Goal: Task Accomplishment & Management: Manage account settings

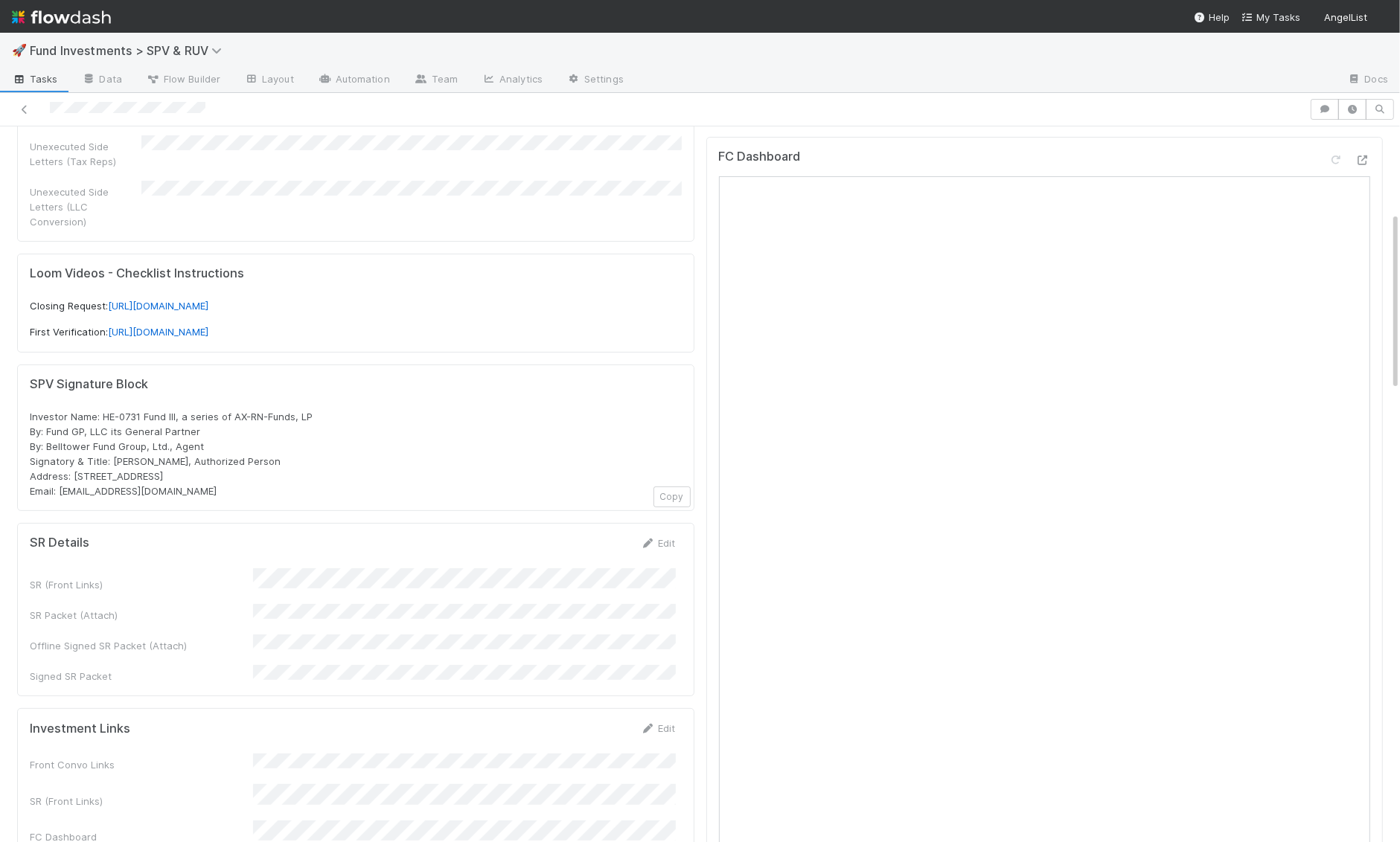
scroll to position [464, 0]
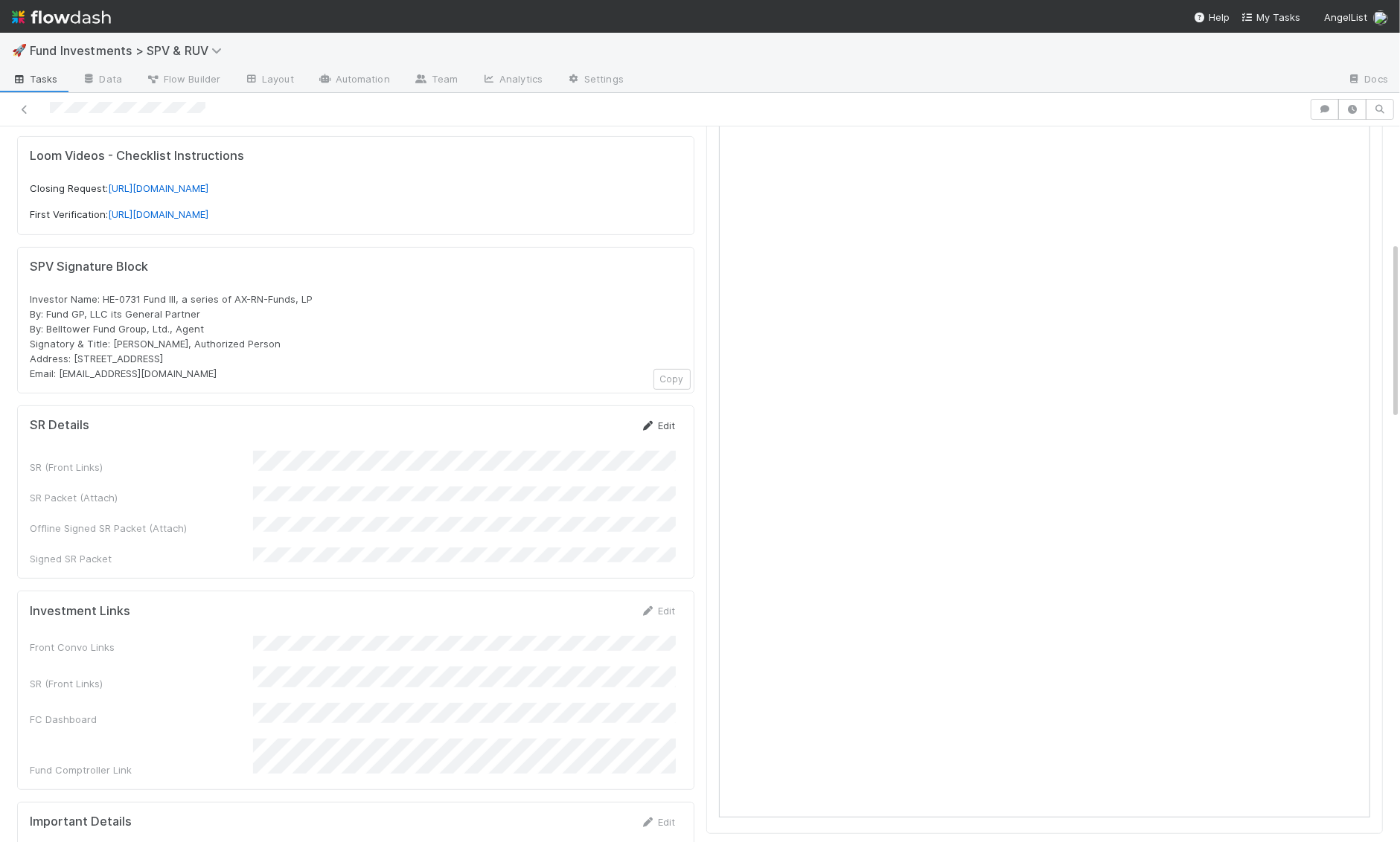
click at [669, 420] on link "Edit" at bounding box center [658, 426] width 35 height 12
click at [516, 461] on div "SR (Front Links) SR Packet (Attach) Offline Signed SR Packet (Attach) Signed SR…" at bounding box center [352, 536] width 646 height 150
click at [597, 418] on button "Save" at bounding box center [596, 430] width 42 height 25
click at [638, 418] on div "SR Details Edit" at bounding box center [352, 426] width 646 height 15
click at [653, 421] on icon at bounding box center [648, 426] width 15 height 10
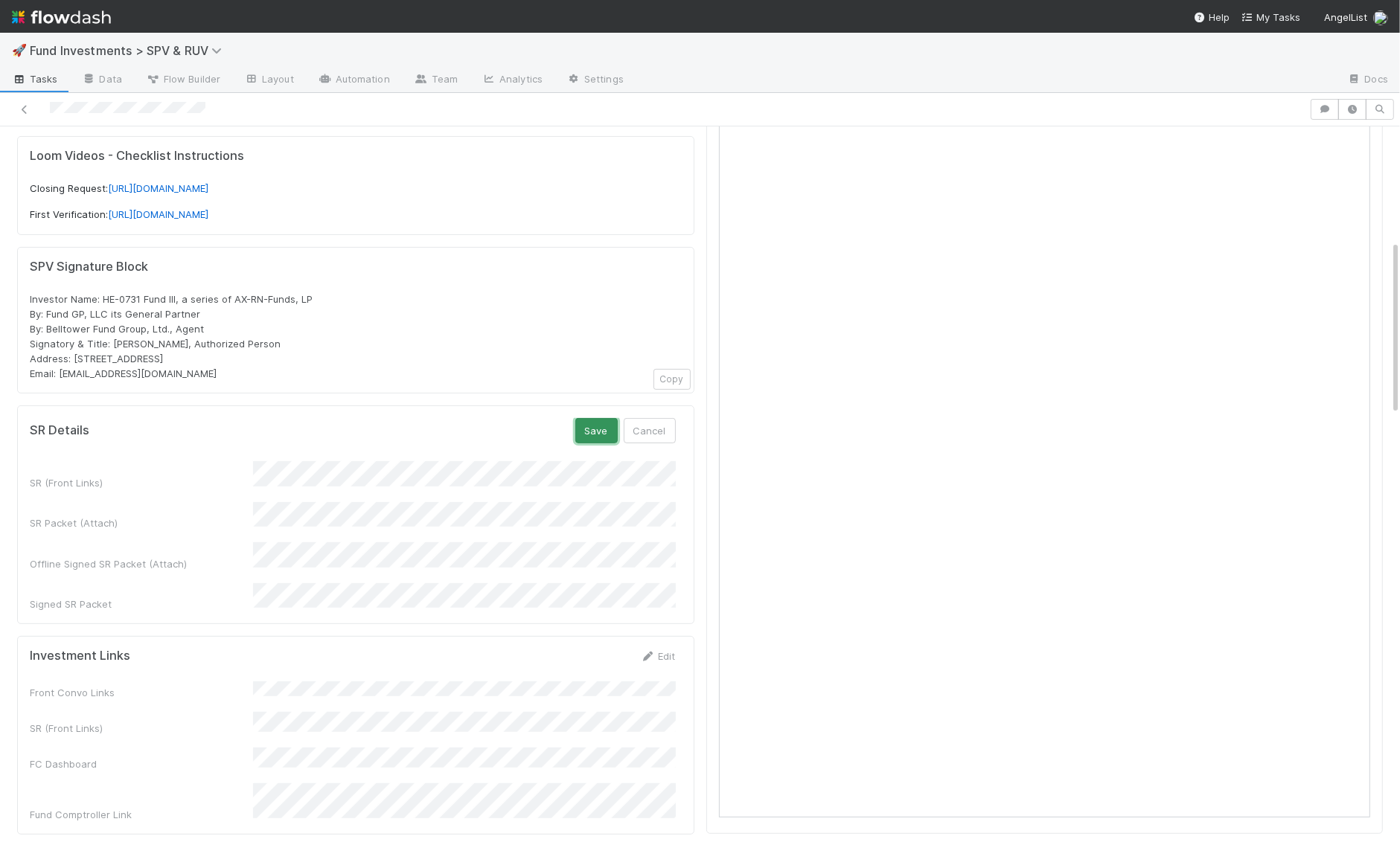
click at [593, 418] on button "Save" at bounding box center [596, 430] width 42 height 25
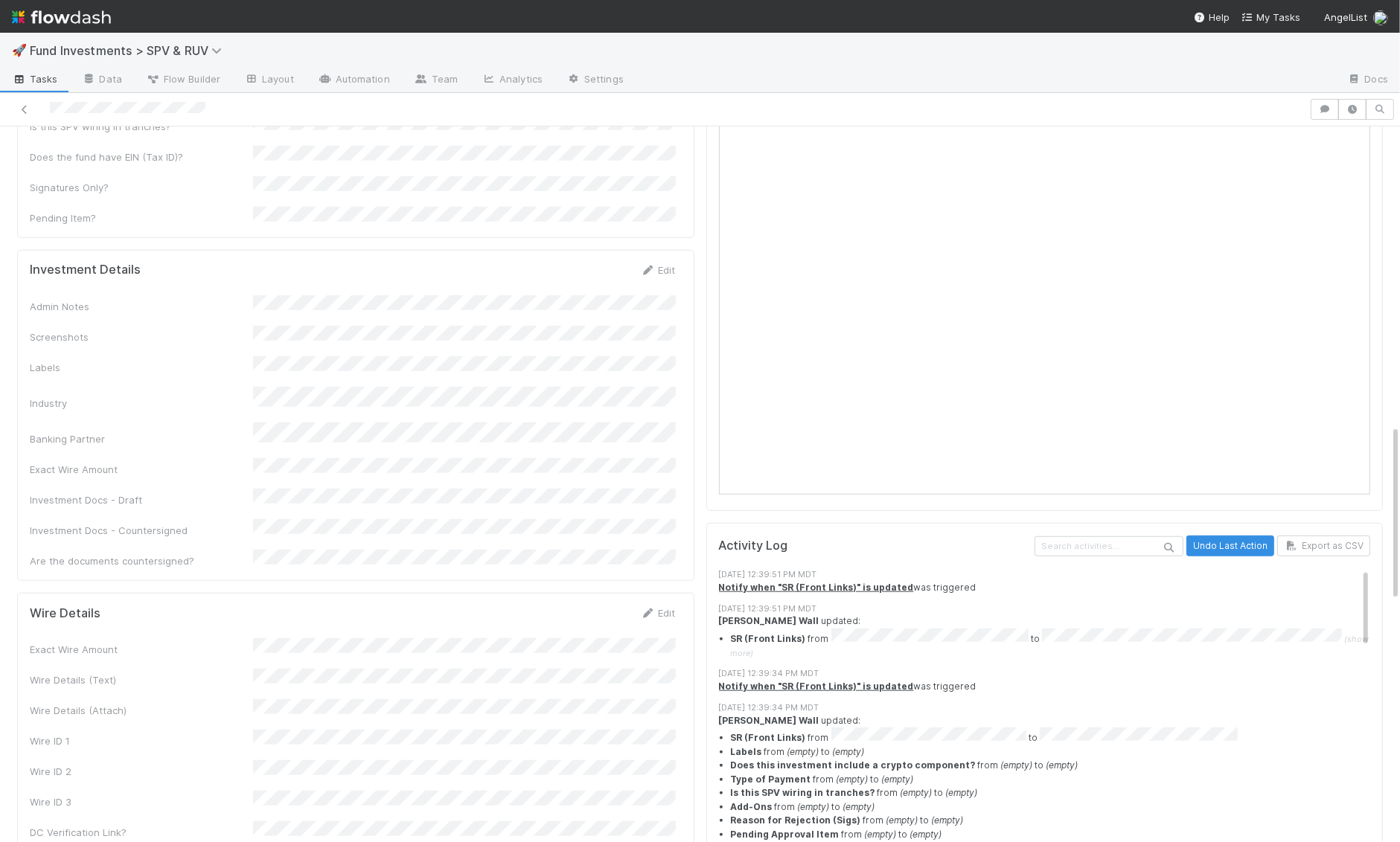
scroll to position [1251, 0]
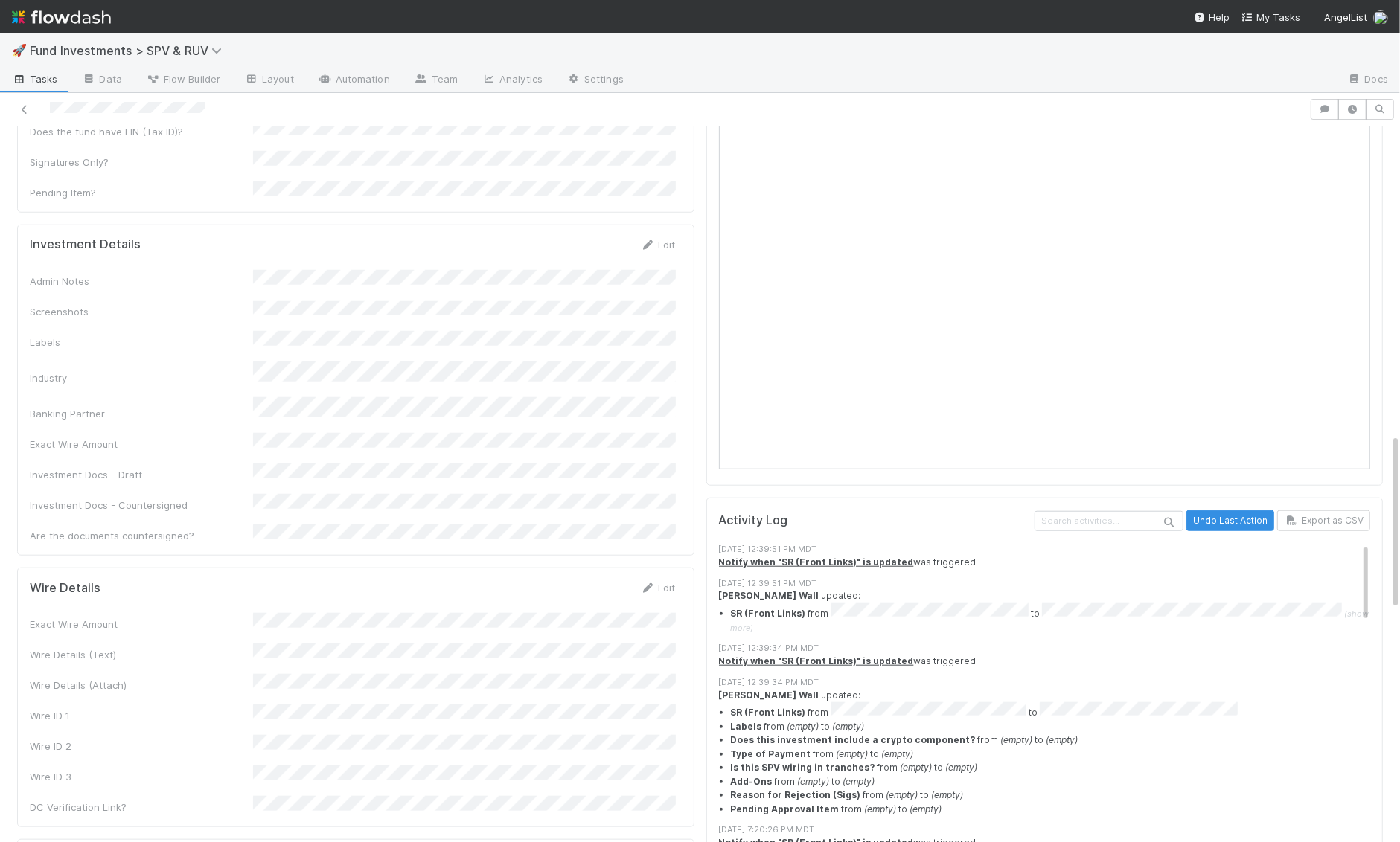
click at [660, 237] on div "Edit" at bounding box center [658, 245] width 35 height 15
click at [663, 239] on link "Edit" at bounding box center [658, 245] width 35 height 12
click at [590, 237] on button "Save" at bounding box center [596, 249] width 42 height 25
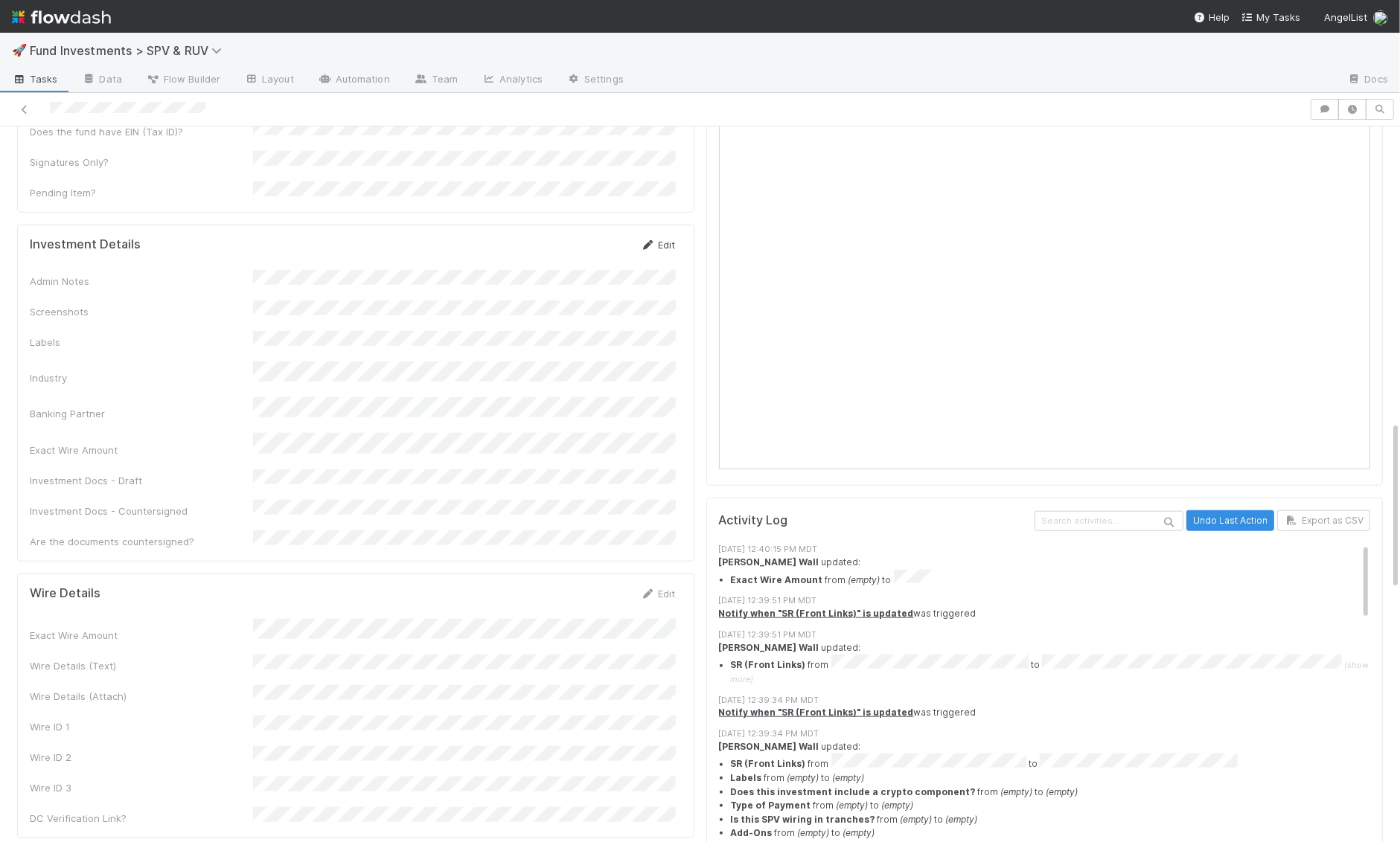
click at [669, 239] on link "Edit" at bounding box center [658, 245] width 35 height 12
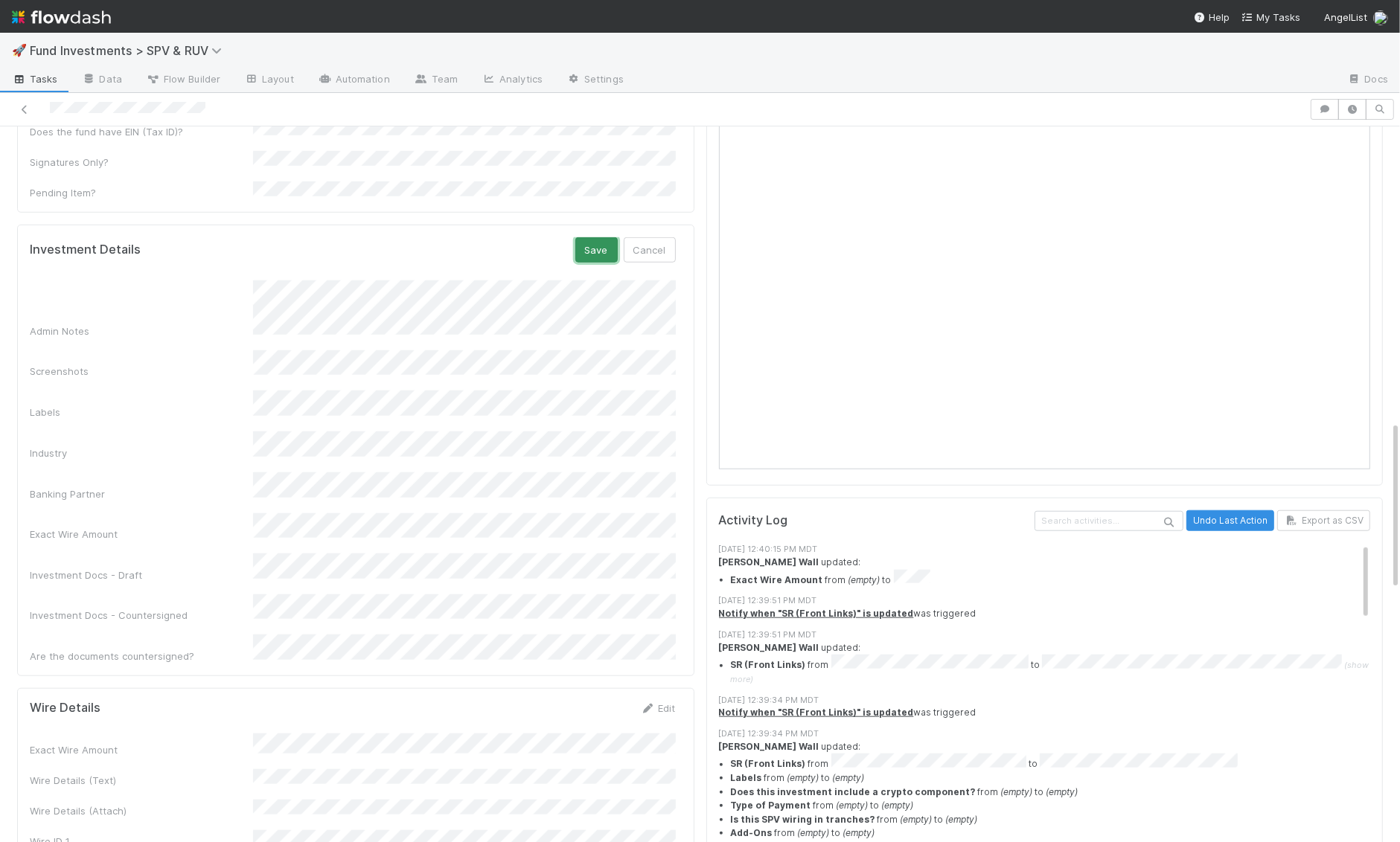
click at [603, 237] on button "Save" at bounding box center [596, 249] width 42 height 25
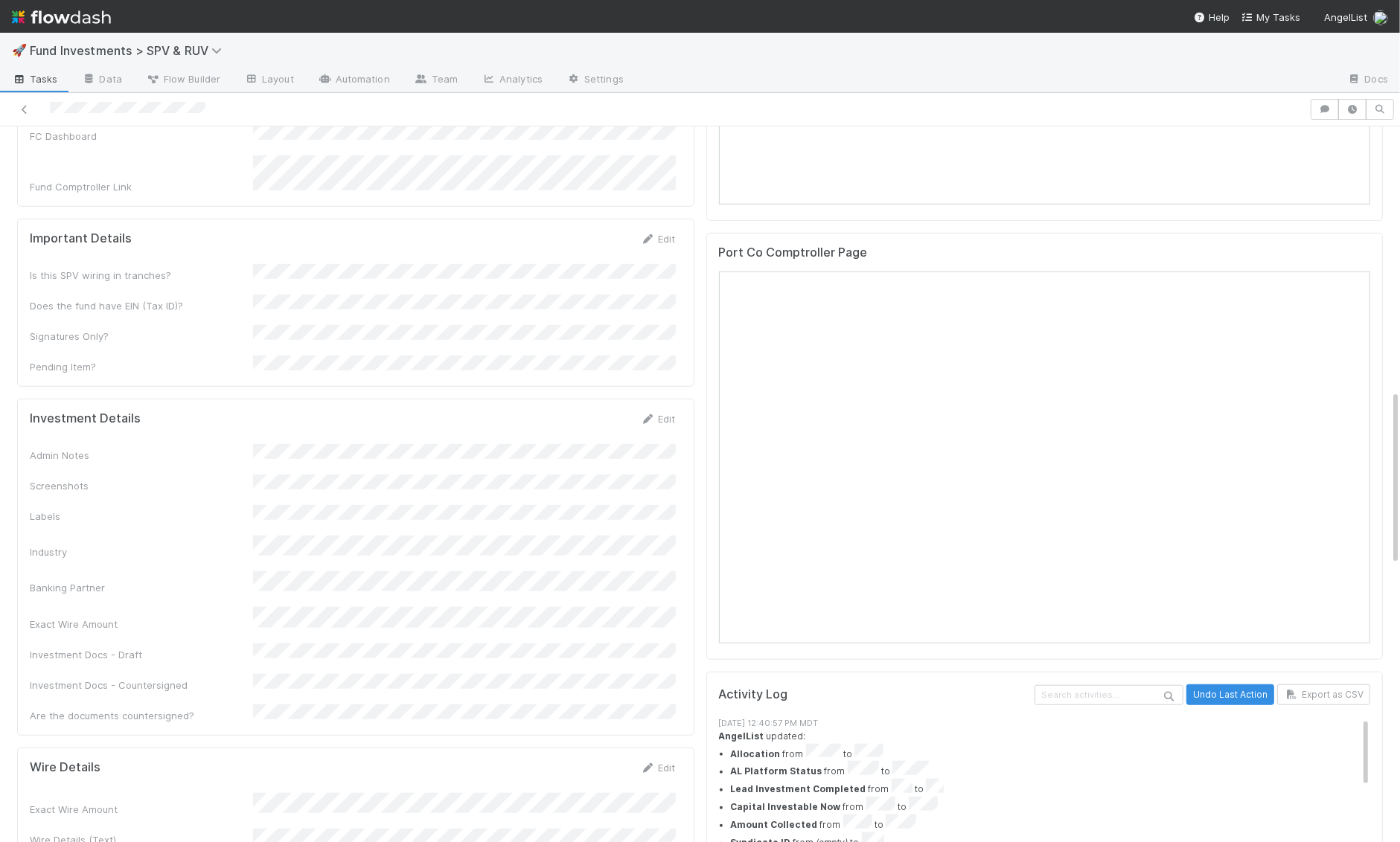
scroll to position [1083, 0]
click at [674, 406] on link "Edit" at bounding box center [658, 412] width 35 height 12
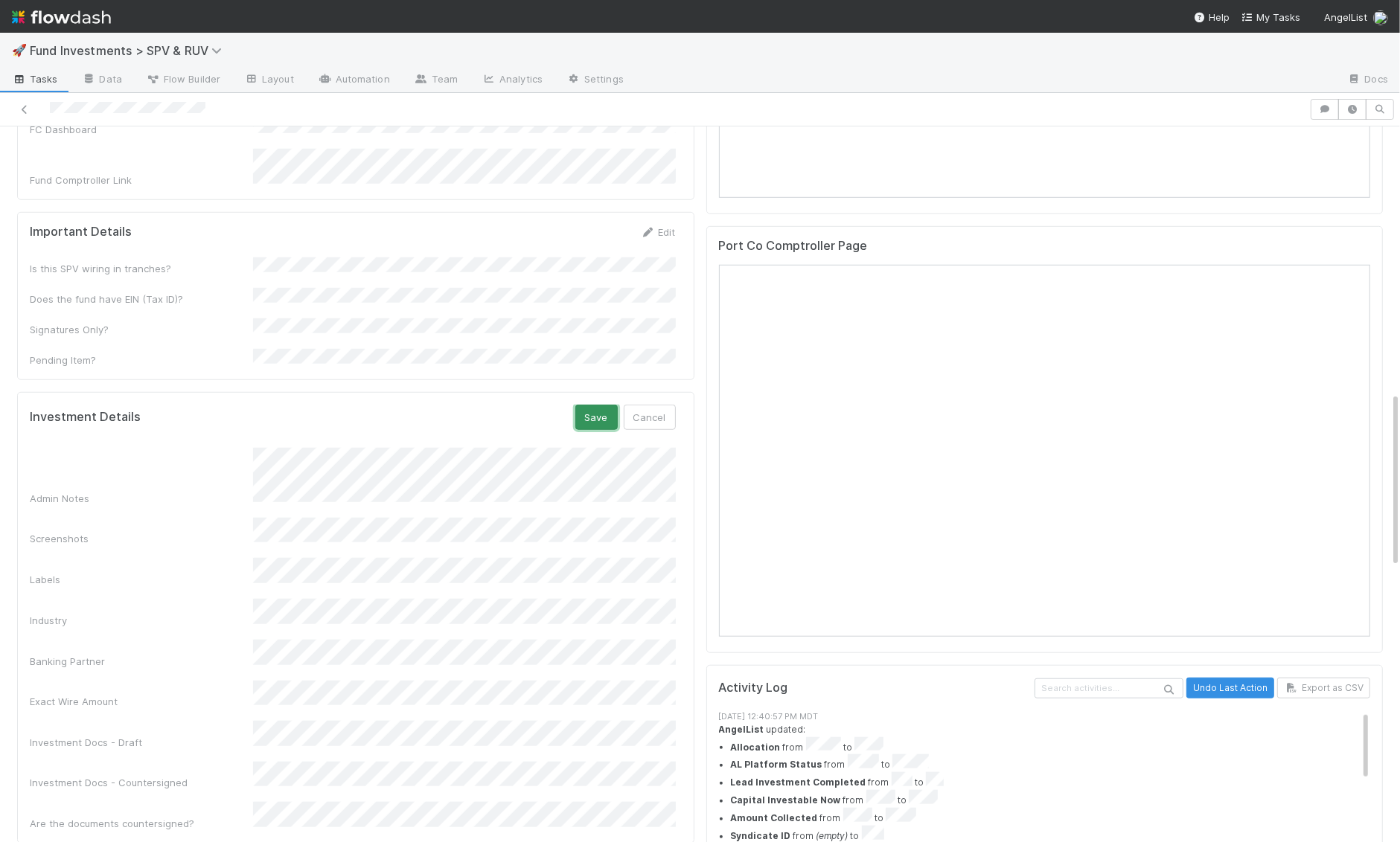
click at [596, 405] on button "Save" at bounding box center [596, 417] width 42 height 25
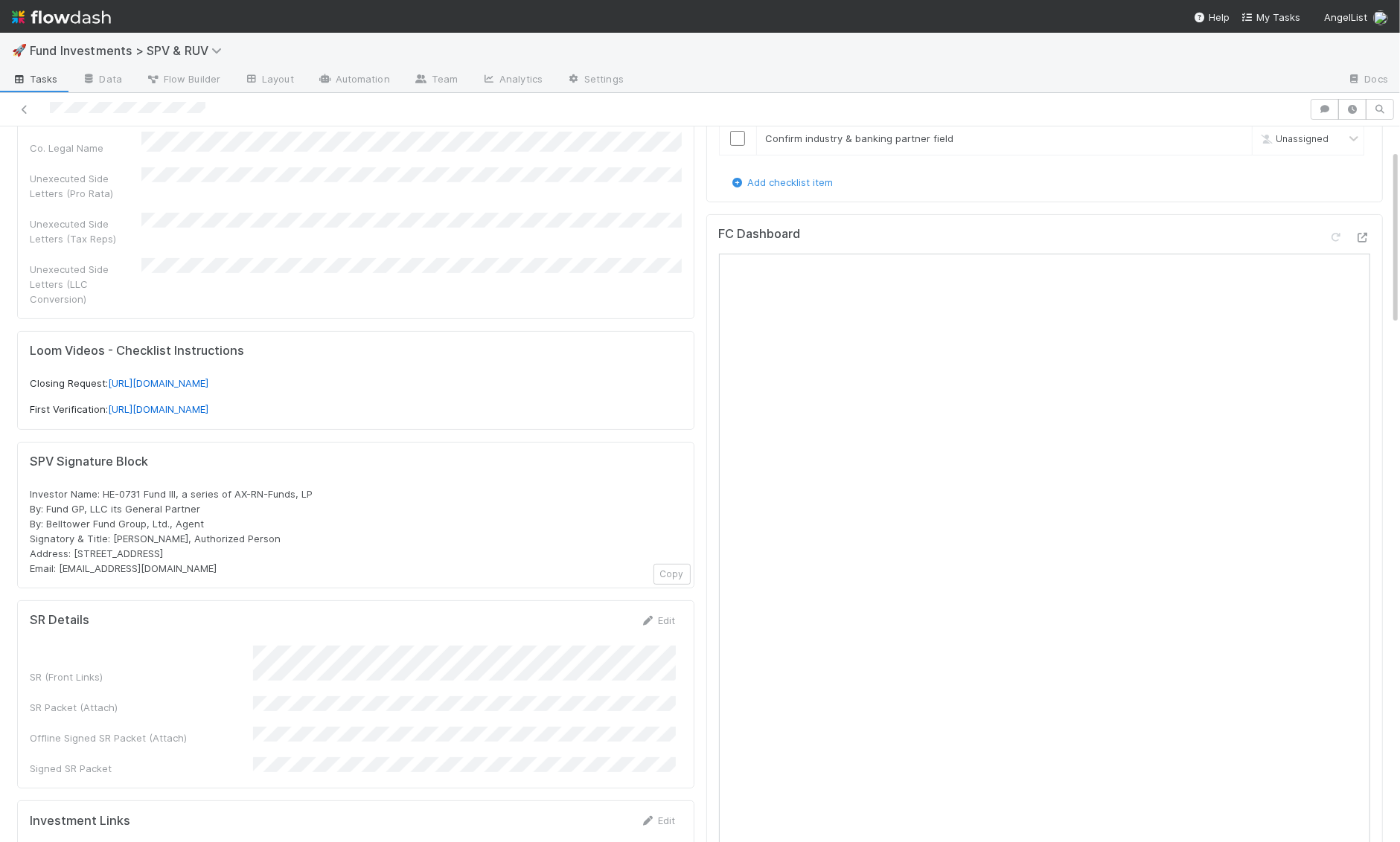
scroll to position [0, 0]
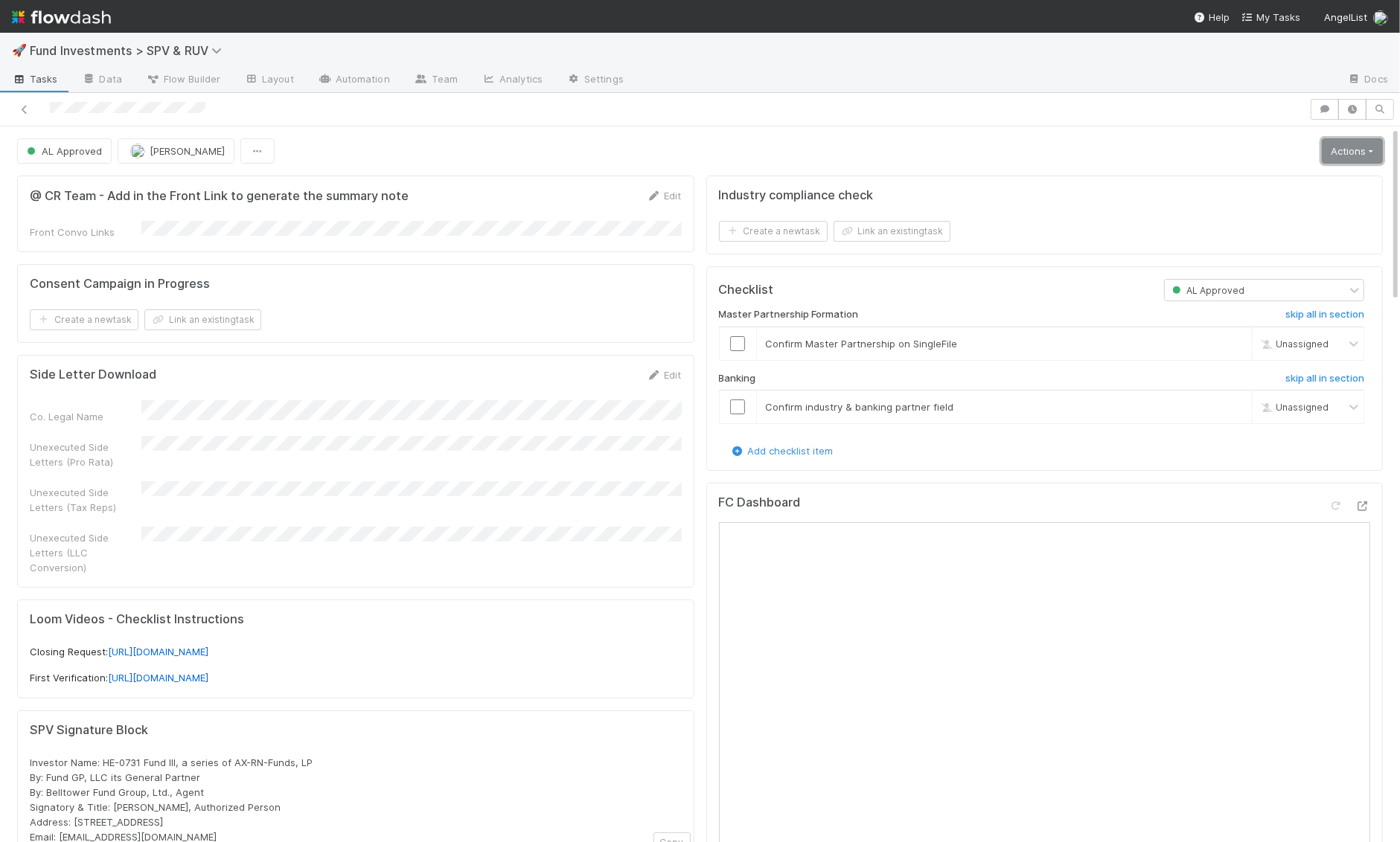
click at [1351, 147] on link "Actions" at bounding box center [1352, 150] width 61 height 25
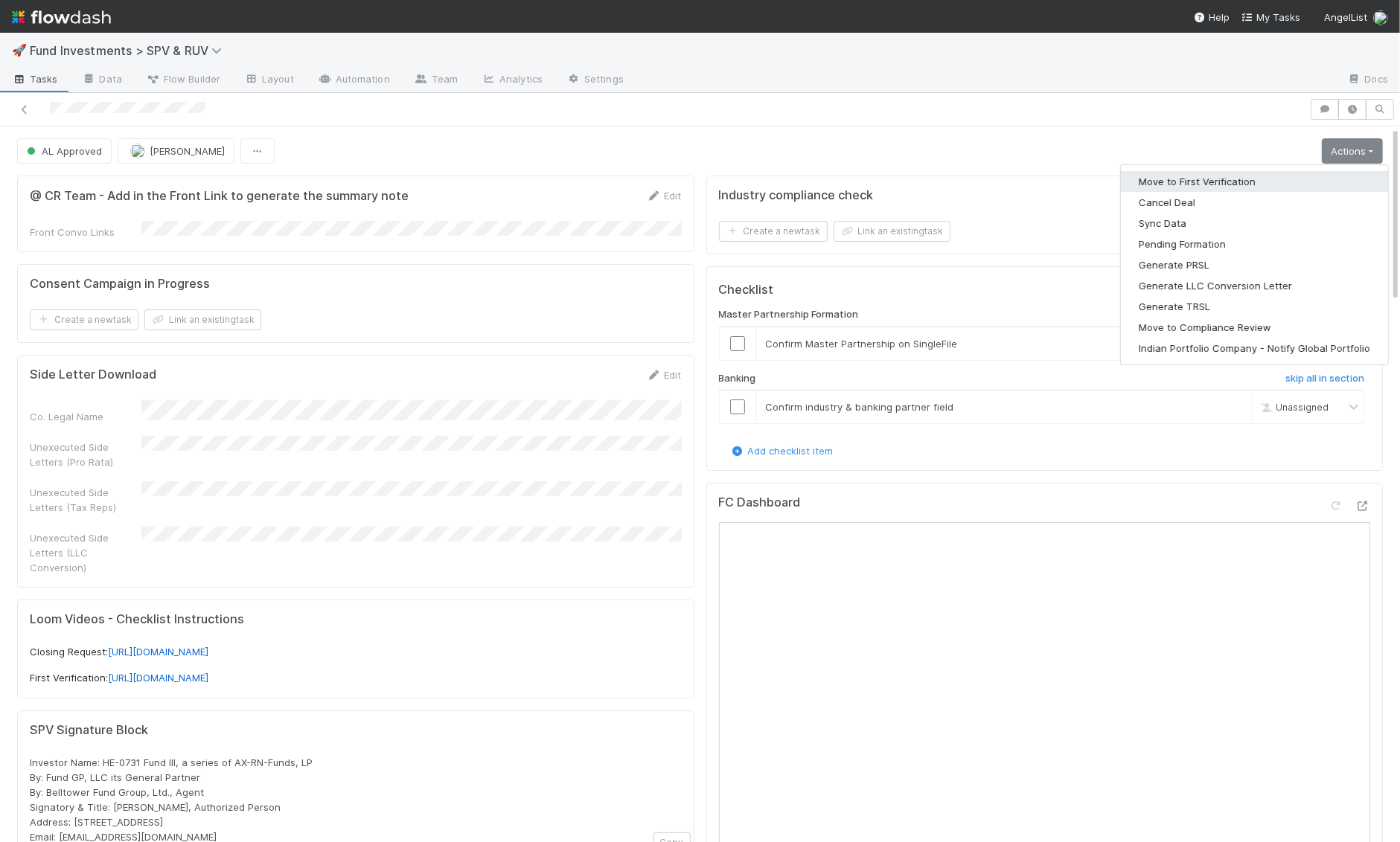
click at [1311, 180] on button "Move to First Verification" at bounding box center [1254, 182] width 267 height 21
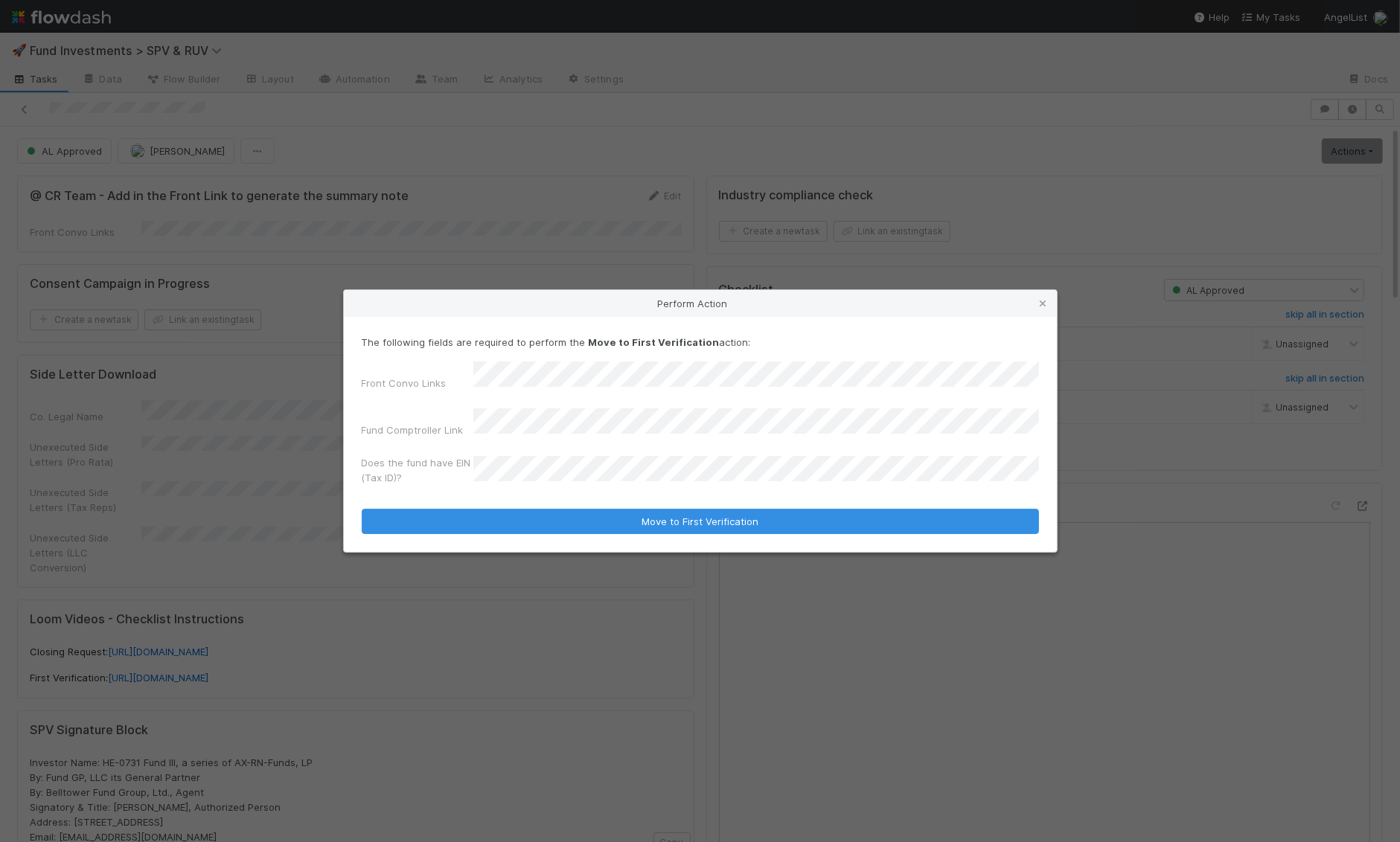
click at [487, 399] on div "Front Convo Links Fund Comptroller Link Does the fund have EIN (Tax ID)?" at bounding box center [700, 426] width 677 height 129
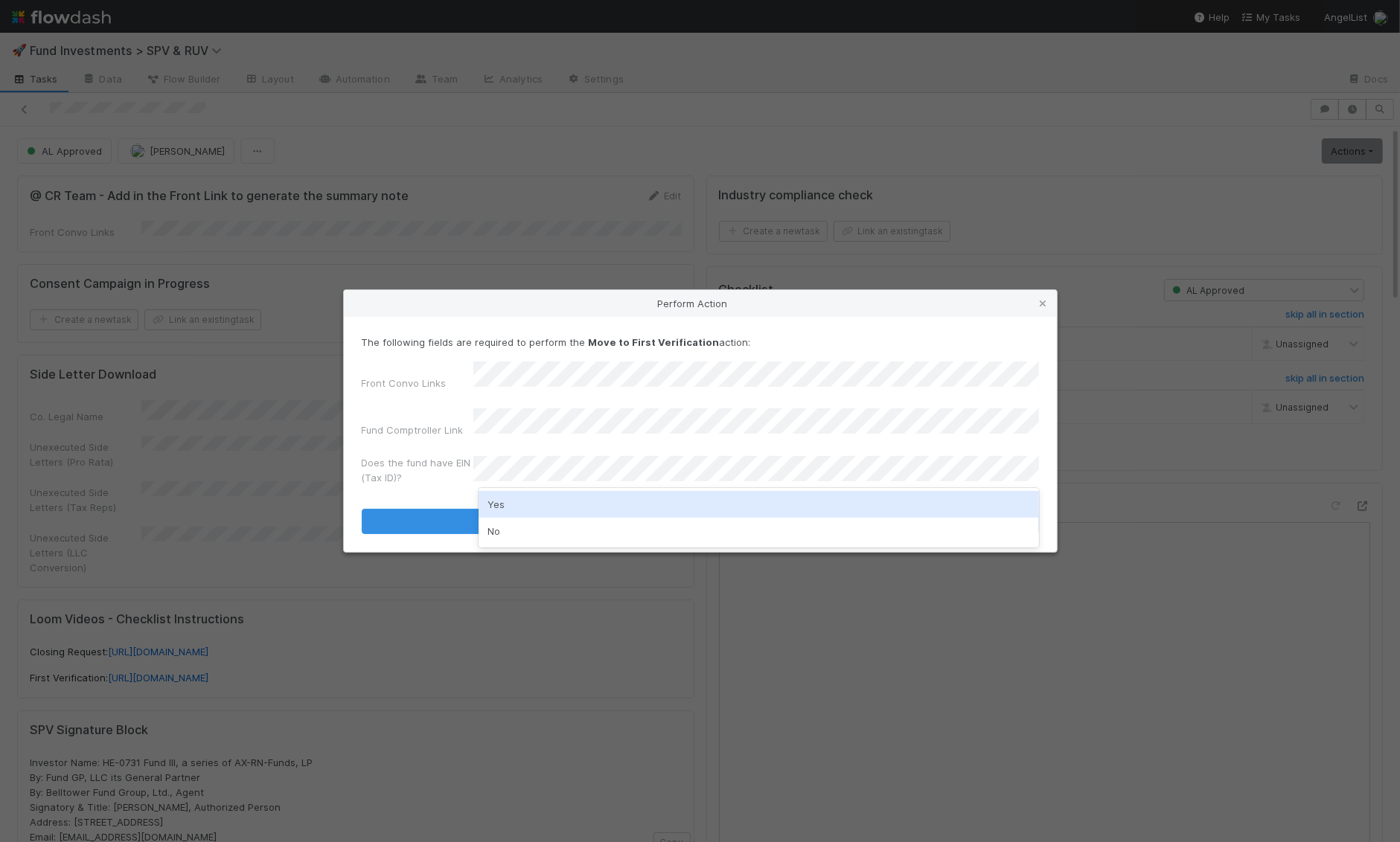
click at [606, 515] on div "Yes" at bounding box center [759, 504] width 561 height 26
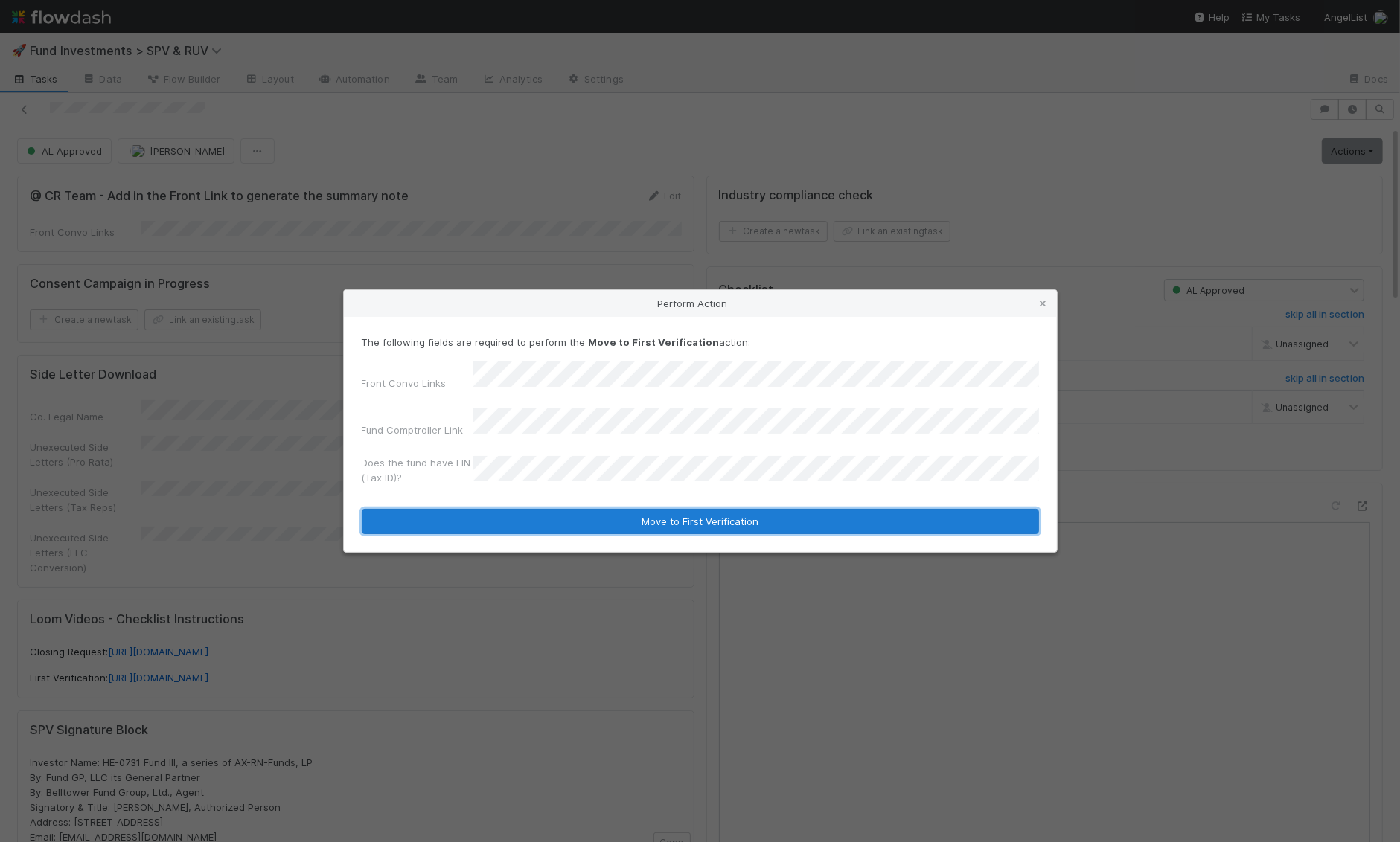
click at [605, 516] on button "Move to First Verification" at bounding box center [700, 521] width 677 height 25
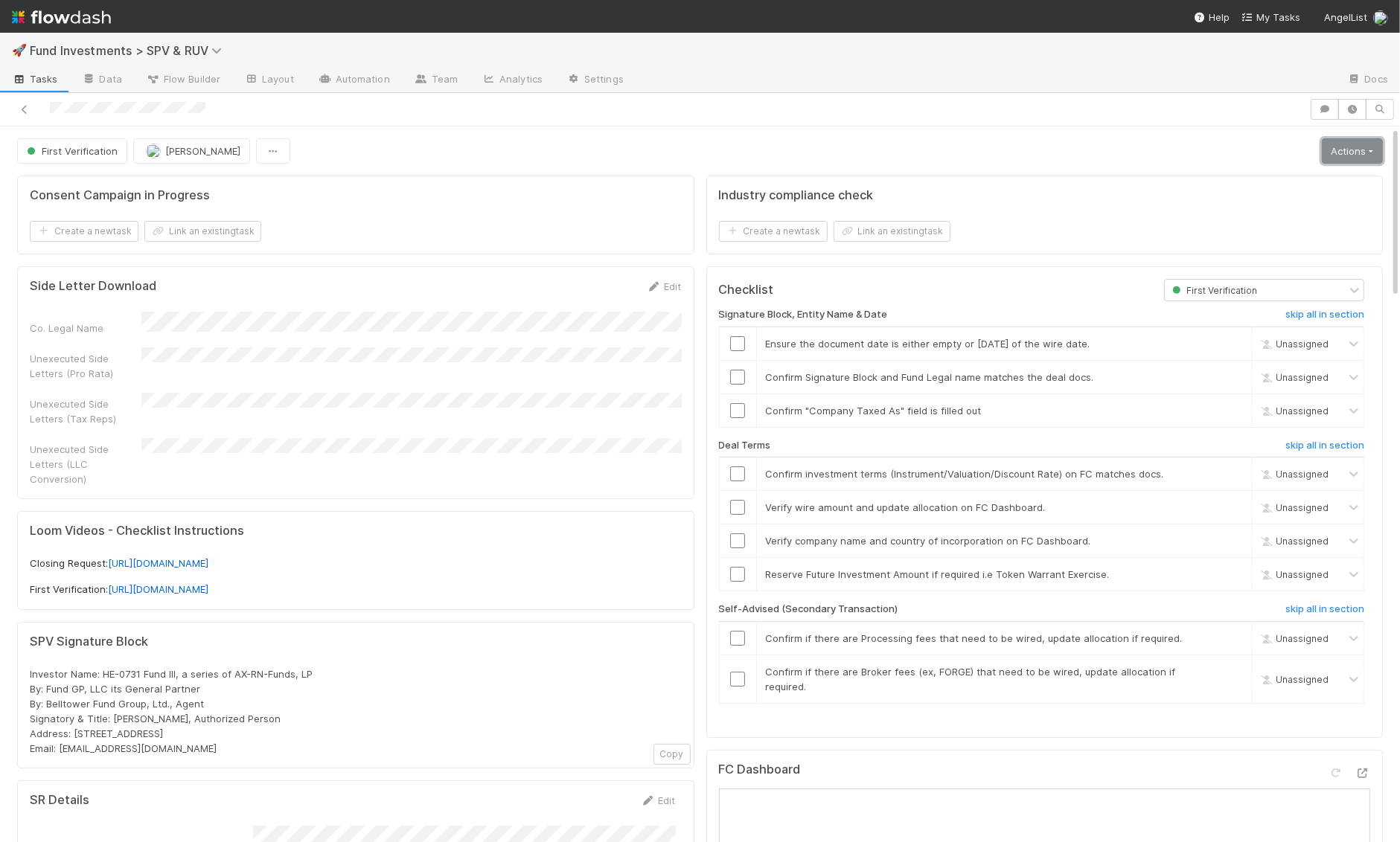
click at [1337, 152] on link "Actions" at bounding box center [1352, 150] width 61 height 25
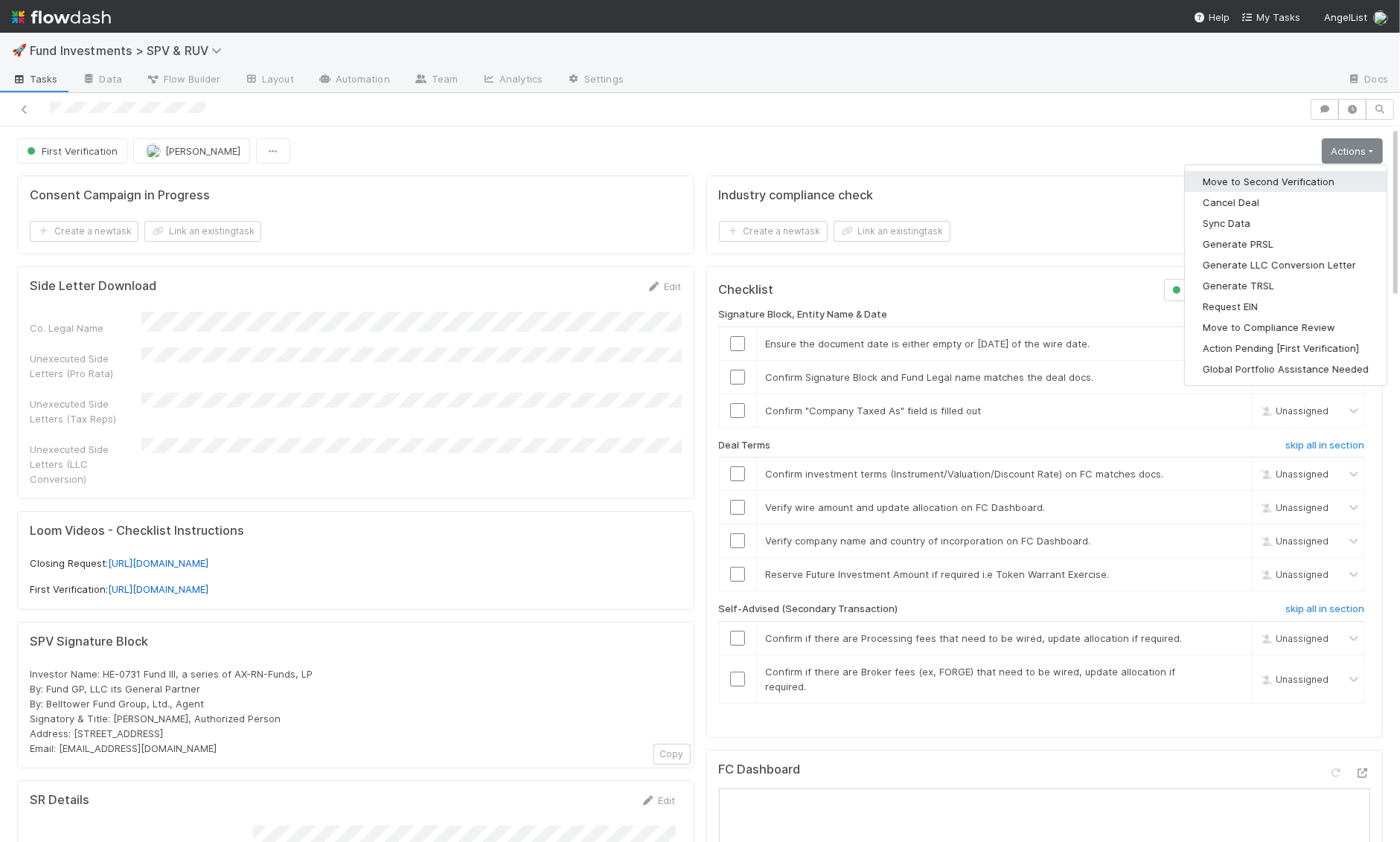
click at [1311, 173] on button "Move to Second Verification" at bounding box center [1285, 182] width 202 height 21
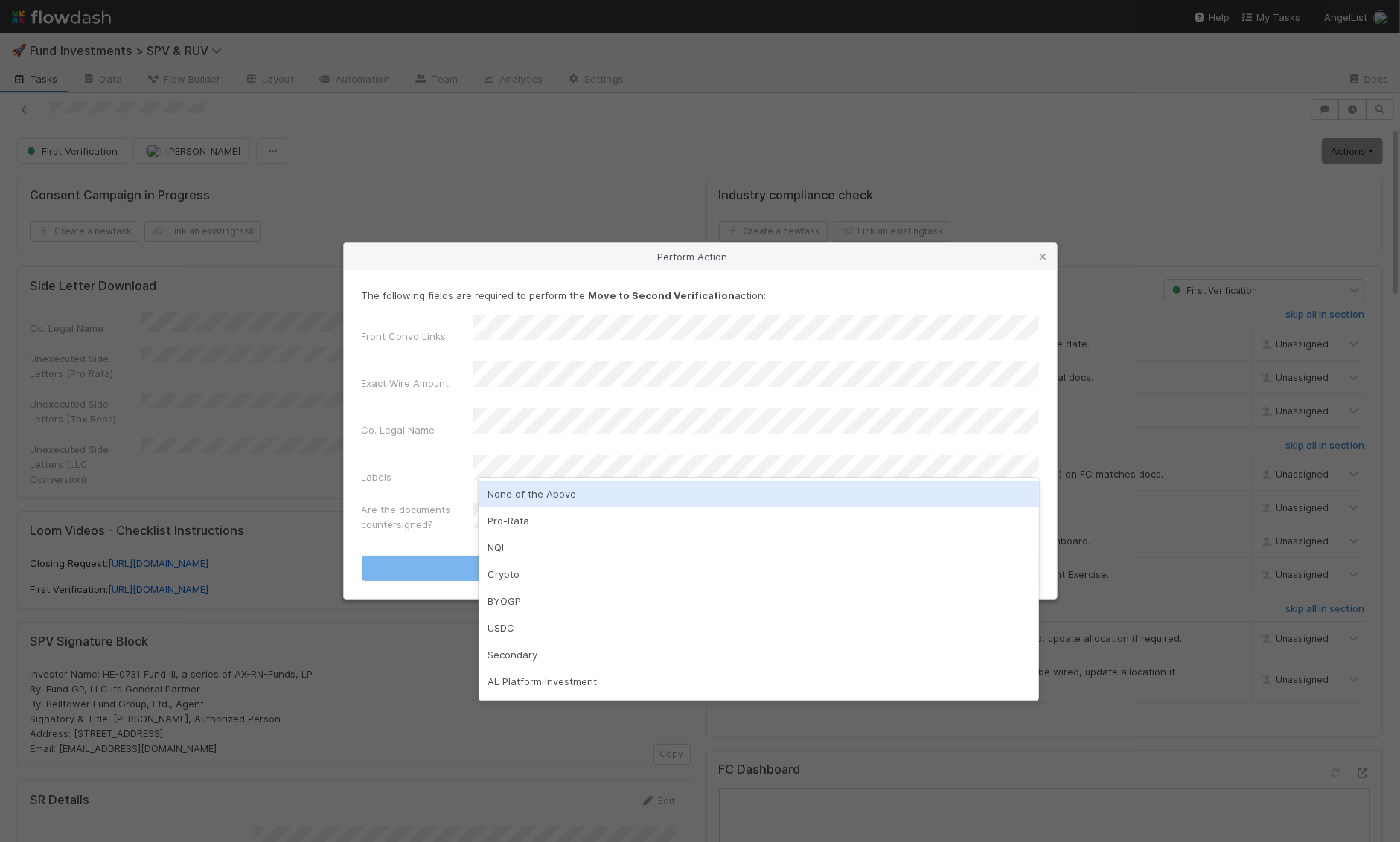
click at [517, 504] on div "None of the Above" at bounding box center [759, 493] width 561 height 26
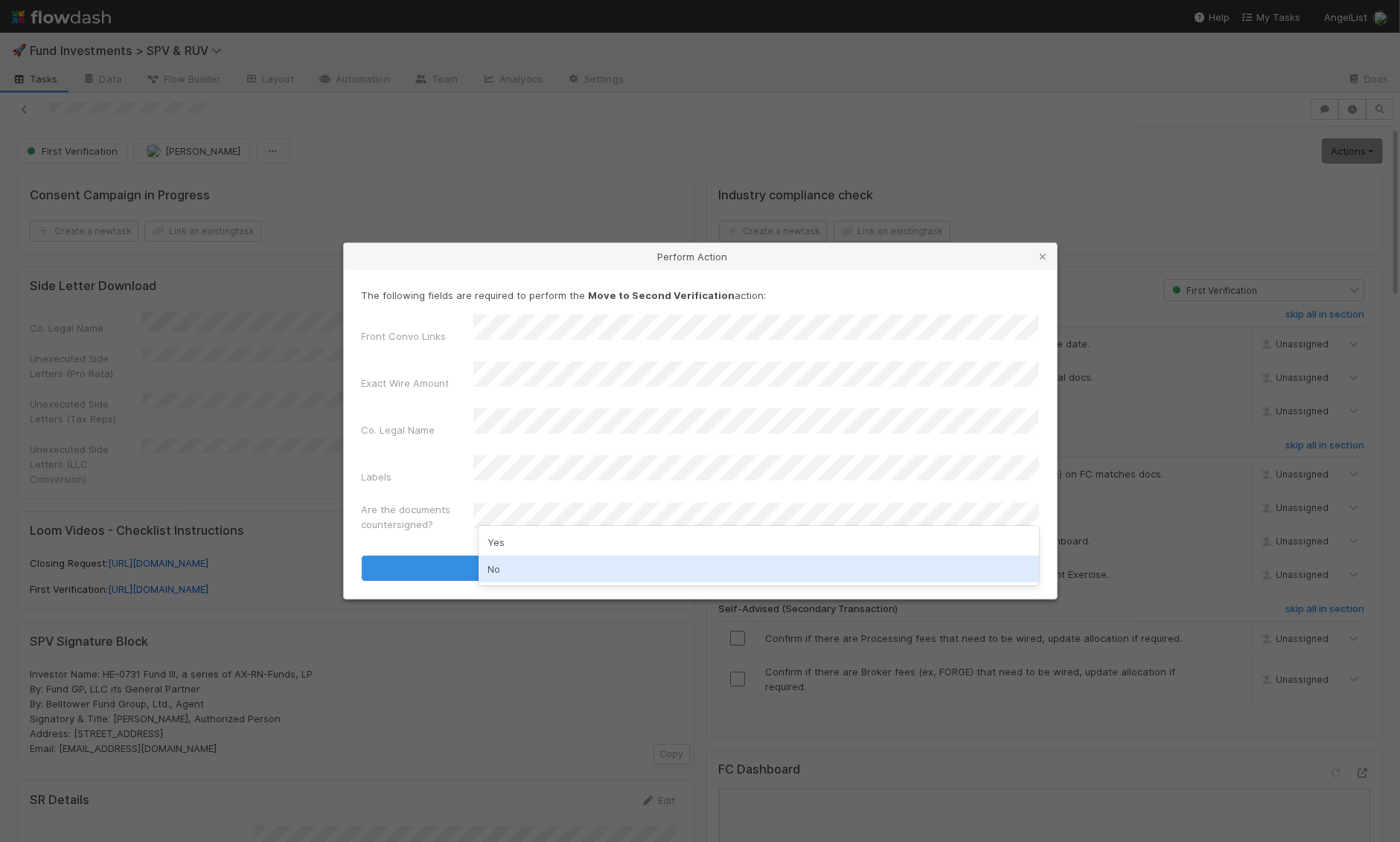
click at [507, 564] on div "No" at bounding box center [759, 569] width 561 height 26
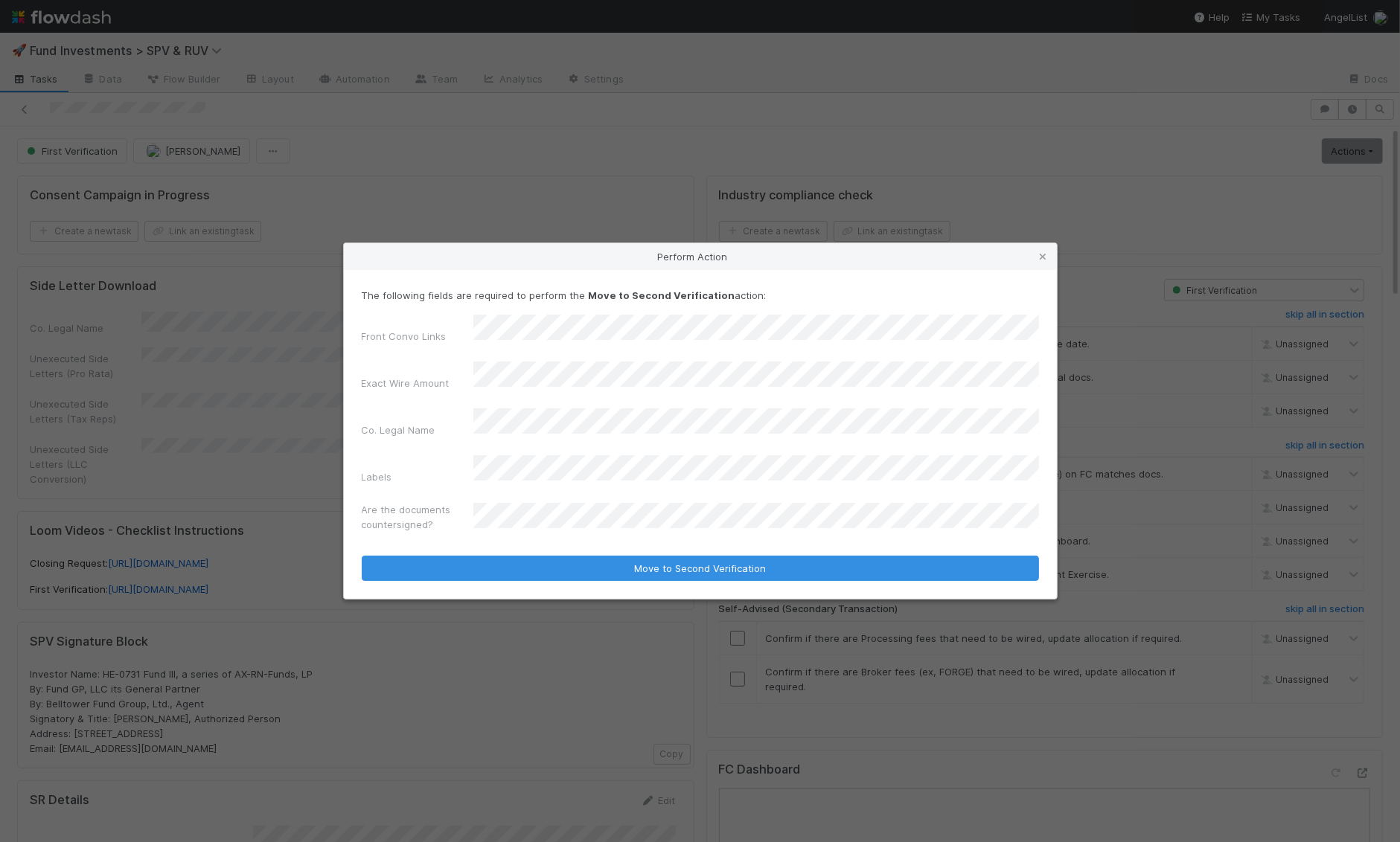
click at [522, 529] on form "The following fields are required to perform the Move to Second Verification ac…" at bounding box center [700, 433] width 677 height 292
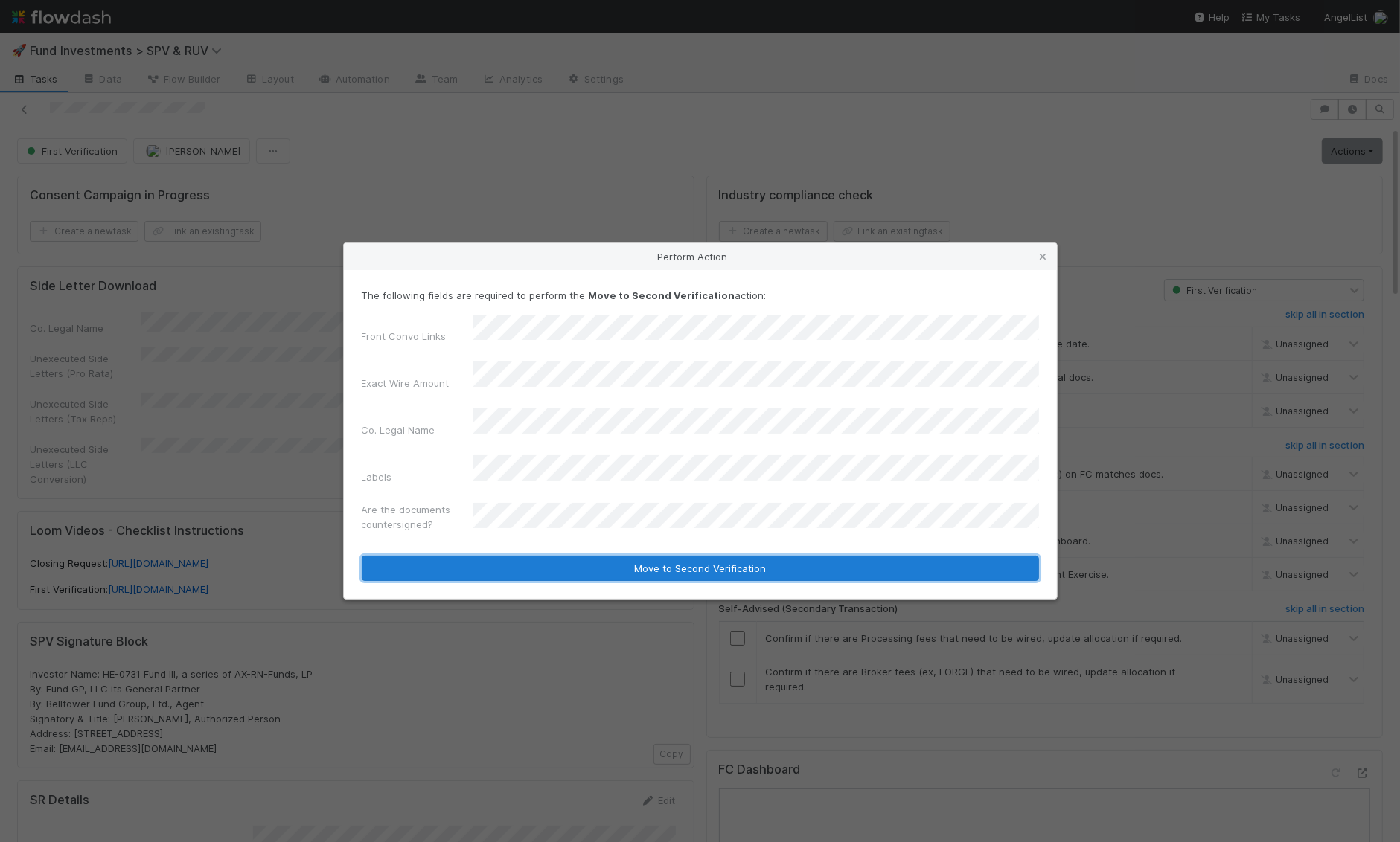
click at [521, 556] on button "Move to Second Verification" at bounding box center [700, 568] width 677 height 25
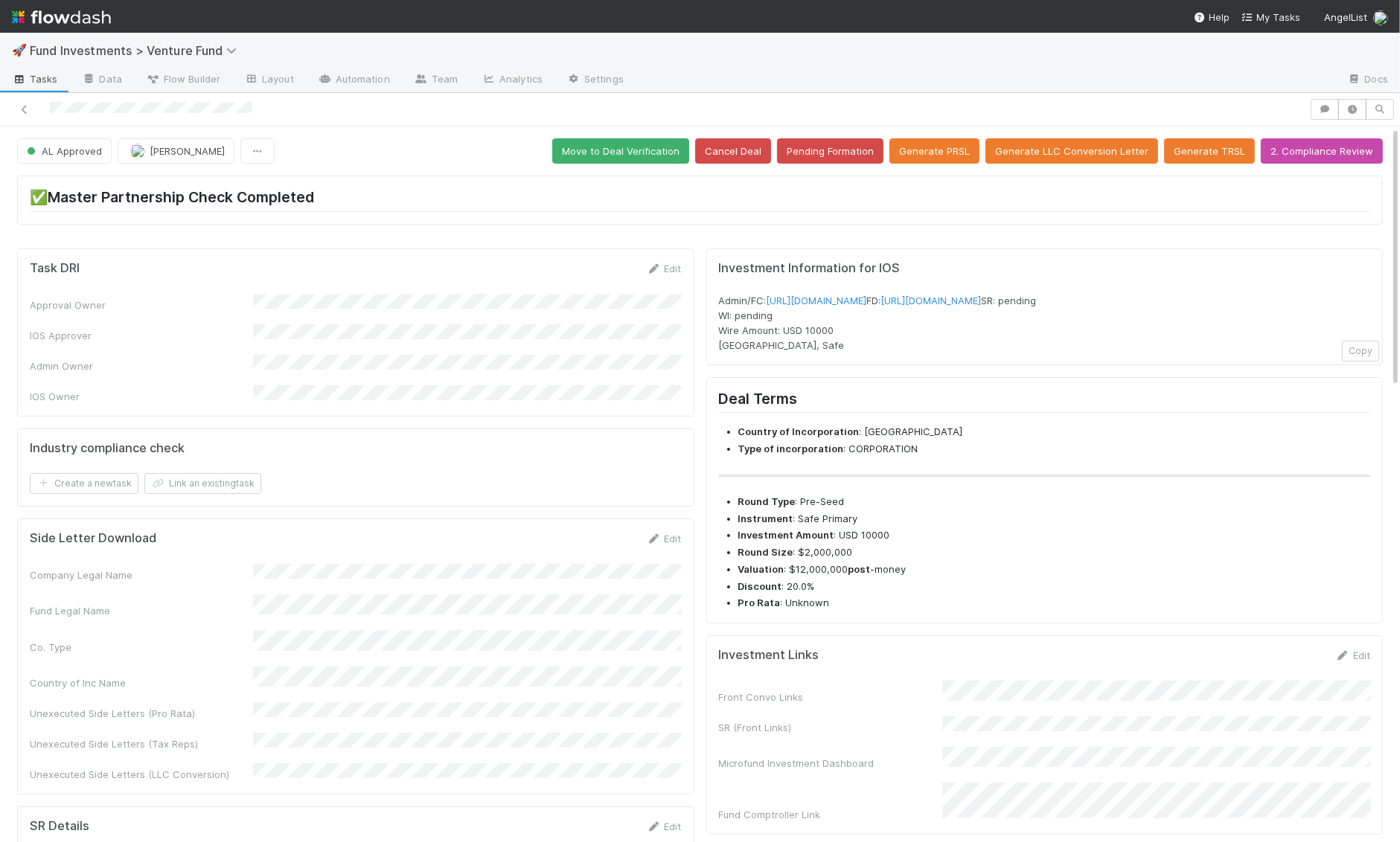
click at [1355, 663] on div "Edit" at bounding box center [1352, 655] width 35 height 15
click at [1356, 663] on div "Edit" at bounding box center [1352, 655] width 35 height 15
click at [1346, 661] on icon at bounding box center [1343, 655] width 15 height 10
click at [1287, 673] on button "Save" at bounding box center [1290, 660] width 42 height 25
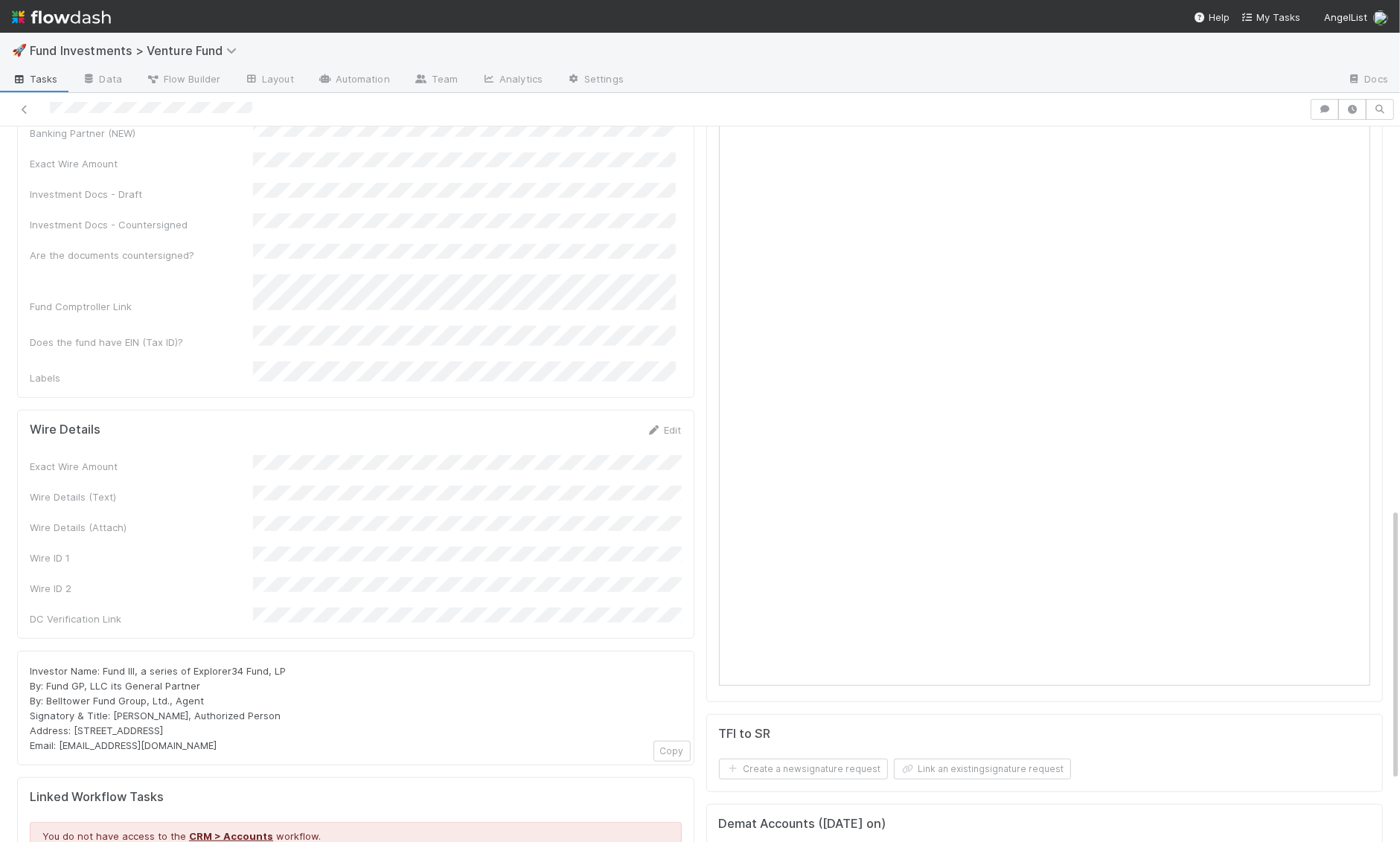
scroll to position [1030, 0]
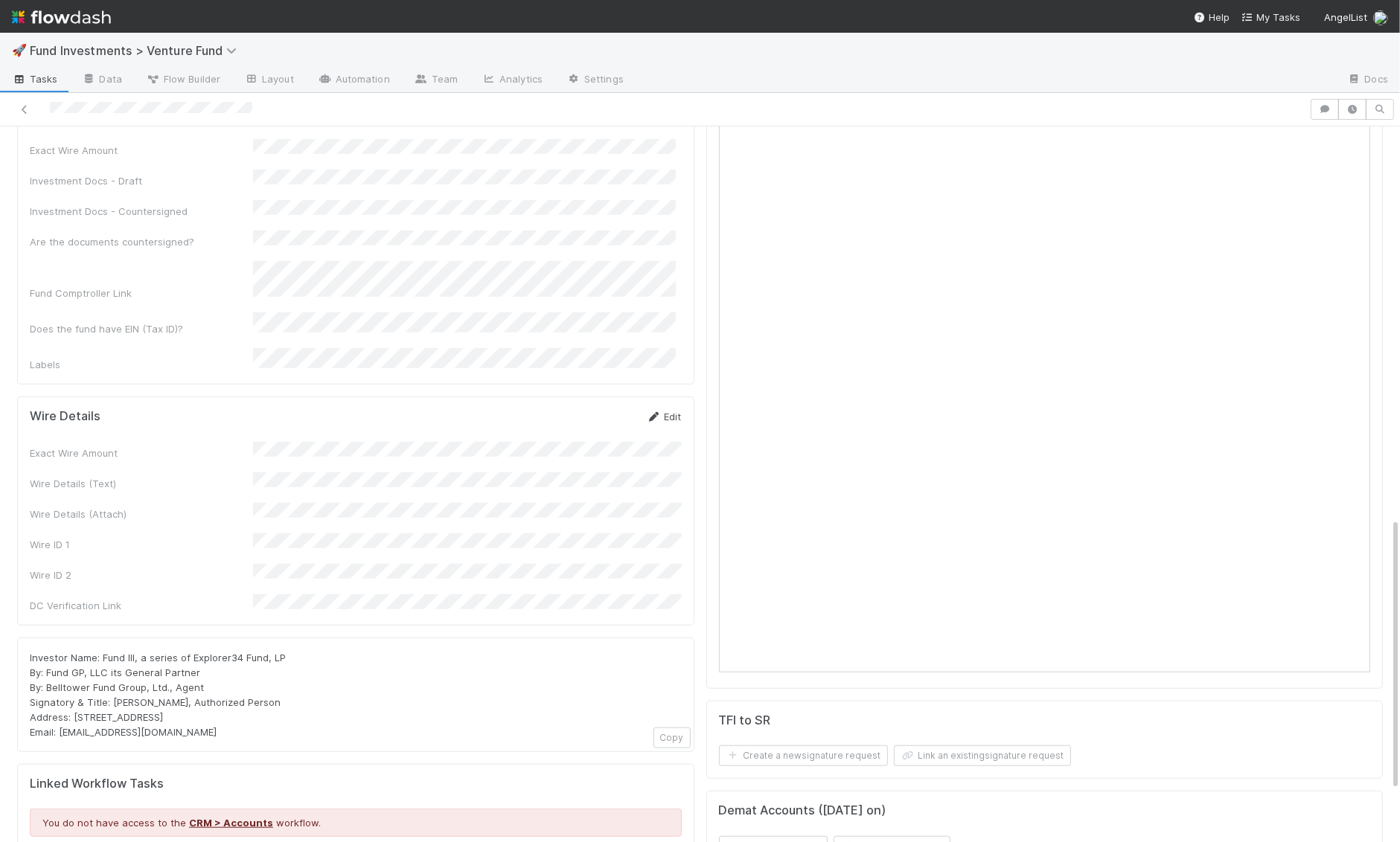
click at [675, 411] on link "Edit" at bounding box center [664, 417] width 35 height 12
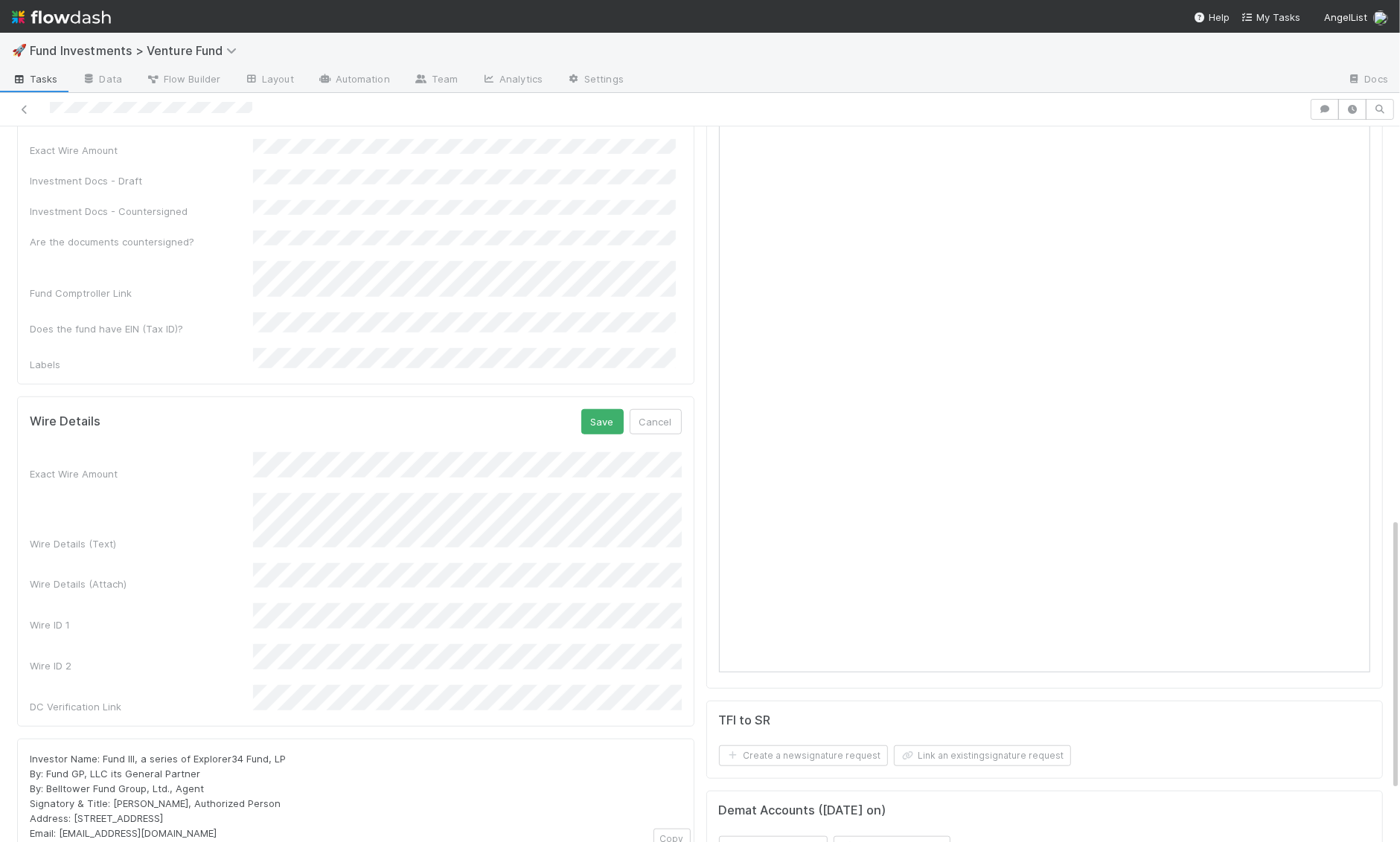
click at [604, 409] on form "Wire Details Save Cancel Exact Wire Amount Wire Details (Text) Wire Details (At…" at bounding box center [355, 562] width 652 height 305
click at [601, 409] on button "Save" at bounding box center [602, 421] width 42 height 25
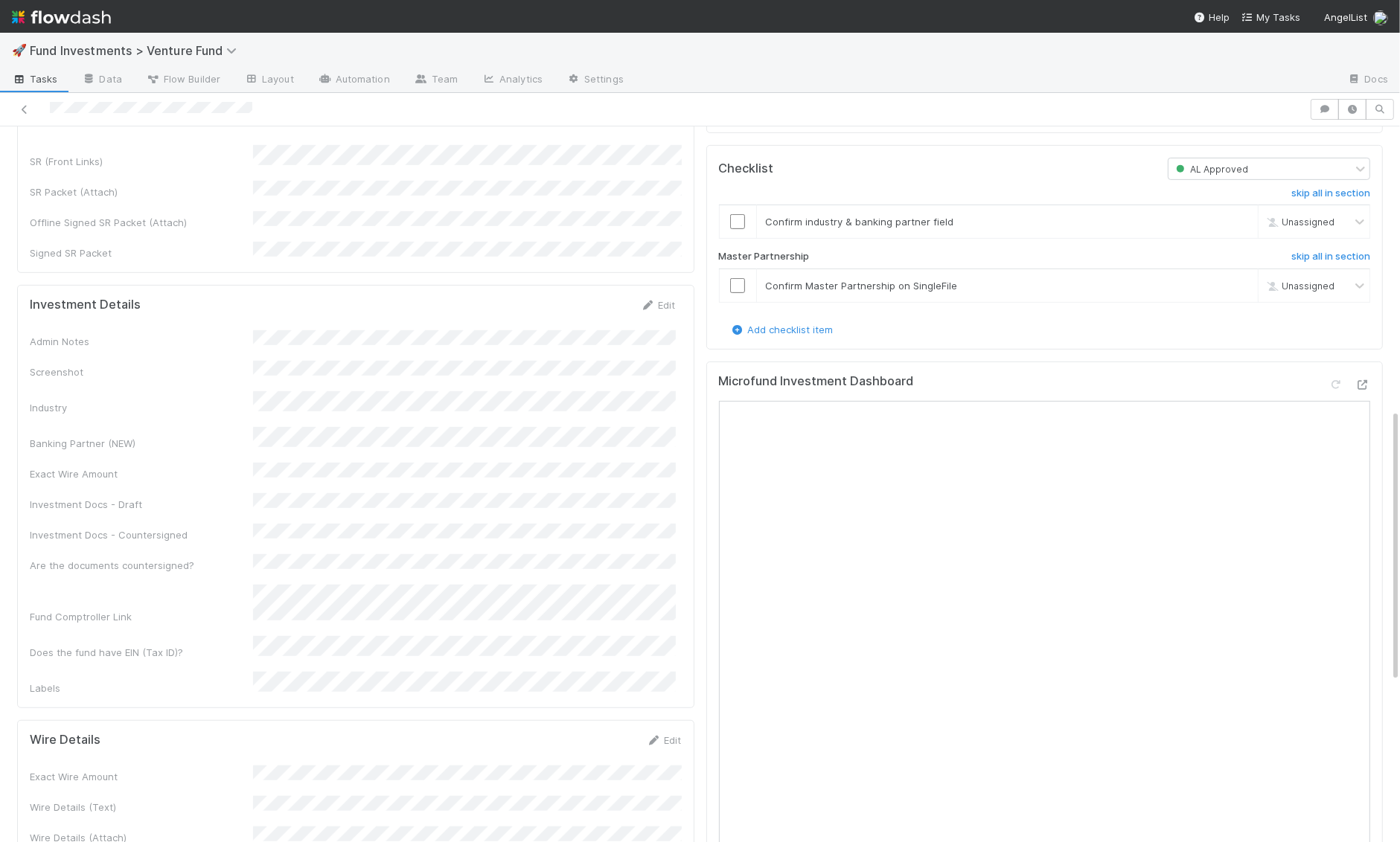
scroll to position [702, 0]
click at [654, 306] on icon at bounding box center [648, 310] width 15 height 10
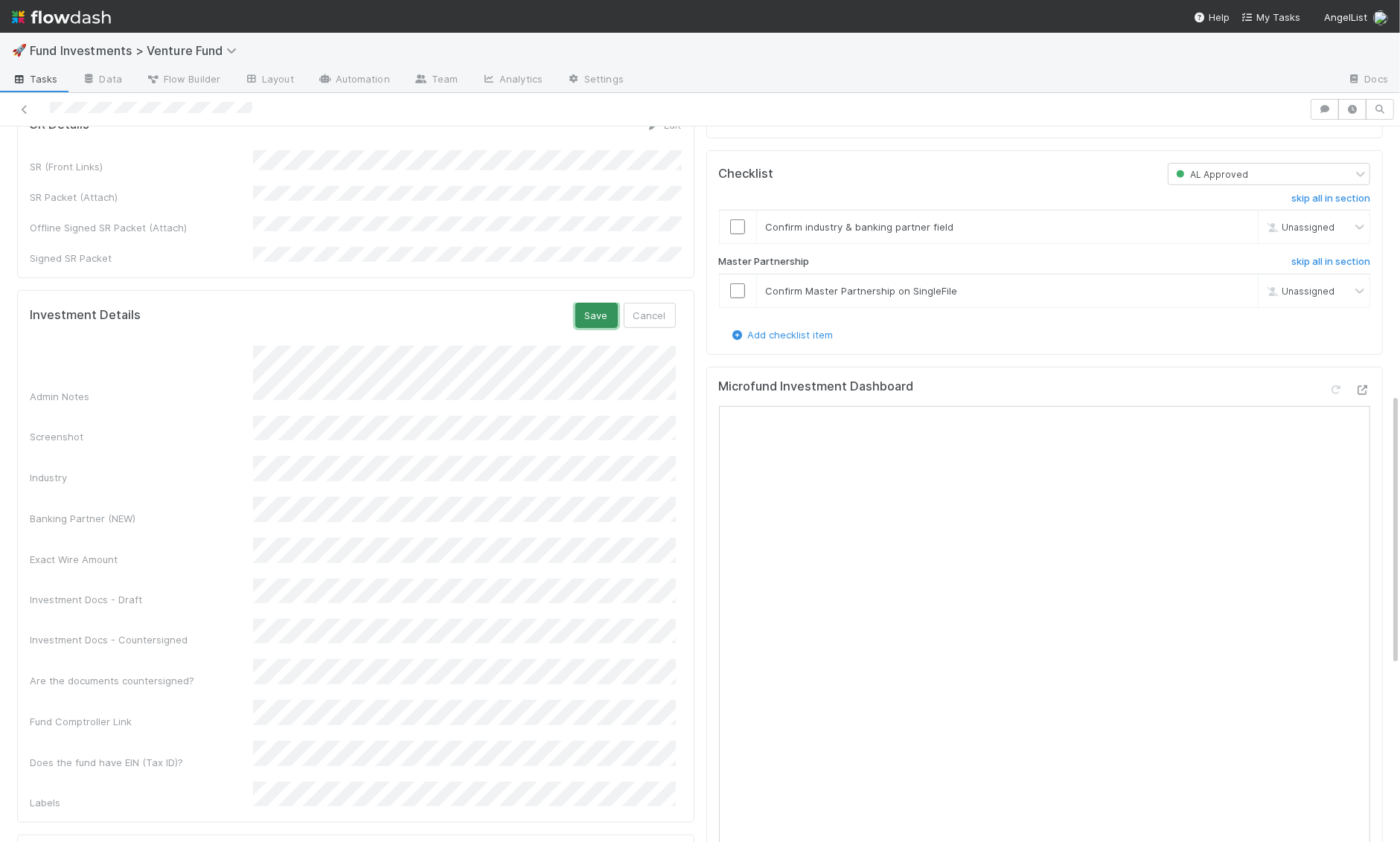
click at [592, 303] on button "Save" at bounding box center [596, 315] width 42 height 25
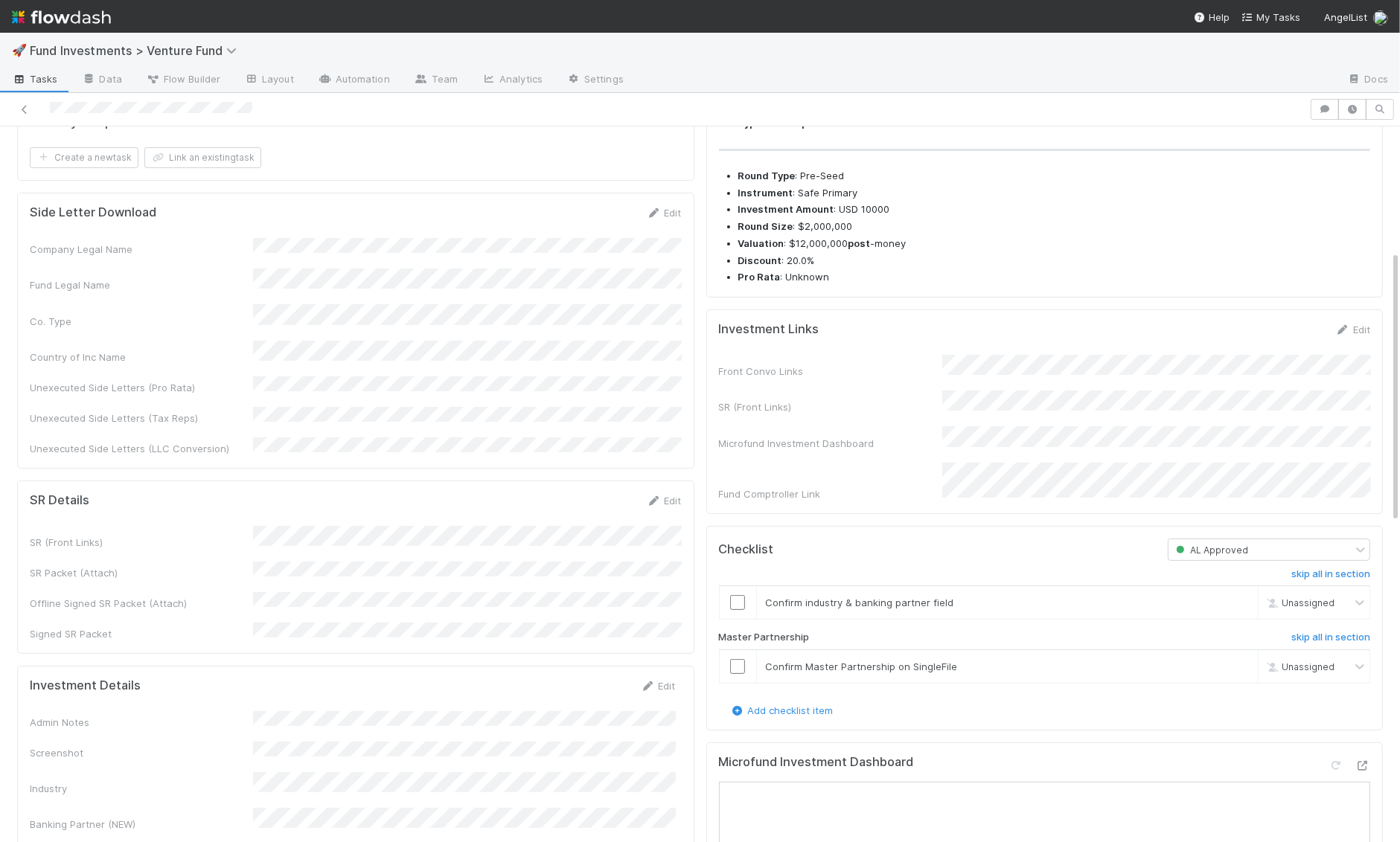
scroll to position [0, 0]
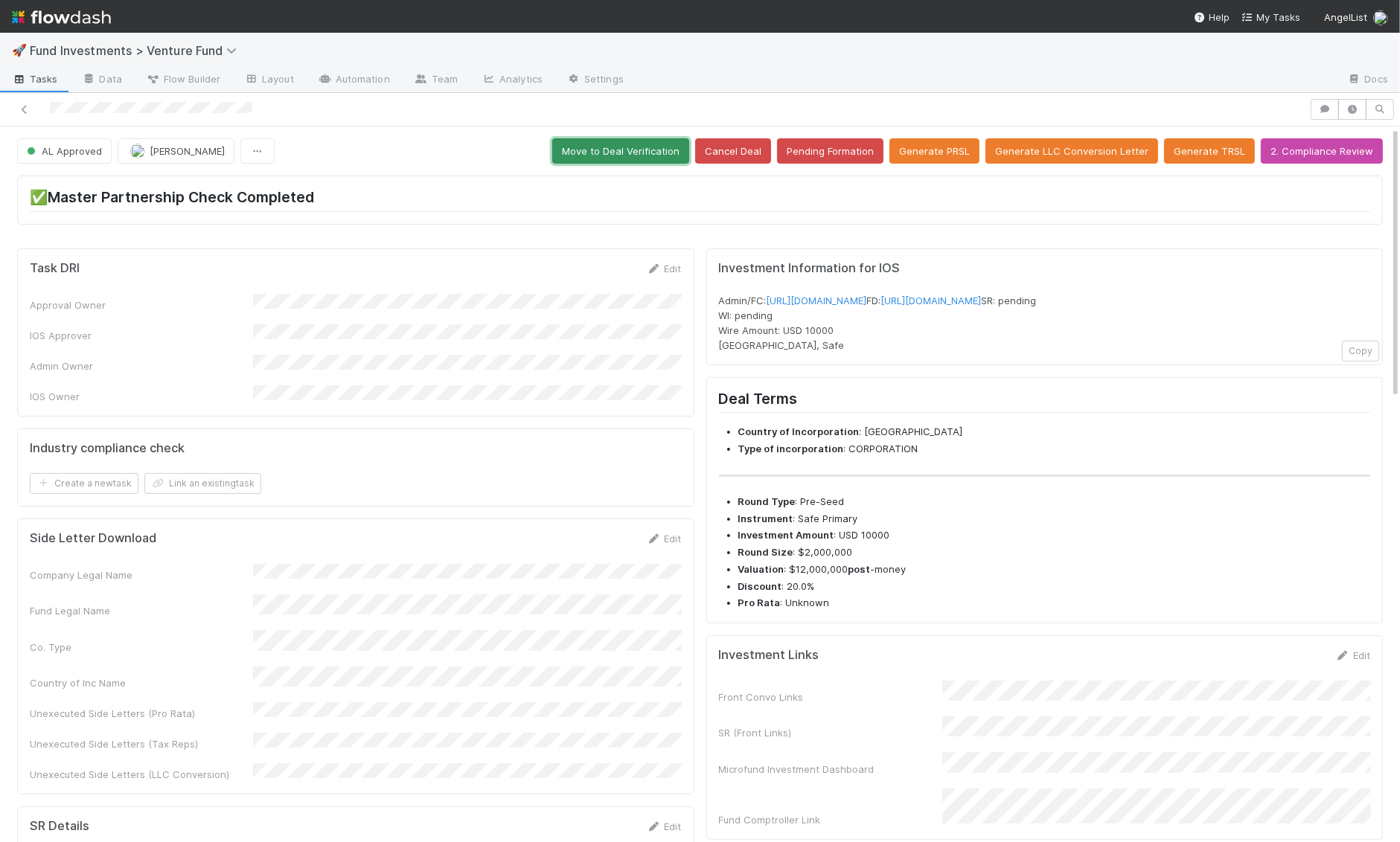
click at [661, 150] on button "Move to Deal Verification" at bounding box center [620, 150] width 137 height 25
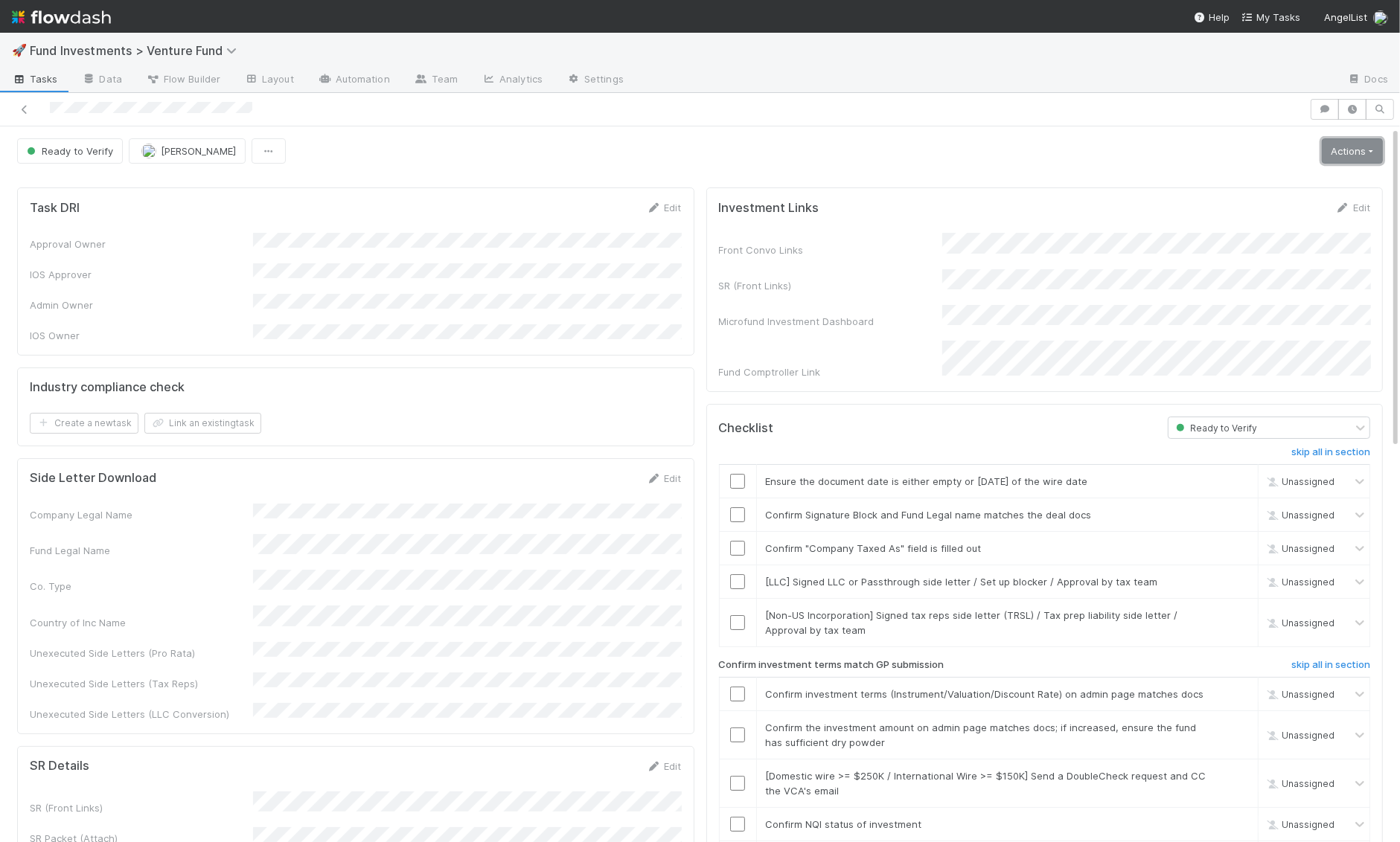
click at [1352, 149] on link "Actions" at bounding box center [1352, 150] width 61 height 25
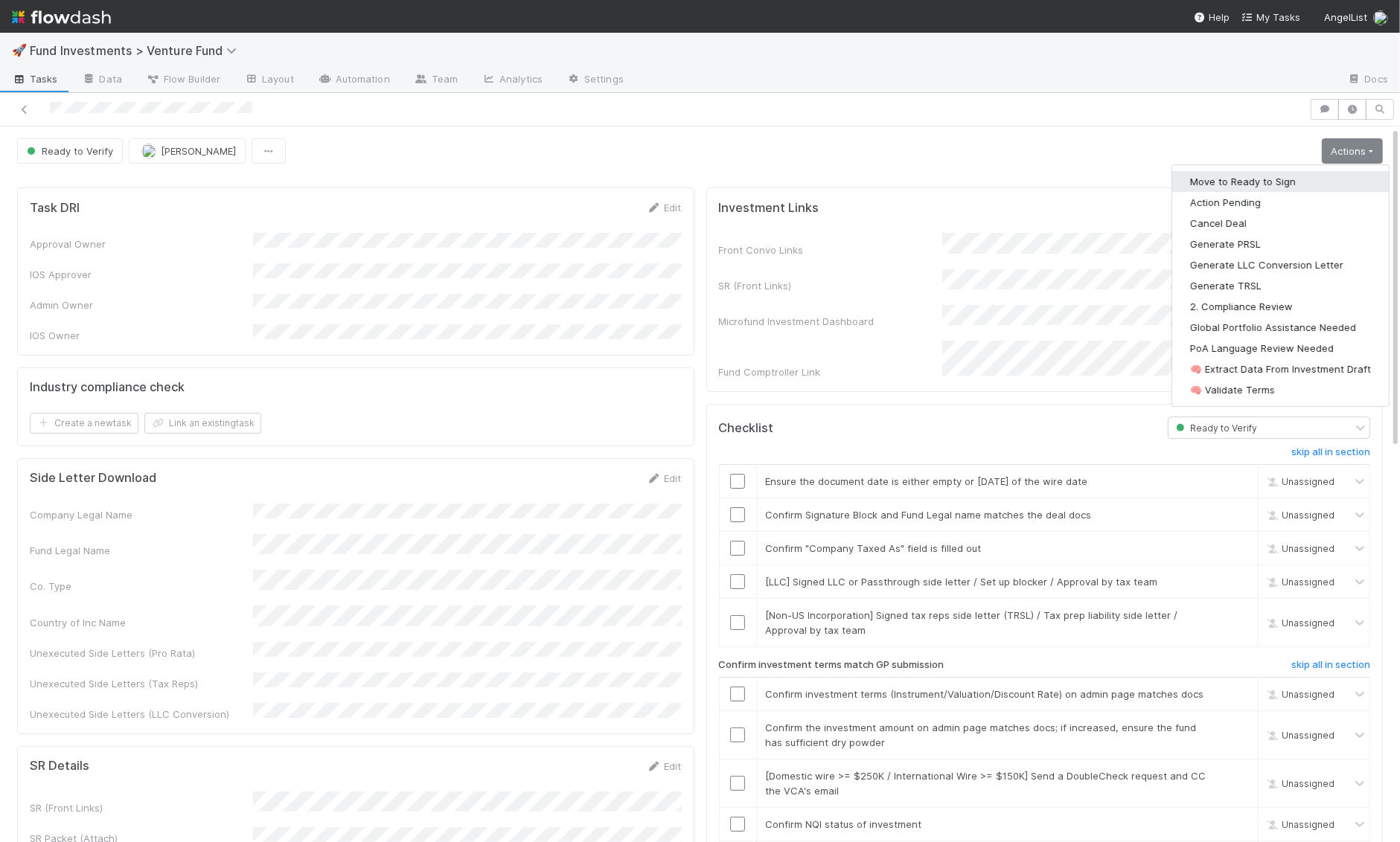
click at [1318, 174] on button "Move to Ready to Sign" at bounding box center [1280, 182] width 217 height 21
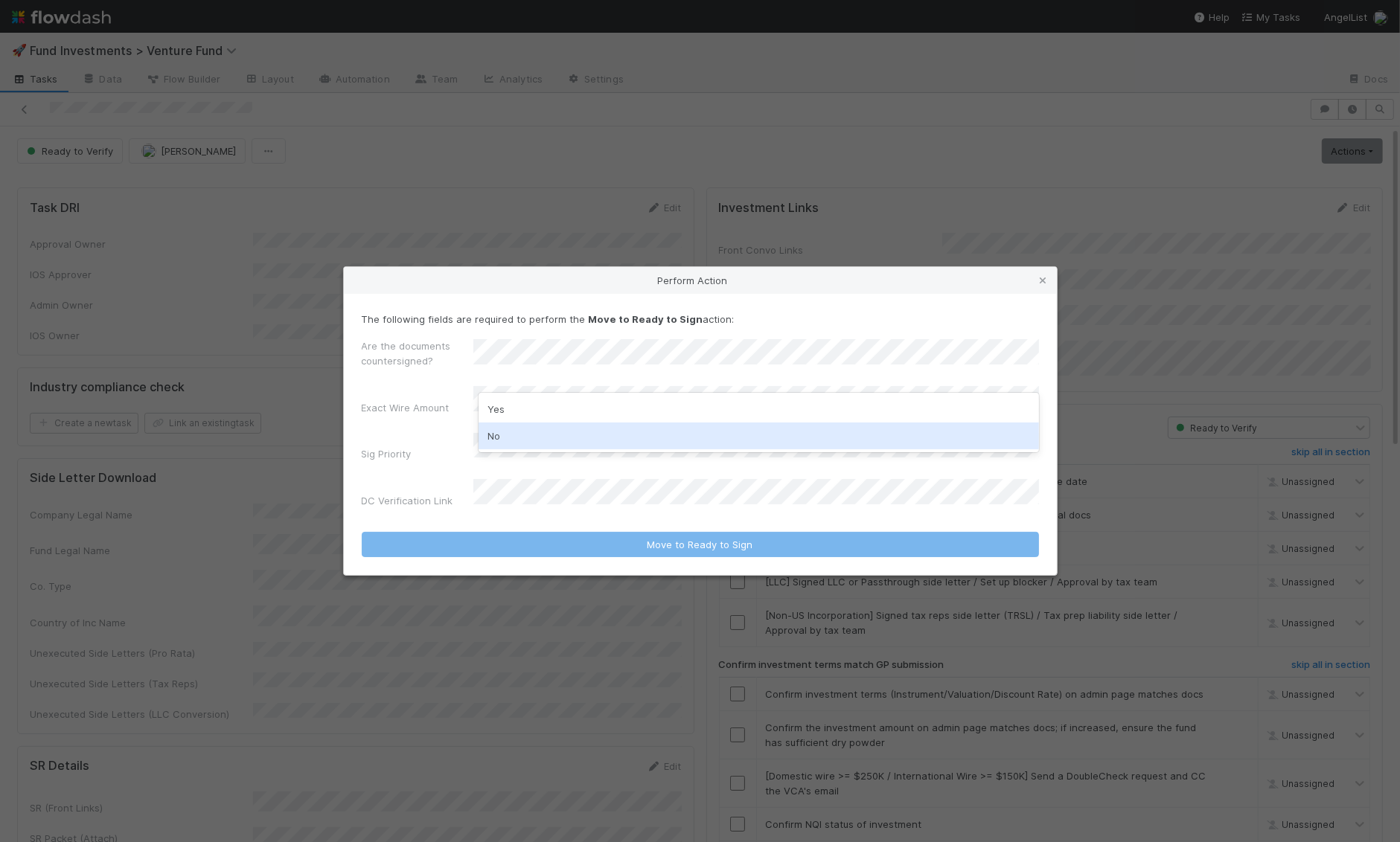
click at [620, 436] on div "No" at bounding box center [759, 436] width 561 height 26
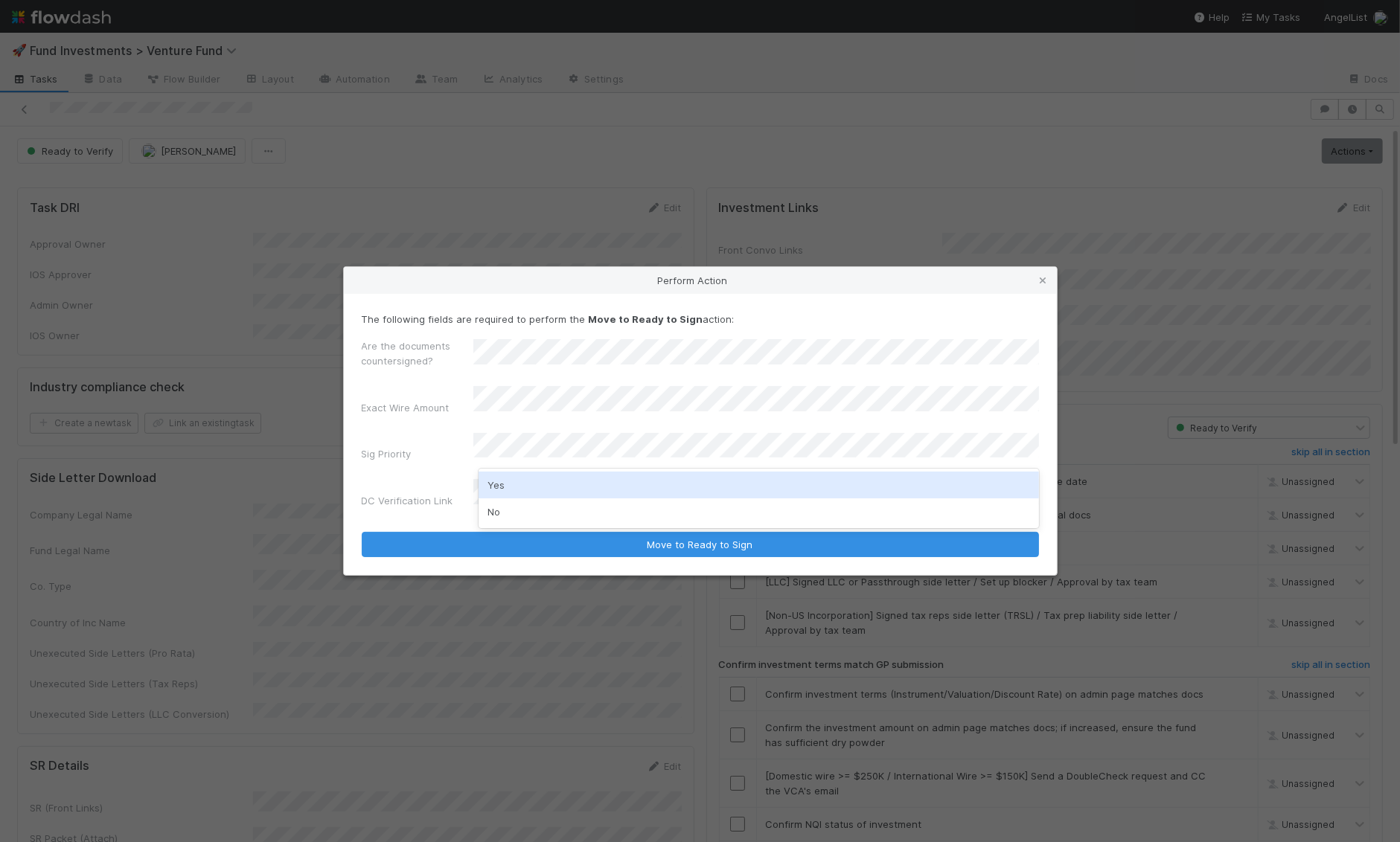
click at [534, 425] on div "Are the documents countersigned? Exact Wire Amount Sig Priority DC Verification…" at bounding box center [700, 426] width 677 height 176
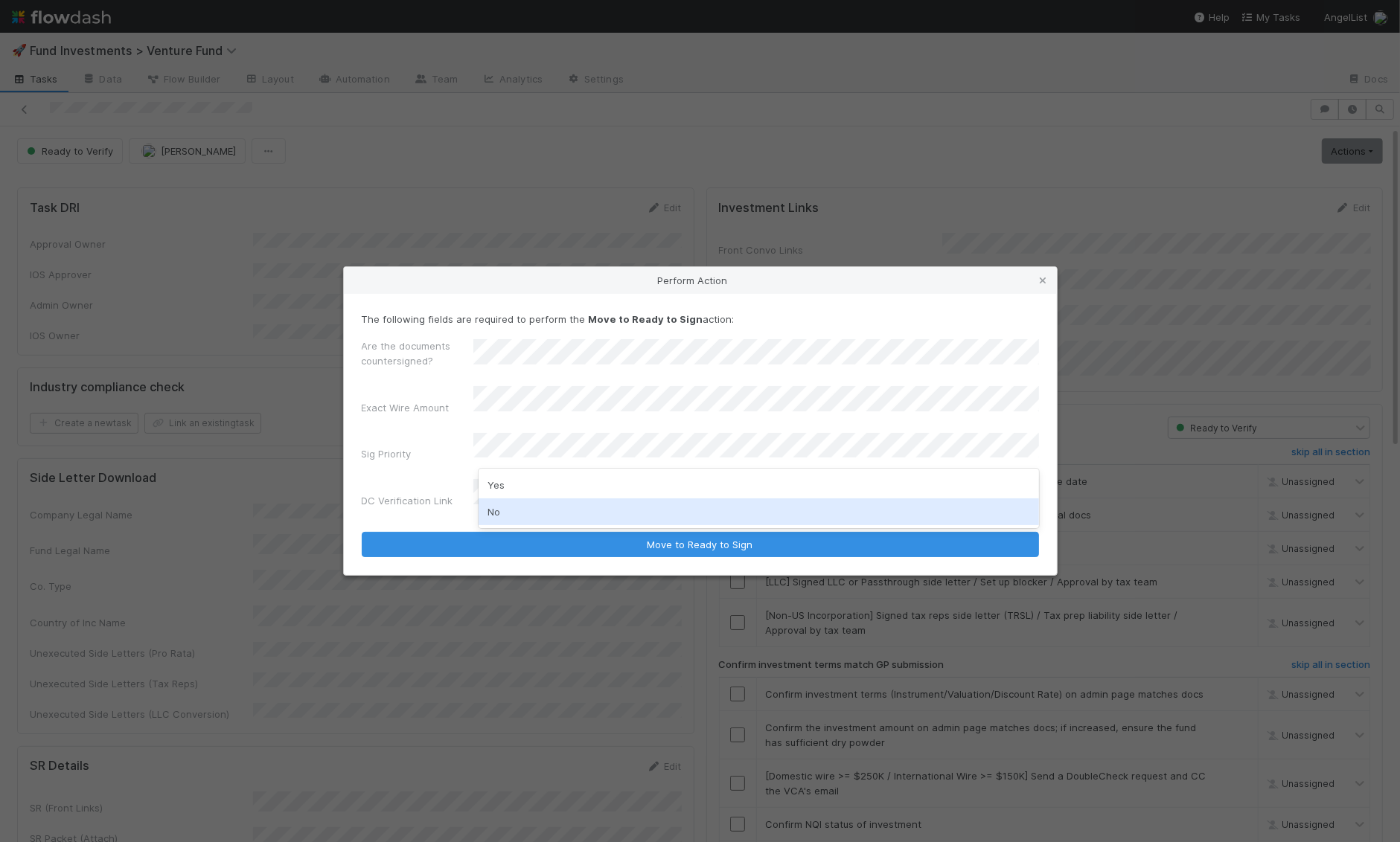
click at [536, 517] on div "No" at bounding box center [759, 511] width 561 height 26
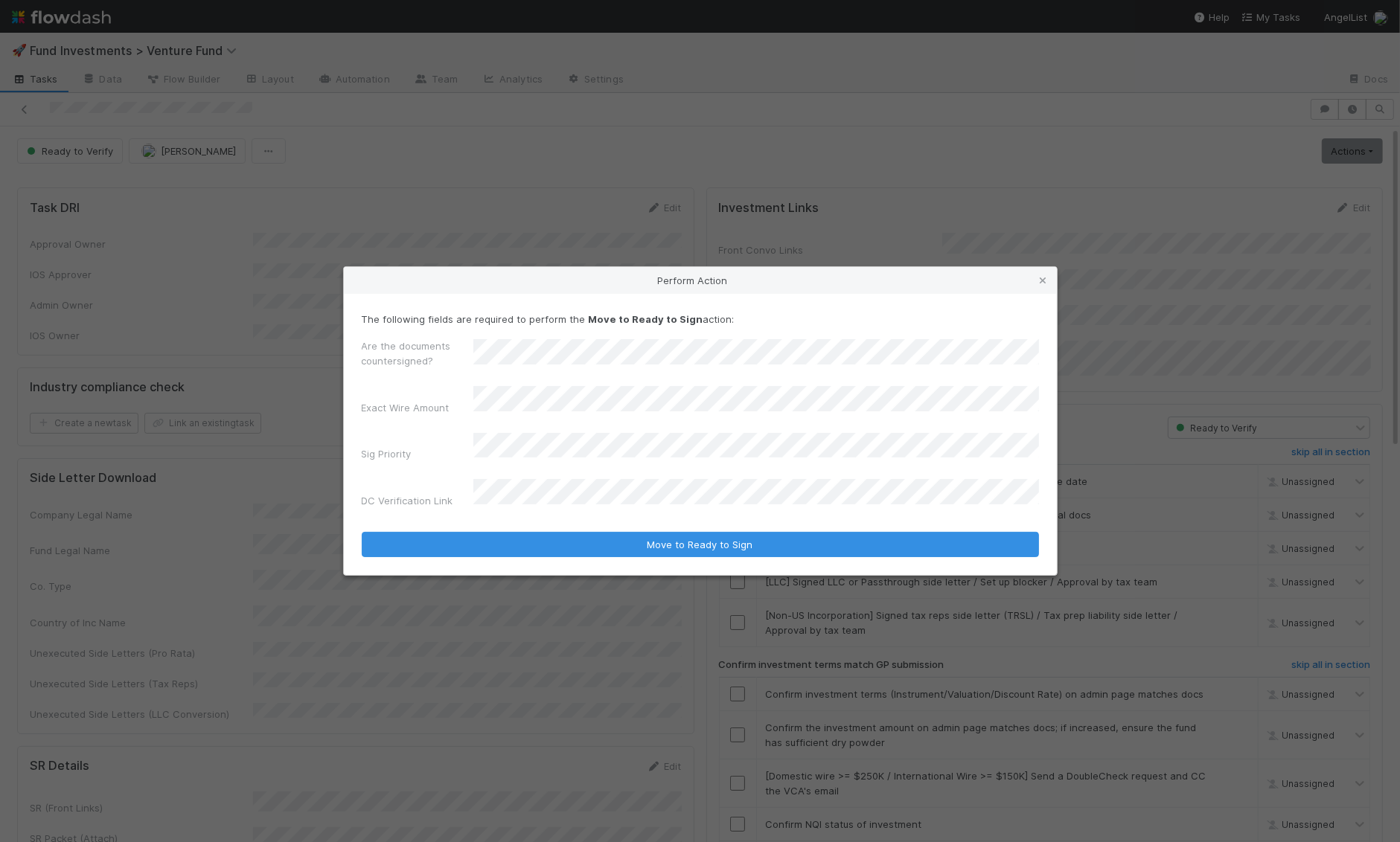
click at [536, 504] on form "The following fields are required to perform the Move to Ready to Sign action: …" at bounding box center [700, 435] width 677 height 246
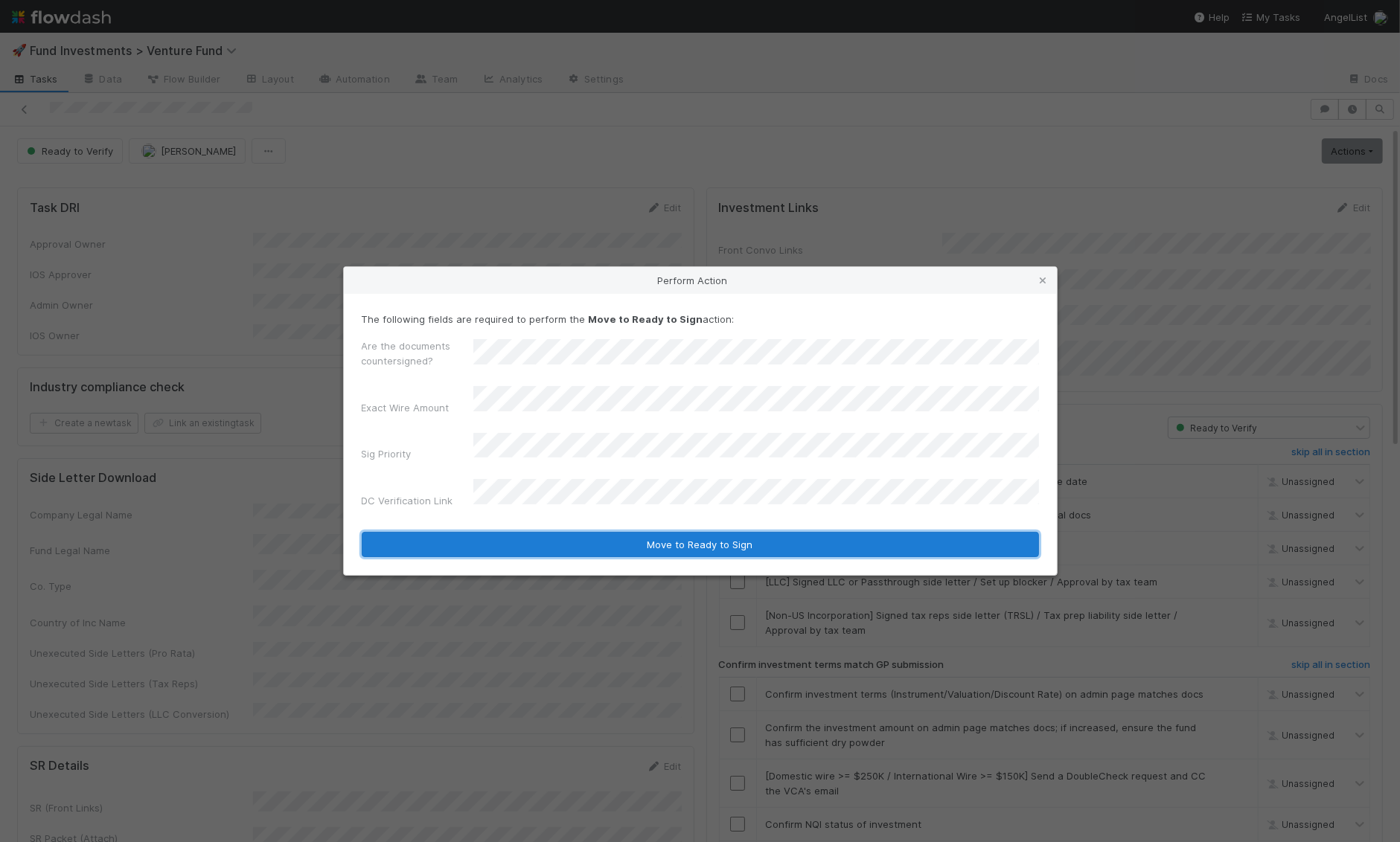
click at [547, 532] on button "Move to Ready to Sign" at bounding box center [700, 544] width 677 height 25
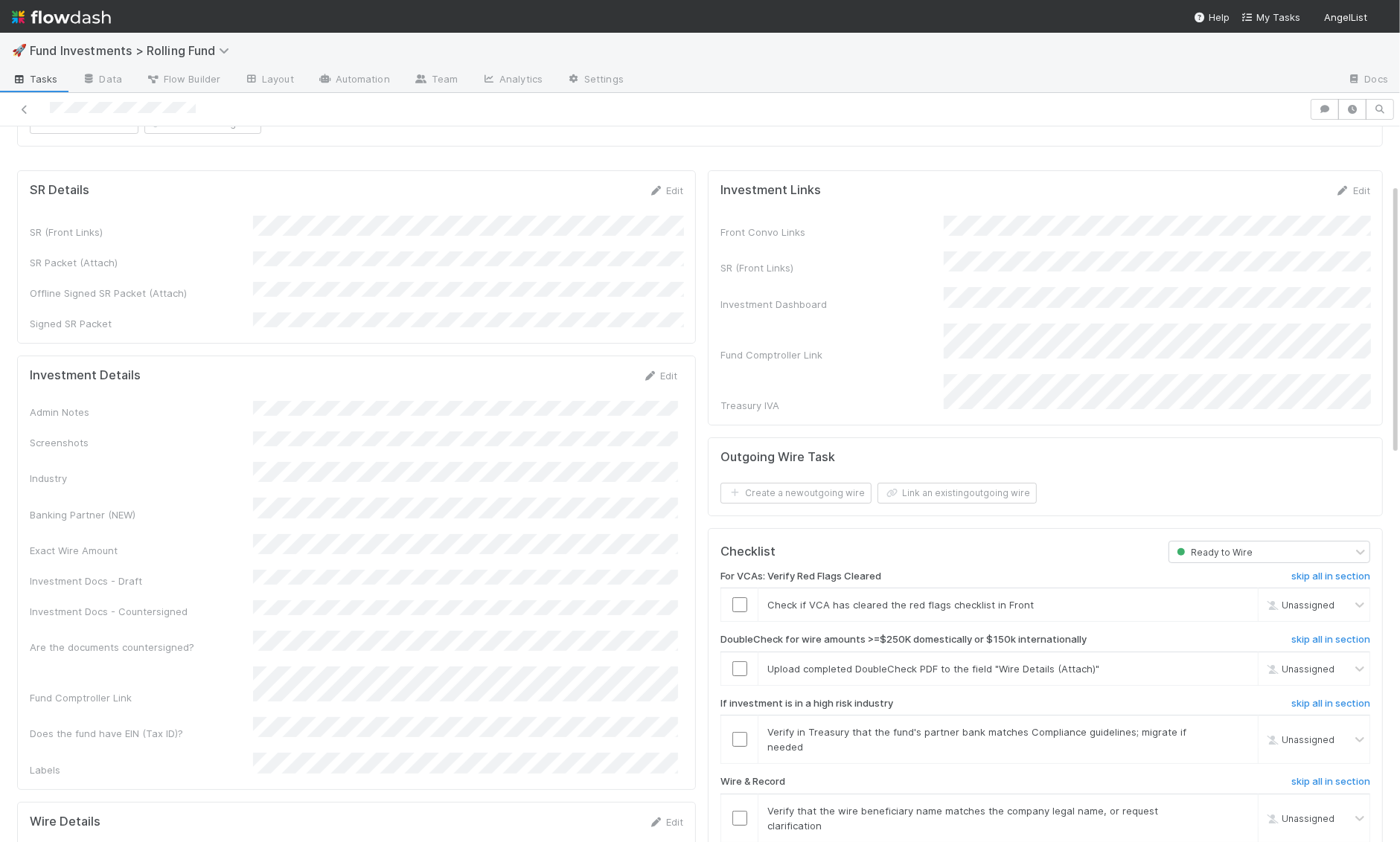
scroll to position [103, 0]
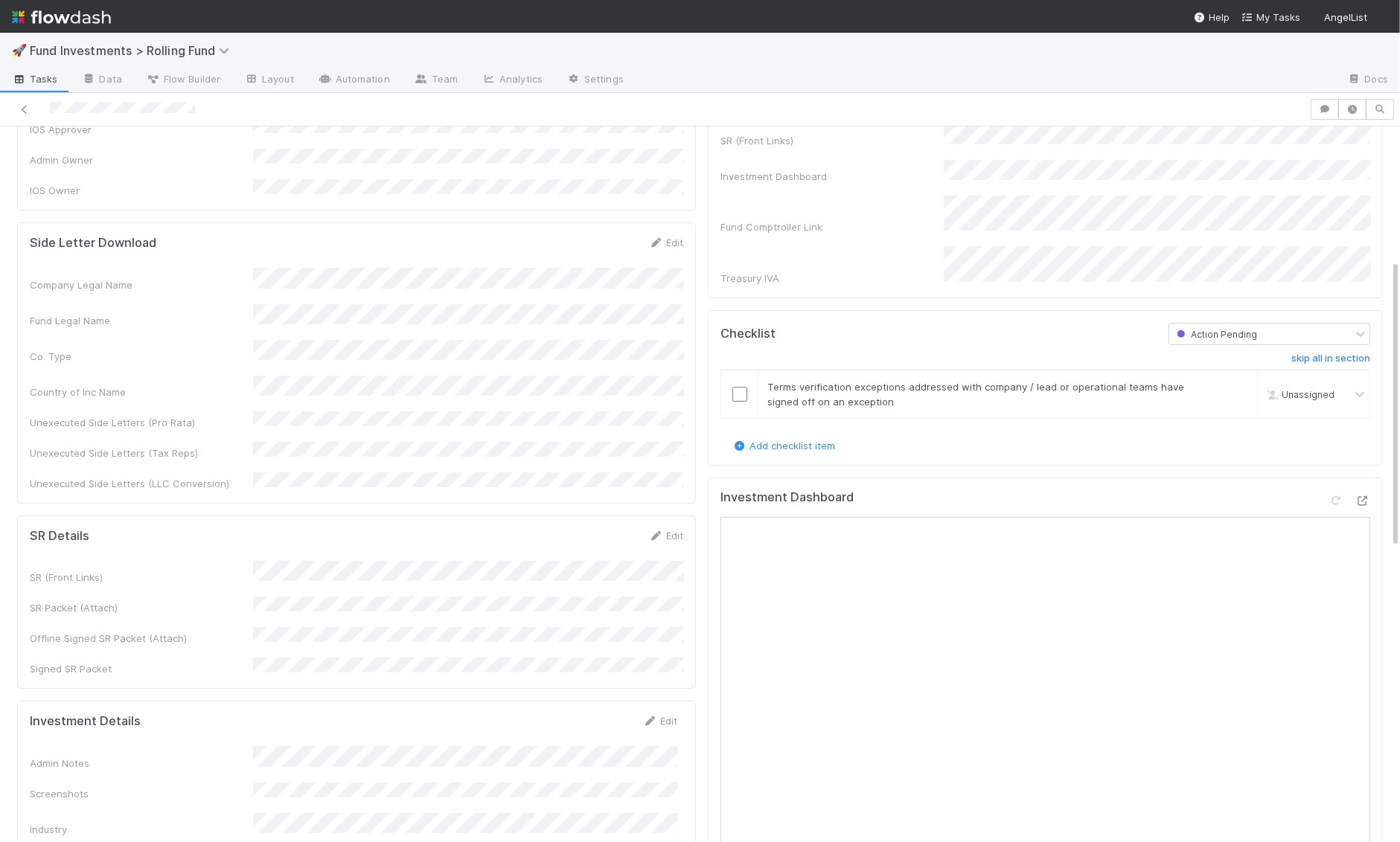
scroll to position [424, 0]
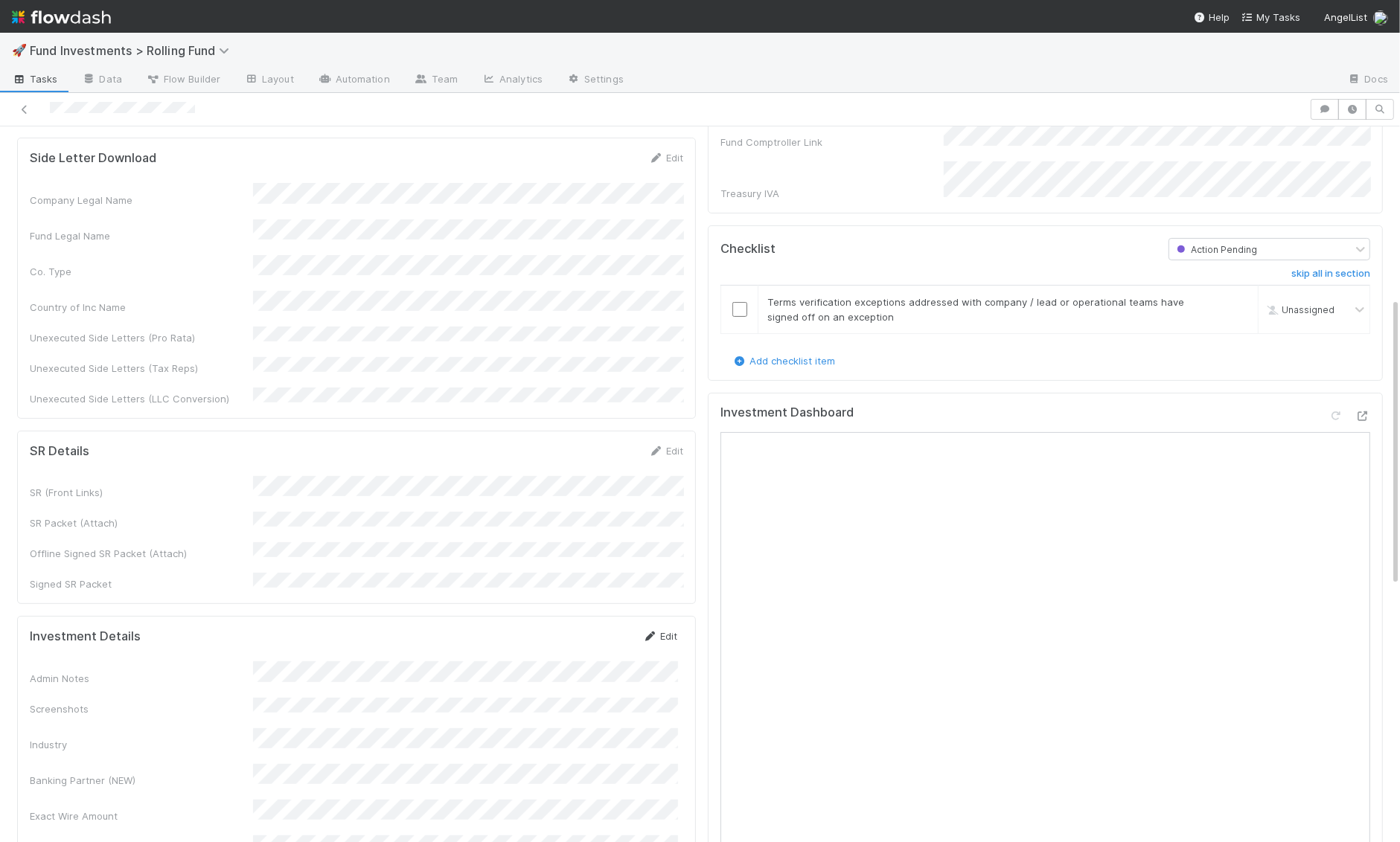
click at [664, 630] on link "Edit" at bounding box center [660, 636] width 35 height 12
click at [609, 628] on button "Save" at bounding box center [598, 640] width 42 height 25
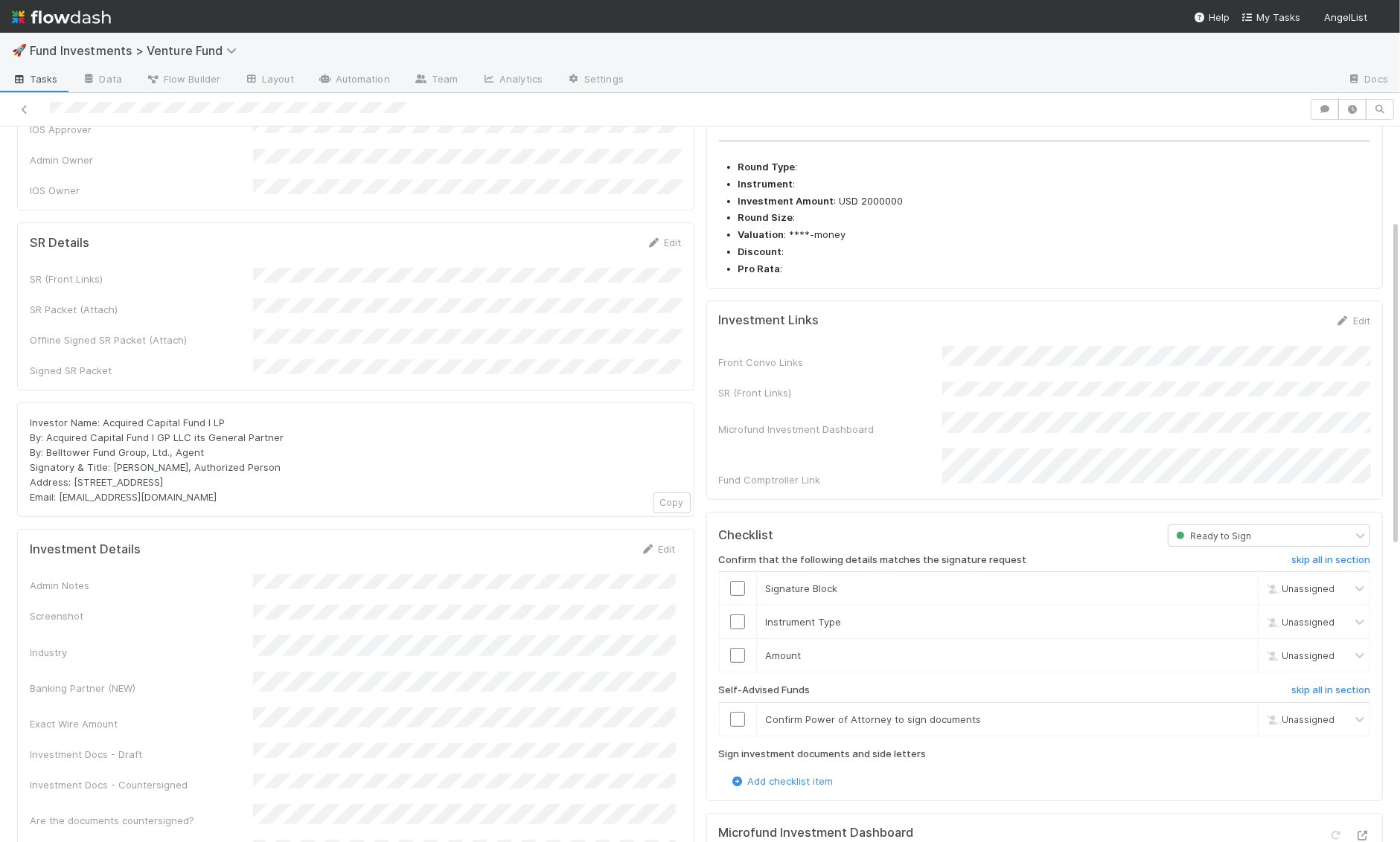
scroll to position [75, 0]
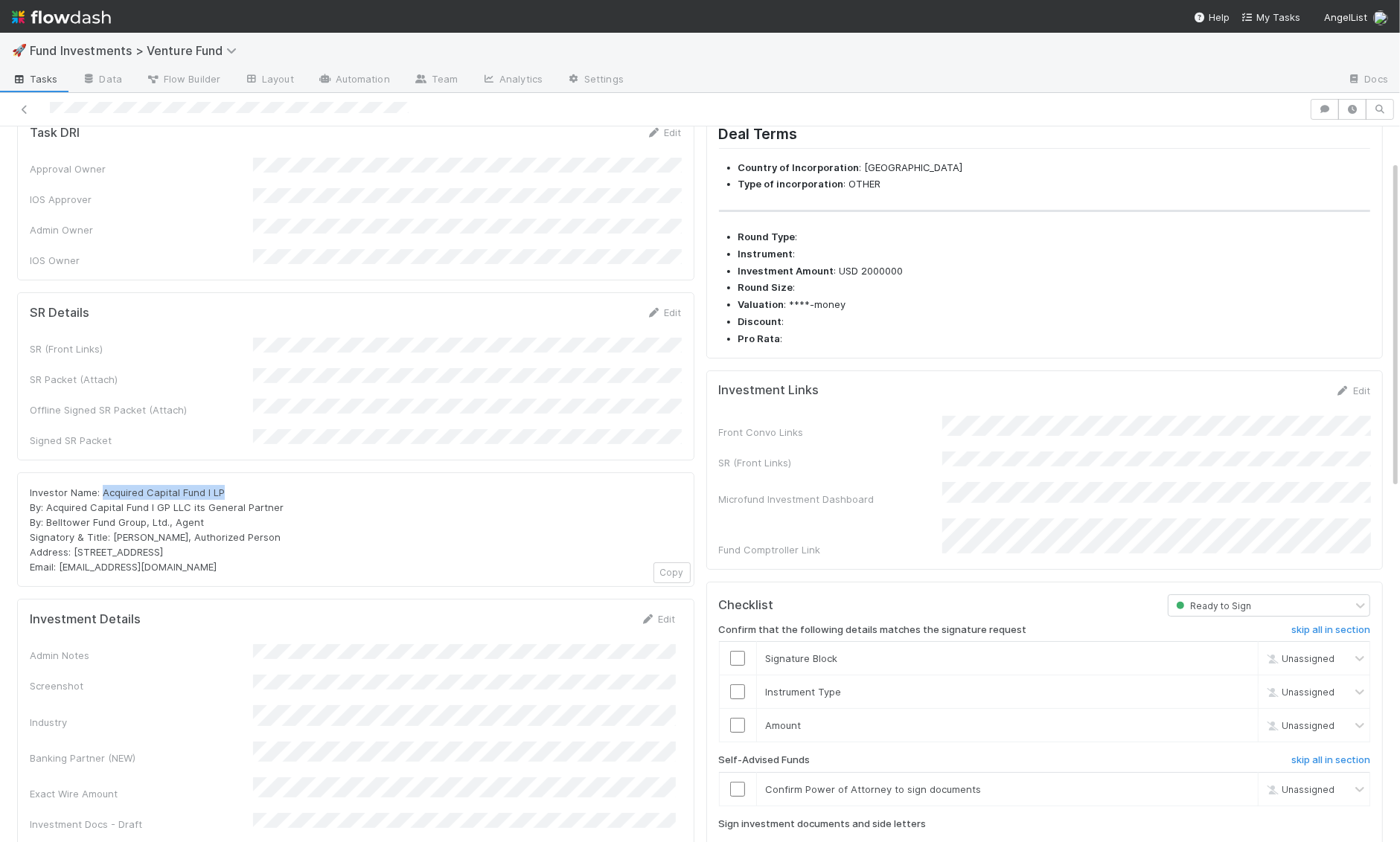
drag, startPoint x: 232, startPoint y: 458, endPoint x: 100, endPoint y: 459, distance: 132.0
click at [100, 485] on div "Investor Name: Acquired Capital Fund I LP By: Acquired Capital Fund I GP LLC it…" at bounding box center [355, 529] width 652 height 89
copy span "Acquired Capital Fund I LP"
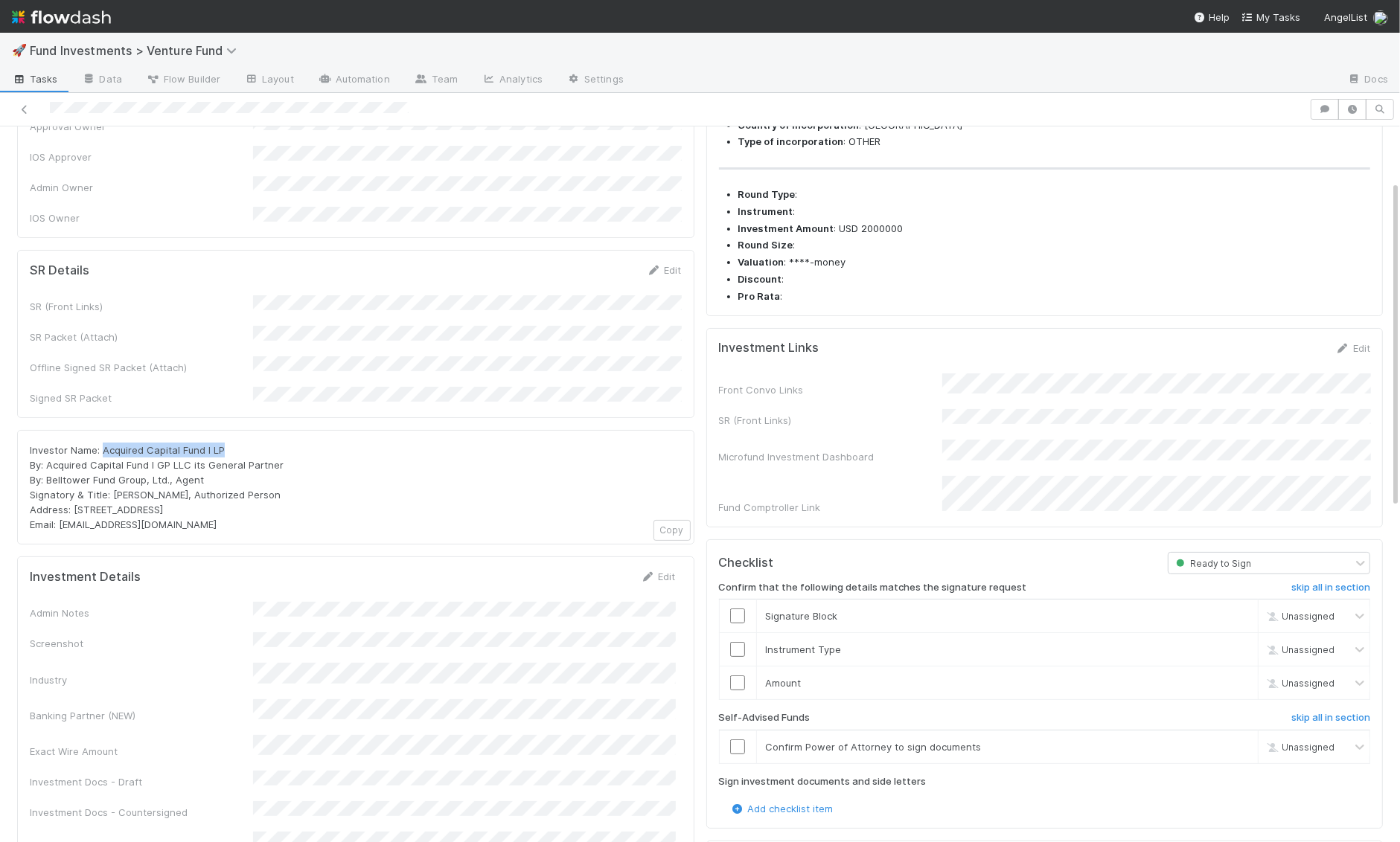
scroll to position [120, 0]
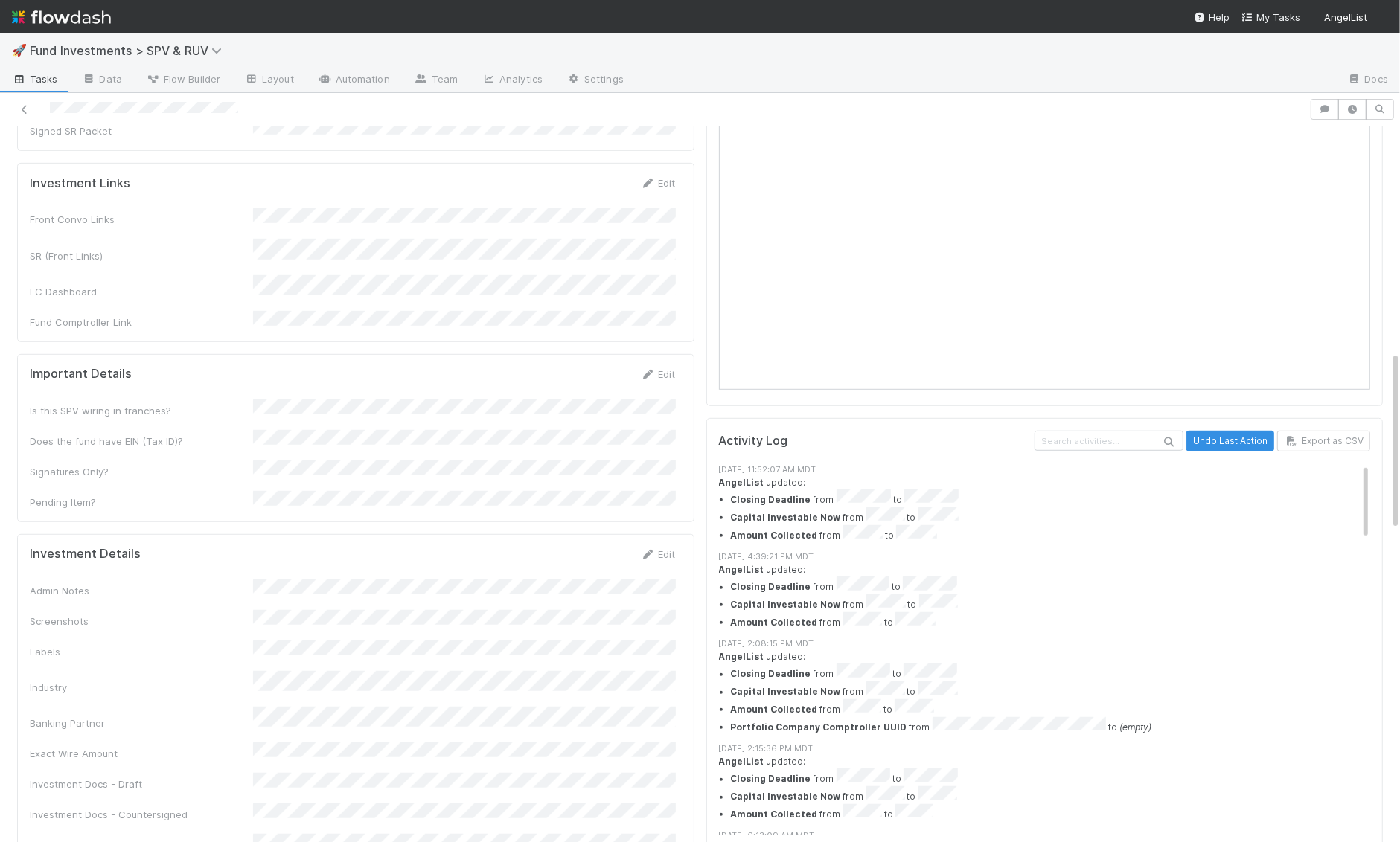
scroll to position [905, 0]
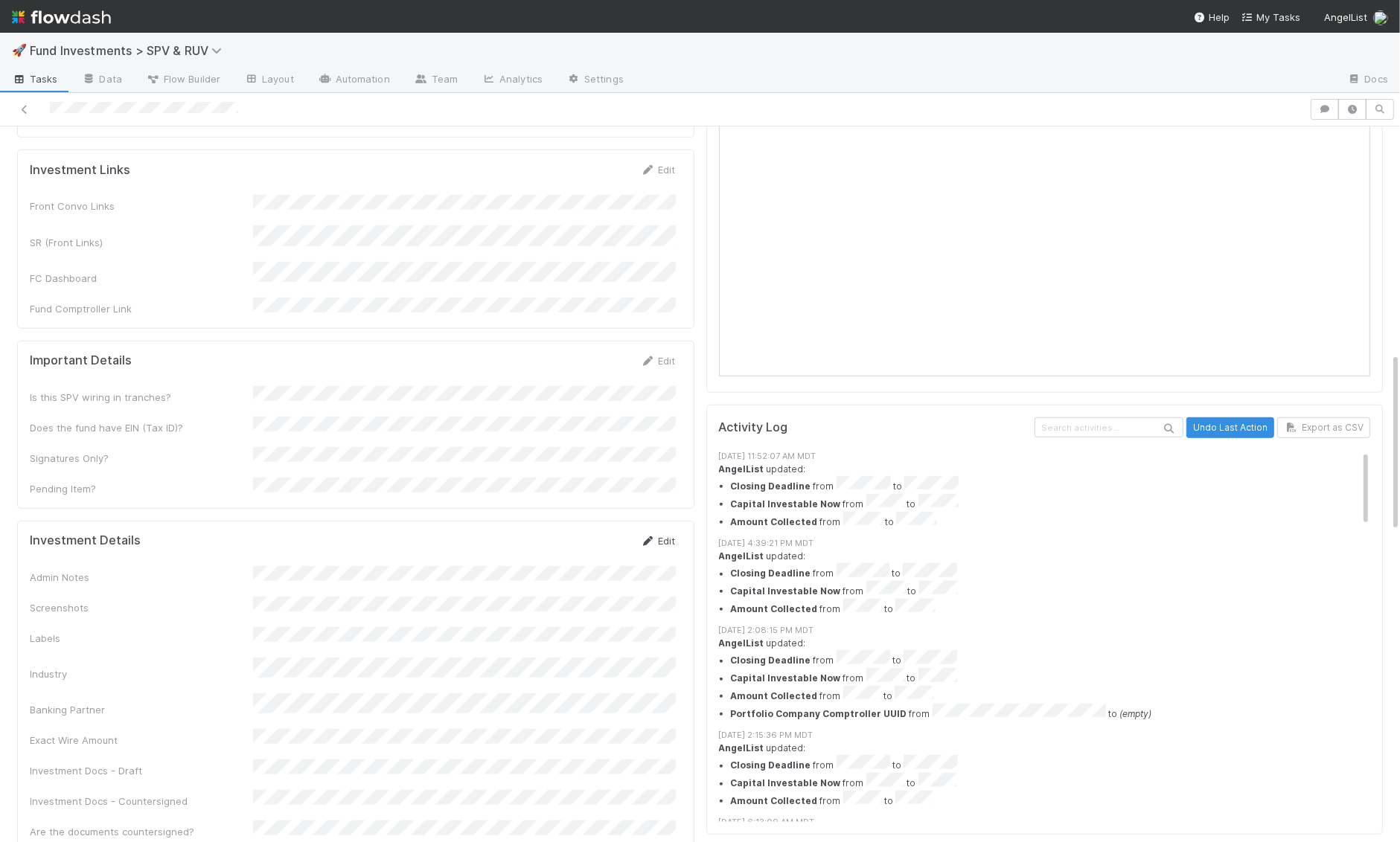
click at [669, 535] on link "Edit" at bounding box center [658, 541] width 35 height 12
click at [586, 533] on button "Save" at bounding box center [596, 545] width 42 height 25
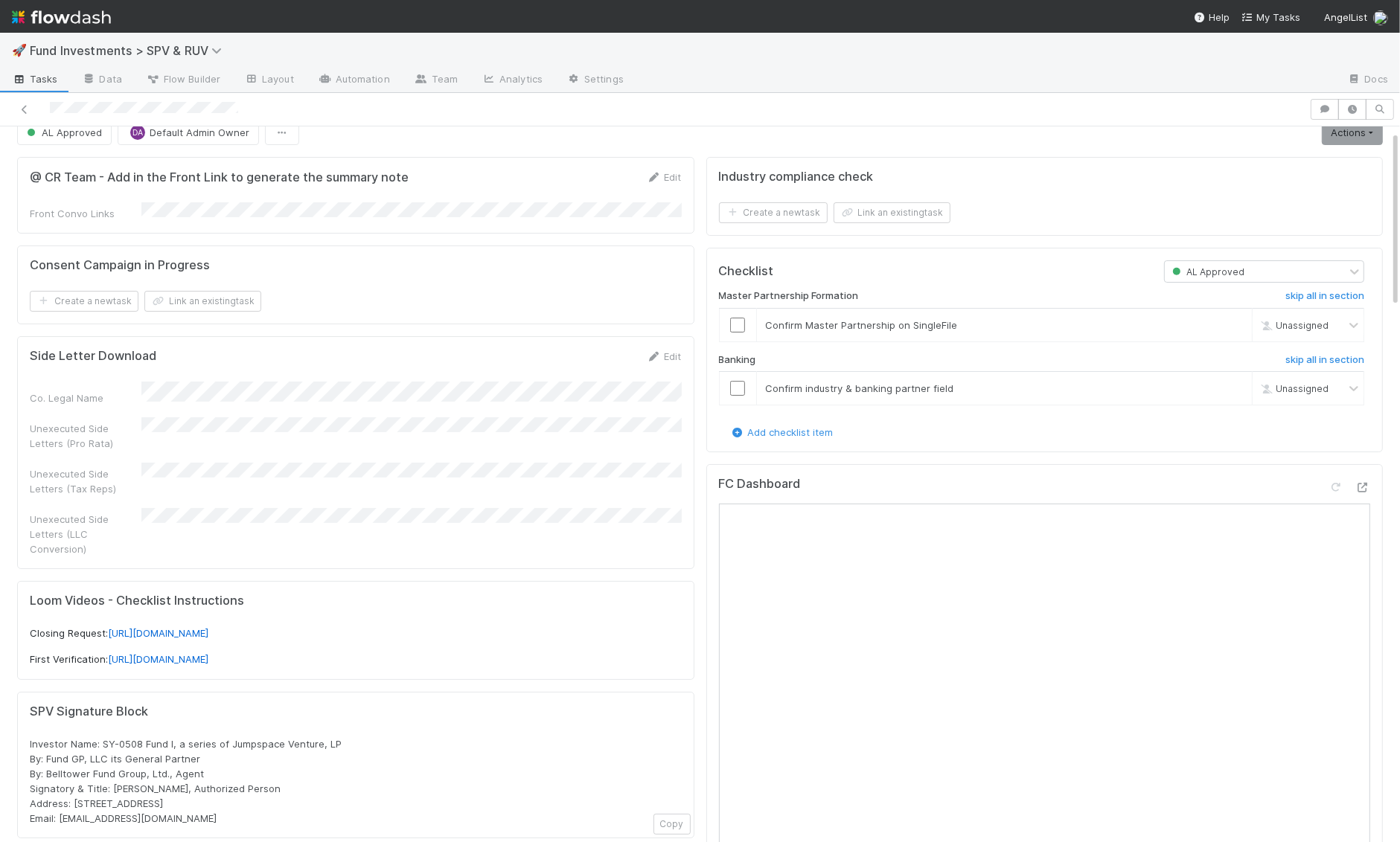
scroll to position [0, 0]
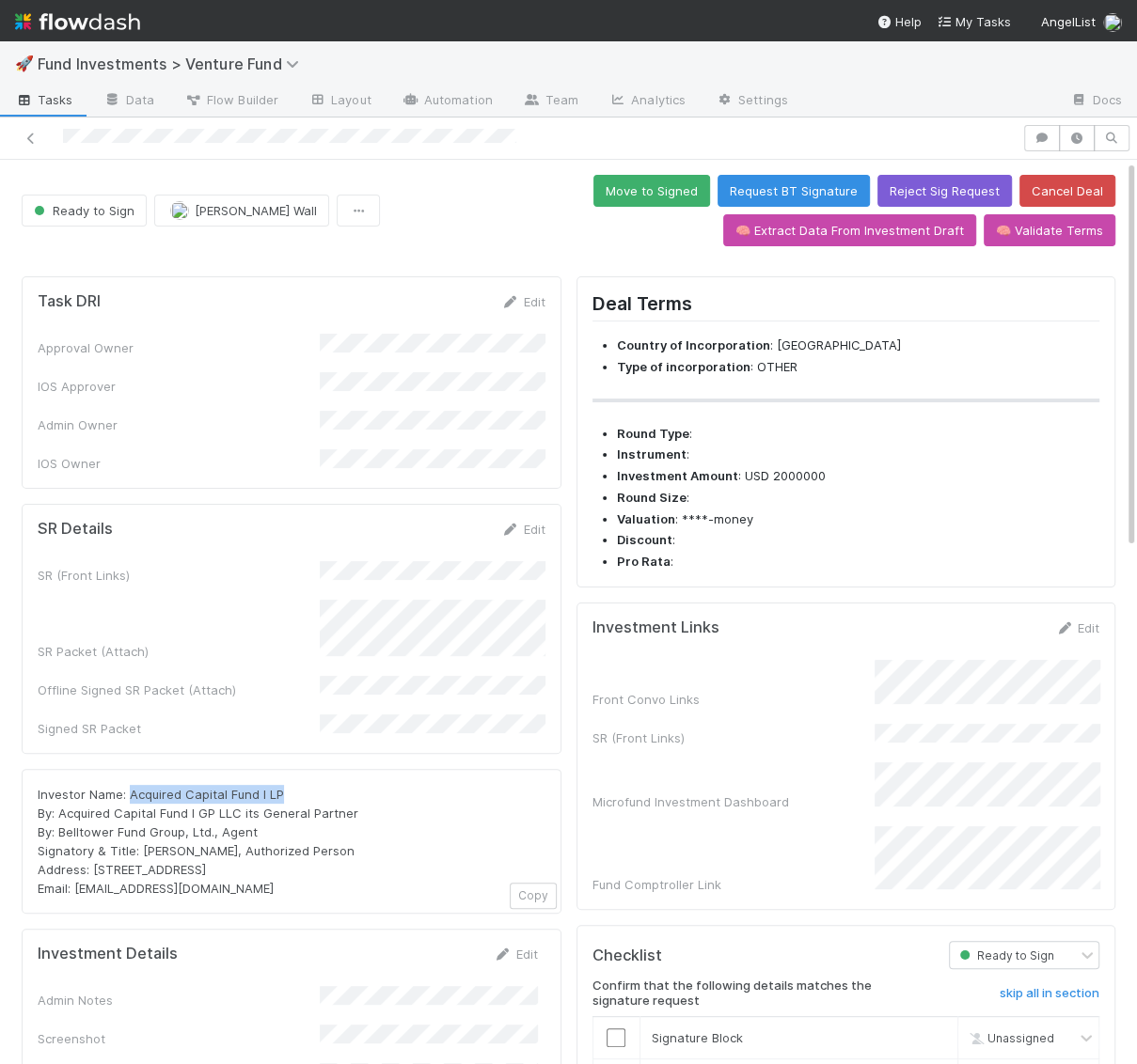
drag, startPoint x: 282, startPoint y: 747, endPoint x: 130, endPoint y: 752, distance: 152.1
click at [130, 785] on div "Investor Name: Acquired Capital Fund I LP By: Acquired Capital Fund I GP LLC it…" at bounding box center [291, 842] width 508 height 113
copy span "Acquired Capital Fund I LP"
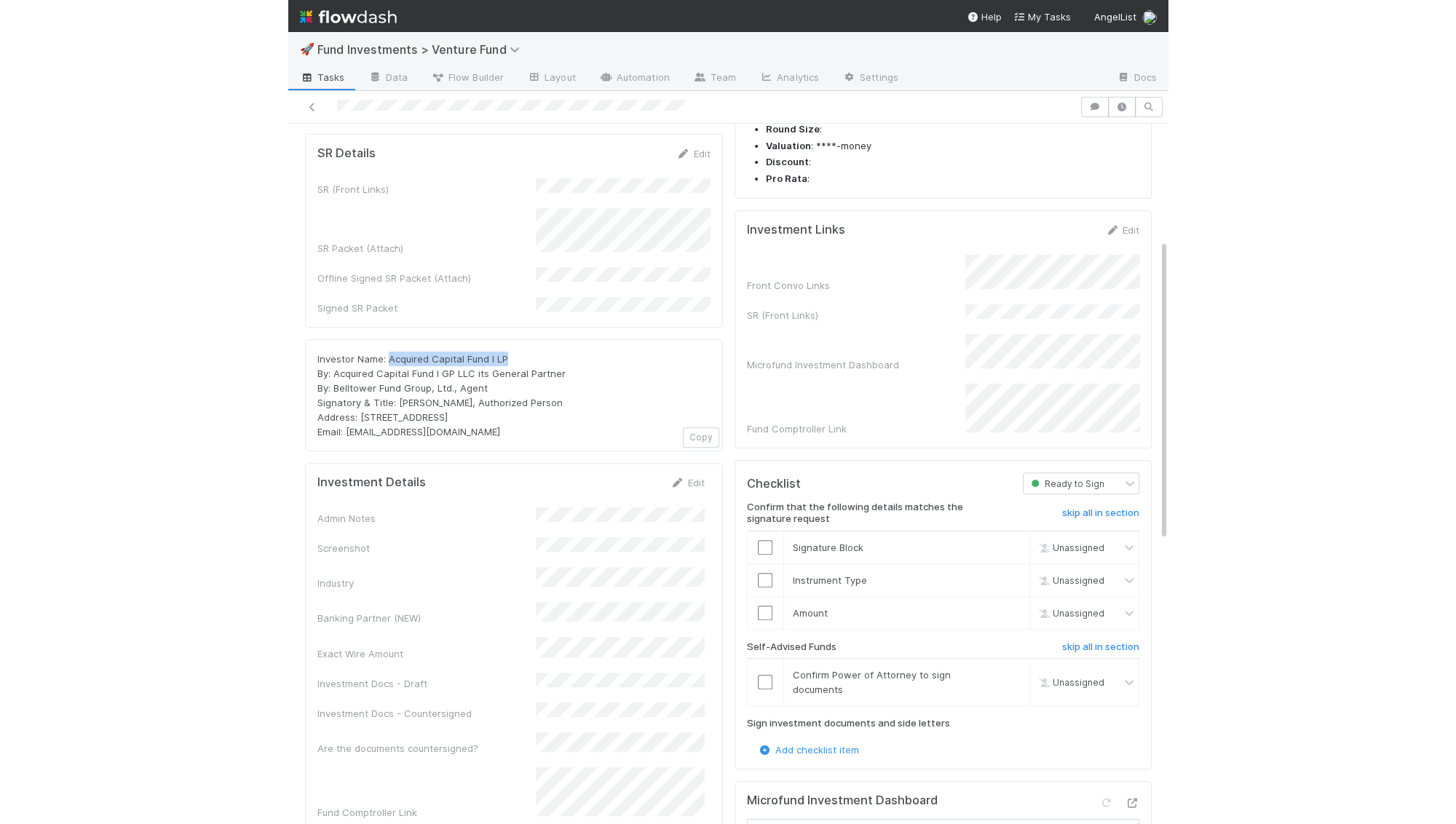
scroll to position [284, 0]
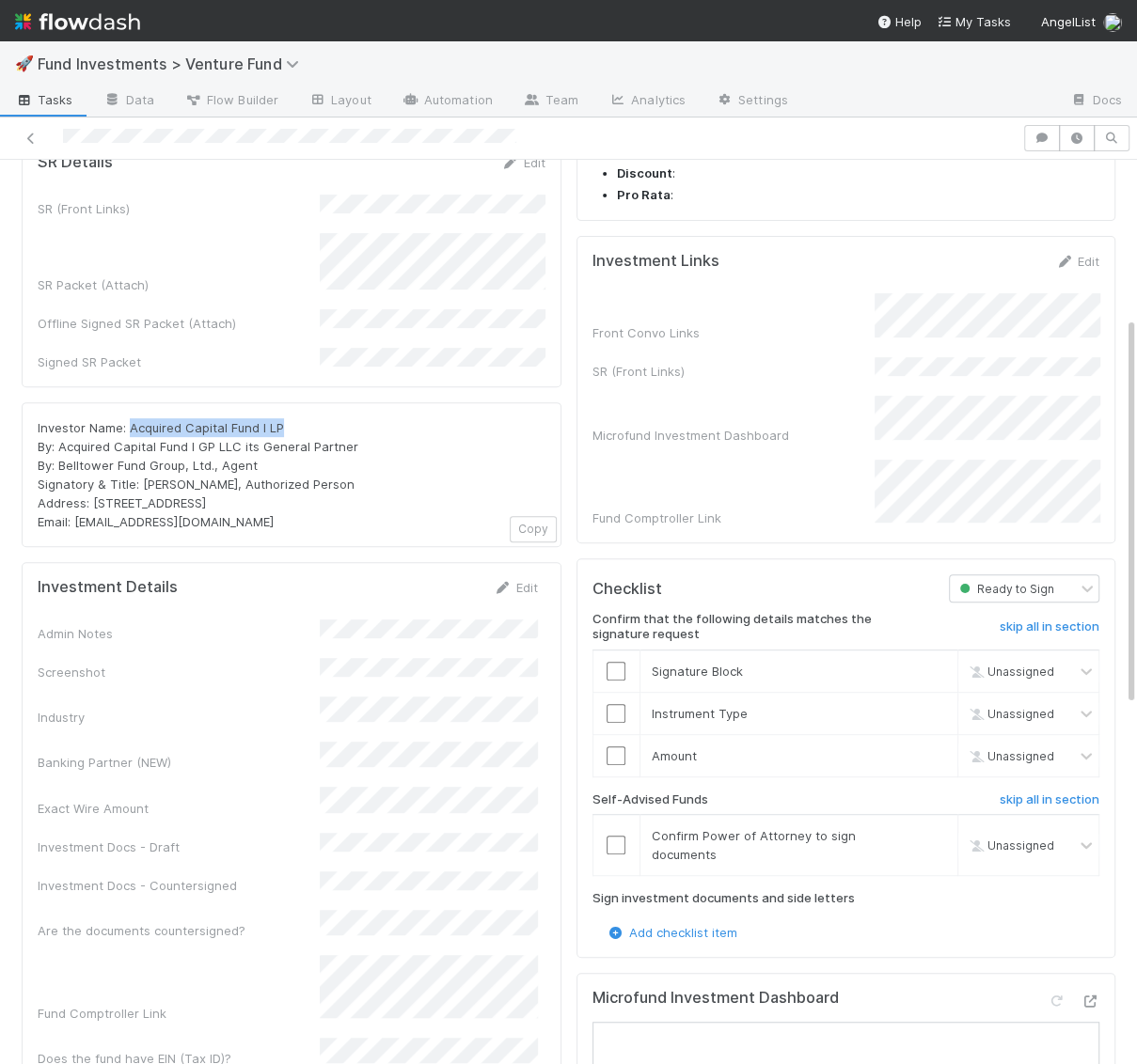
drag, startPoint x: 291, startPoint y: 390, endPoint x: 127, endPoint y: 392, distance: 164.0
click at [127, 418] on div "Investor Name: Acquired Capital Fund I LP By: Acquired Capital Fund I GP LLC it…" at bounding box center [291, 474] width 508 height 113
copy span "Acquired Capital Fund I LP"
drag, startPoint x: 285, startPoint y: 458, endPoint x: 90, endPoint y: 462, distance: 195.0
click at [90, 462] on div "Investor Name: Acquired Capital Fund I LP By: Acquired Capital Fund I GP LLC it…" at bounding box center [291, 474] width 508 height 113
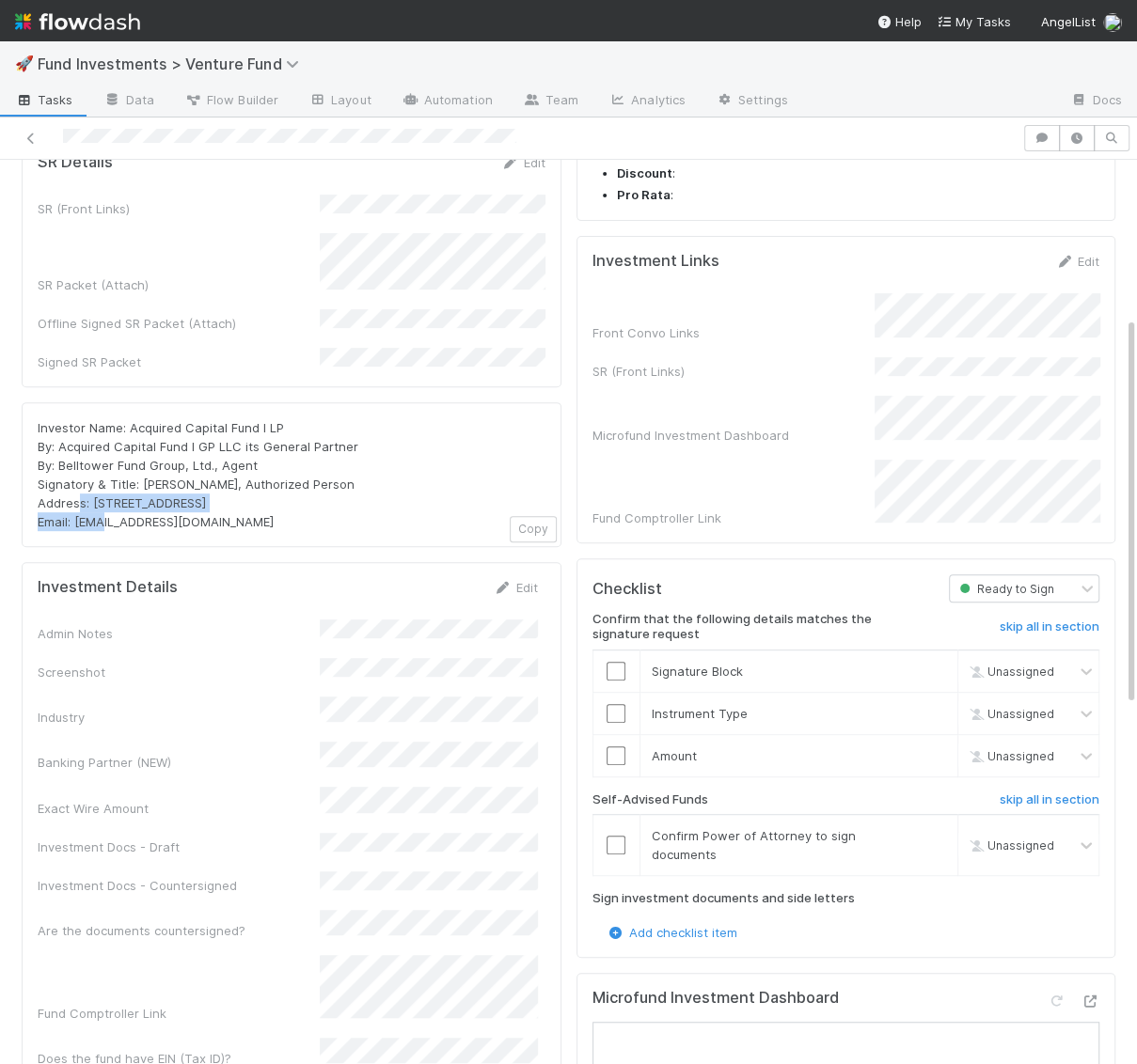
copy span "PO Box 3217, Seattle, WA 98114"
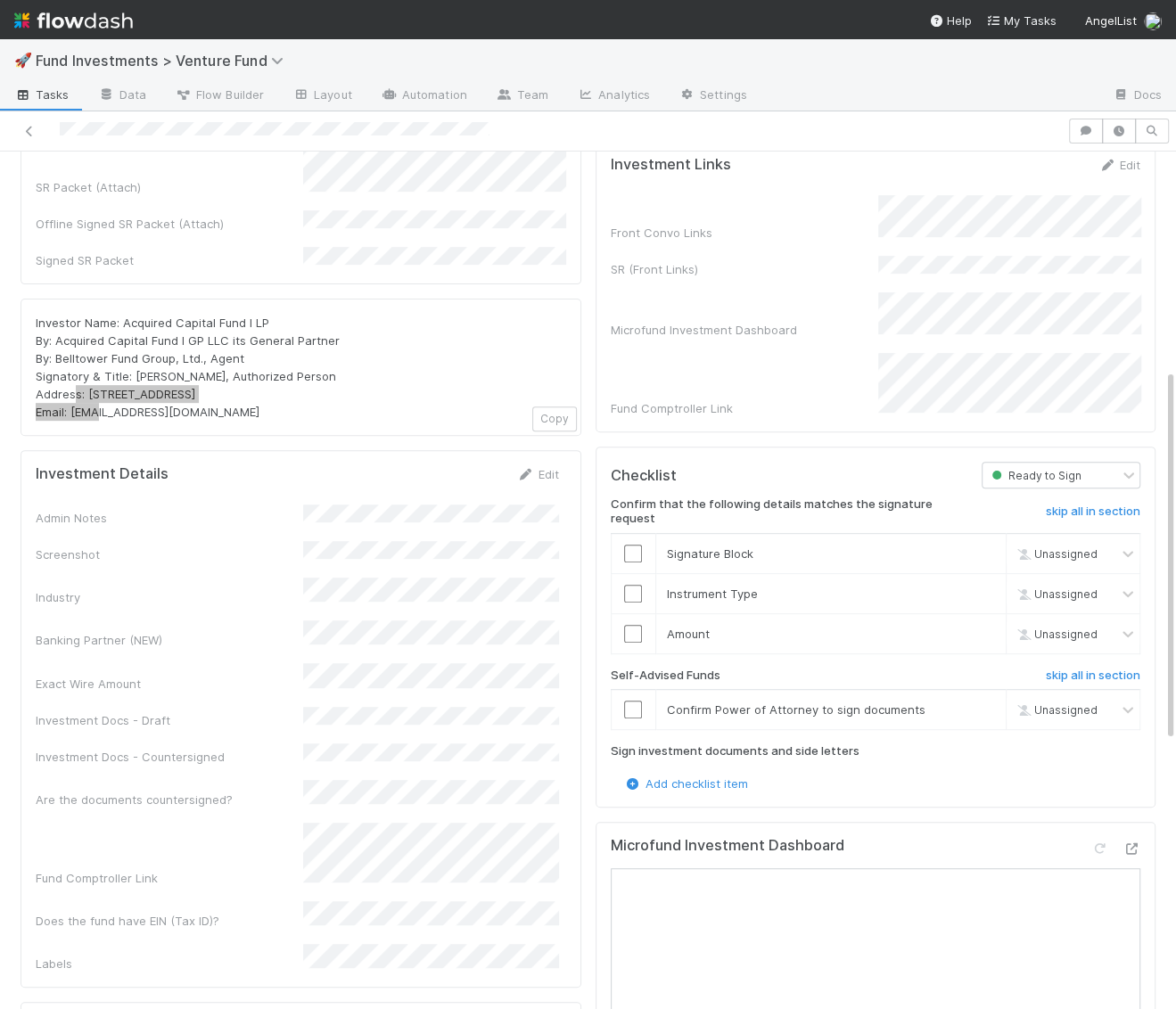
scroll to position [503, 0]
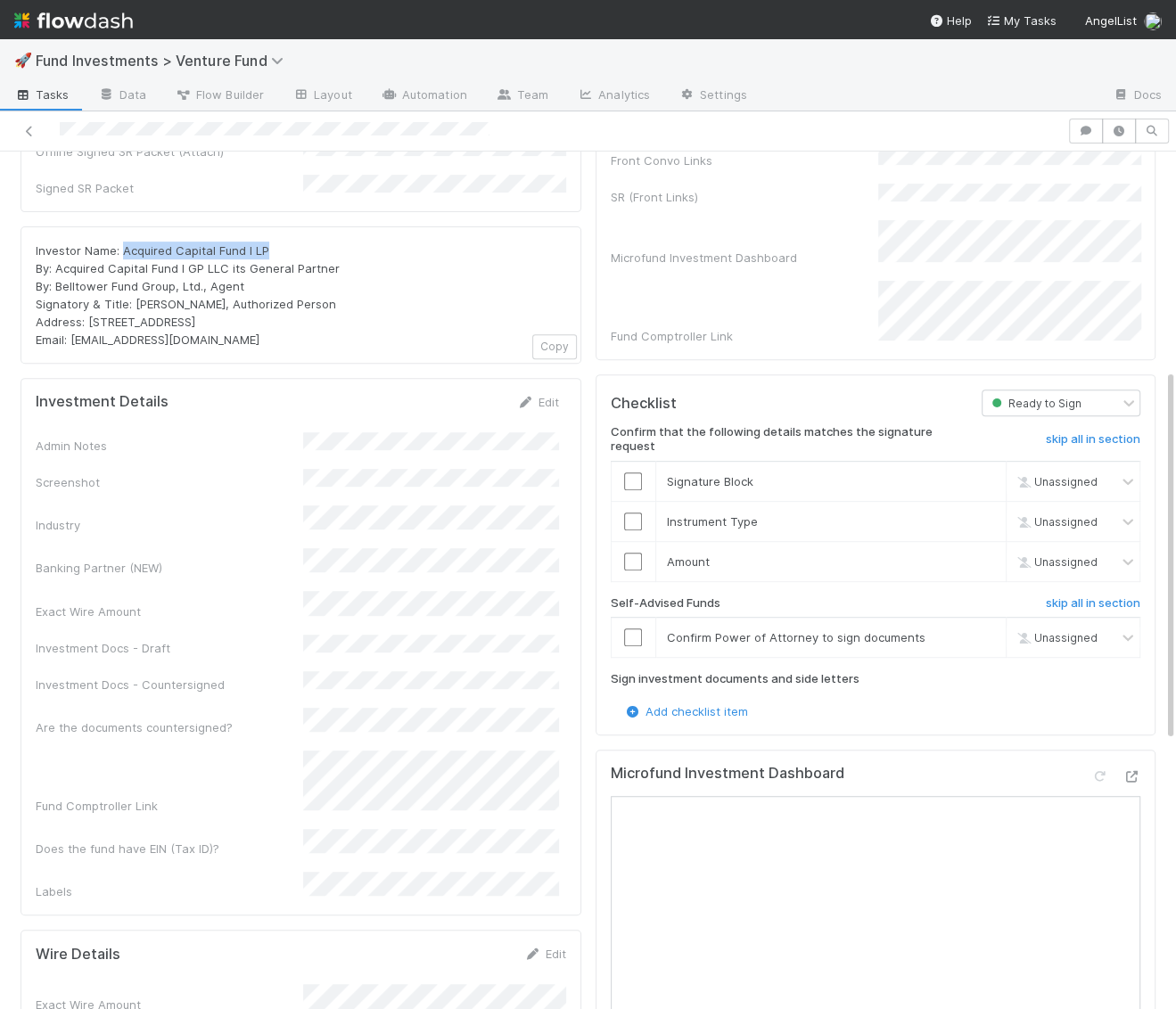
drag, startPoint x: 273, startPoint y: 208, endPoint x: 120, endPoint y: 214, distance: 153.1
click at [120, 242] on div "Investor Name: Acquired Capital Fund I LP By: Acquired Capital Fund I GP LLC it…" at bounding box center [301, 295] width 531 height 107
copy span "Acquired Capital Fund I LP"
drag, startPoint x: 263, startPoint y: 282, endPoint x: 86, endPoint y: 282, distance: 177.0
click at [86, 282] on div "Investor Name: Acquired Capital Fund I LP By: Acquired Capital Fund I GP LLC it…" at bounding box center [301, 295] width 531 height 107
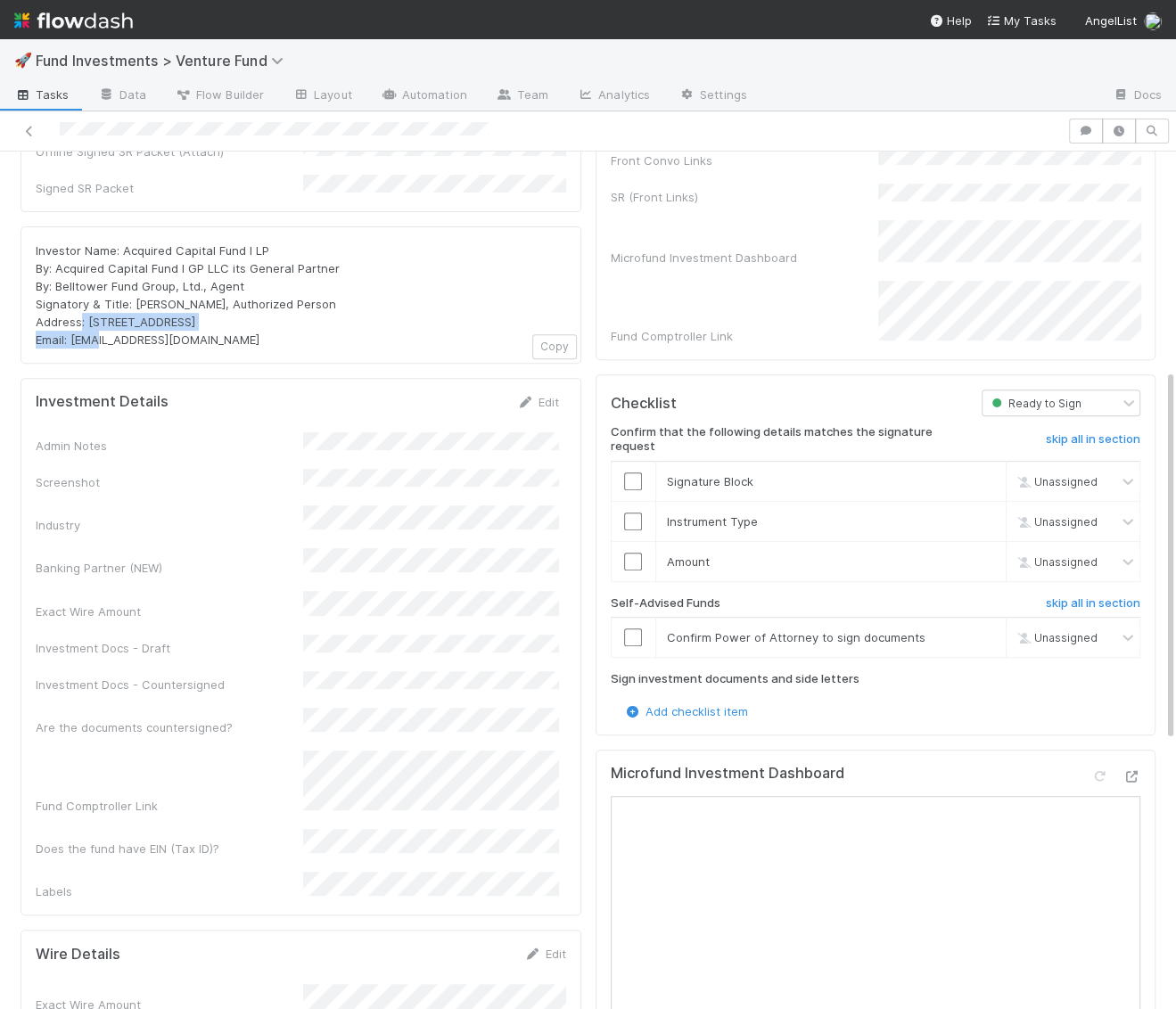
copy span "PO Box 3217, Seattle, WA 98114"
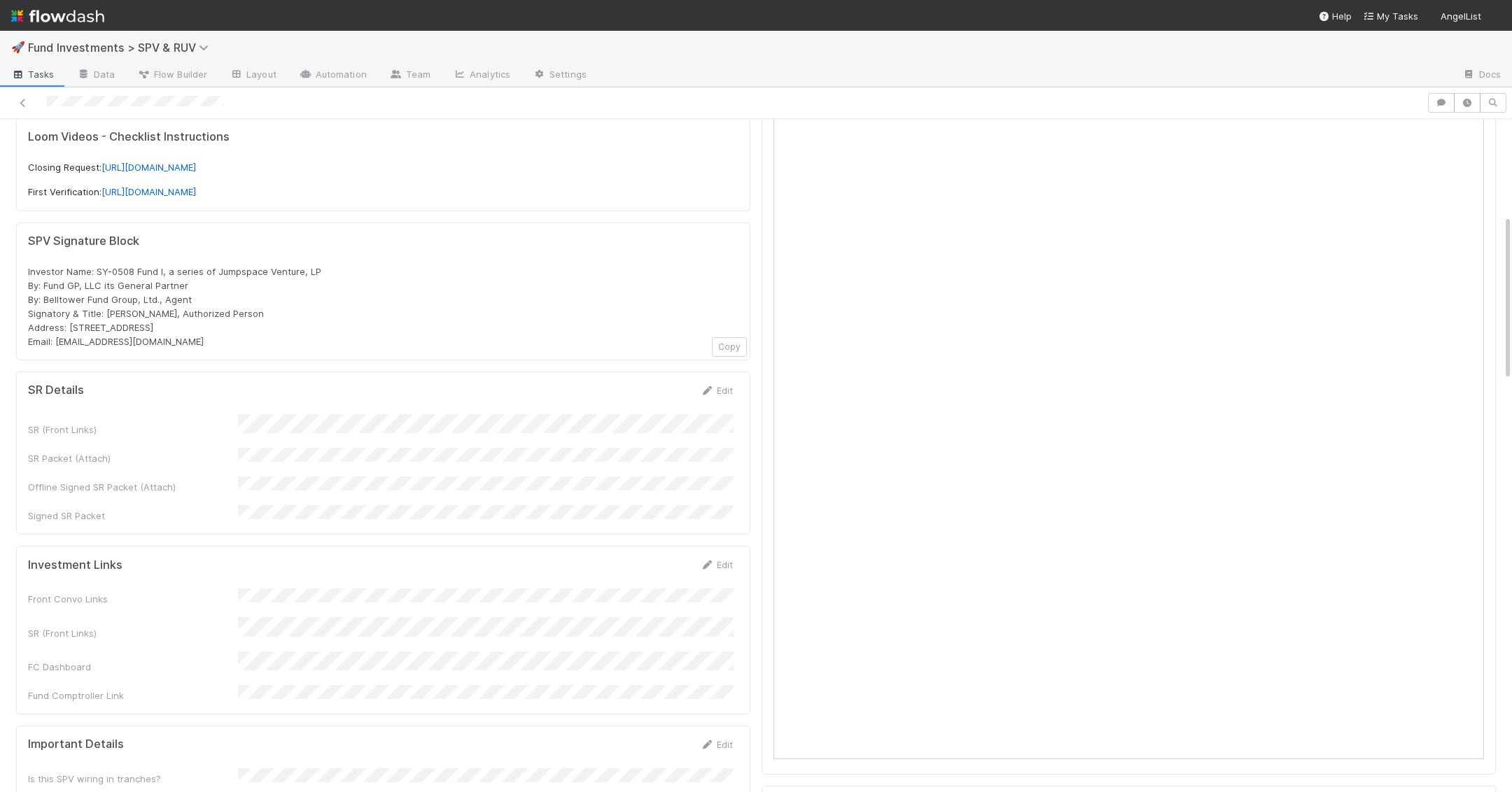
scroll to position [521, 0]
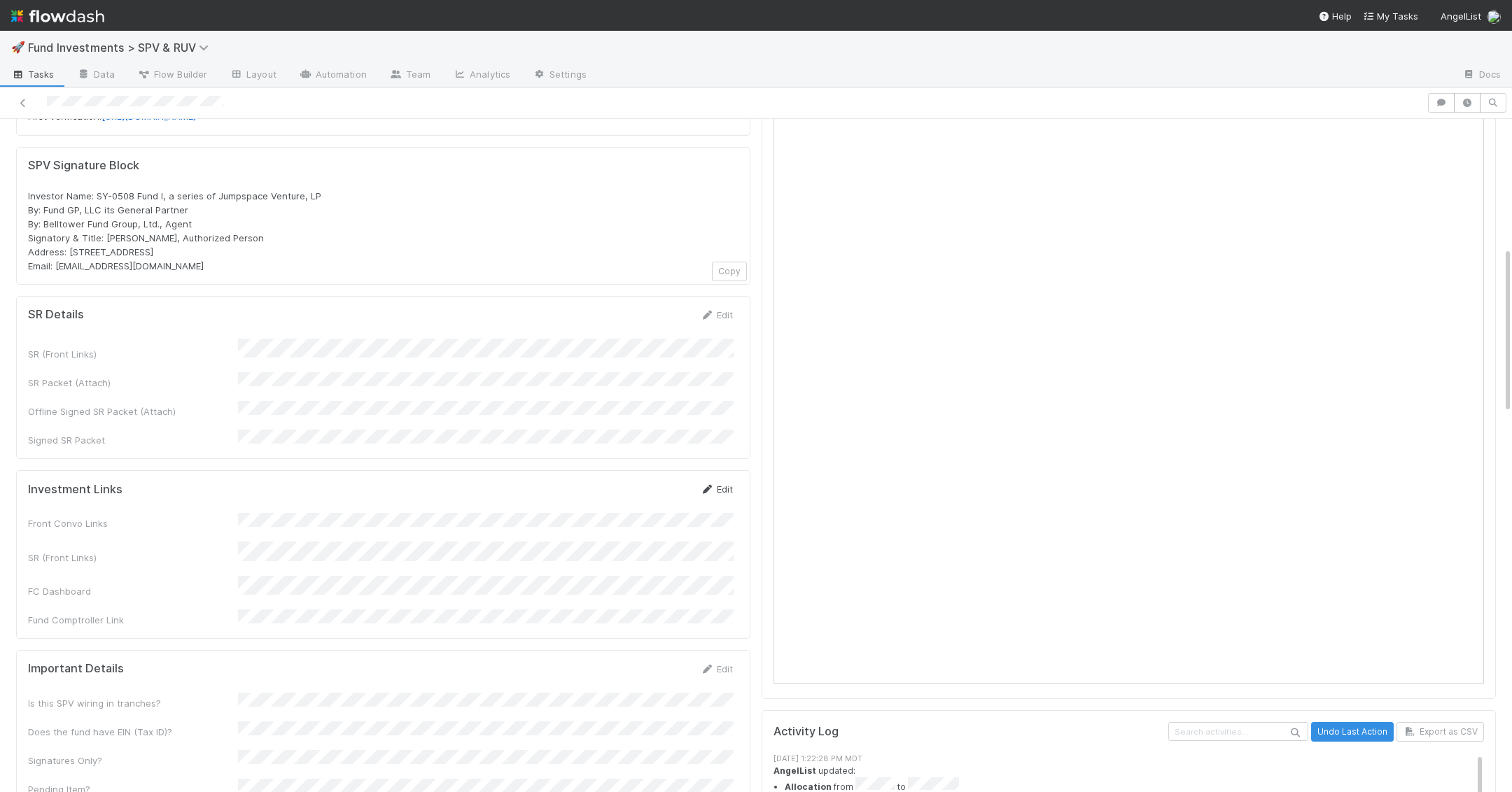
click at [723, 484] on link "Edit" at bounding box center [716, 489] width 33 height 11
click at [275, 523] on div "Front Convo Links SR (Front Links) FC Dashboard Fund Comptroller Link" at bounding box center [380, 594] width 705 height 143
click at [650, 482] on button "Save" at bounding box center [658, 494] width 40 height 23
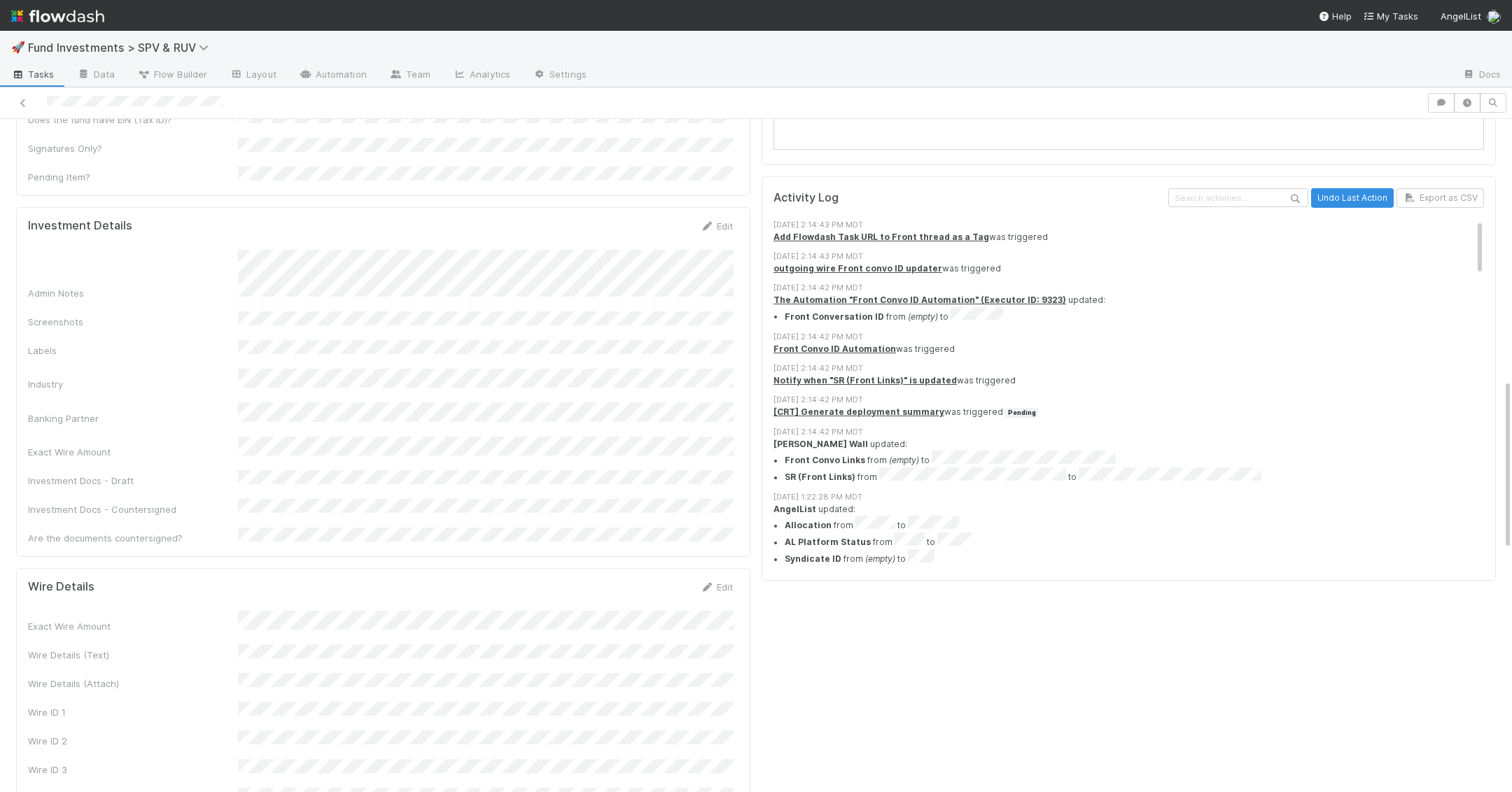
scroll to position [1021, 0]
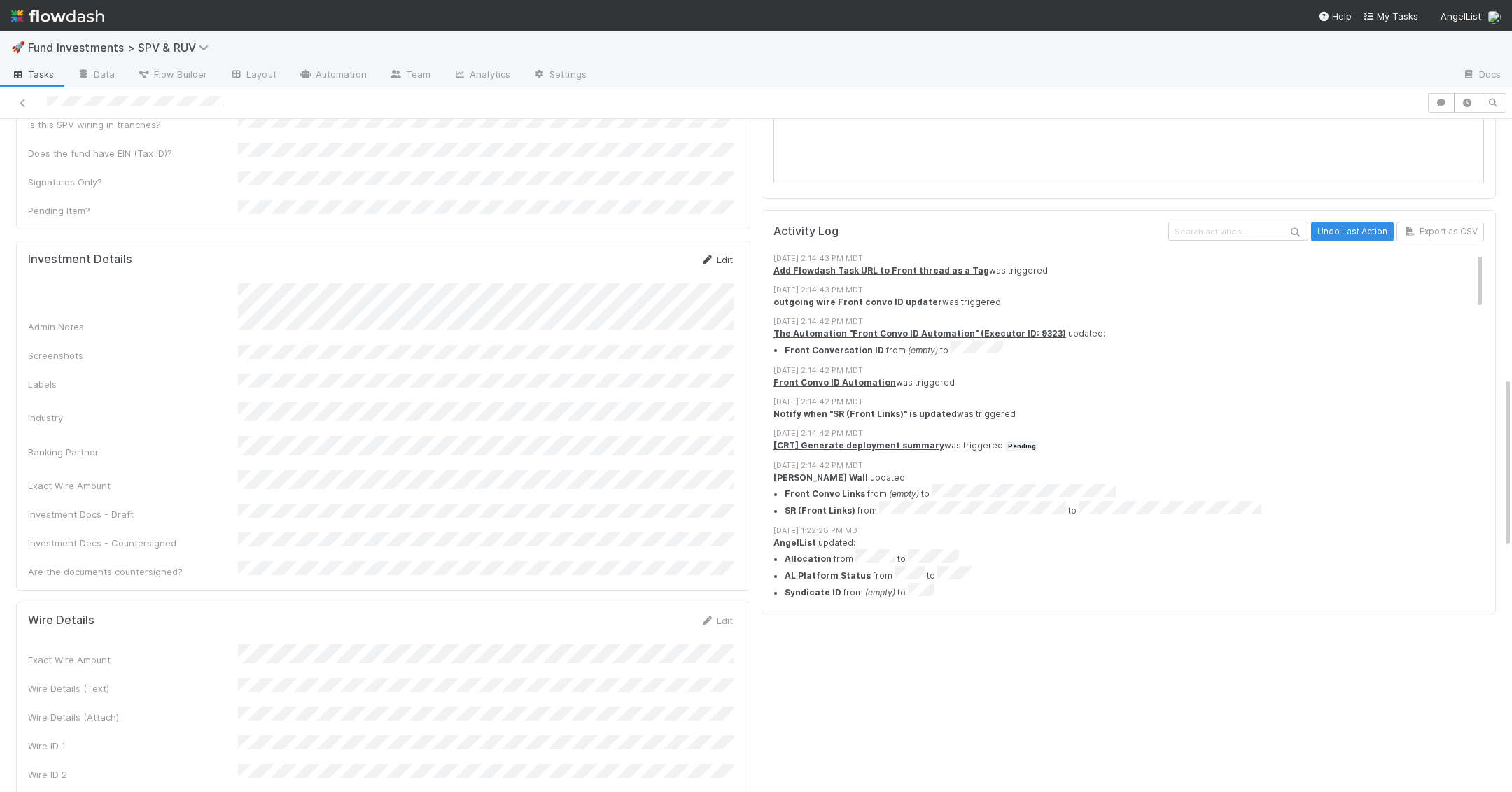
click at [720, 254] on link "Edit" at bounding box center [716, 260] width 33 height 11
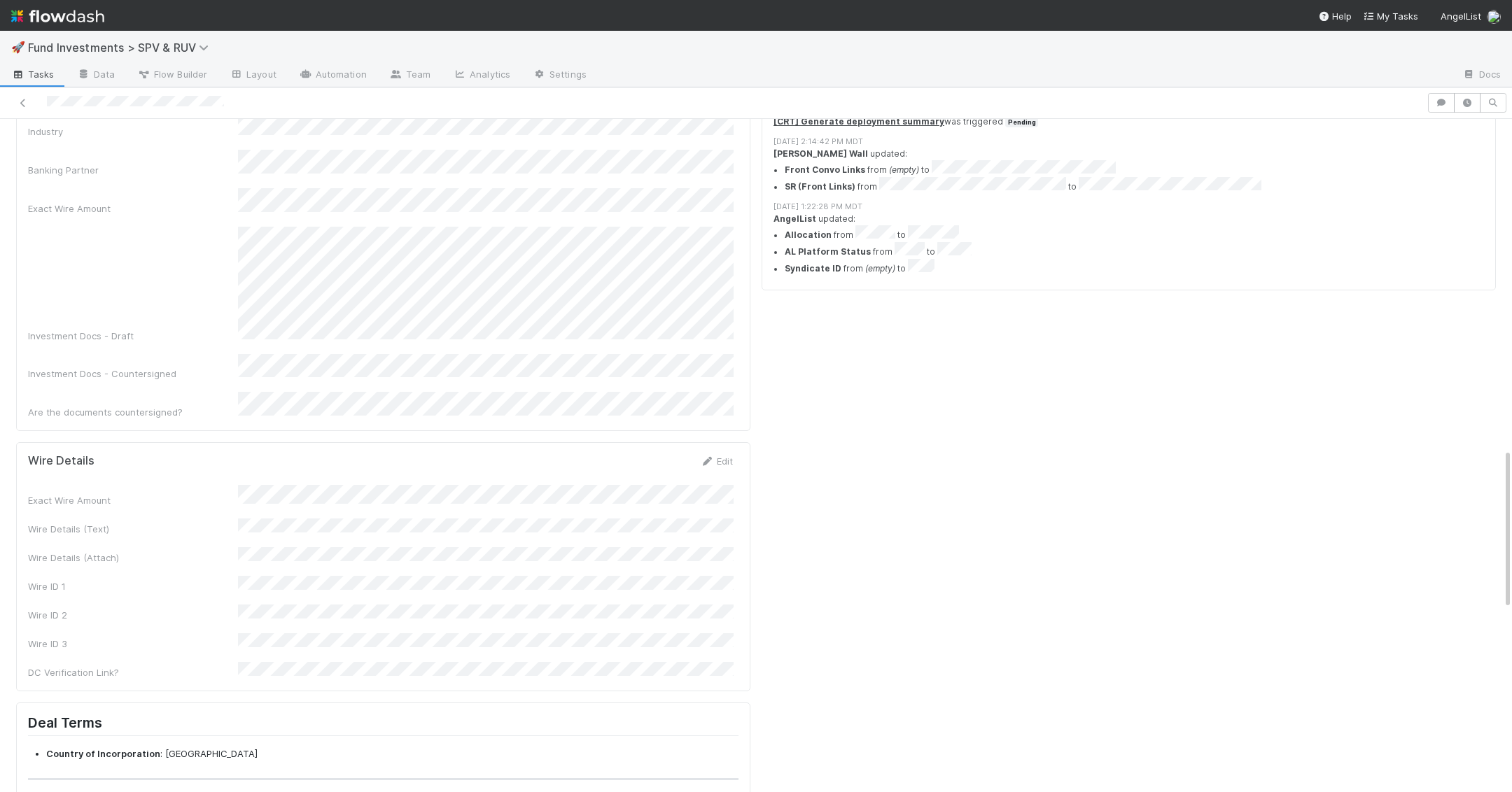
scroll to position [1382, 0]
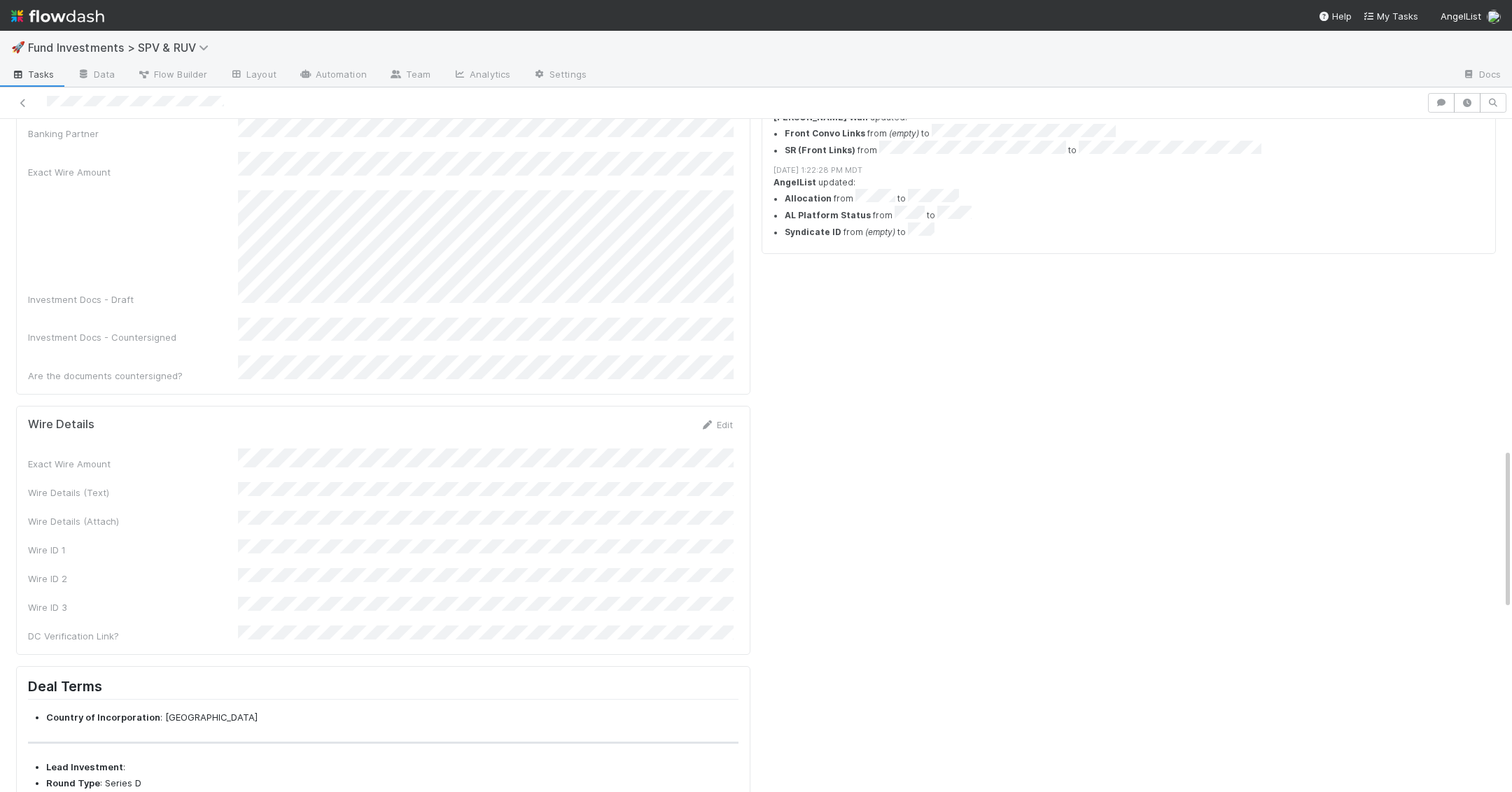
click at [715, 418] on div "Edit" at bounding box center [716, 425] width 33 height 14
click at [713, 419] on link "Edit" at bounding box center [716, 425] width 33 height 11
click at [671, 418] on form "Wire Details Save Cancel Exact Wire Amount Wire Details (Text) Wire Details (At…" at bounding box center [380, 580] width 705 height 325
click at [667, 418] on button "Save" at bounding box center [658, 429] width 40 height 23
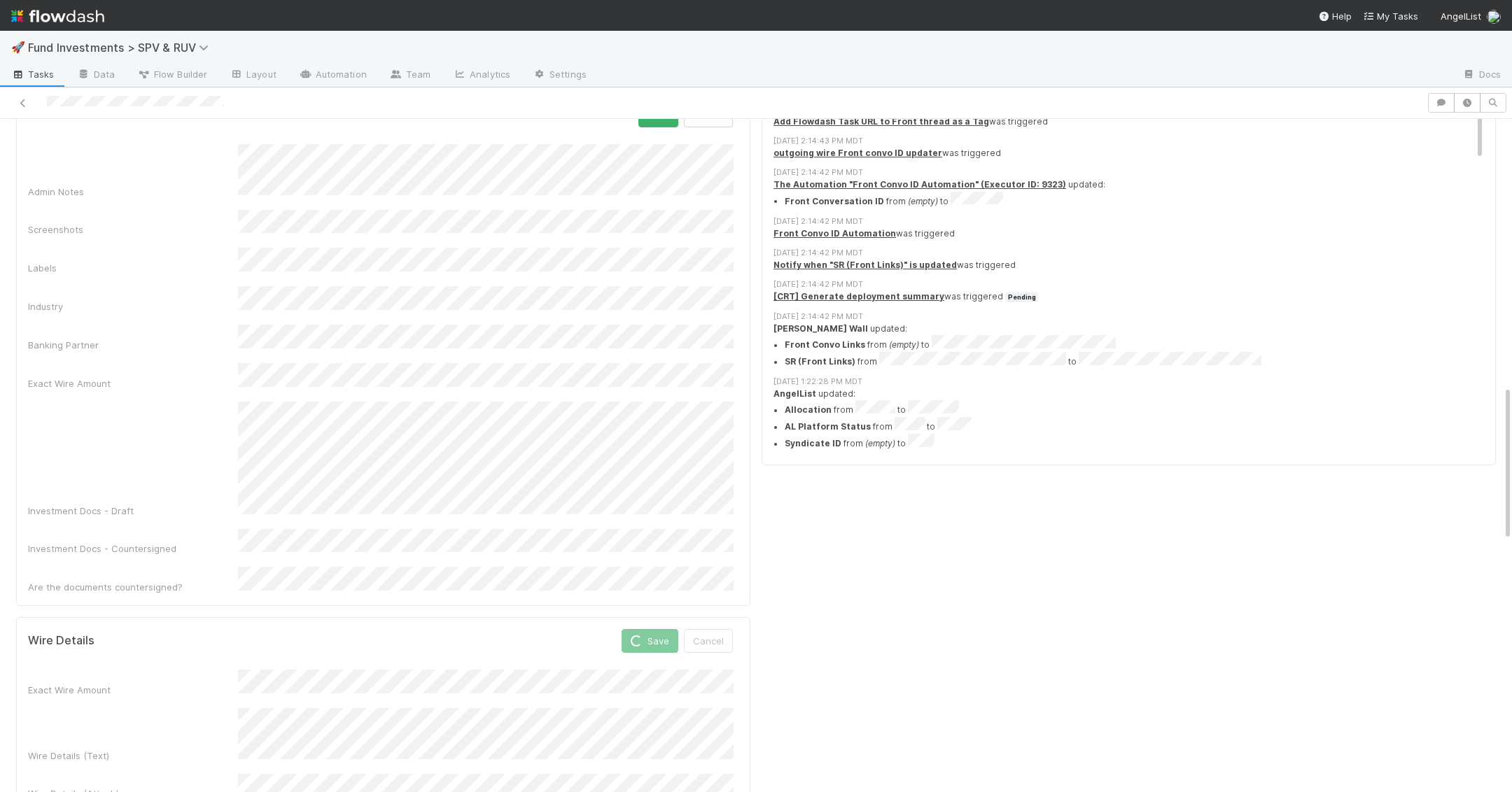
scroll to position [1057, 0]
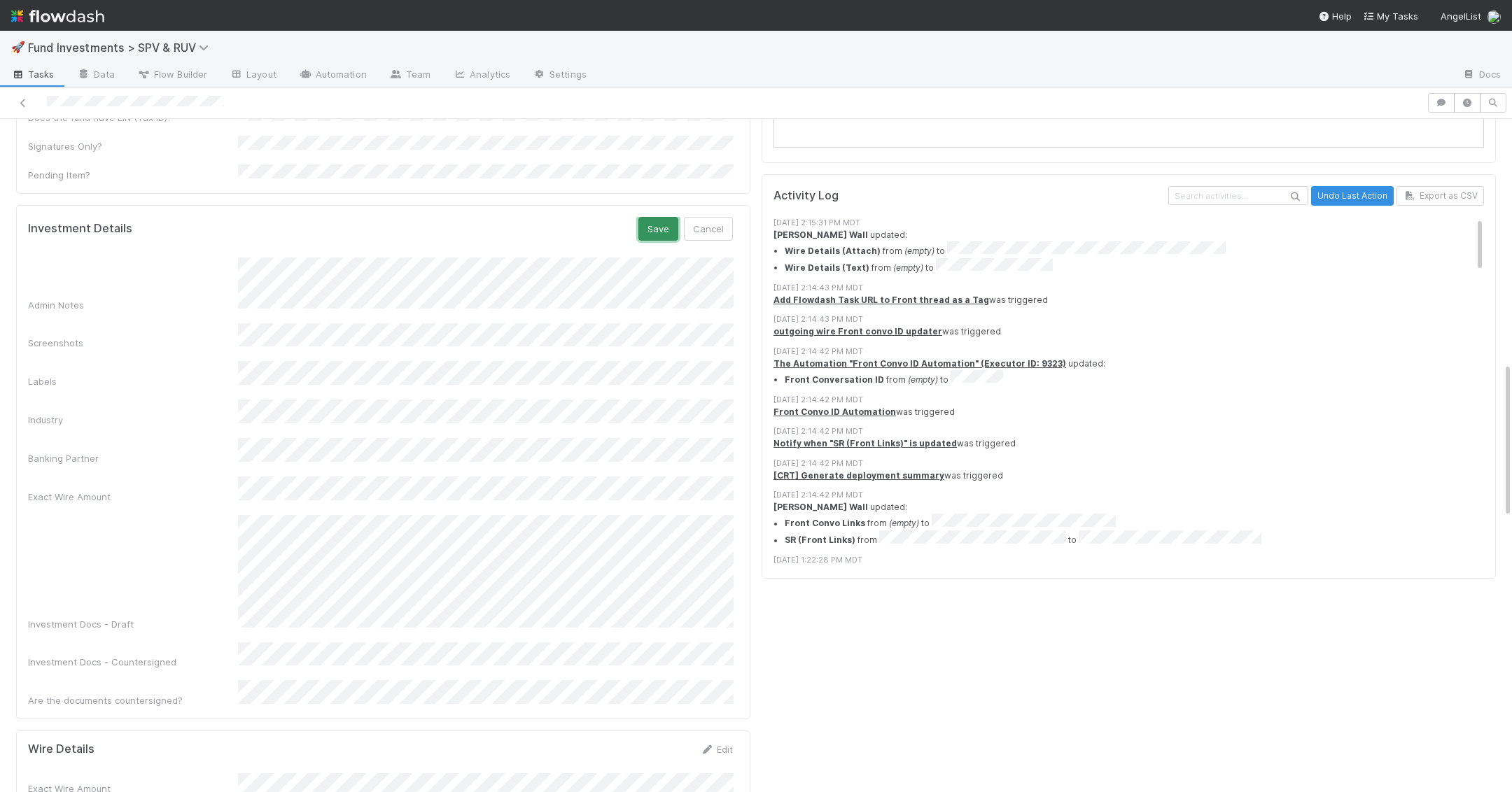
click at [652, 217] on button "Save" at bounding box center [658, 228] width 40 height 23
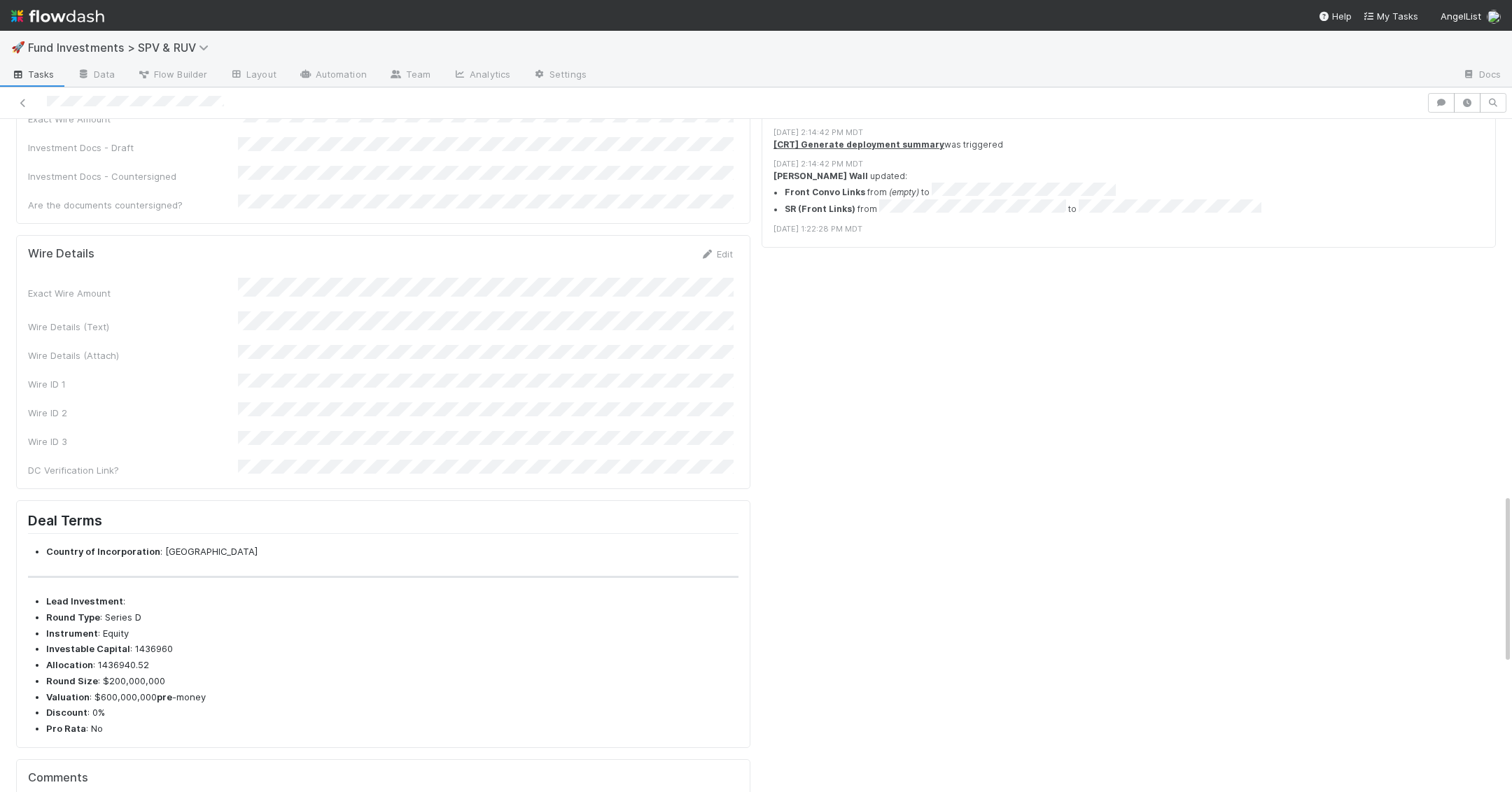
scroll to position [1186, 0]
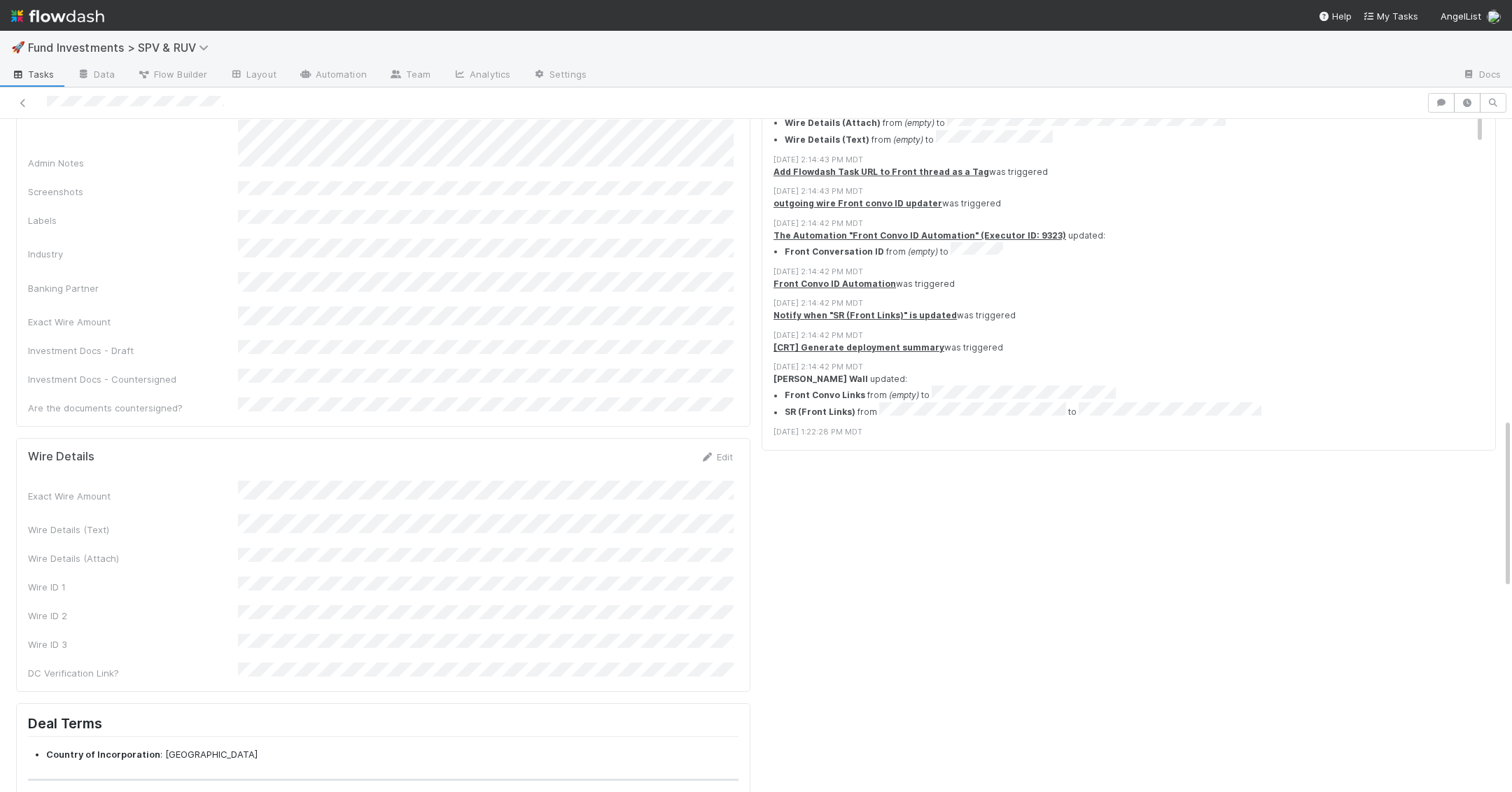
click at [232, 481] on div "Exact Wire Amount" at bounding box center [380, 492] width 705 height 23
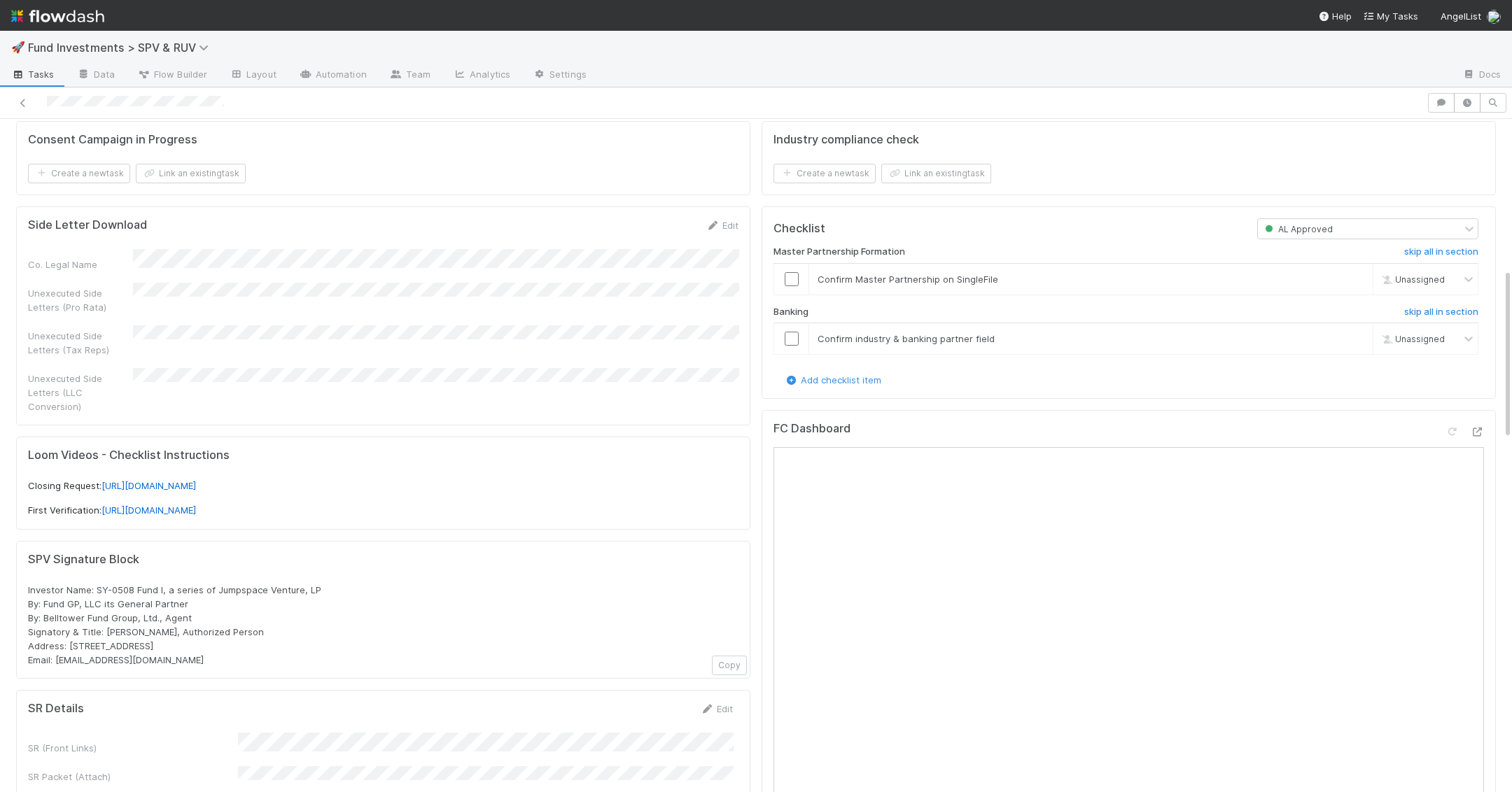
scroll to position [25, 0]
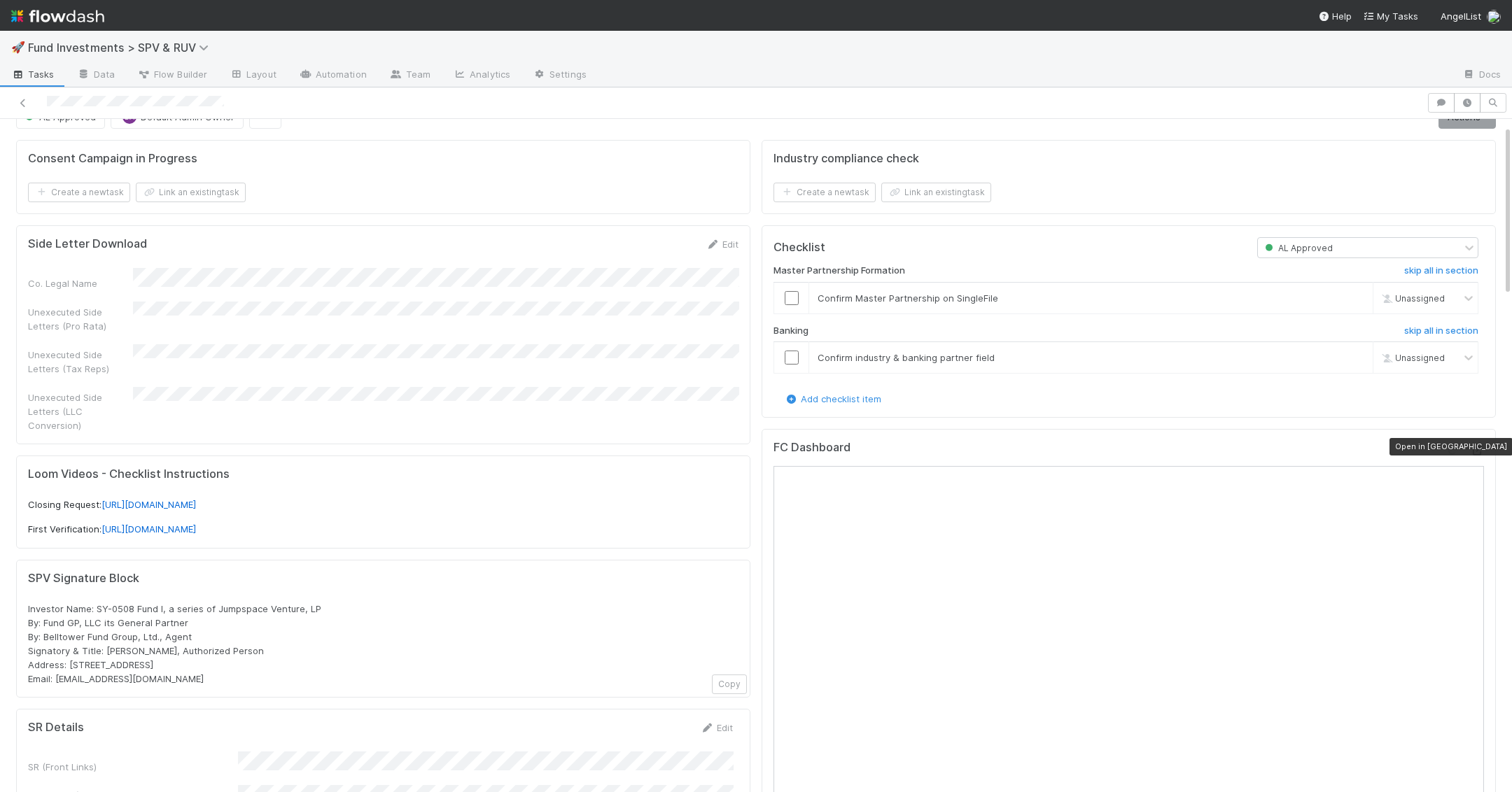
click at [1476, 446] on icon at bounding box center [1477, 450] width 14 height 9
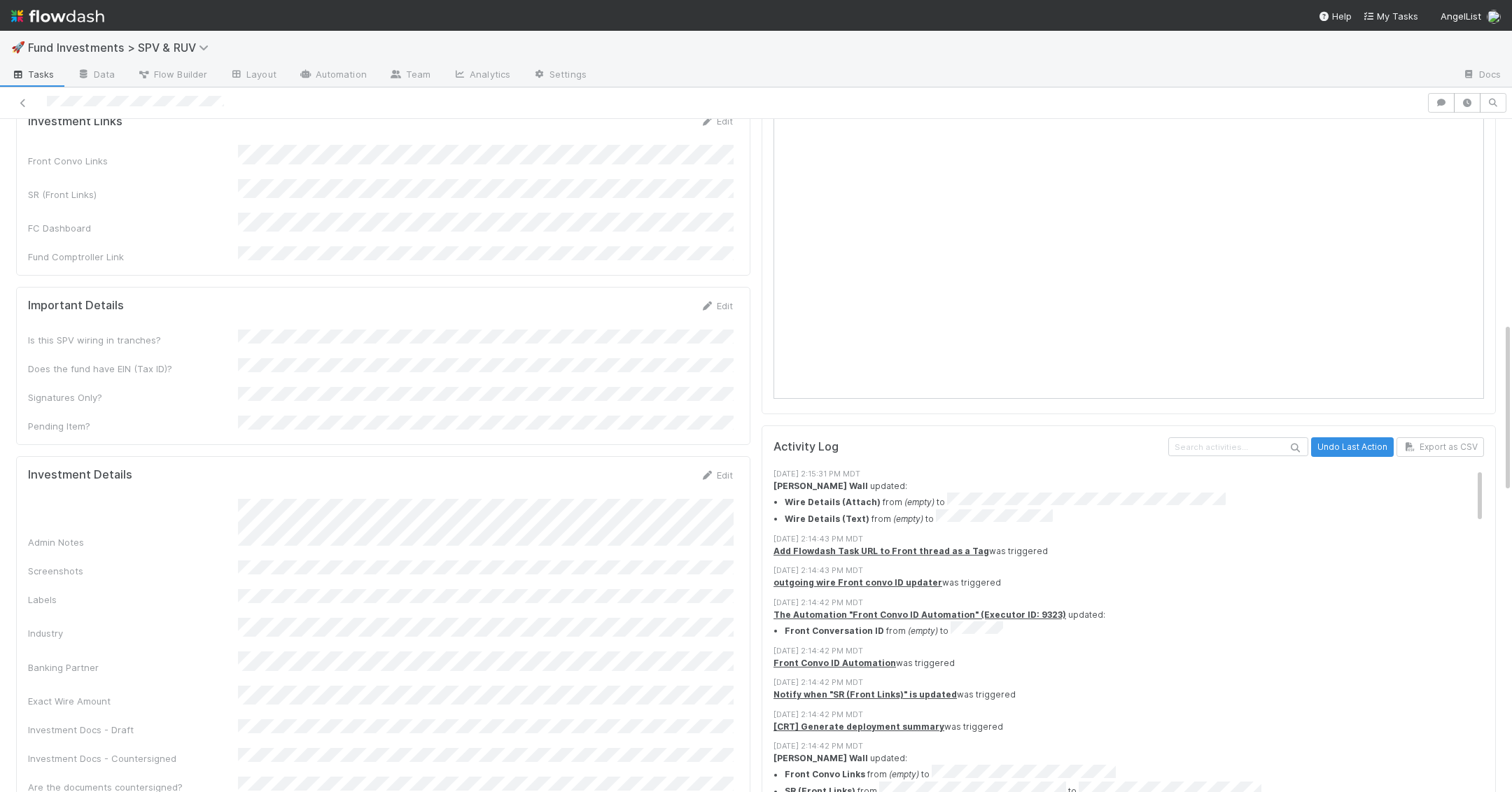
scroll to position [808, 0]
click at [716, 467] on link "Edit" at bounding box center [716, 473] width 33 height 11
click at [664, 466] on button "Save" at bounding box center [658, 477] width 40 height 23
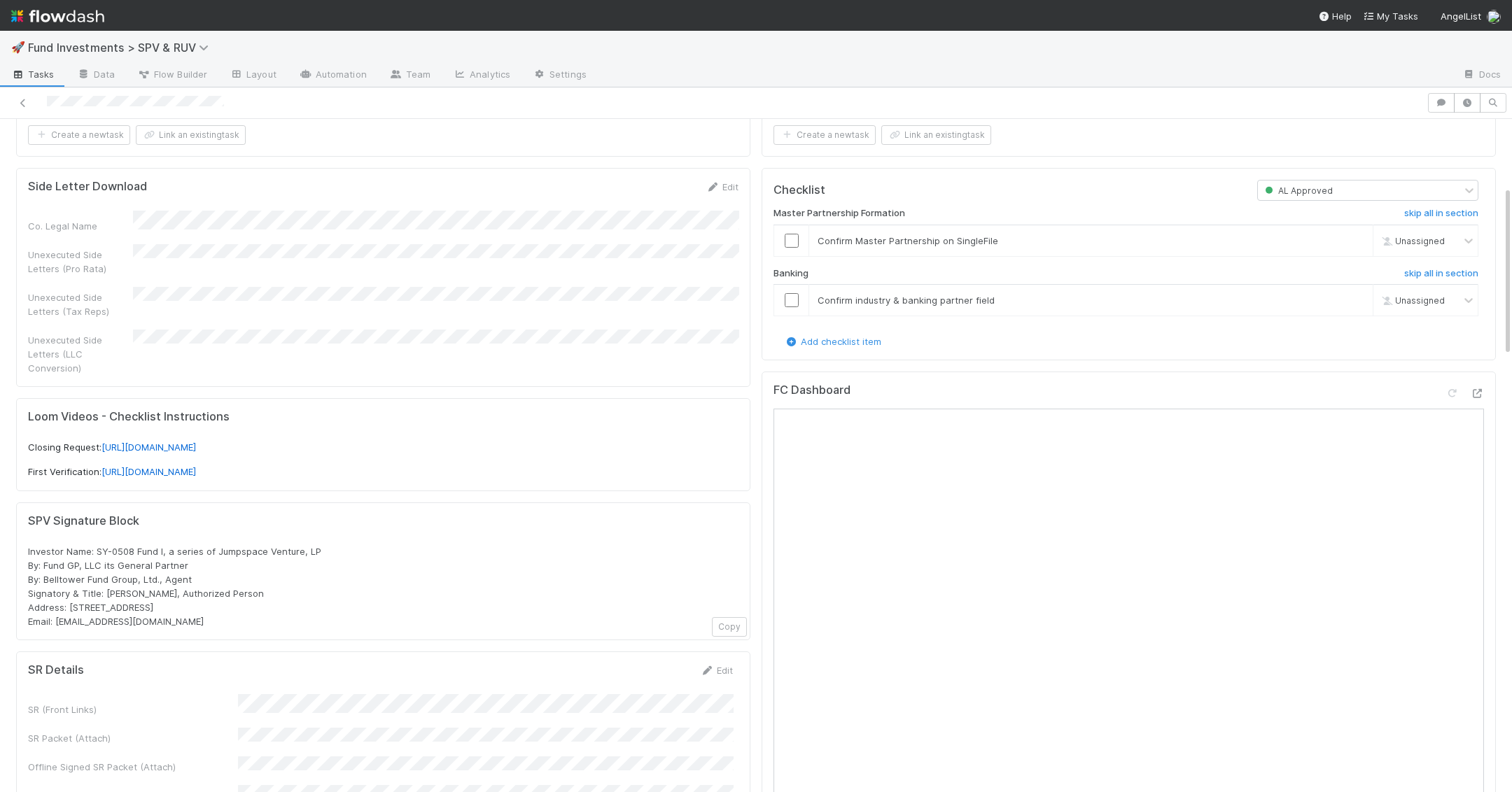
scroll to position [0, 0]
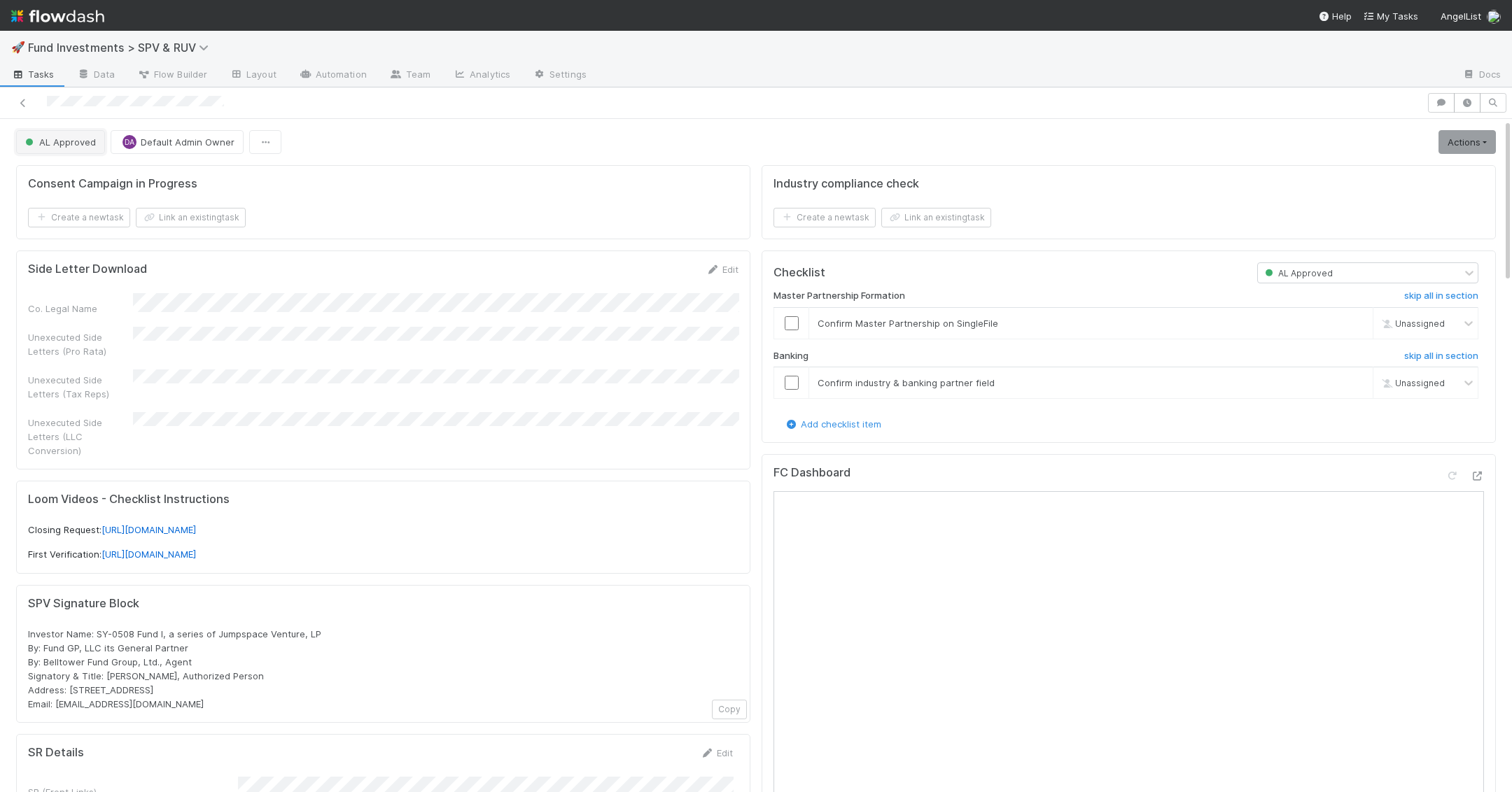
click at [60, 144] on span "AL Approved" at bounding box center [59, 142] width 73 height 11
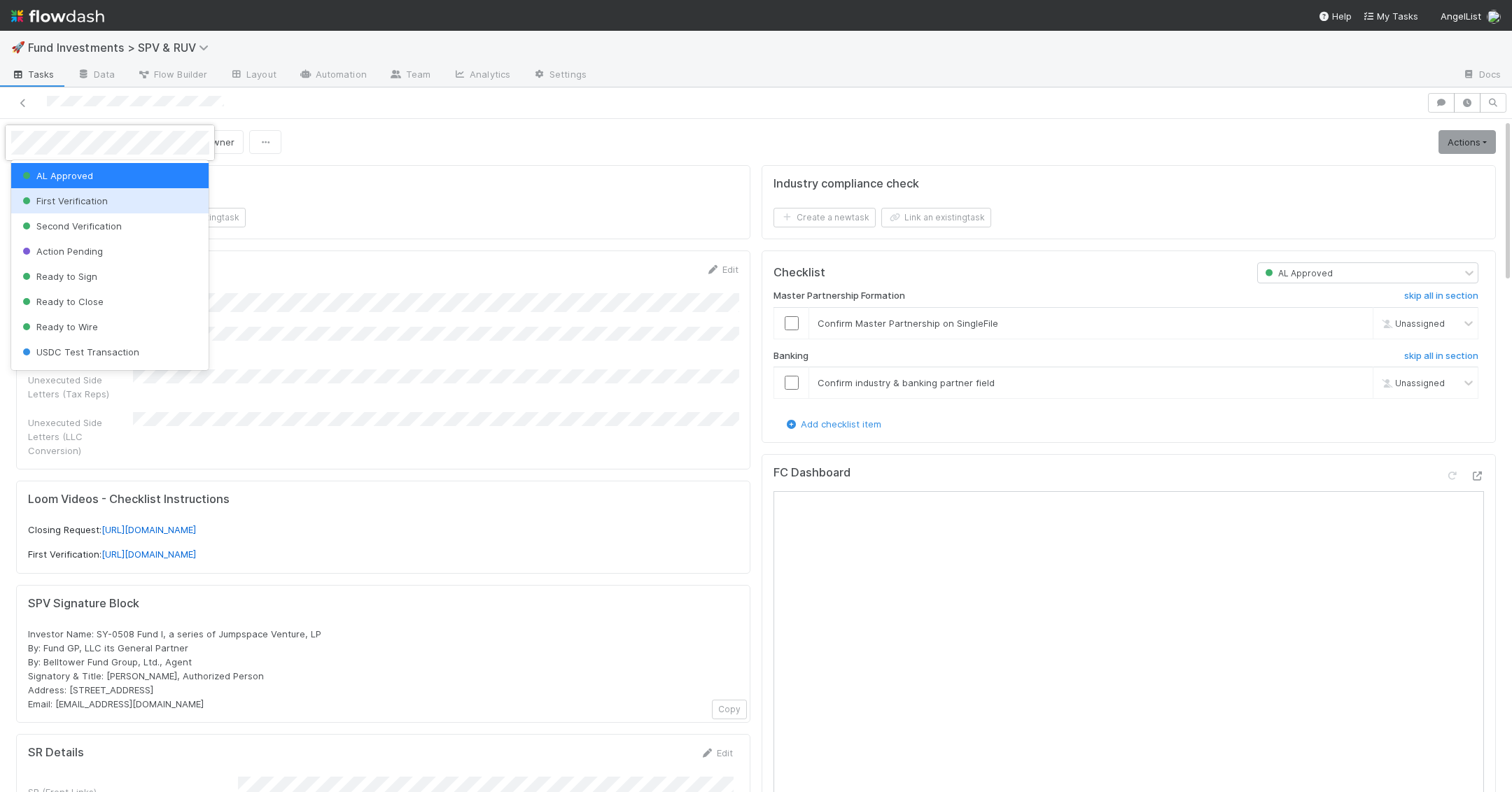
click at [75, 196] on span "First Verification" at bounding box center [64, 201] width 88 height 11
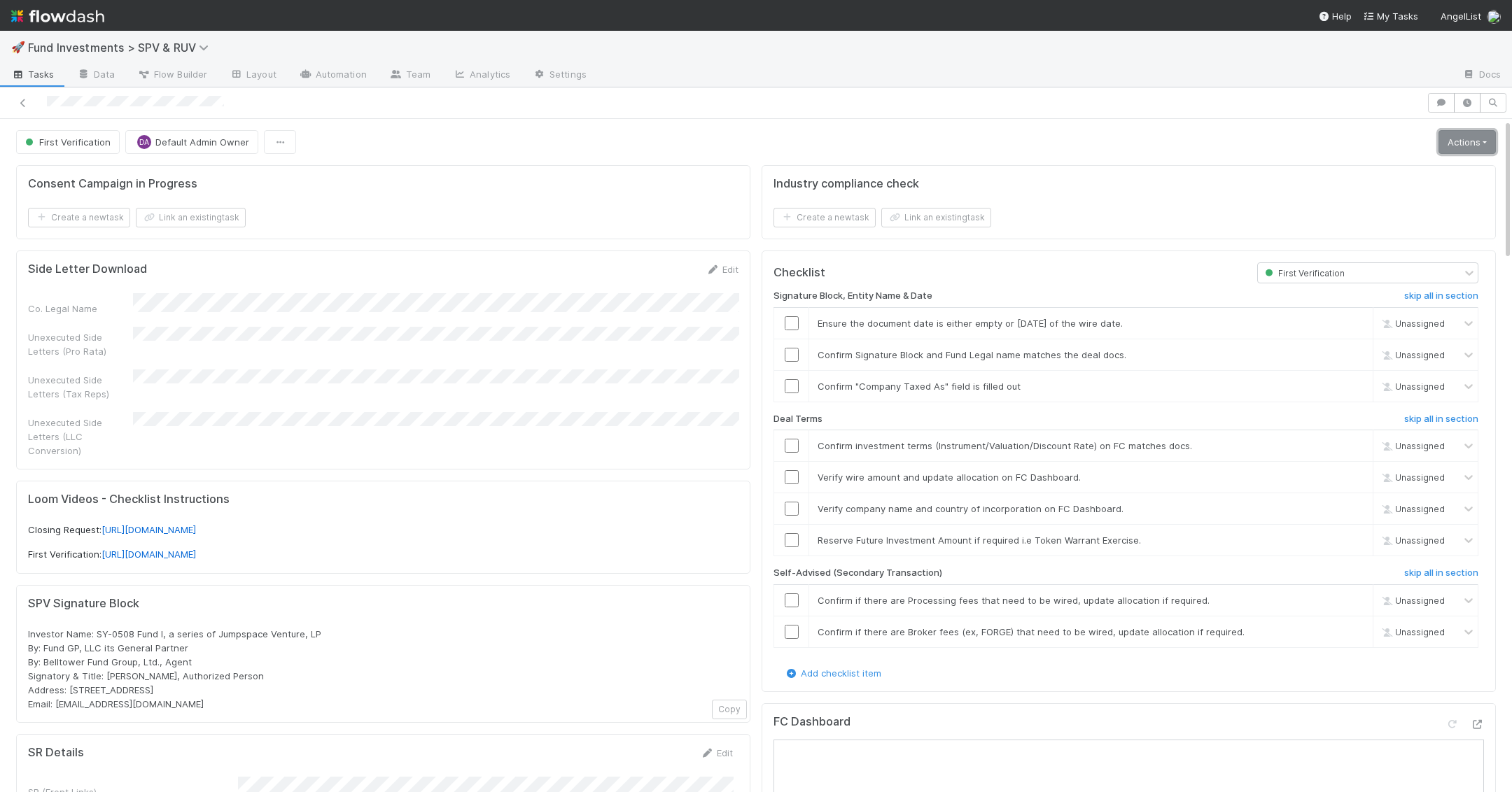
click at [1479, 142] on link "Actions" at bounding box center [1467, 141] width 58 height 23
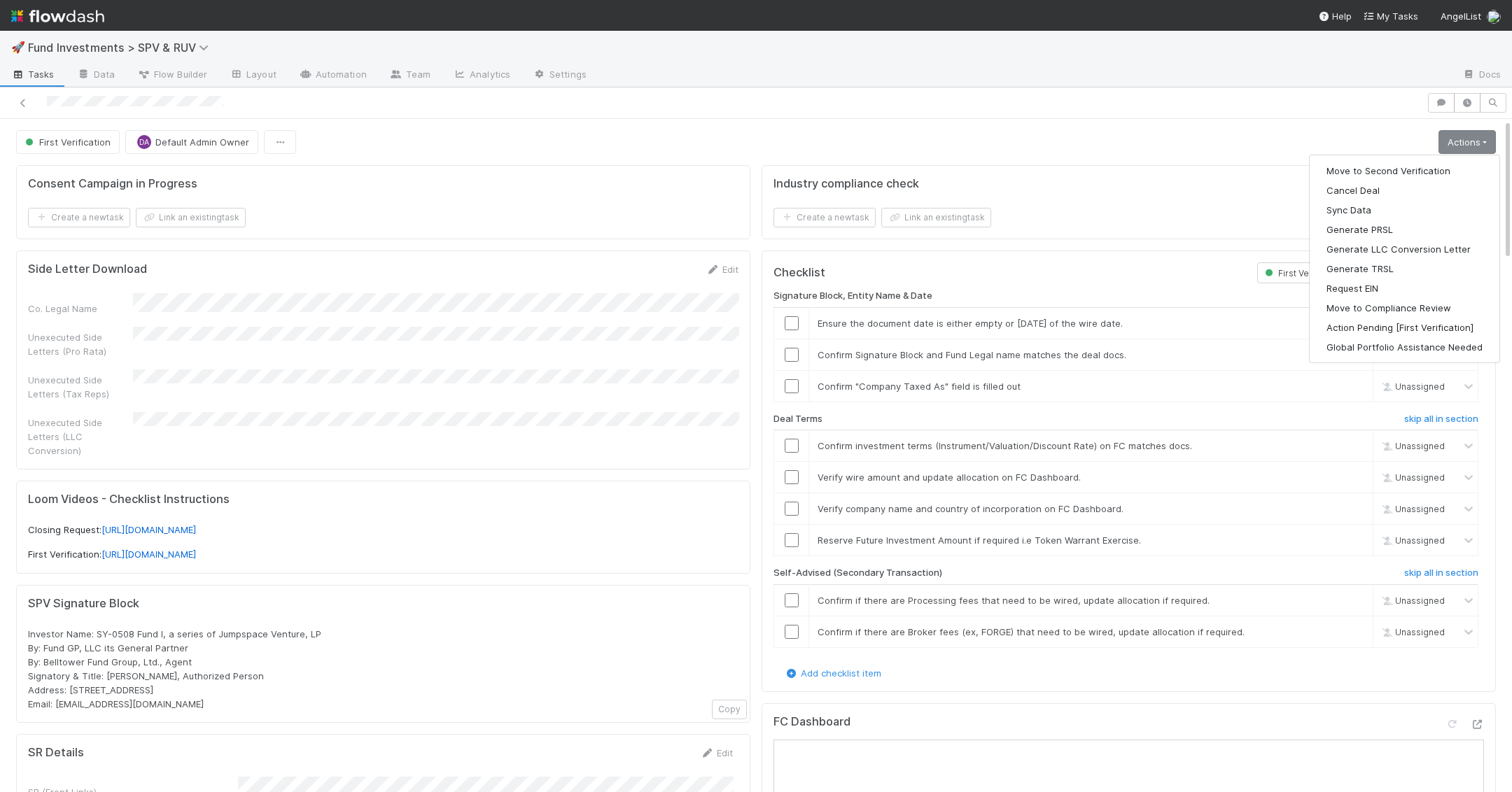
click at [570, 178] on div "Consent Campaign in Progress" at bounding box center [380, 184] width 705 height 14
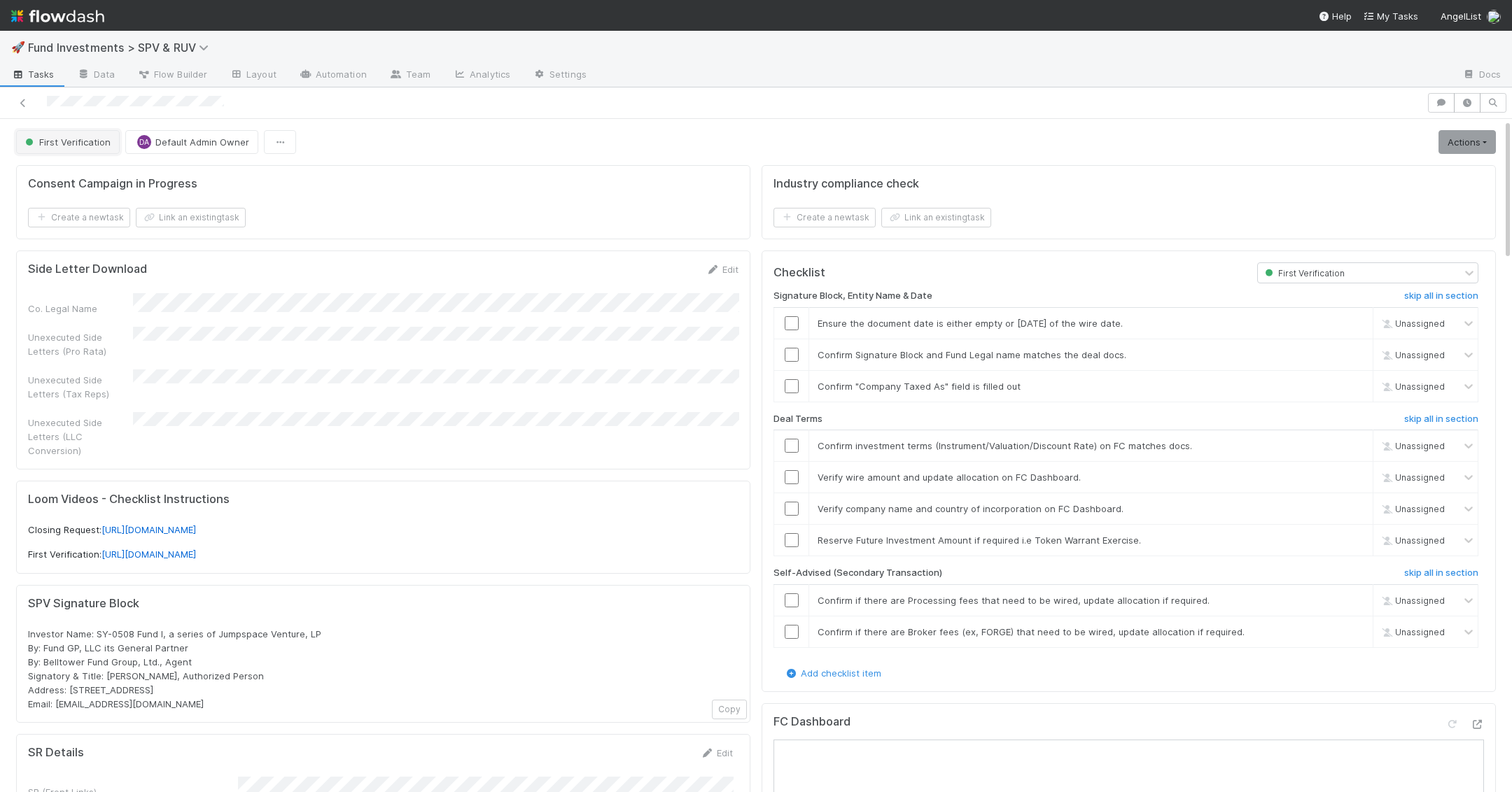
click at [85, 141] on span "First Verification" at bounding box center [67, 142] width 88 height 11
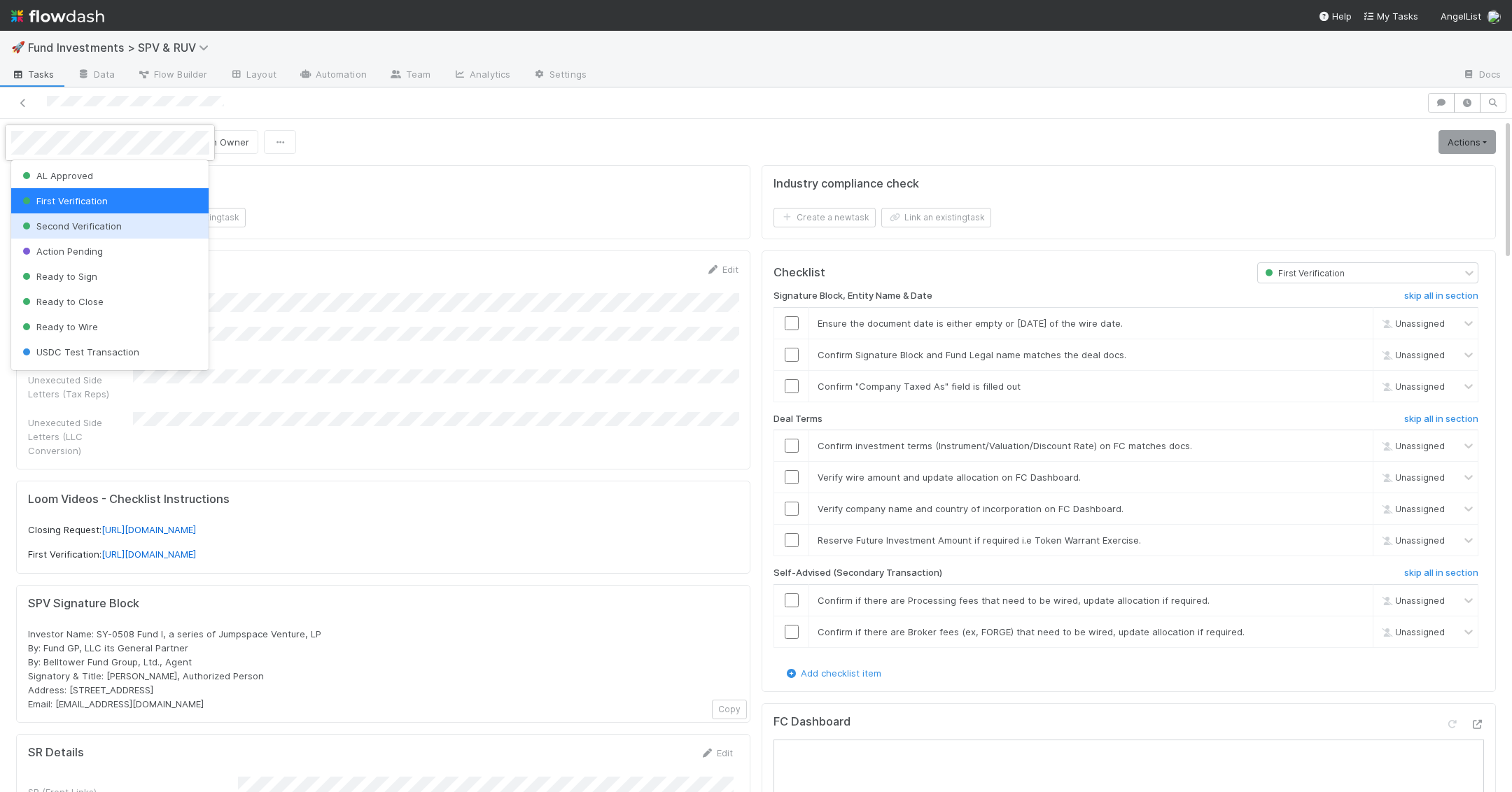
click at [100, 232] on div "Second Verification" at bounding box center [110, 225] width 198 height 25
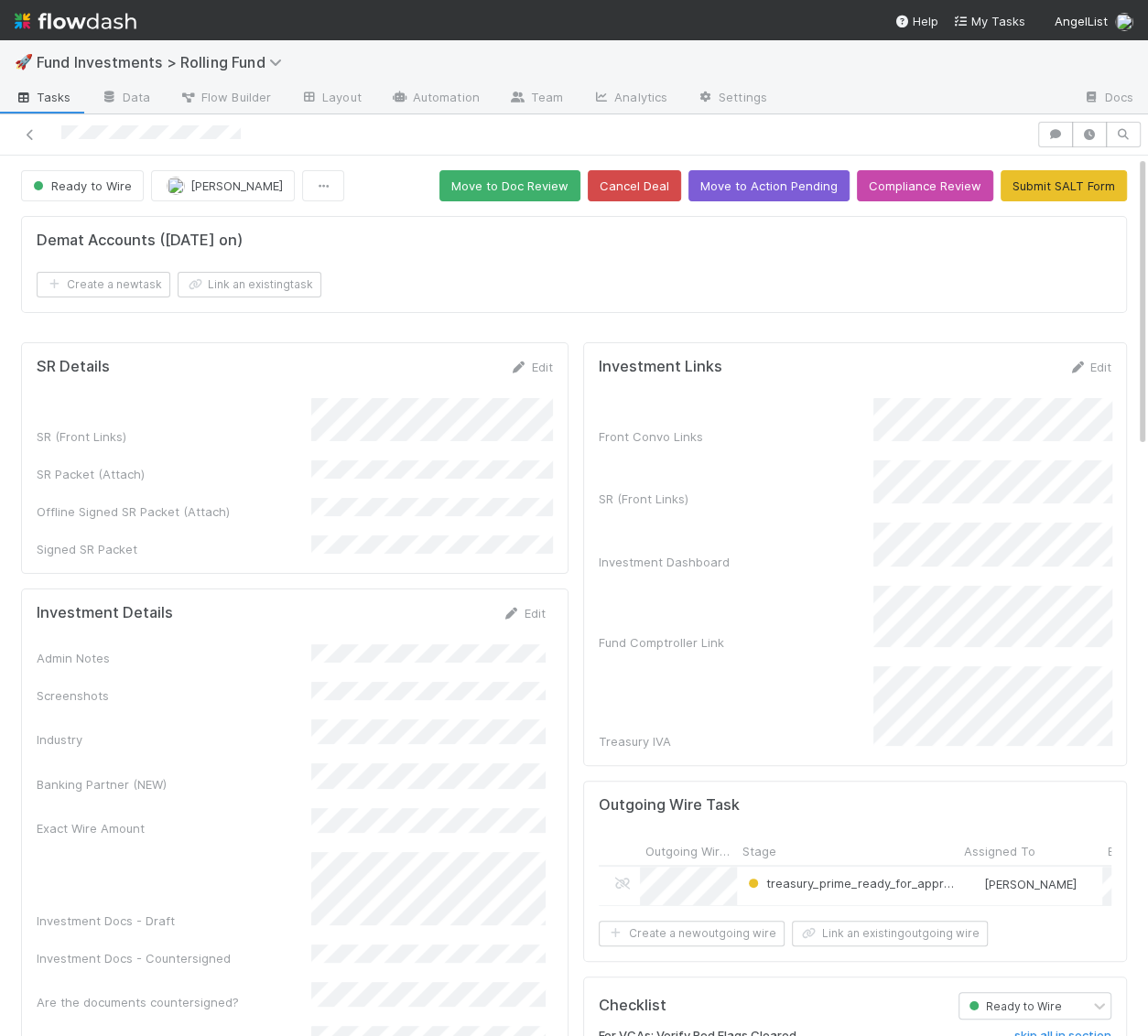
click at [493, 177] on button "Move to Doc Review" at bounding box center [510, 185] width 141 height 31
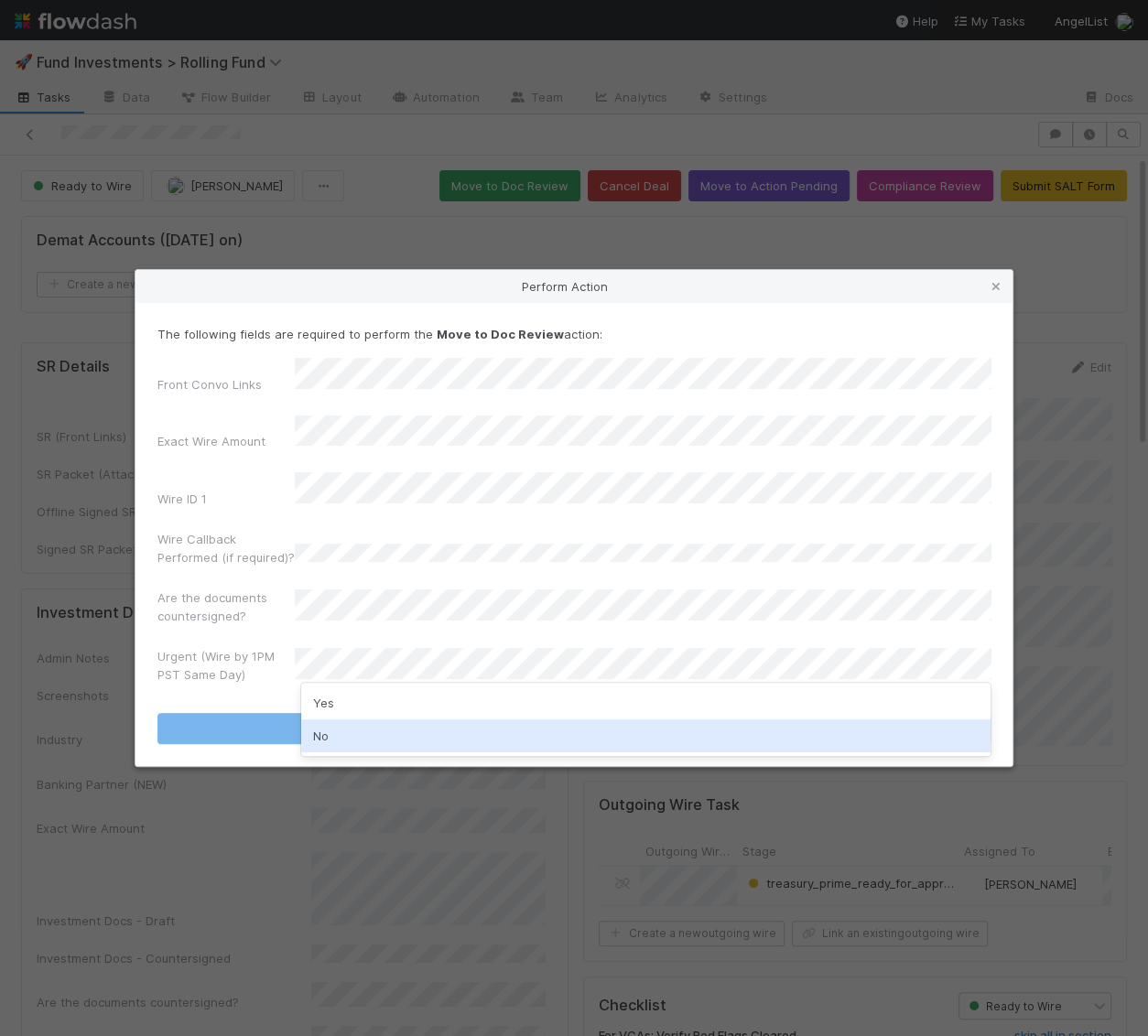
click at [406, 732] on div "No" at bounding box center [646, 735] width 690 height 33
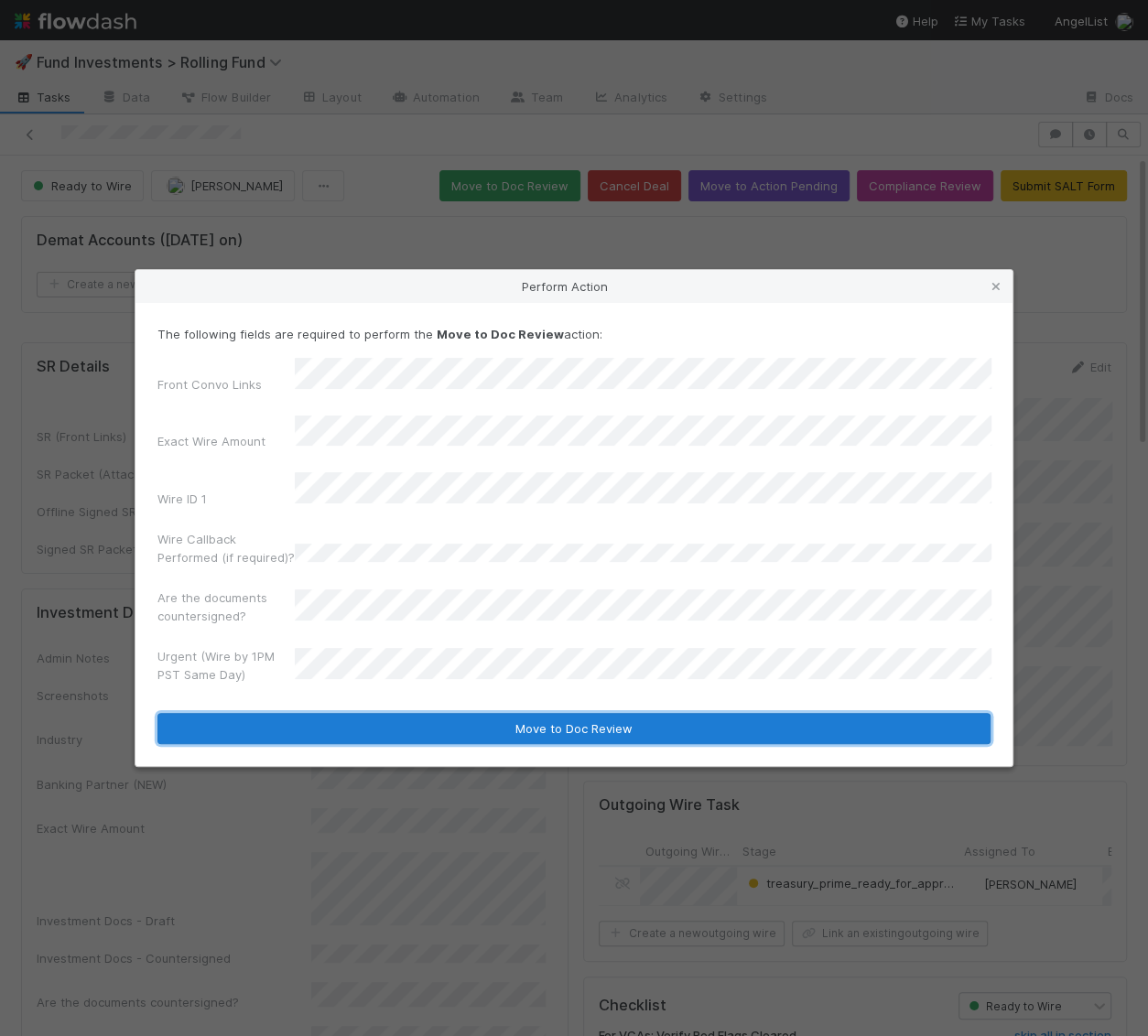
click at [406, 713] on button "Move to Doc Review" at bounding box center [574, 728] width 833 height 31
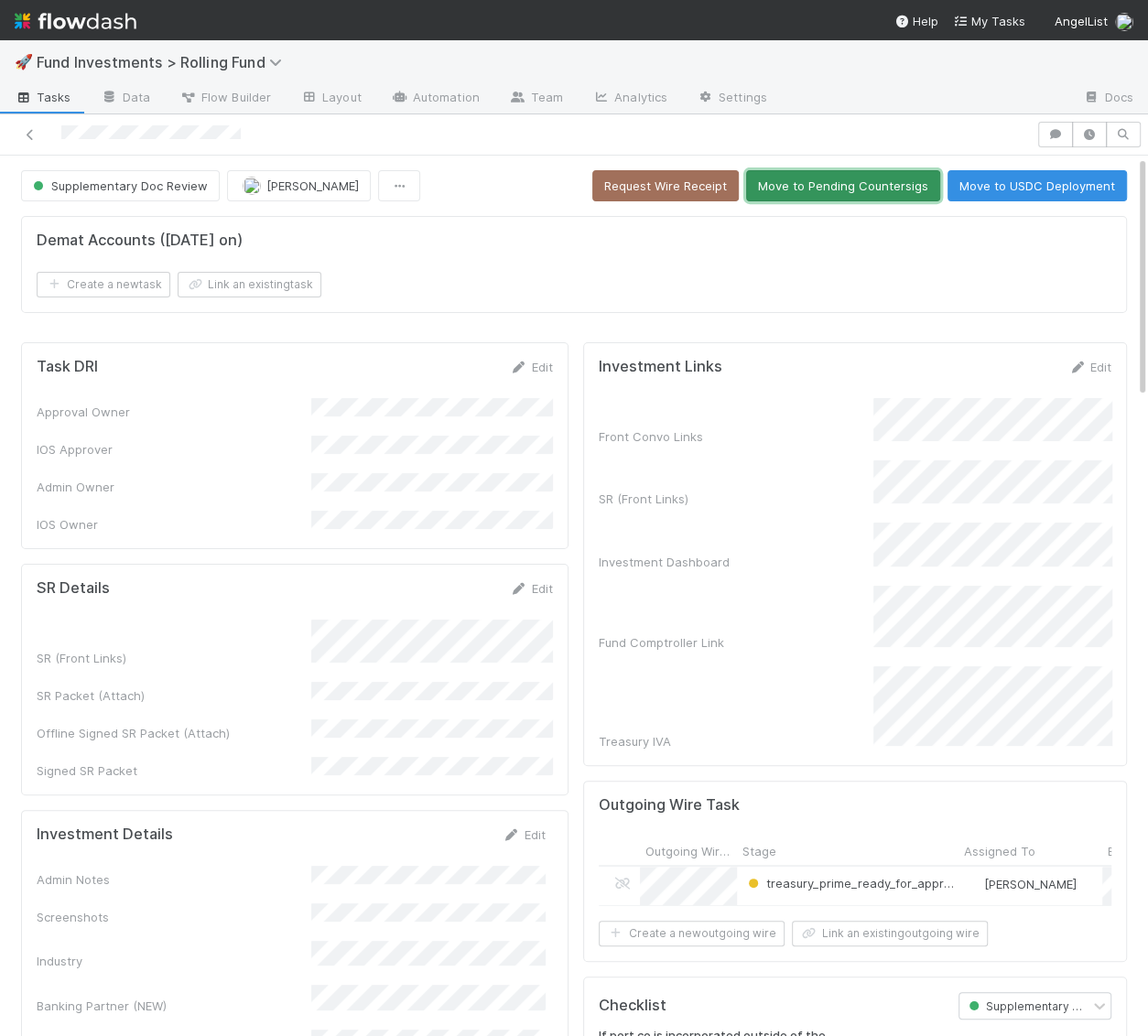
click at [820, 186] on button "Move to Pending Countersigs" at bounding box center [843, 185] width 194 height 31
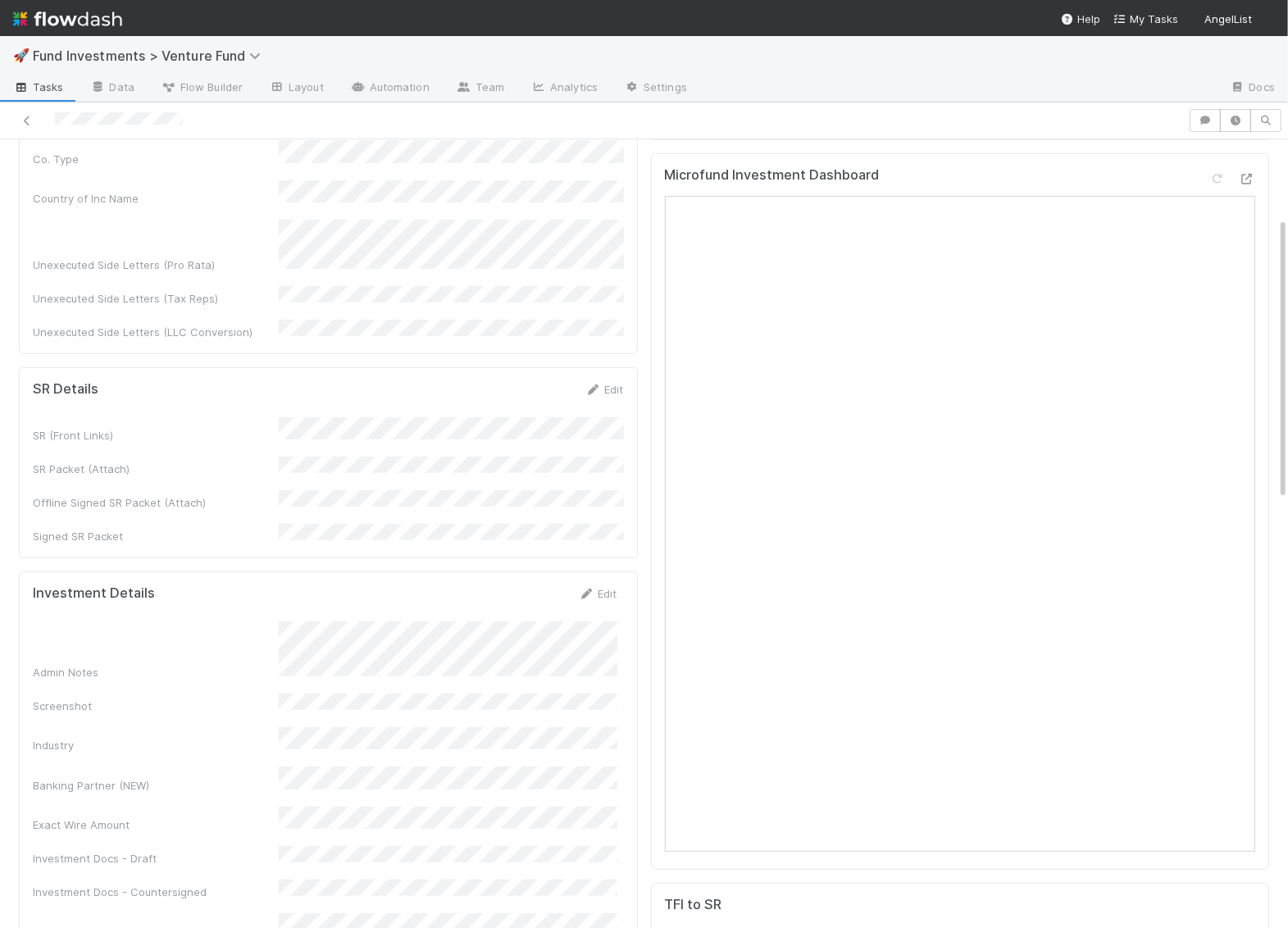
scroll to position [503, 0]
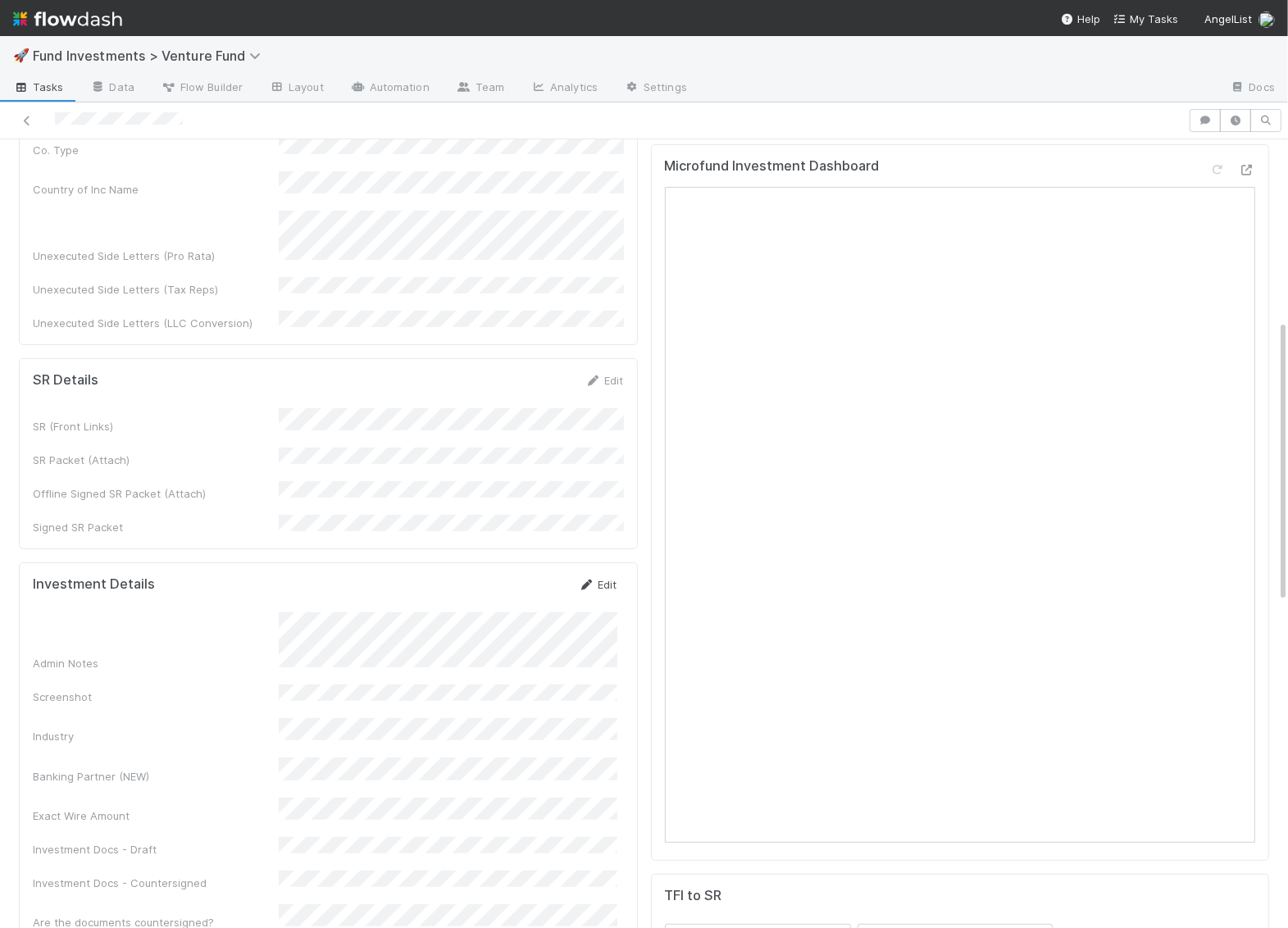
click at [597, 578] on link "Edit" at bounding box center [597, 584] width 38 height 13
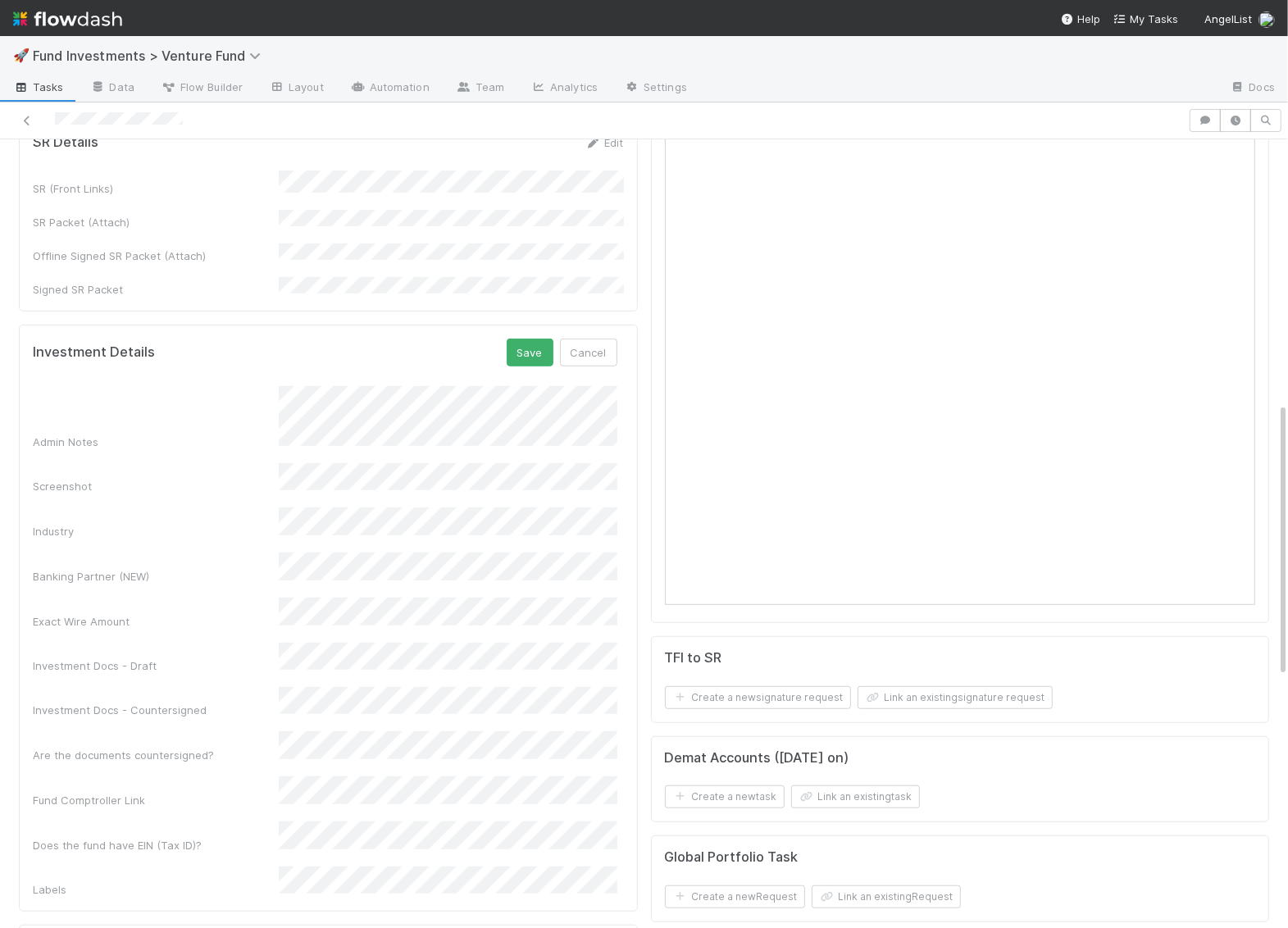
scroll to position [591, 0]
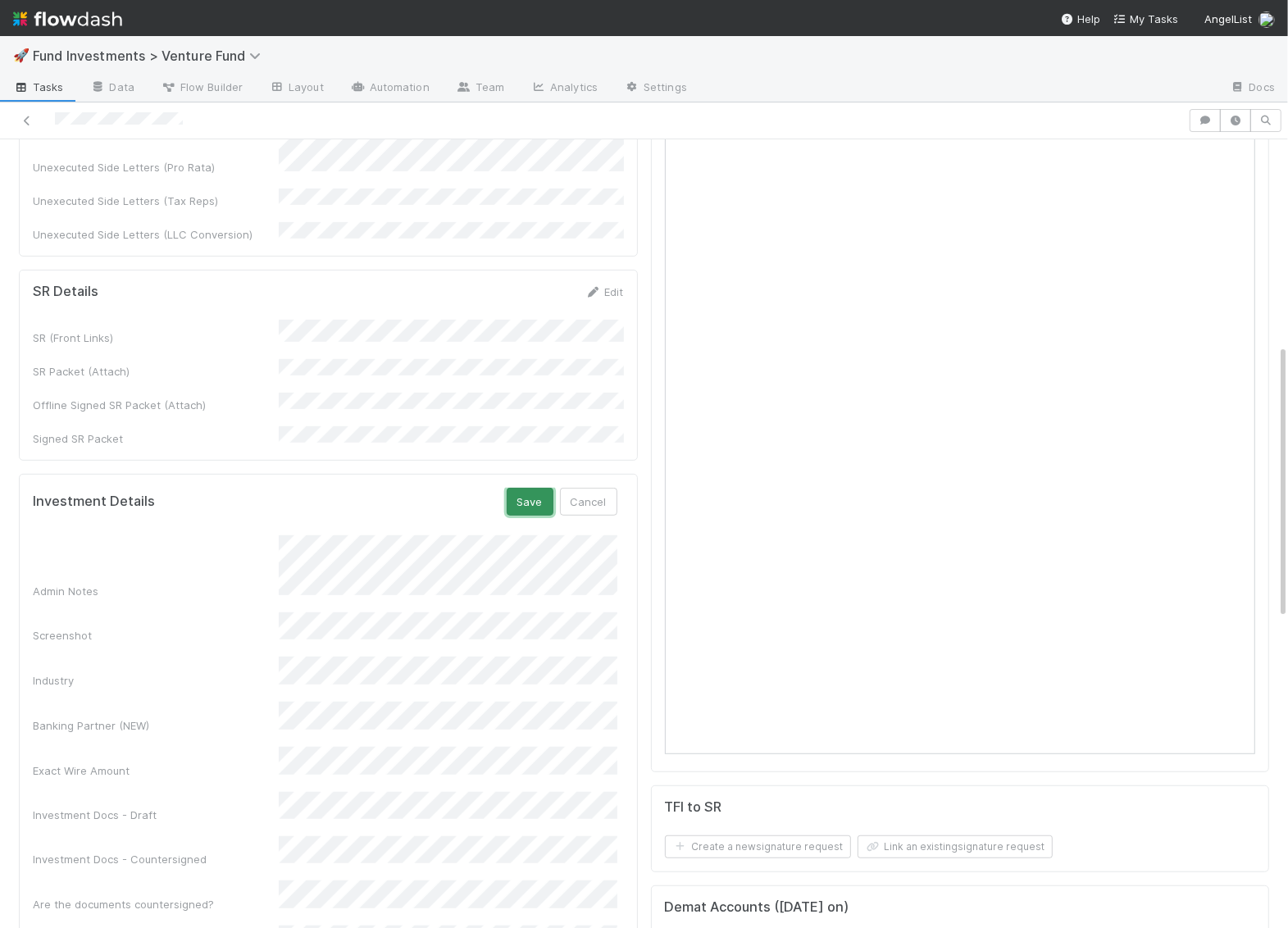
click at [541, 488] on button "Save" at bounding box center [530, 501] width 47 height 27
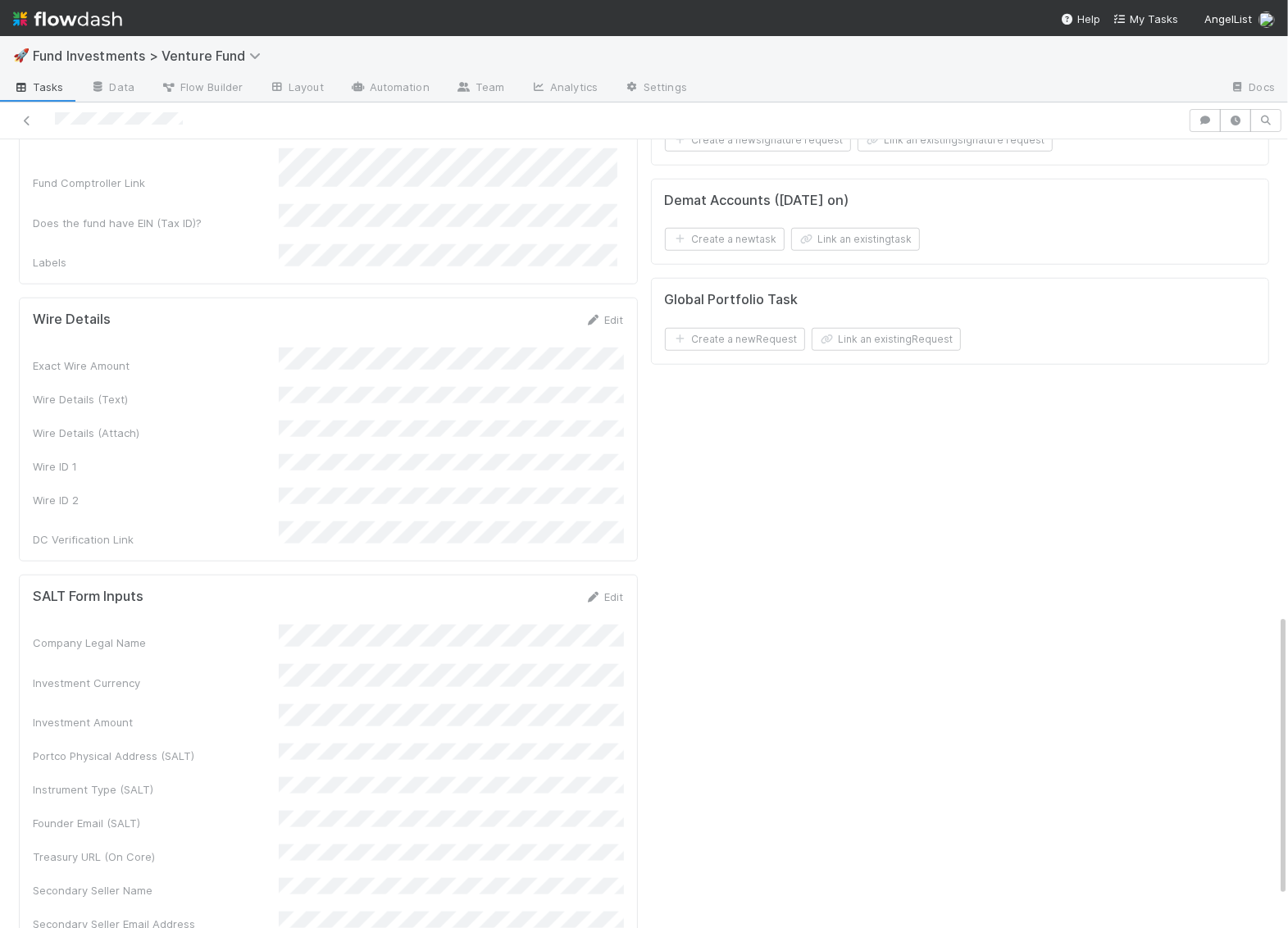
scroll to position [1392, 0]
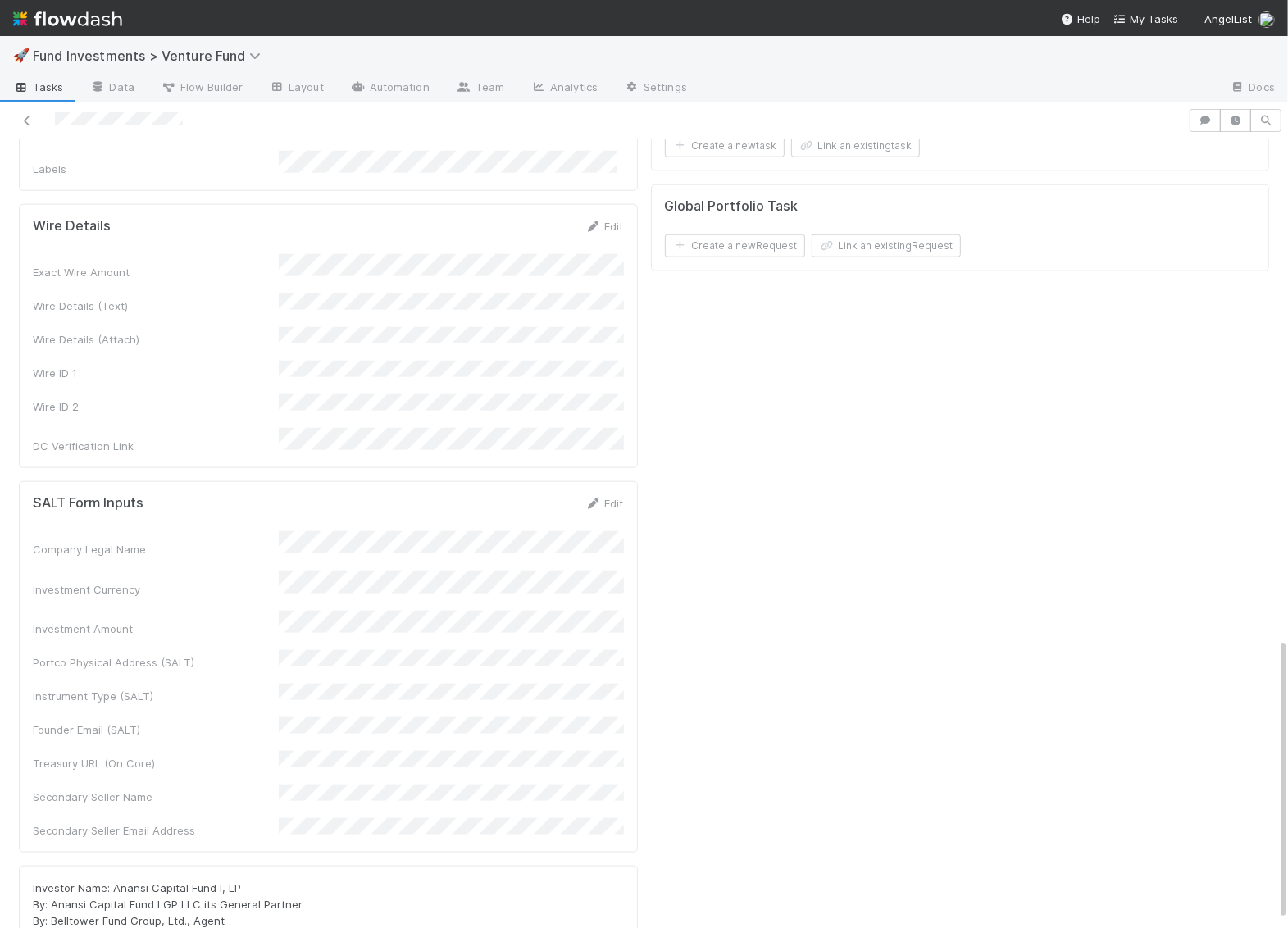
click at [265, 611] on div "Investment Amount" at bounding box center [328, 624] width 591 height 27
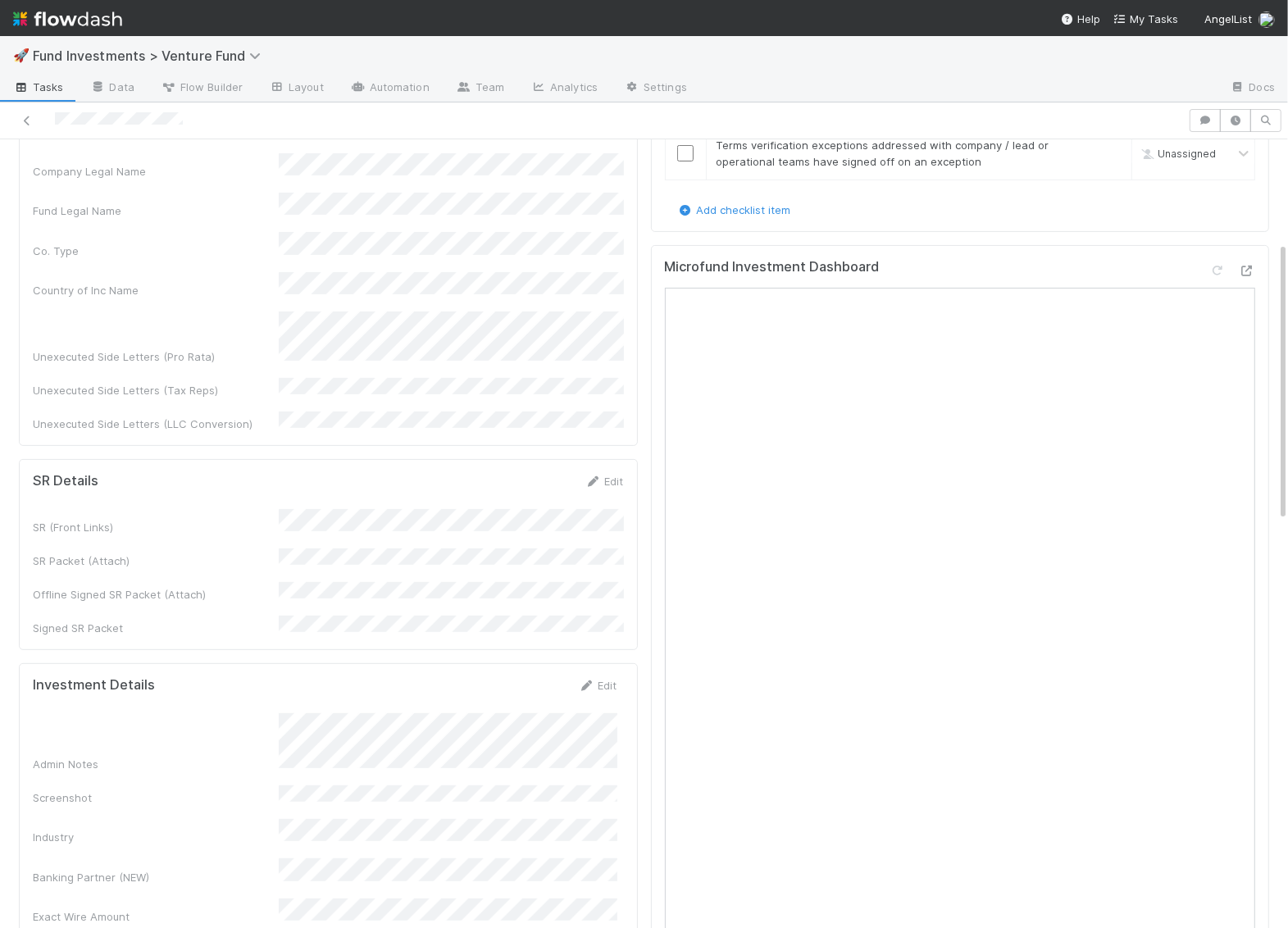
scroll to position [0, 0]
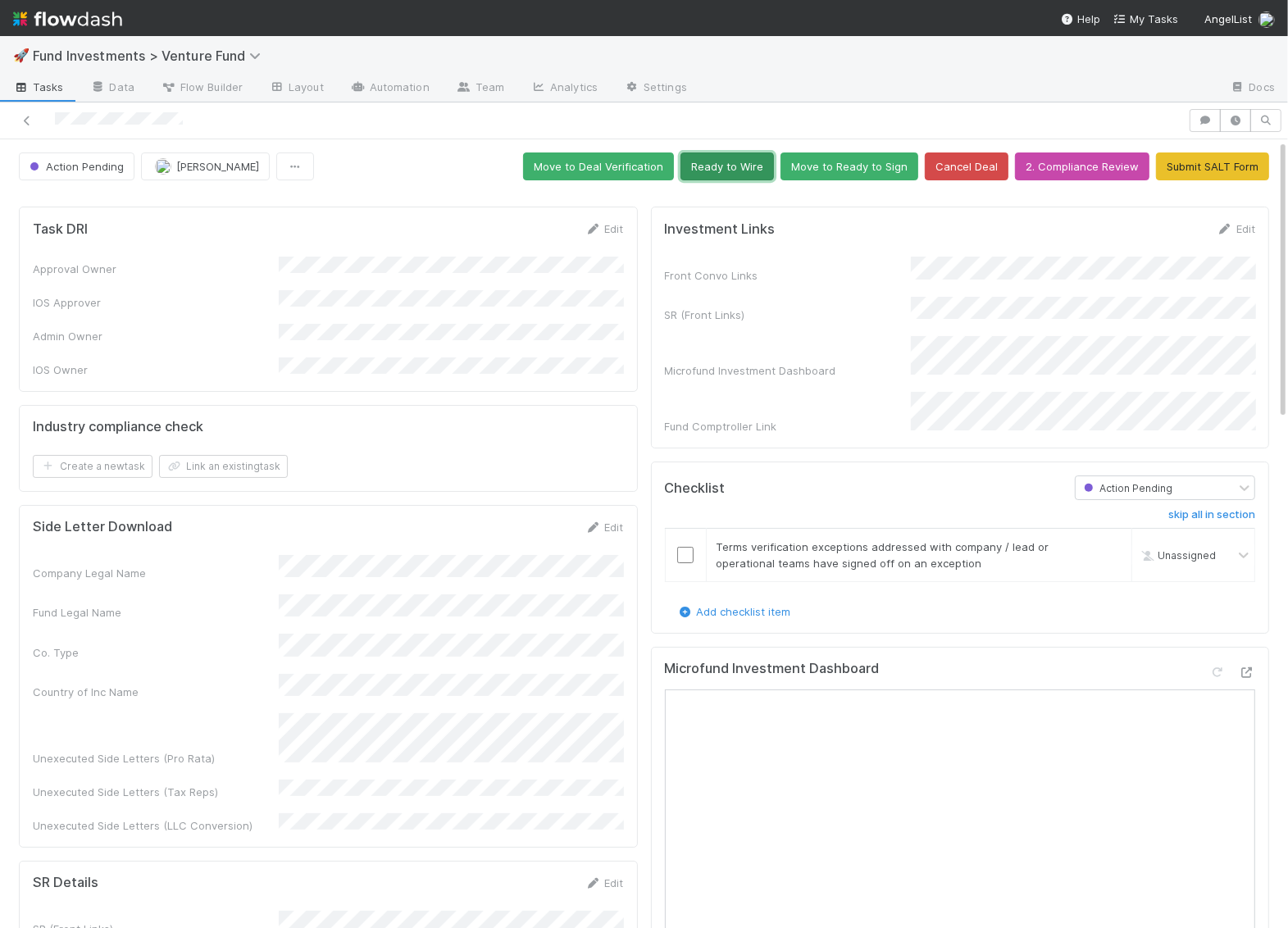
click at [759, 170] on button "Ready to Wire" at bounding box center [727, 166] width 93 height 27
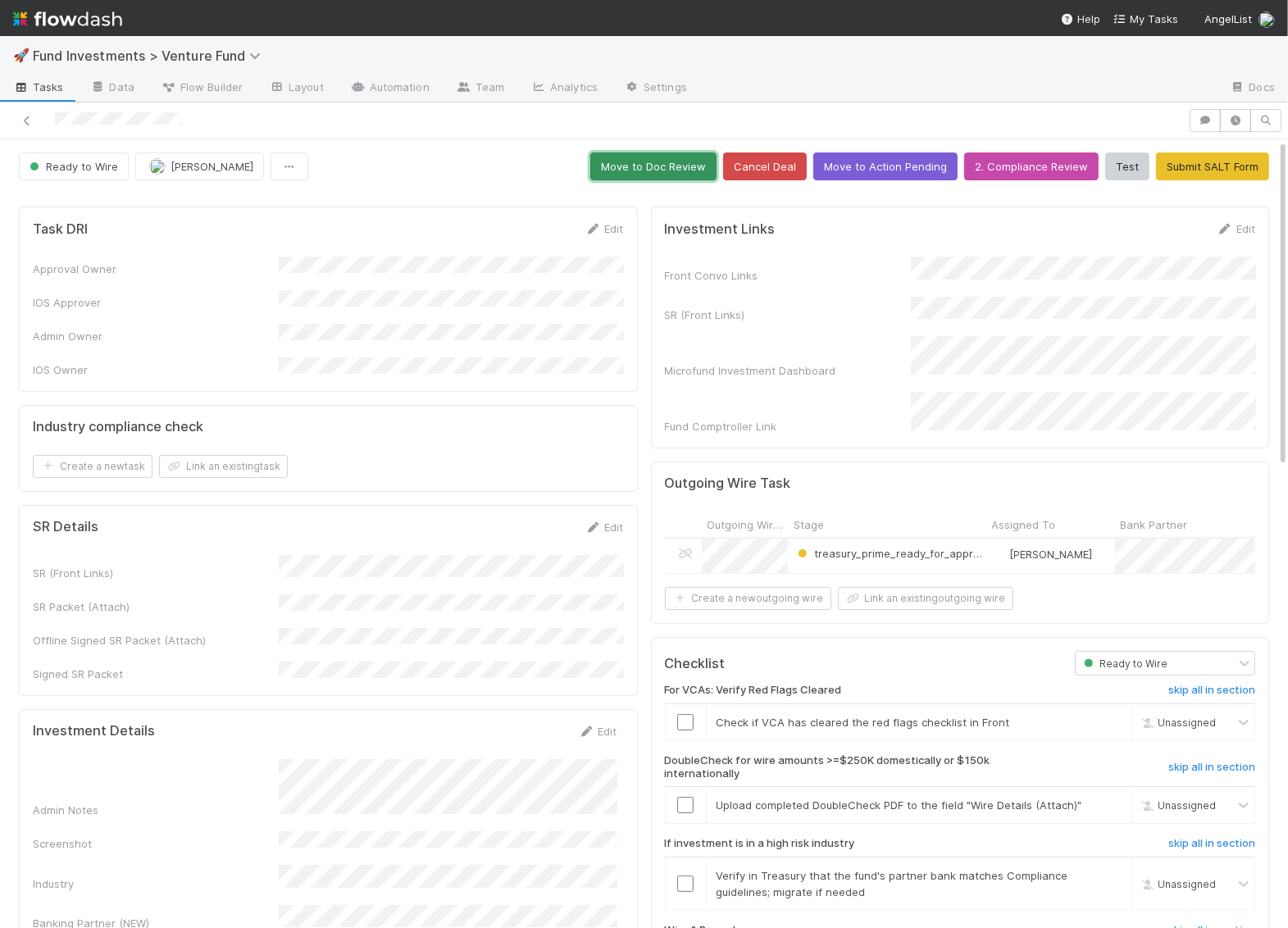
click at [687, 159] on button "Move to Doc Review" at bounding box center [653, 166] width 126 height 27
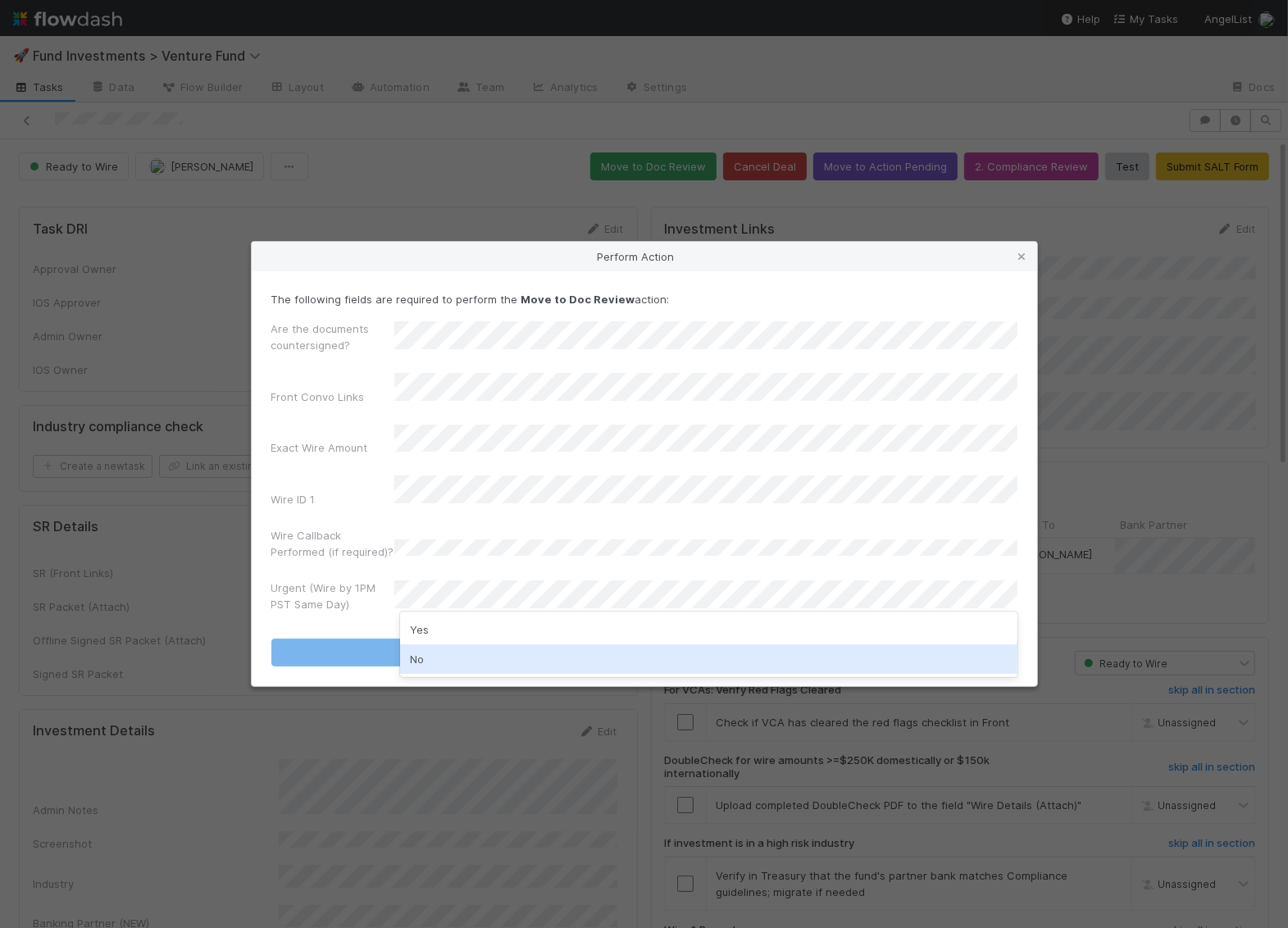
click at [461, 651] on div "No" at bounding box center [709, 658] width 617 height 29
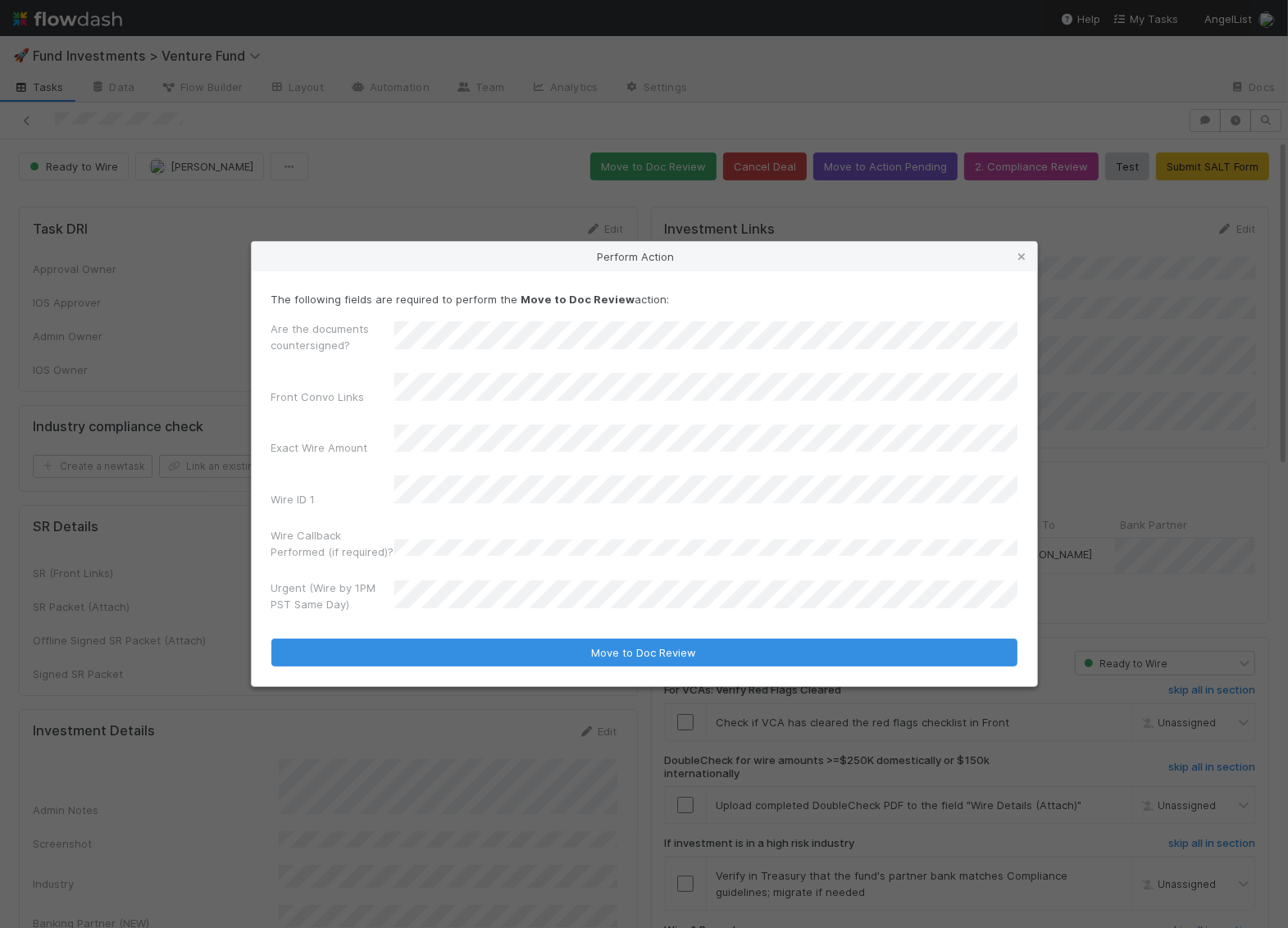
click at [467, 619] on form "The following fields are required to perform the Move to Doc Review action: Are…" at bounding box center [644, 479] width 746 height 376
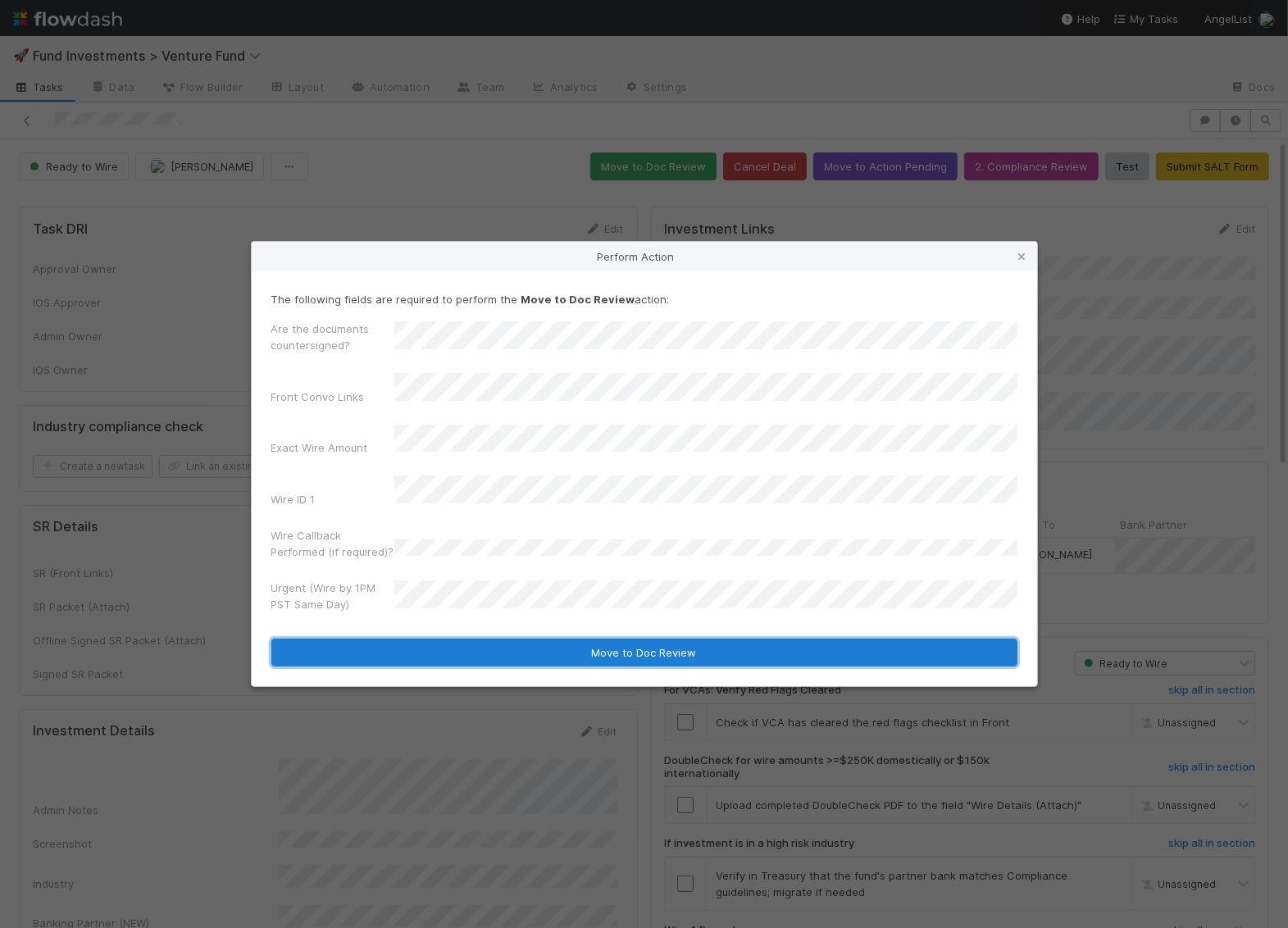
click at [468, 638] on button "Move to Doc Review" at bounding box center [644, 652] width 746 height 27
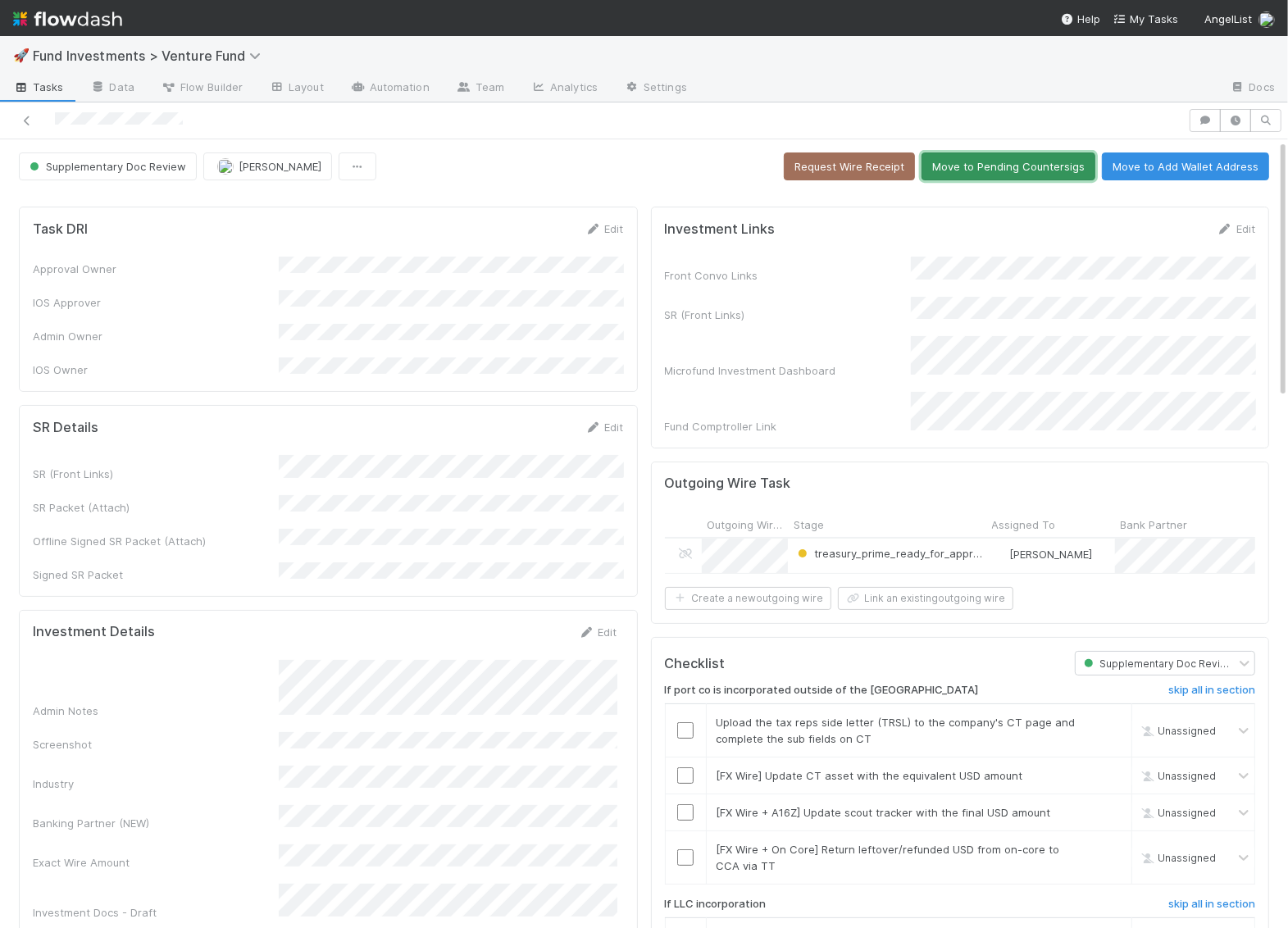
click at [971, 161] on button "Move to Pending Countersigs" at bounding box center [1008, 166] width 174 height 27
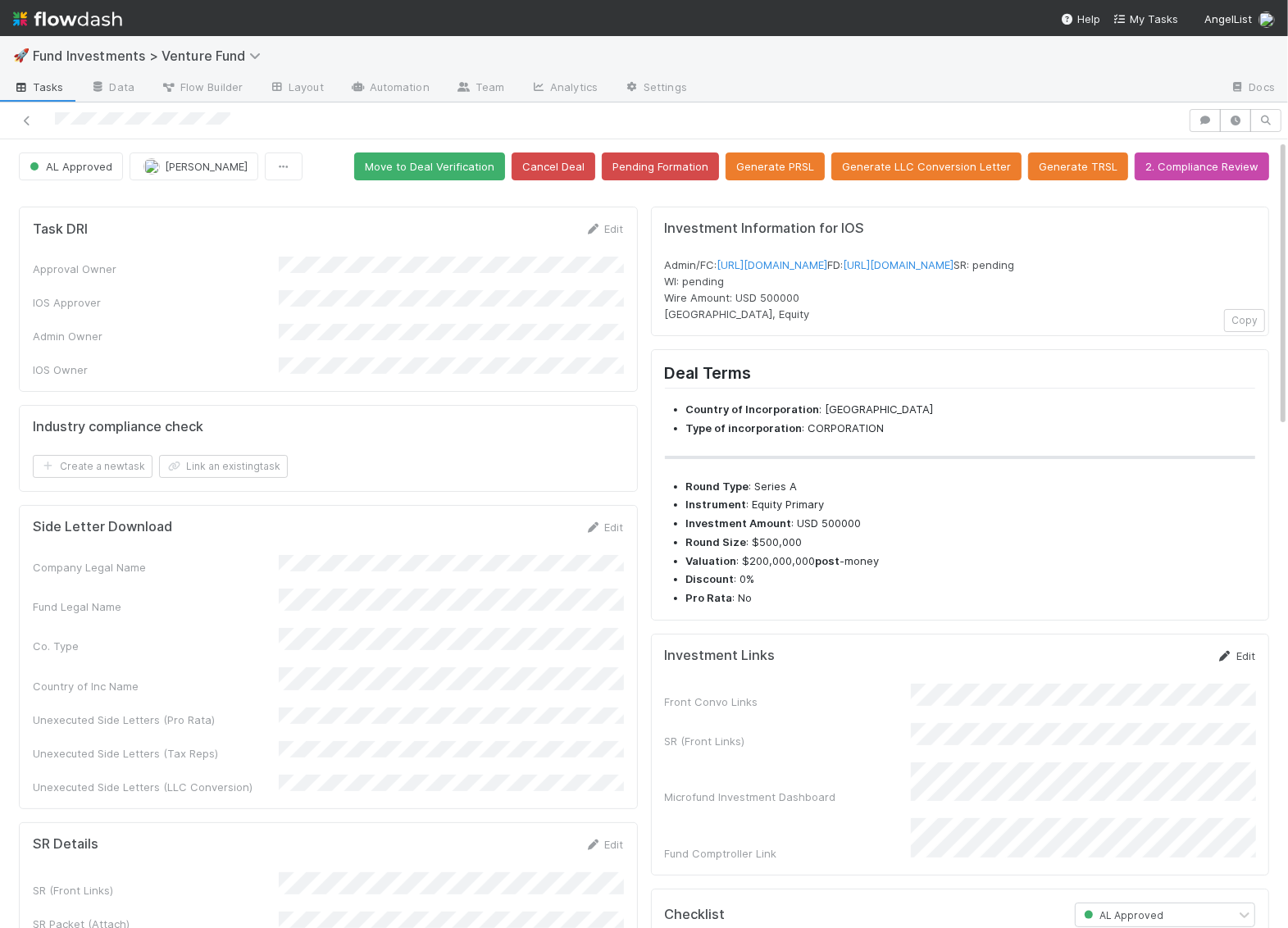
click at [1236, 663] on link "Edit" at bounding box center [1236, 656] width 38 height 13
click at [808, 754] on div "Front Convo Links SR (Front Links) Microfund Investment Dashboard Fund Comptrol…" at bounding box center [960, 778] width 591 height 167
click at [1251, 676] on button "Cancel" at bounding box center [1226, 661] width 57 height 27
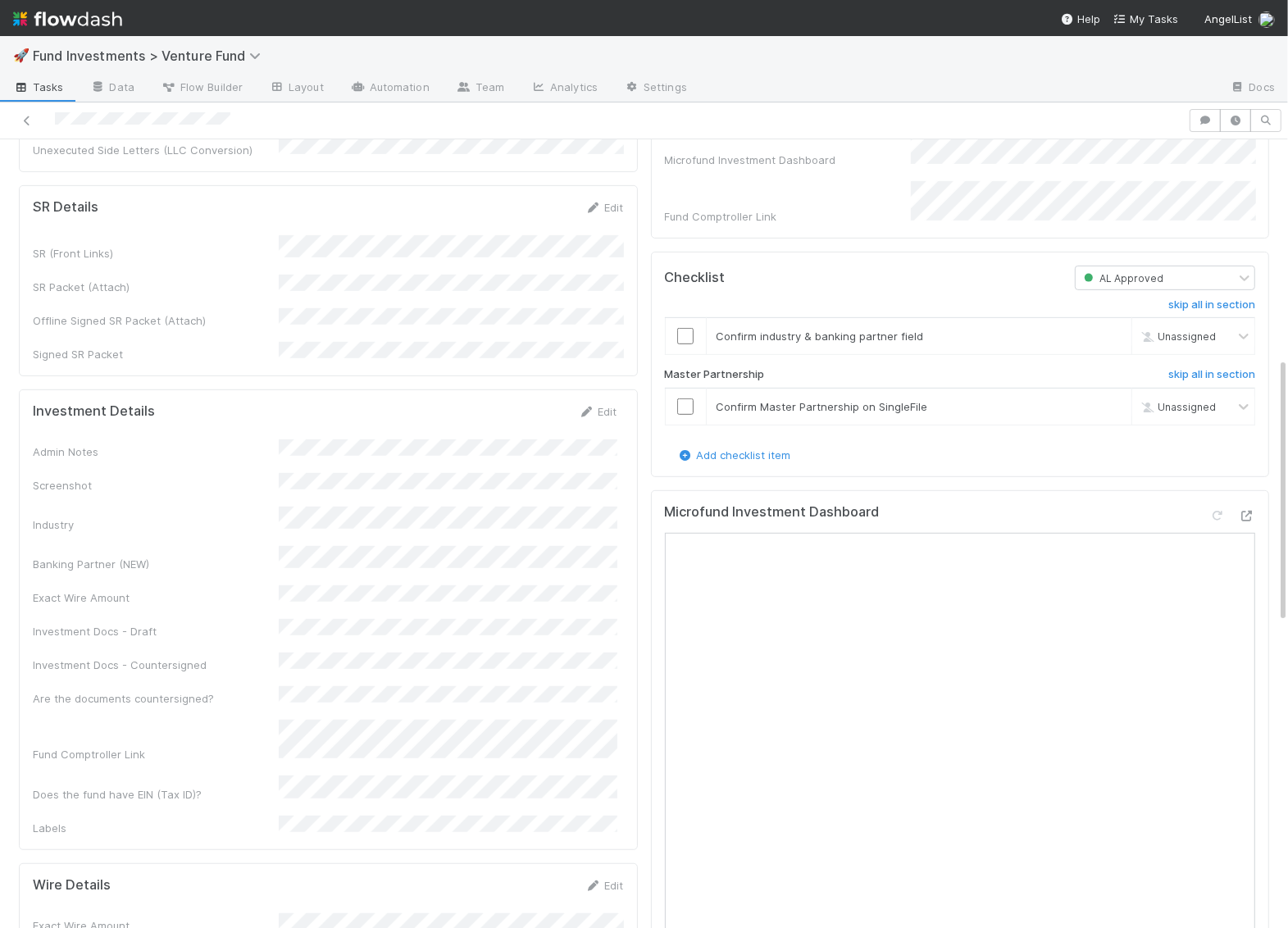
scroll to position [685, 0]
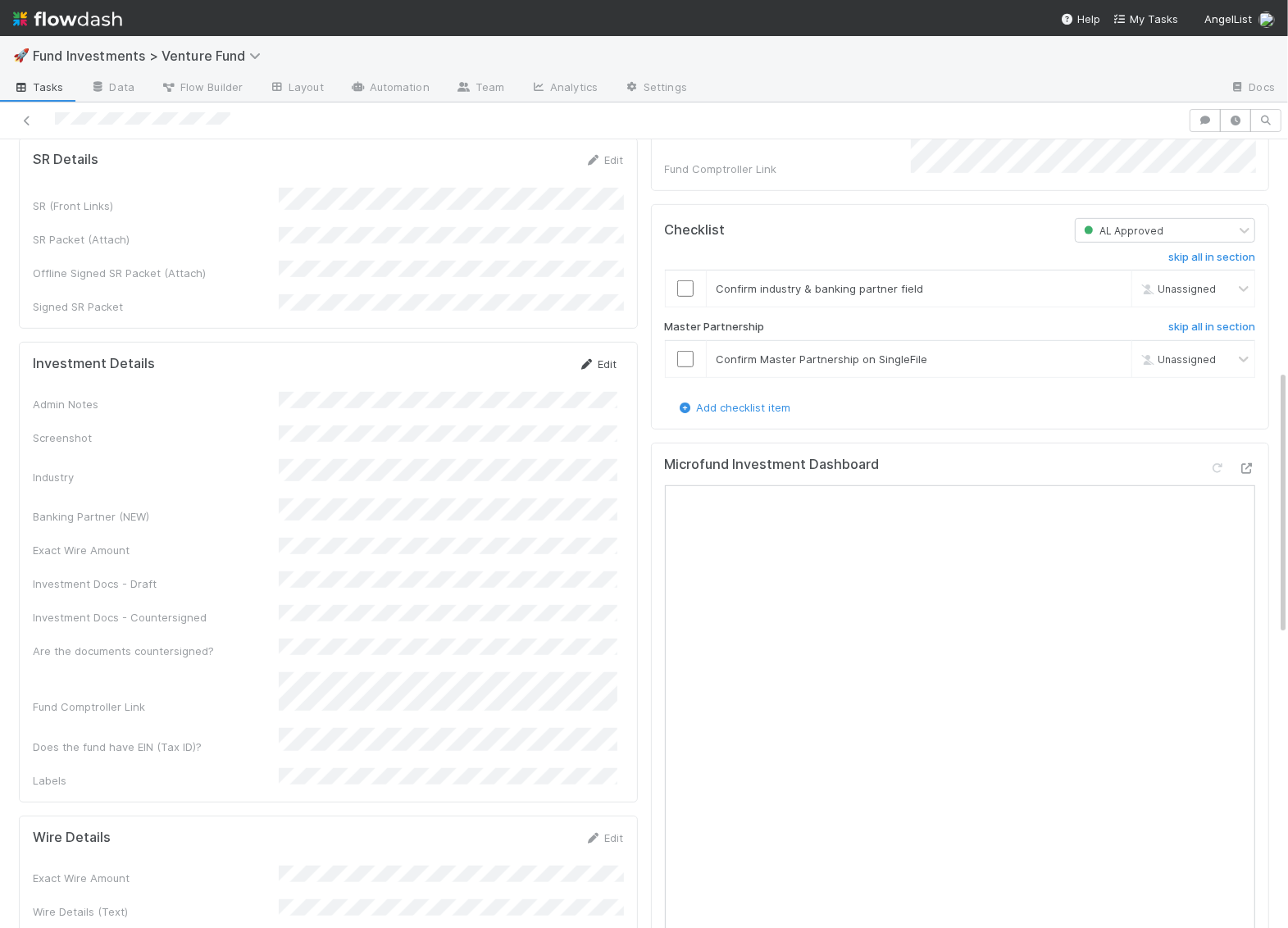
click at [604, 357] on link "Edit" at bounding box center [597, 364] width 38 height 13
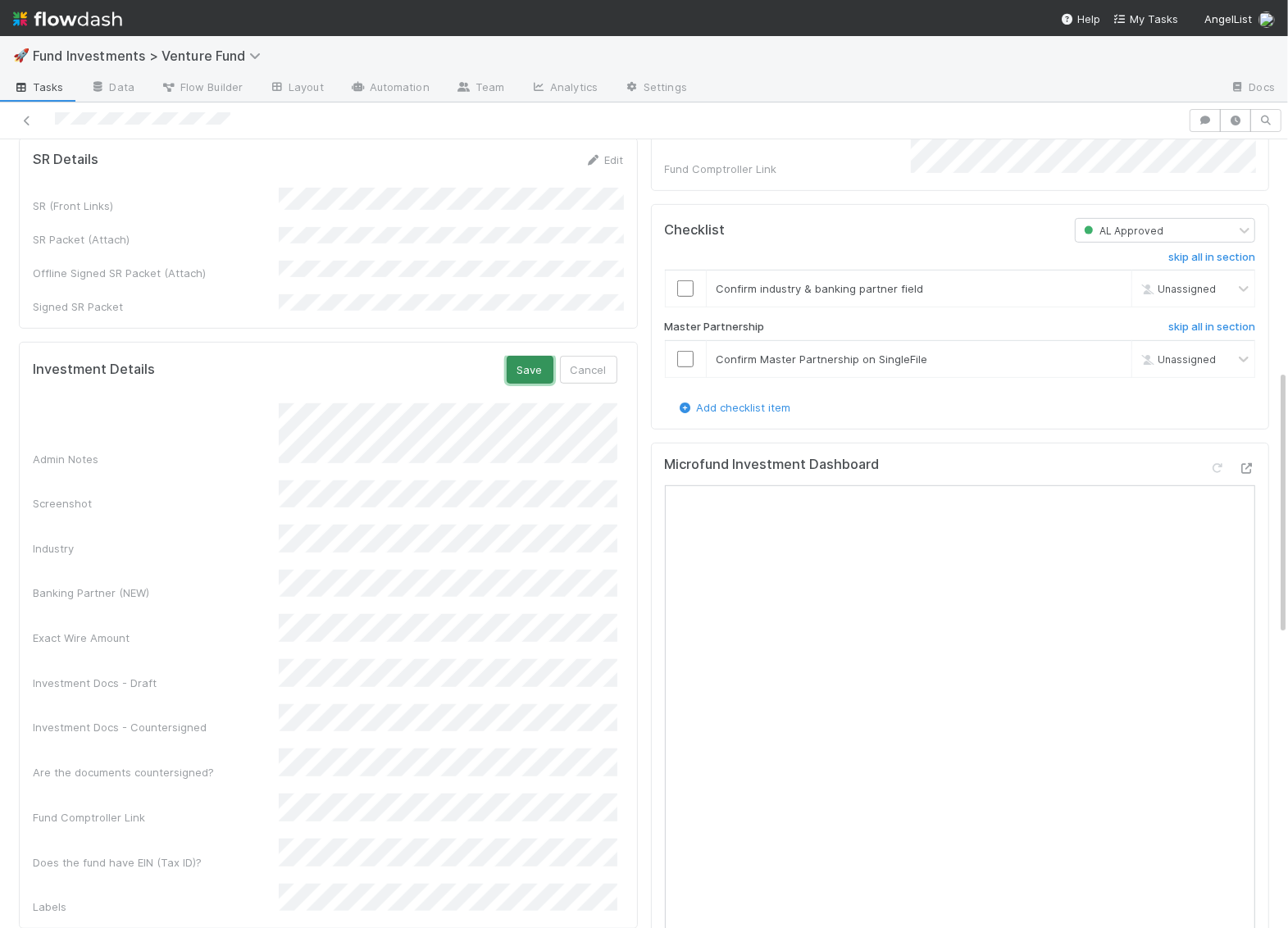
click at [529, 356] on button "Save" at bounding box center [530, 370] width 47 height 27
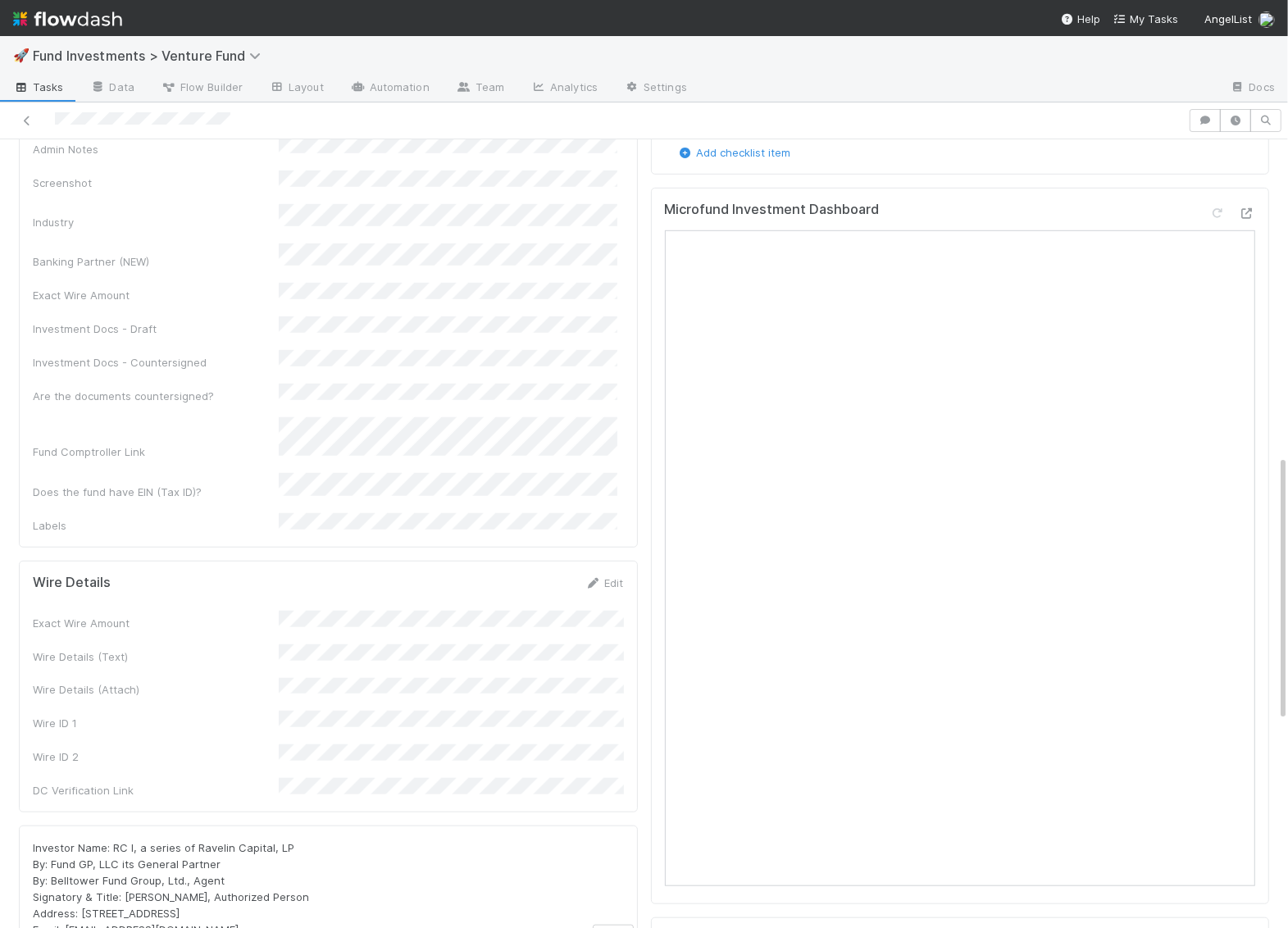
scroll to position [949, 0]
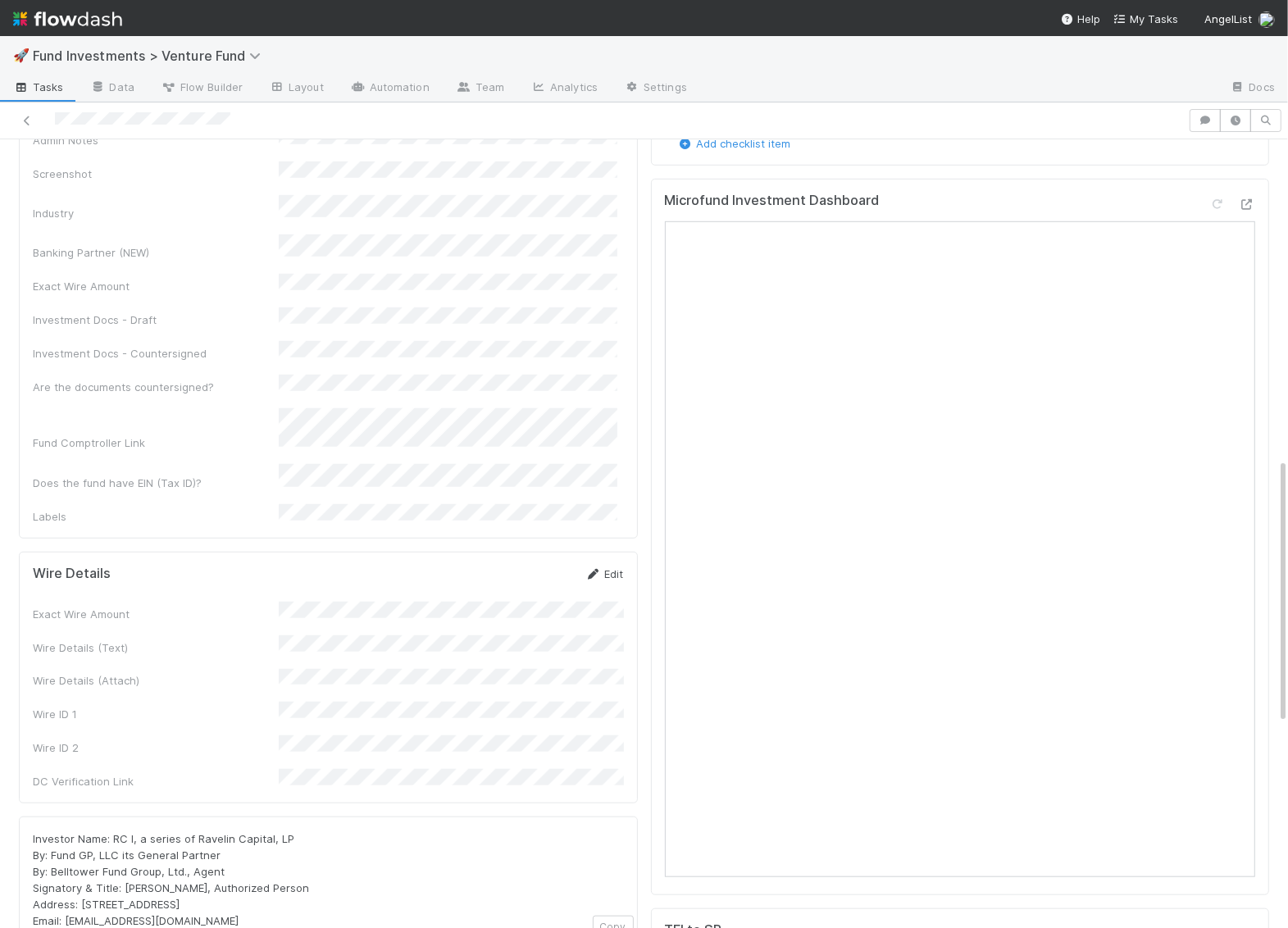
click at [597, 569] on icon at bounding box center [593, 574] width 17 height 11
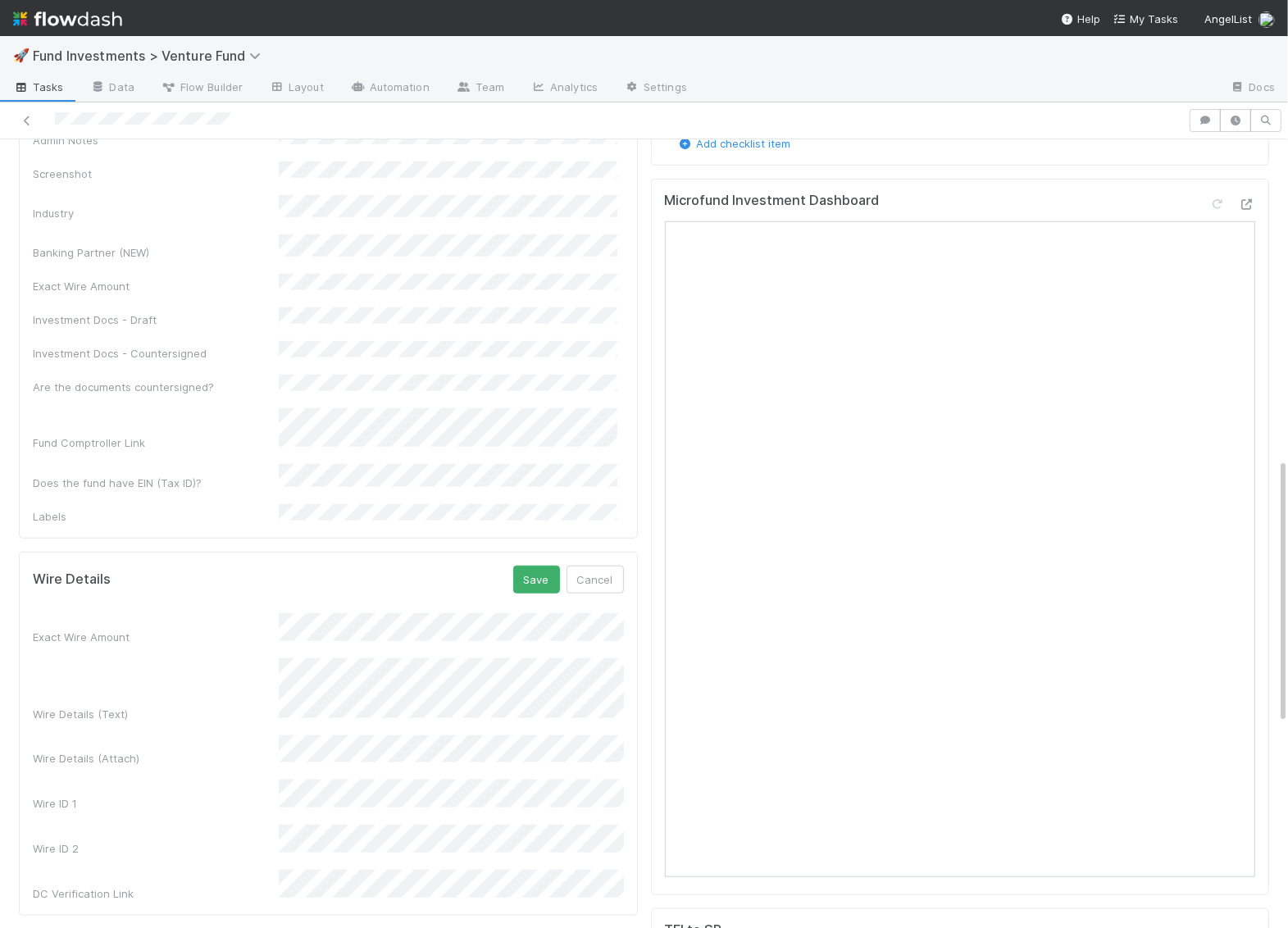
click at [597, 566] on button "Cancel" at bounding box center [595, 579] width 57 height 27
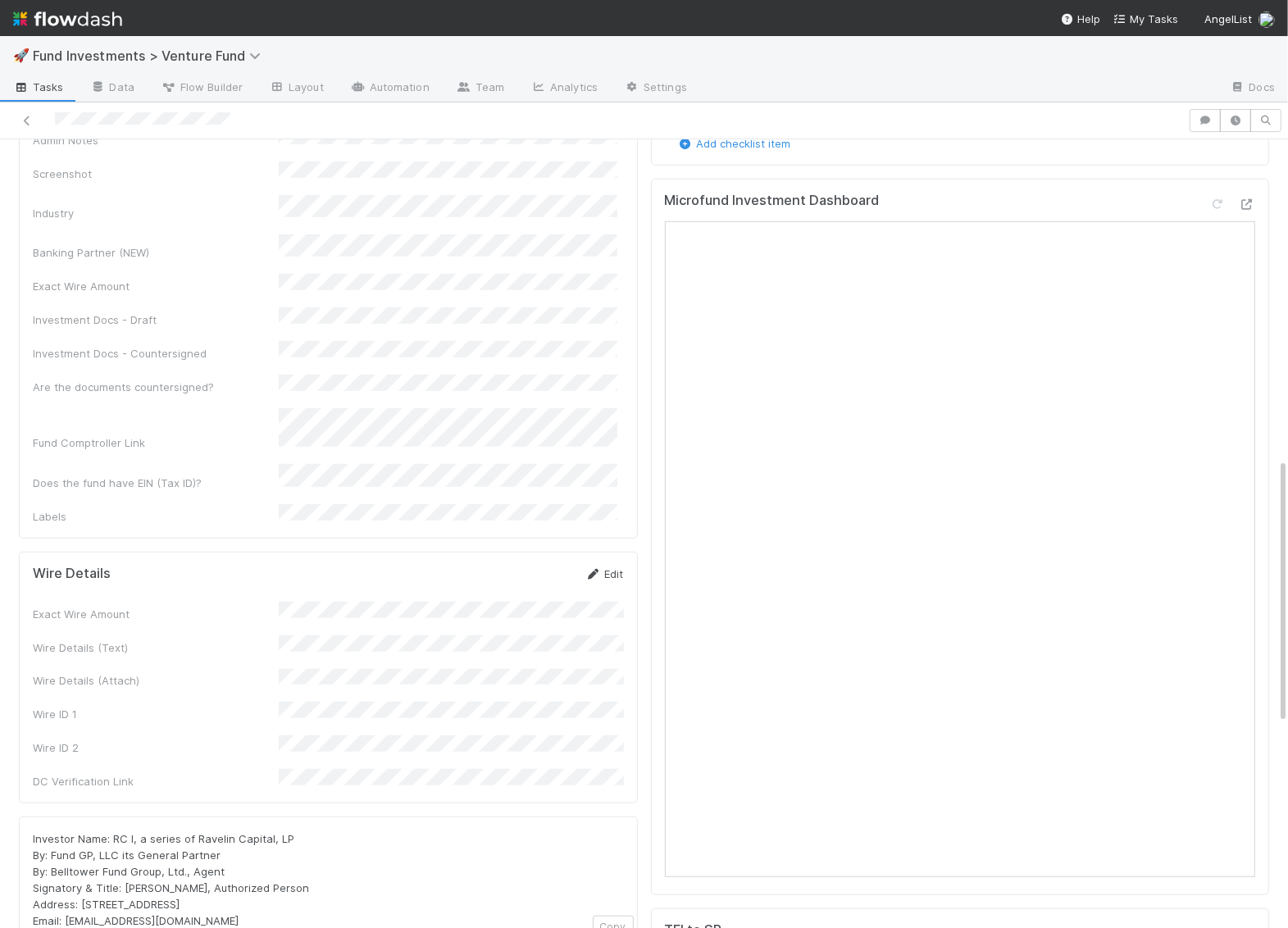
click at [601, 568] on link "Edit" at bounding box center [604, 574] width 38 height 13
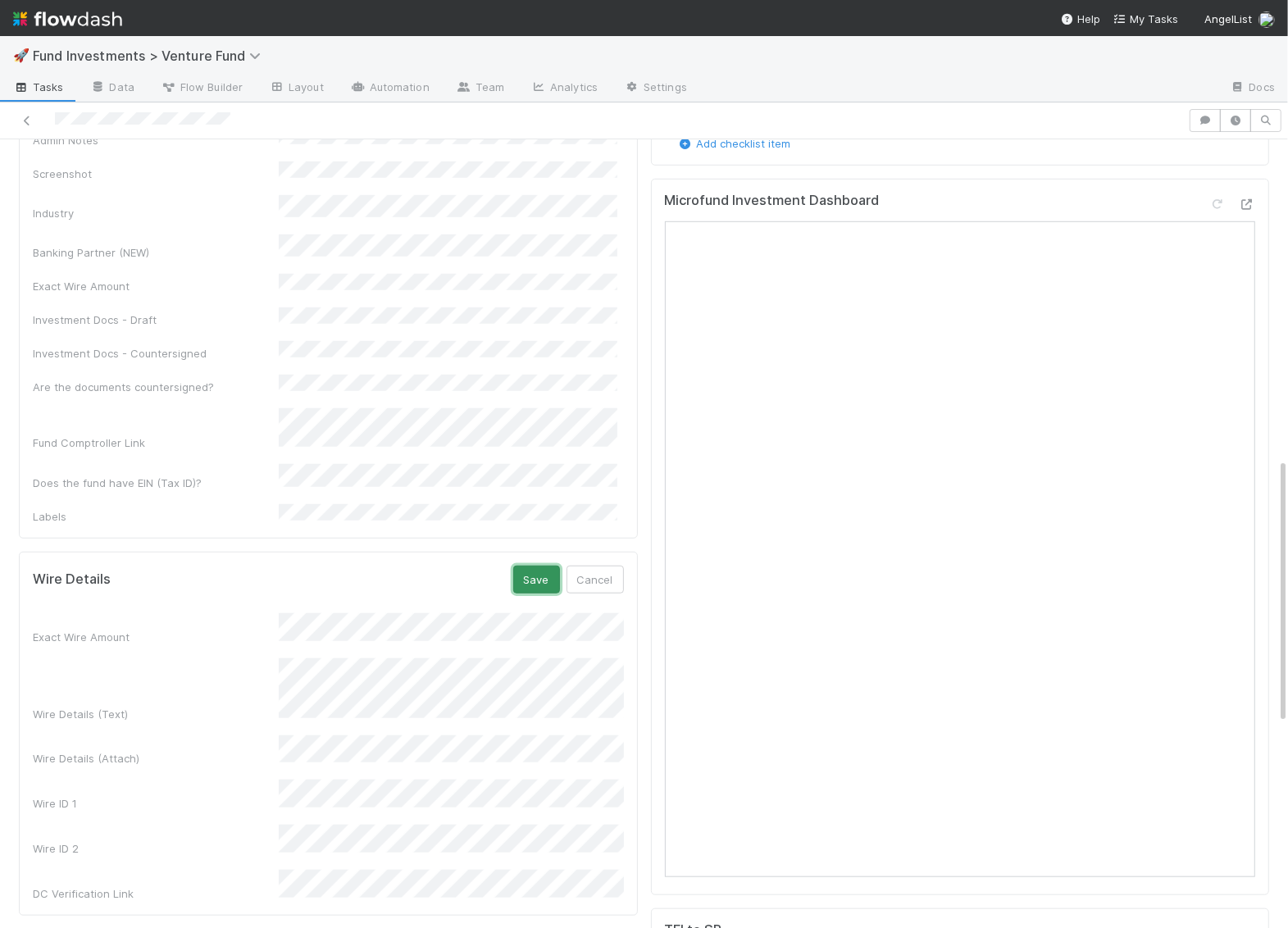
click at [538, 566] on button "Save" at bounding box center [537, 579] width 47 height 27
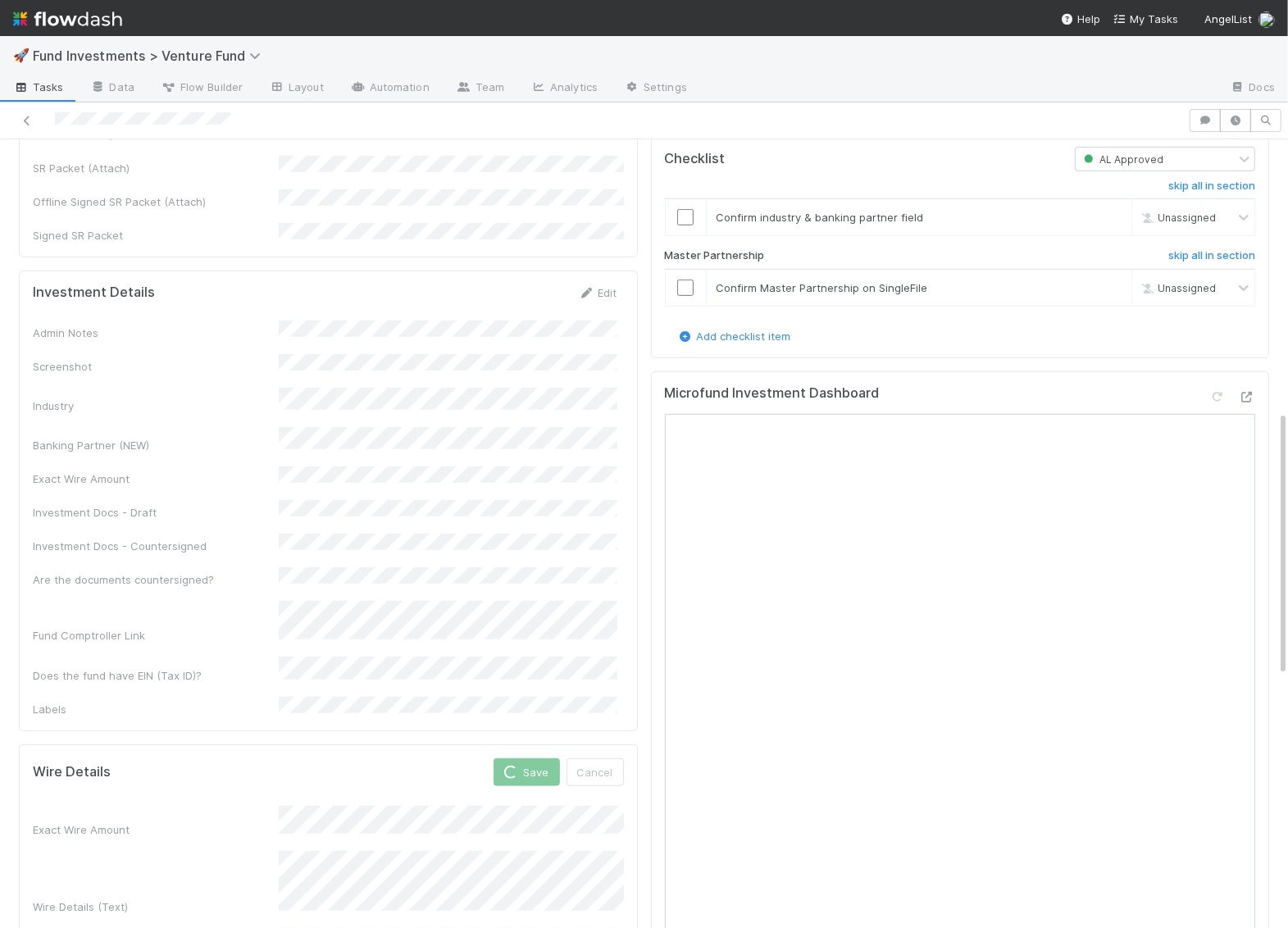
scroll to position [732, 0]
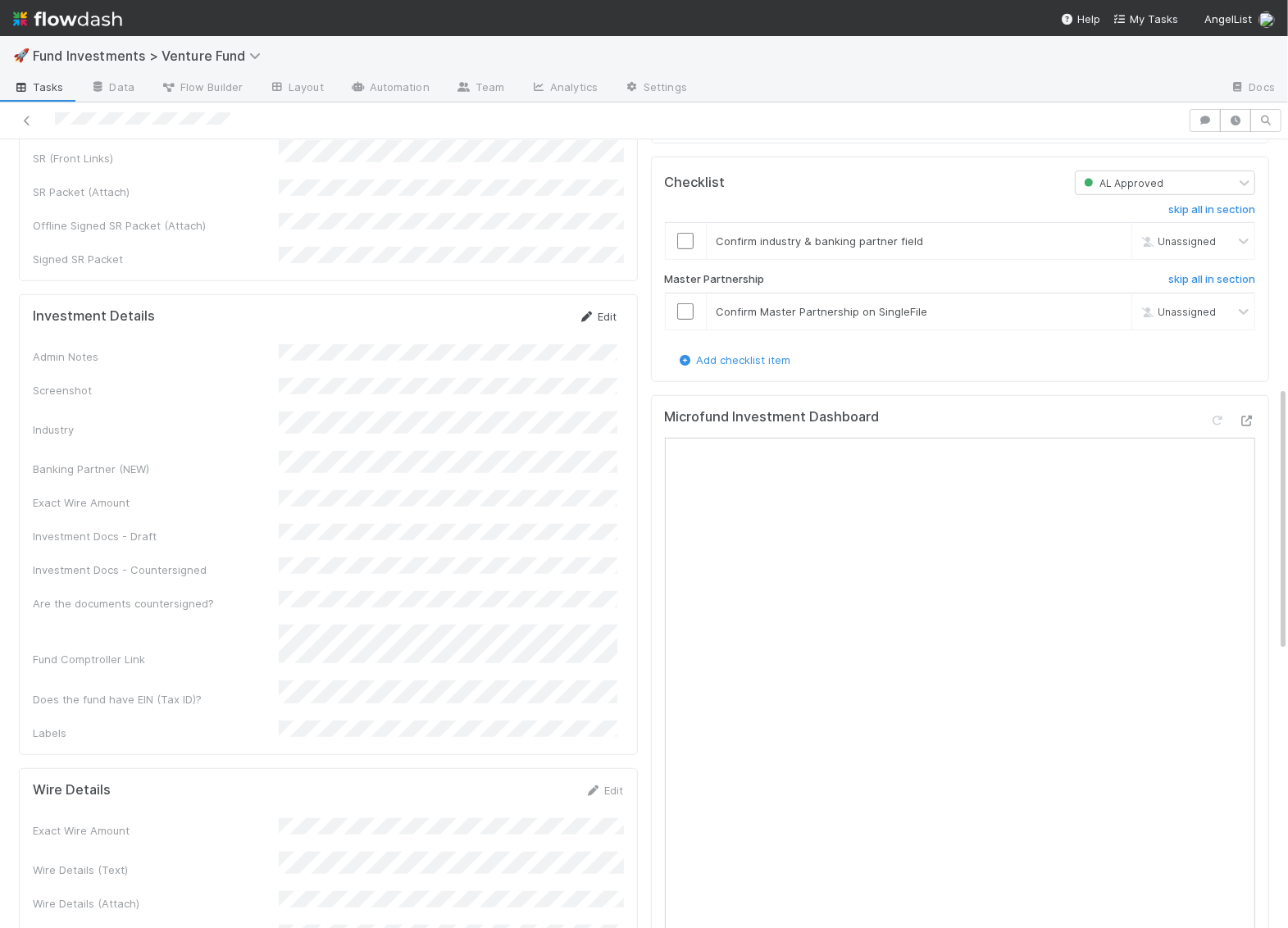
click at [607, 310] on link "Edit" at bounding box center [597, 316] width 38 height 13
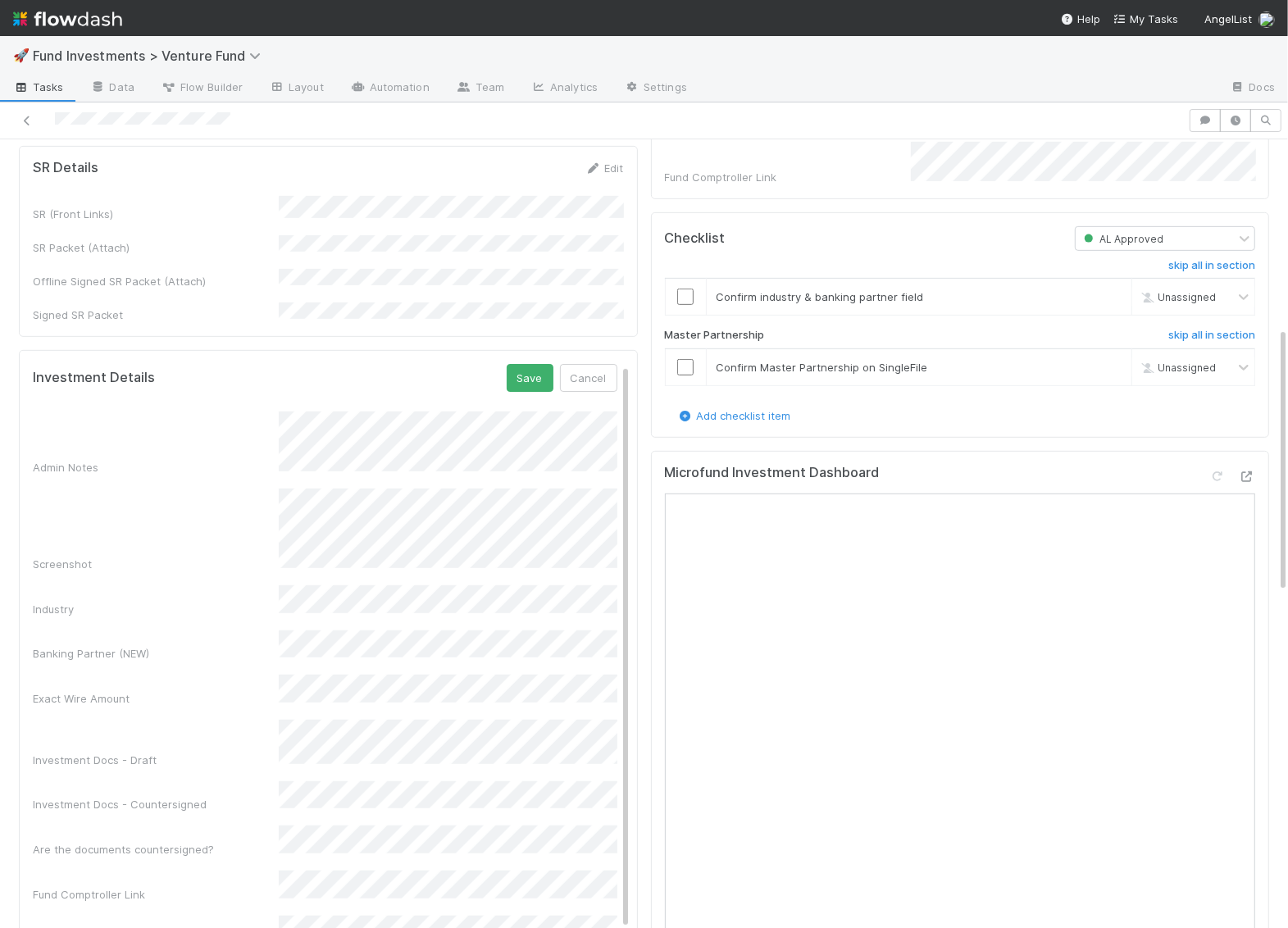
scroll to position [538, 0]
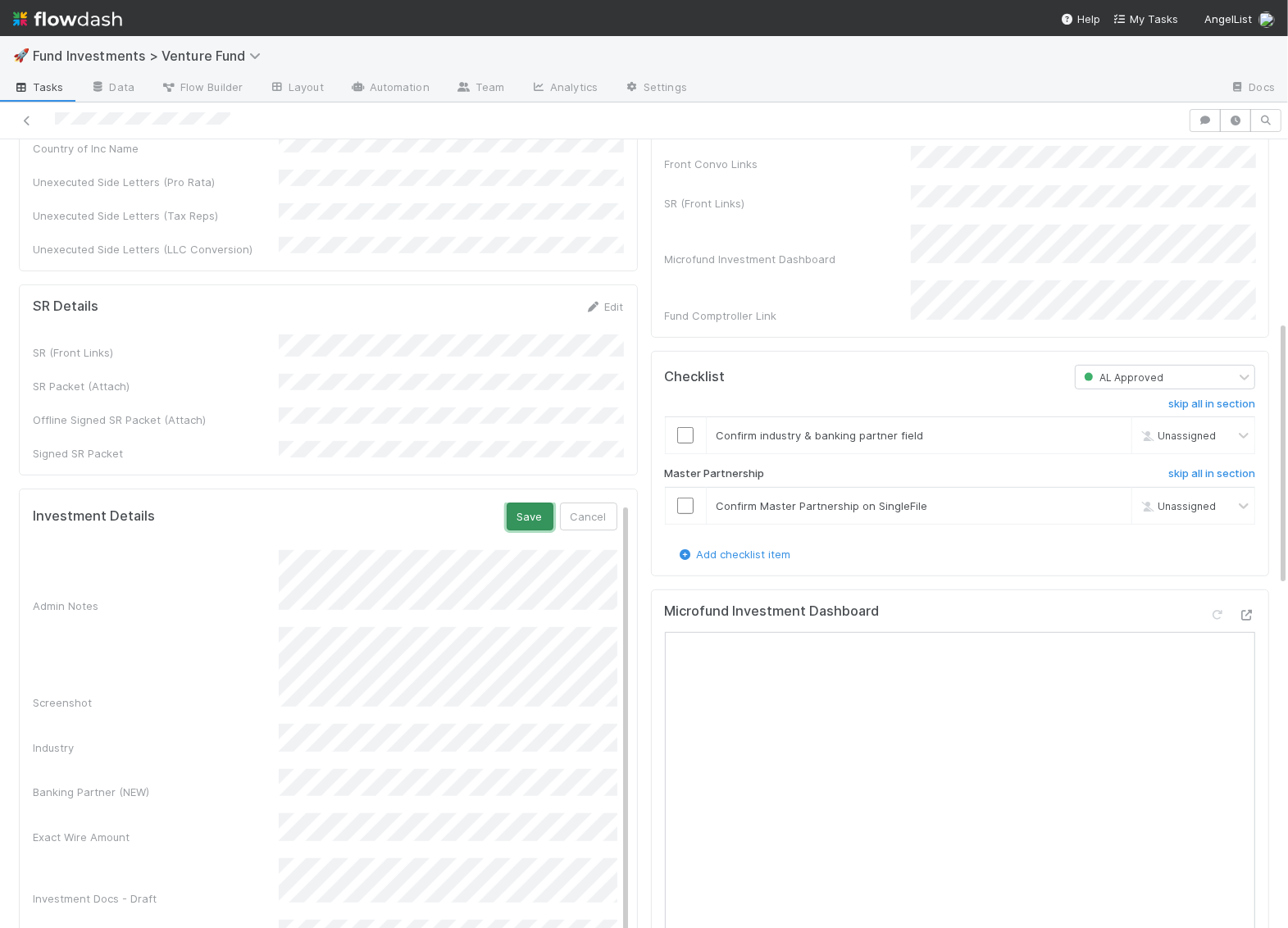
click at [545, 503] on button "Save" at bounding box center [530, 516] width 47 height 27
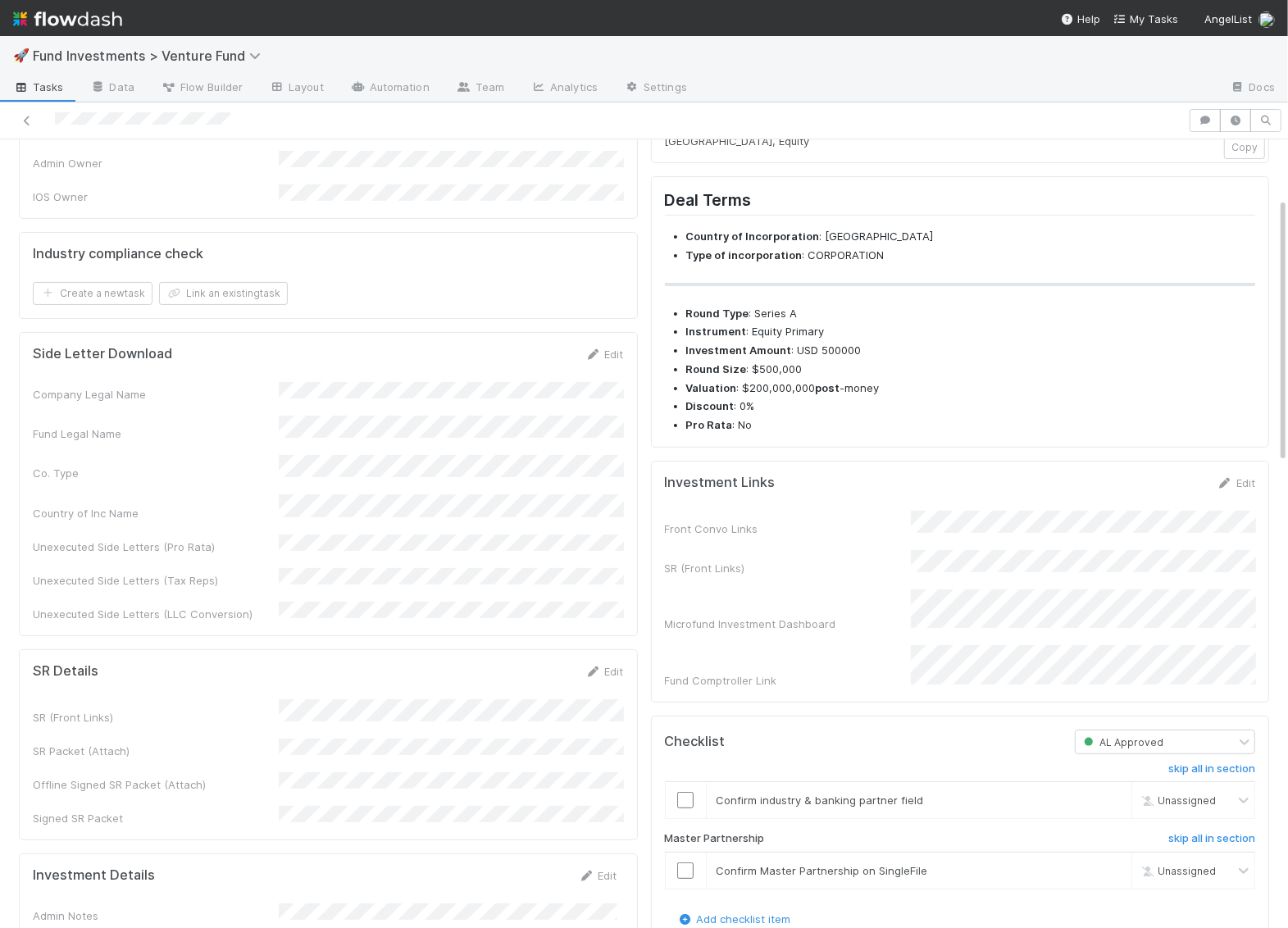
scroll to position [0, 0]
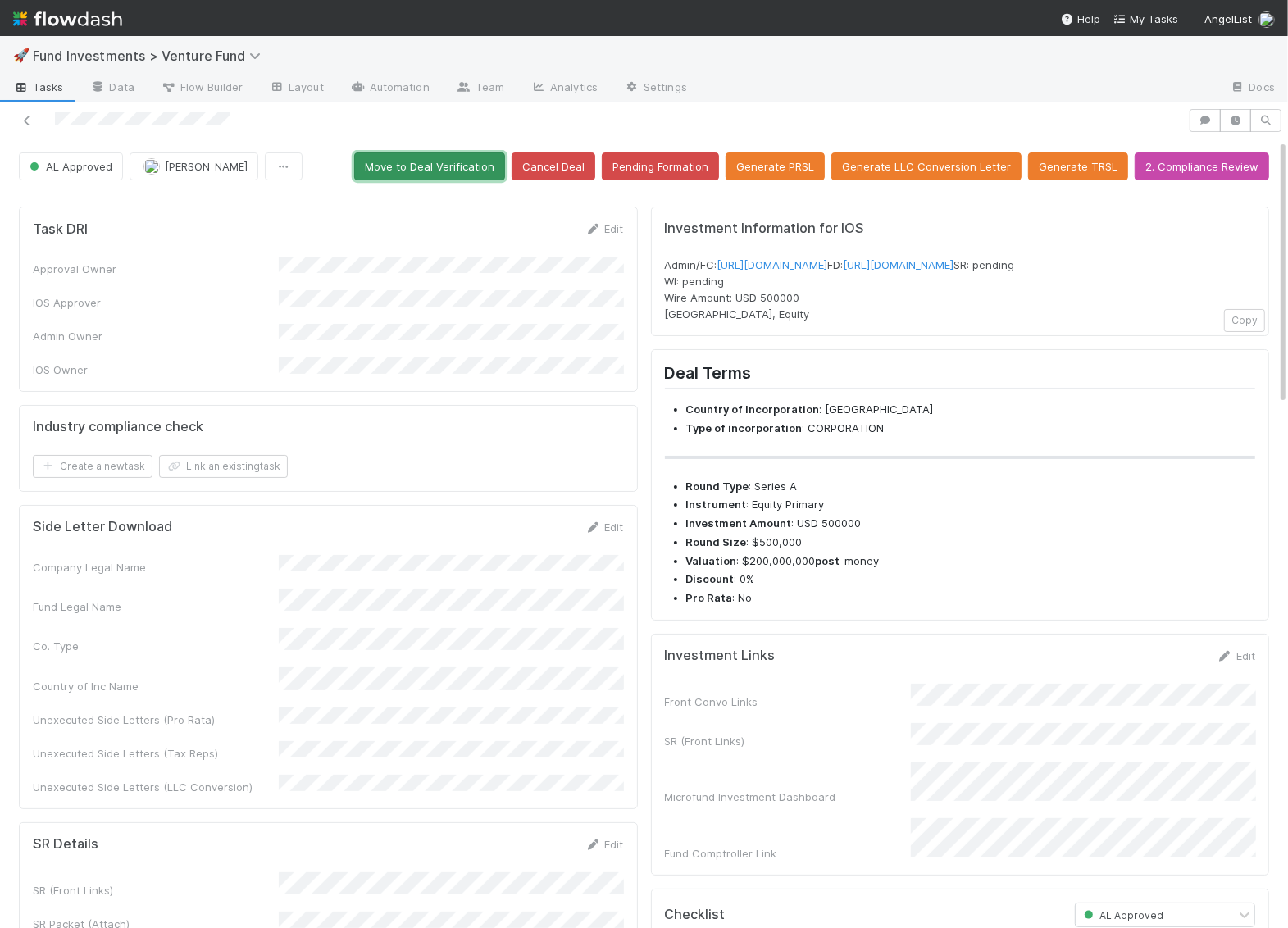
click at [498, 161] on button "Move to Deal Verification" at bounding box center [429, 166] width 151 height 27
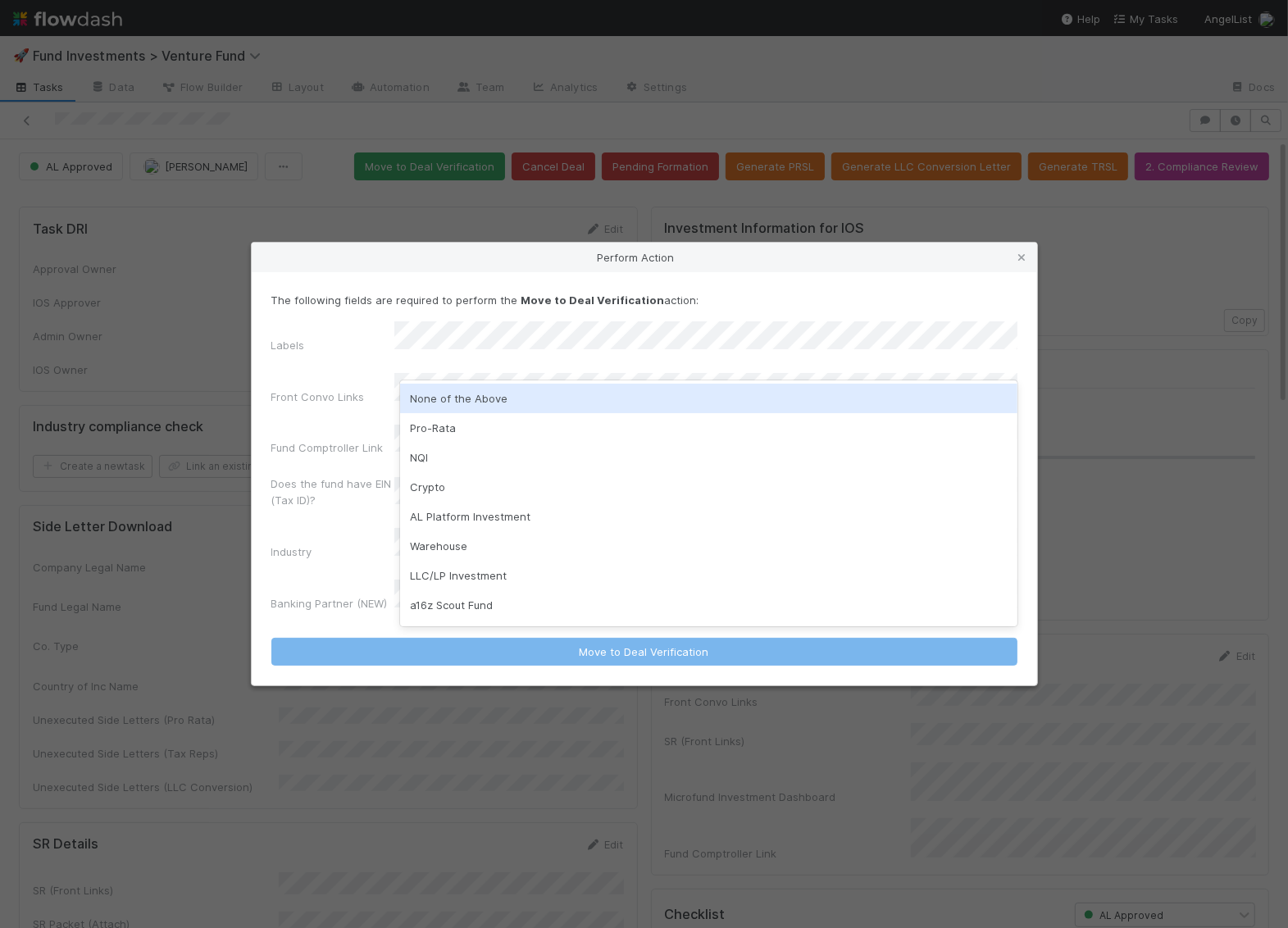
click at [529, 405] on div "None of the Above" at bounding box center [709, 398] width 617 height 29
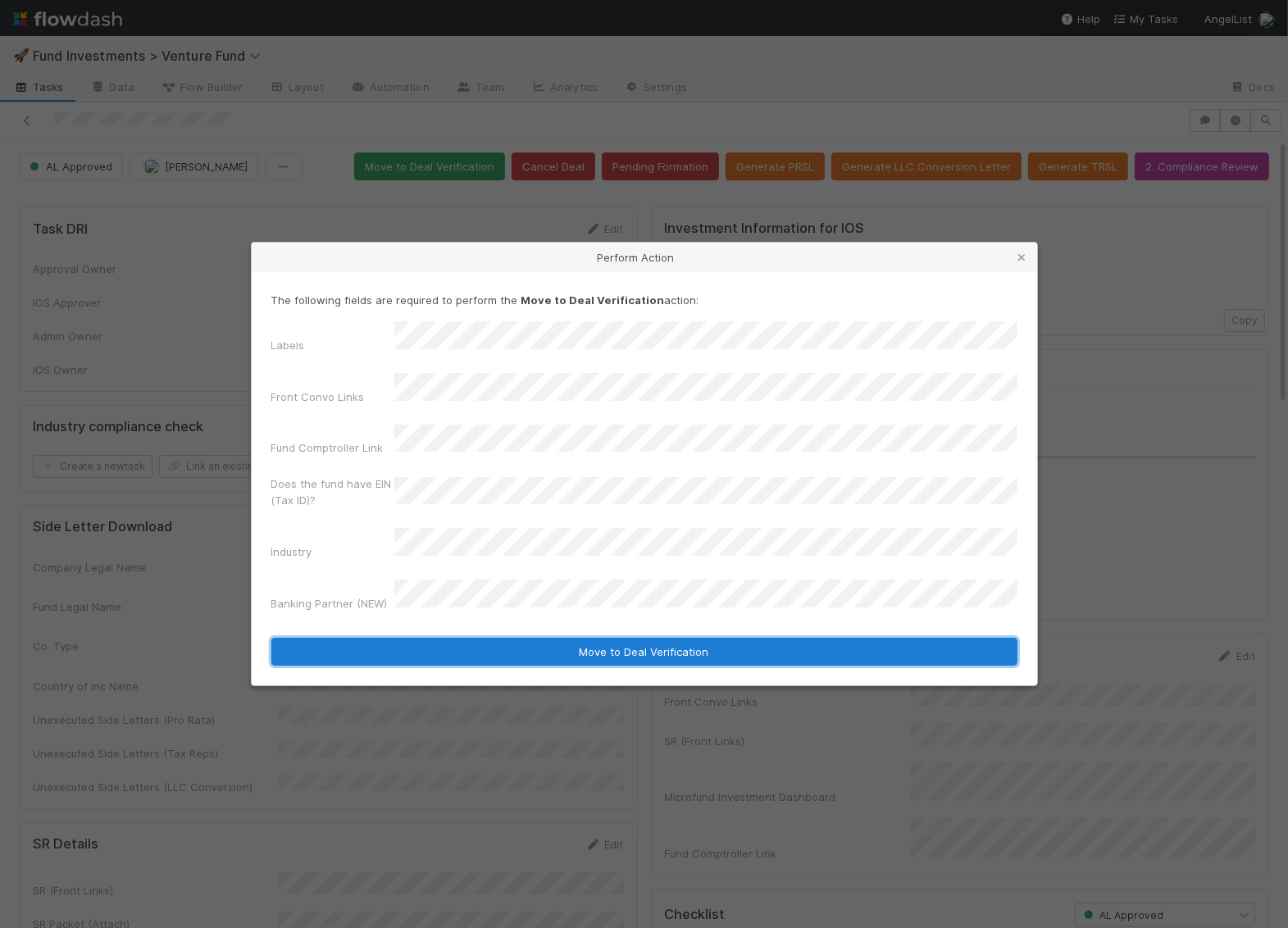
click at [556, 638] on button "Move to Deal Verification" at bounding box center [644, 651] width 746 height 27
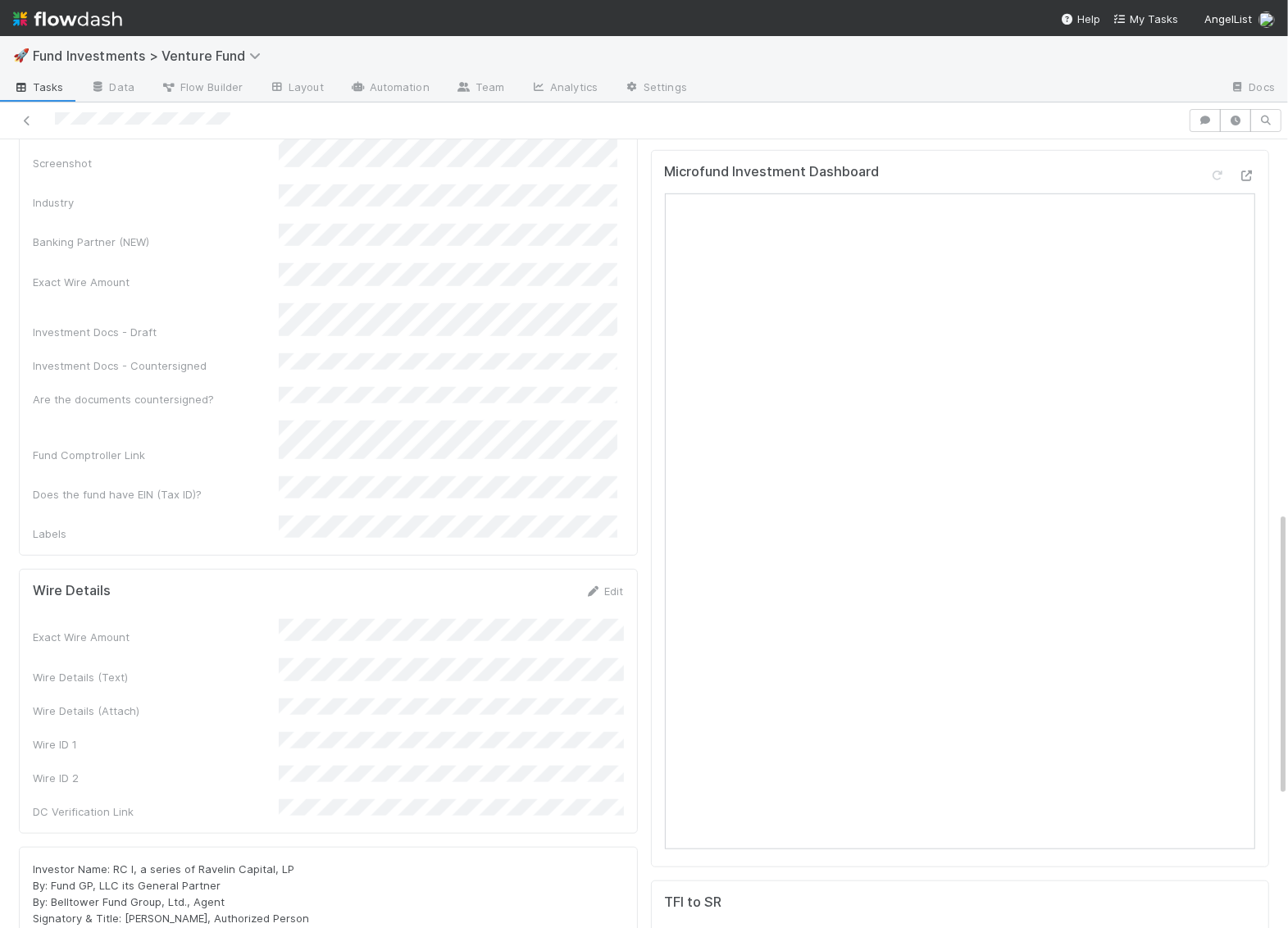
scroll to position [1189, 0]
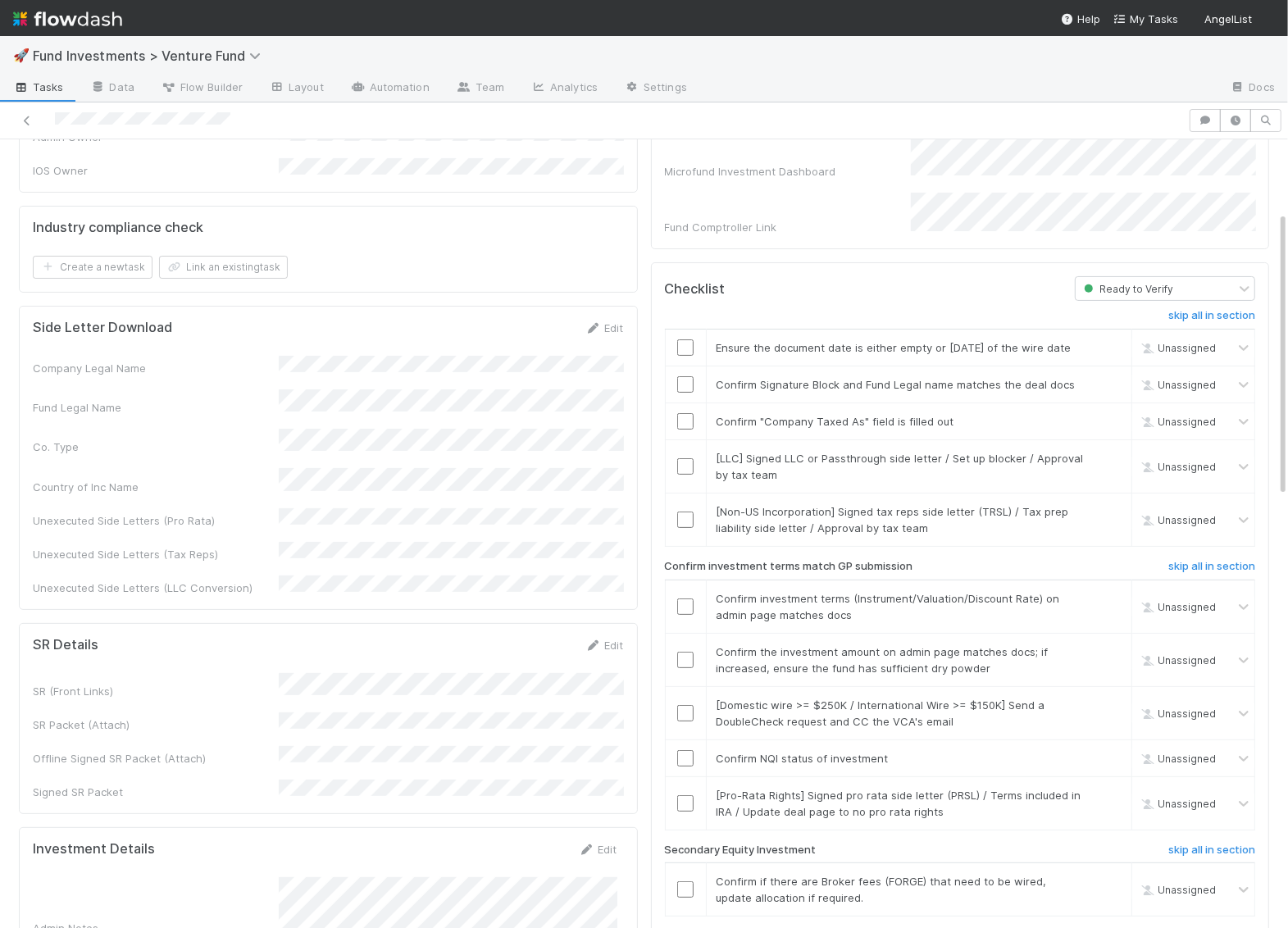
scroll to position [637, 0]
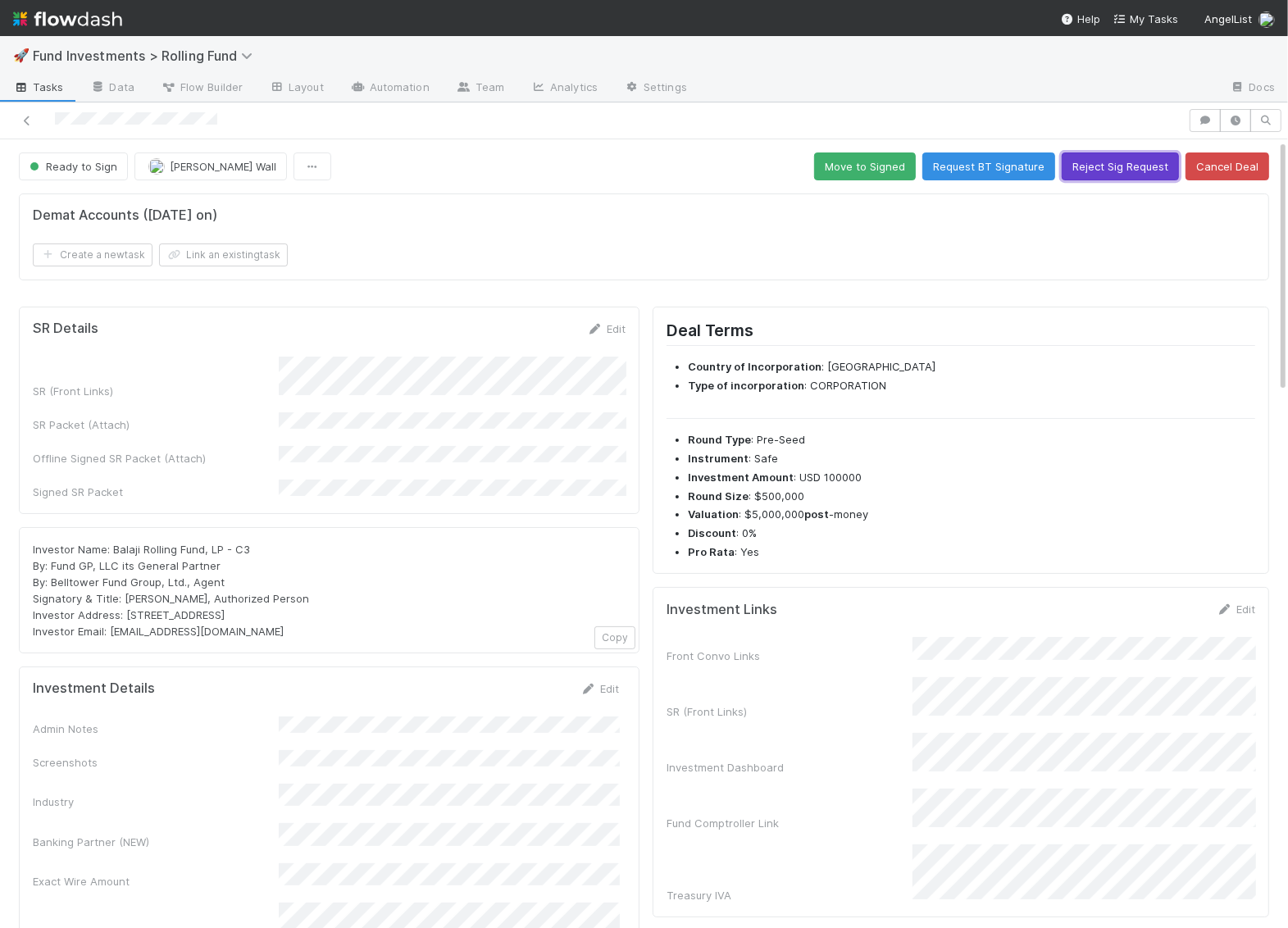
click at [1142, 157] on button "Reject Sig Request" at bounding box center [1120, 166] width 117 height 27
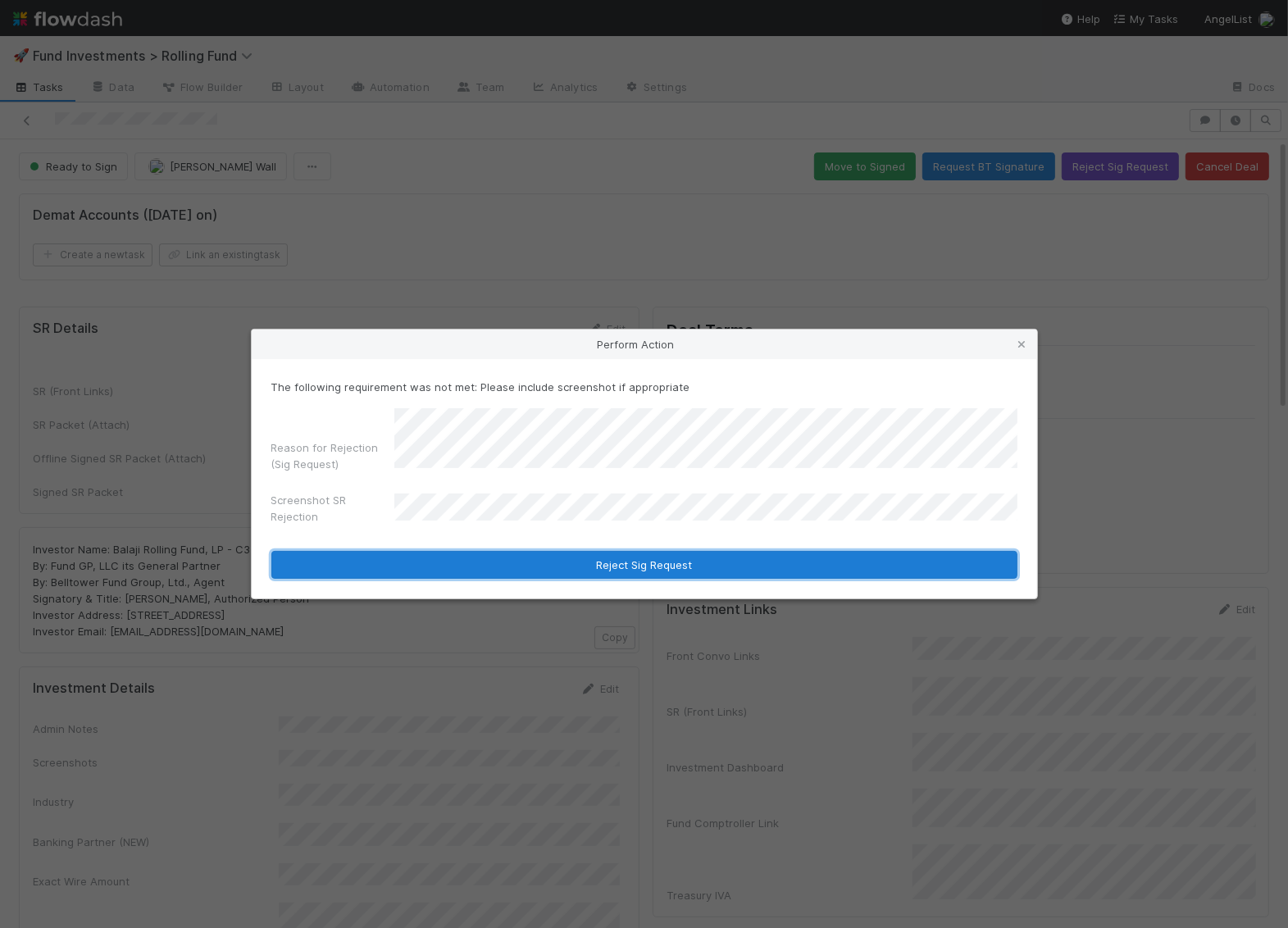
click at [691, 571] on button "Reject Sig Request" at bounding box center [644, 564] width 746 height 27
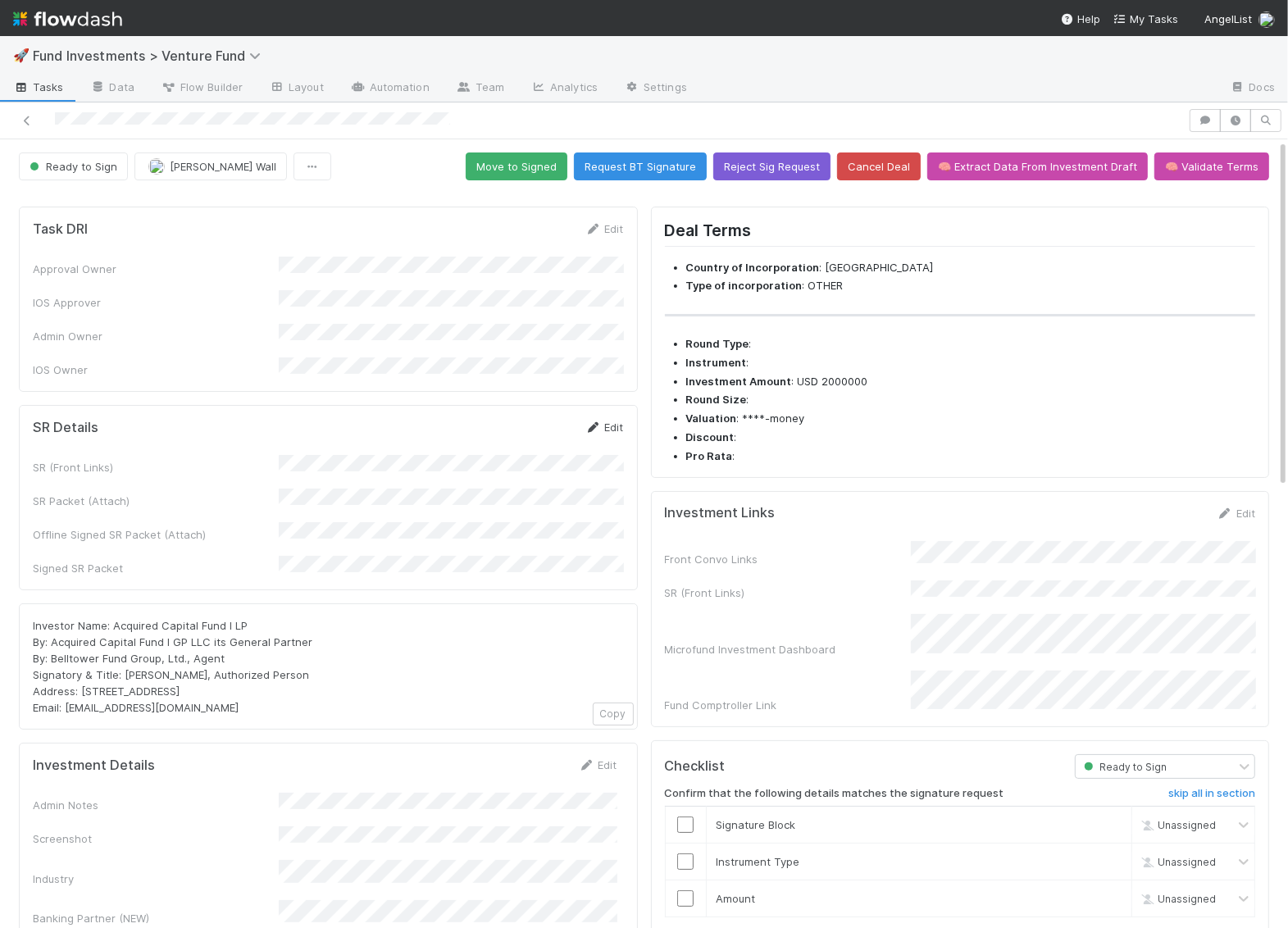
click at [605, 420] on link "Edit" at bounding box center [604, 427] width 38 height 13
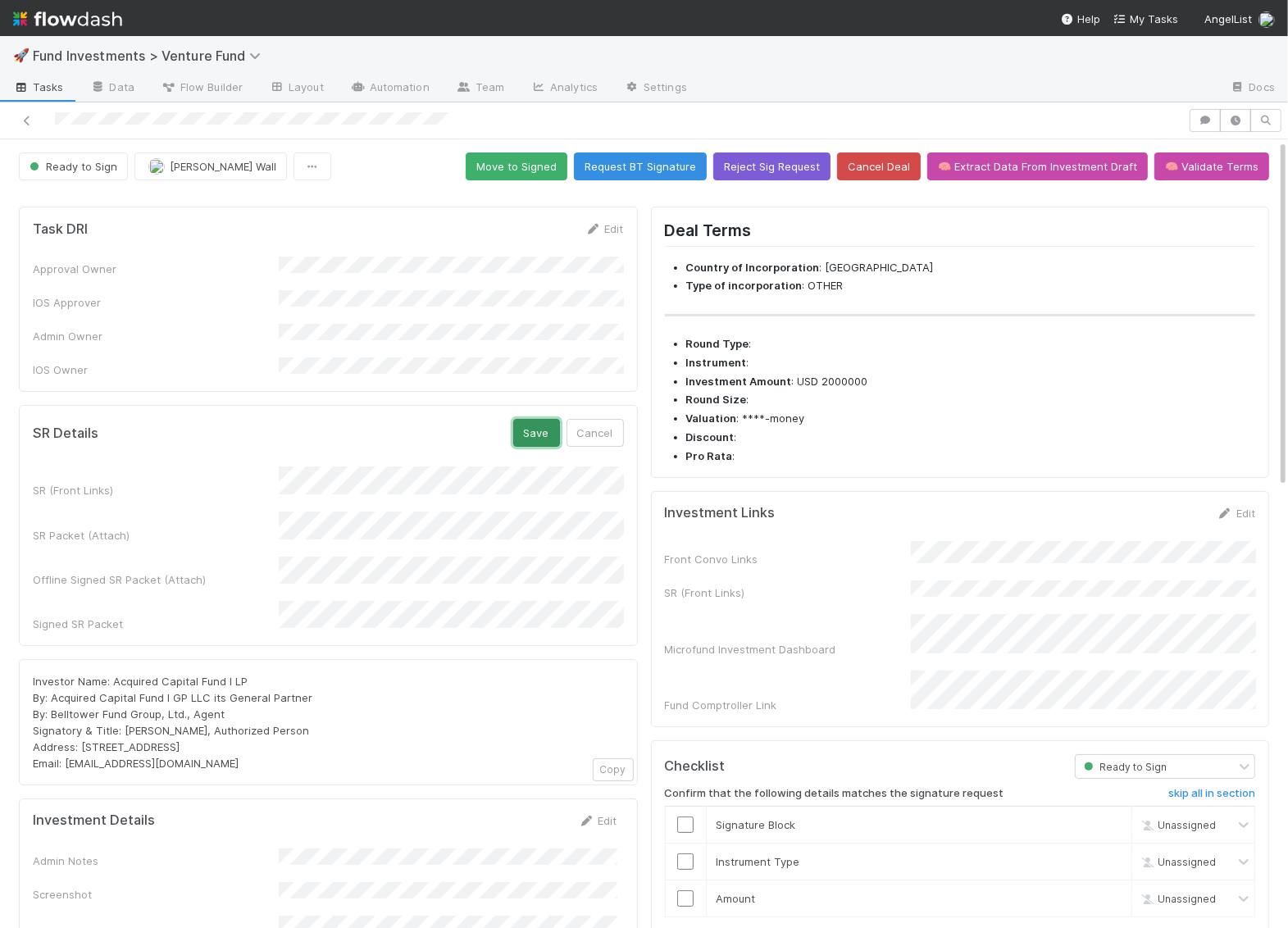
click at [537, 419] on button "Save" at bounding box center [537, 432] width 47 height 27
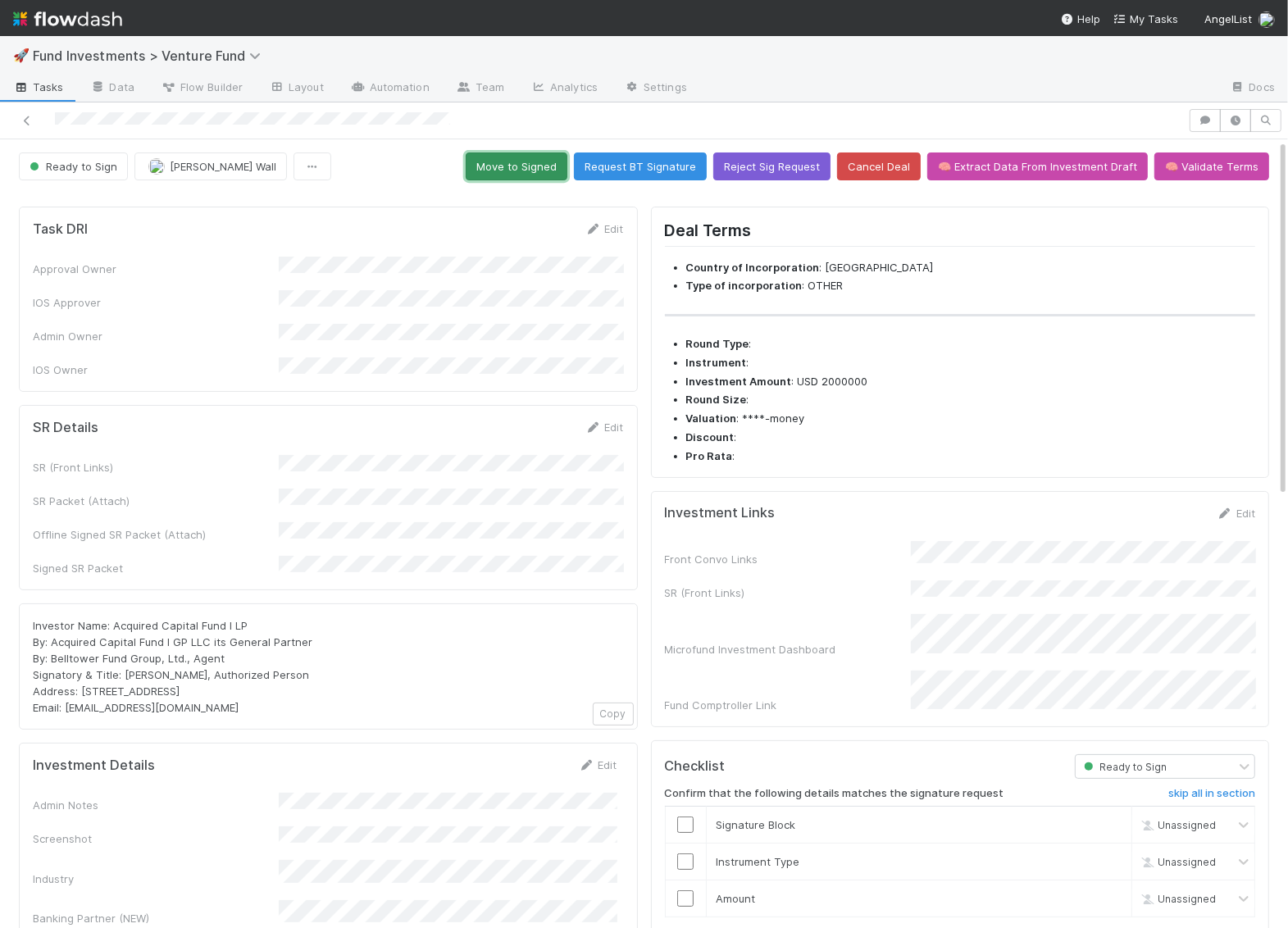
click at [524, 161] on button "Move to Signed" at bounding box center [517, 166] width 102 height 27
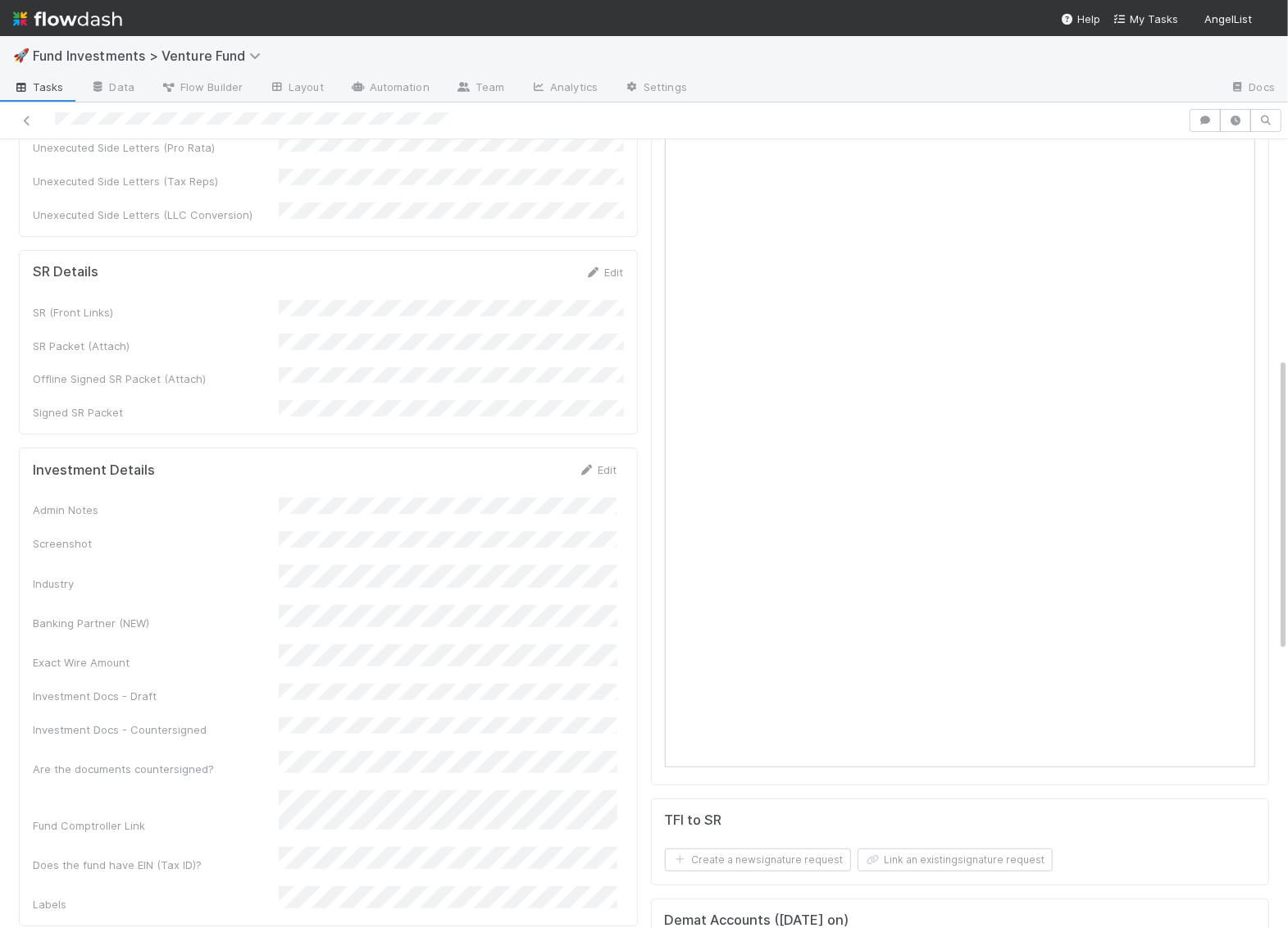
scroll to position [492, 0]
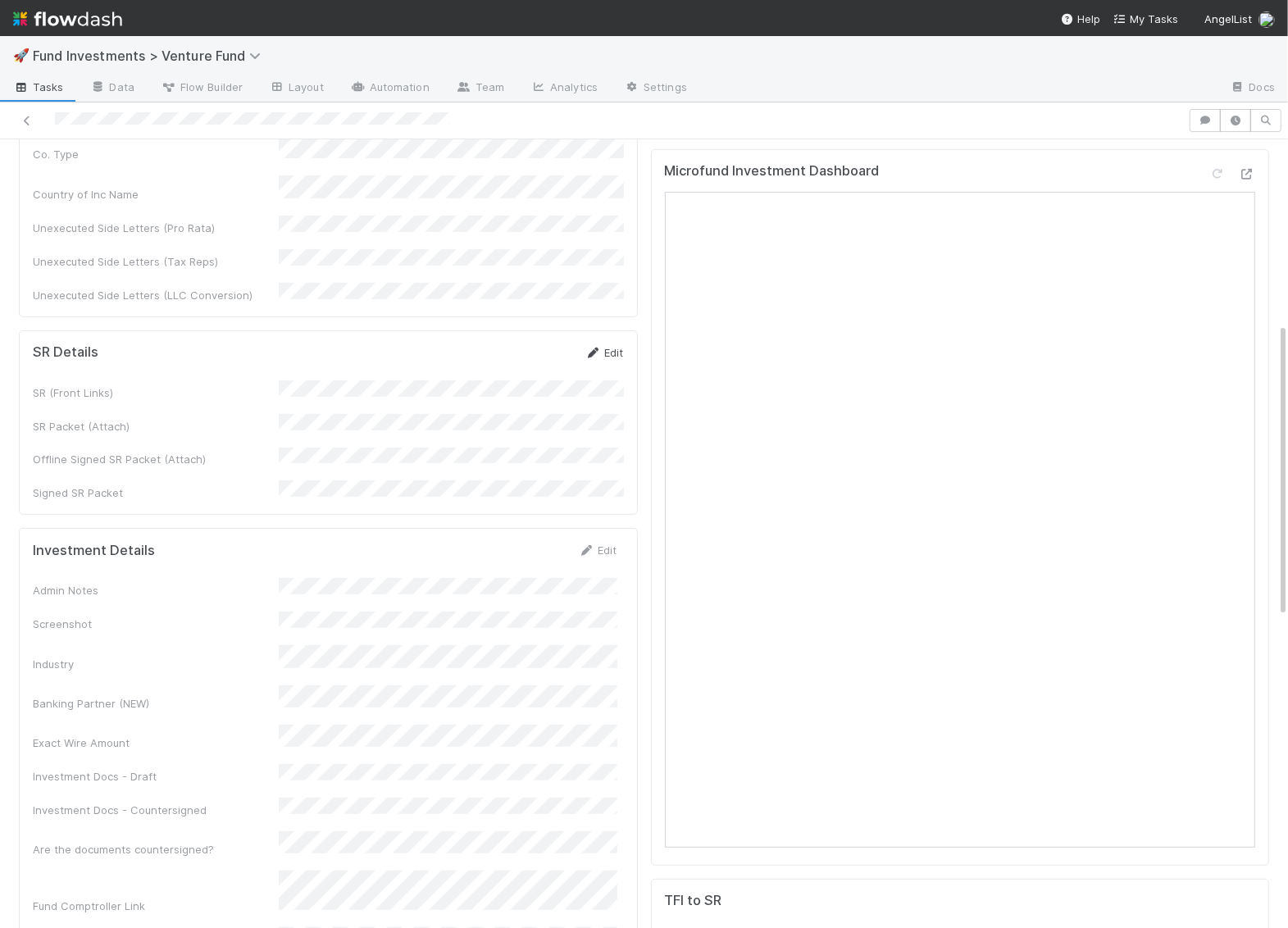
click at [613, 346] on link "Edit" at bounding box center [604, 353] width 38 height 13
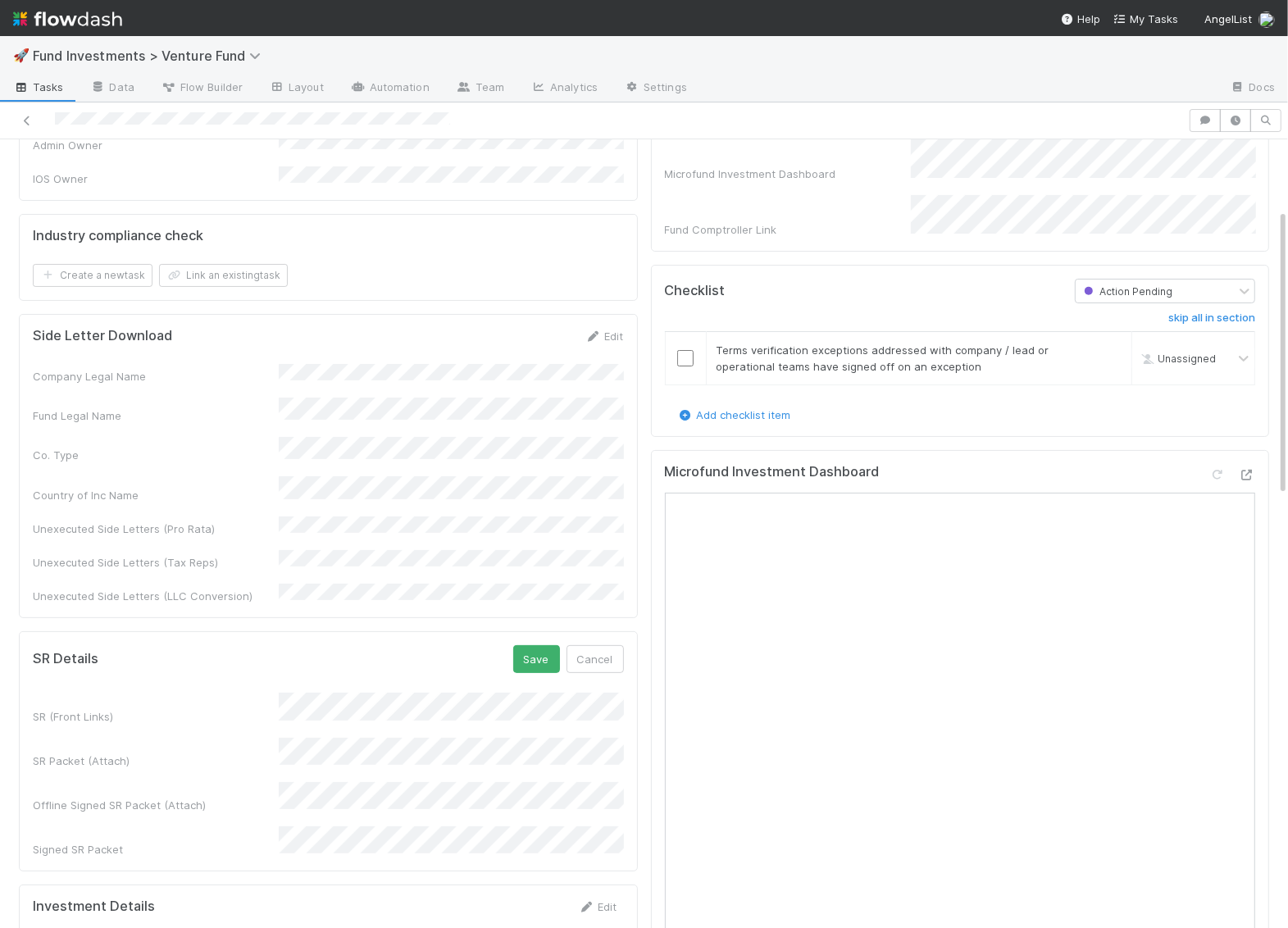
scroll to position [207, 0]
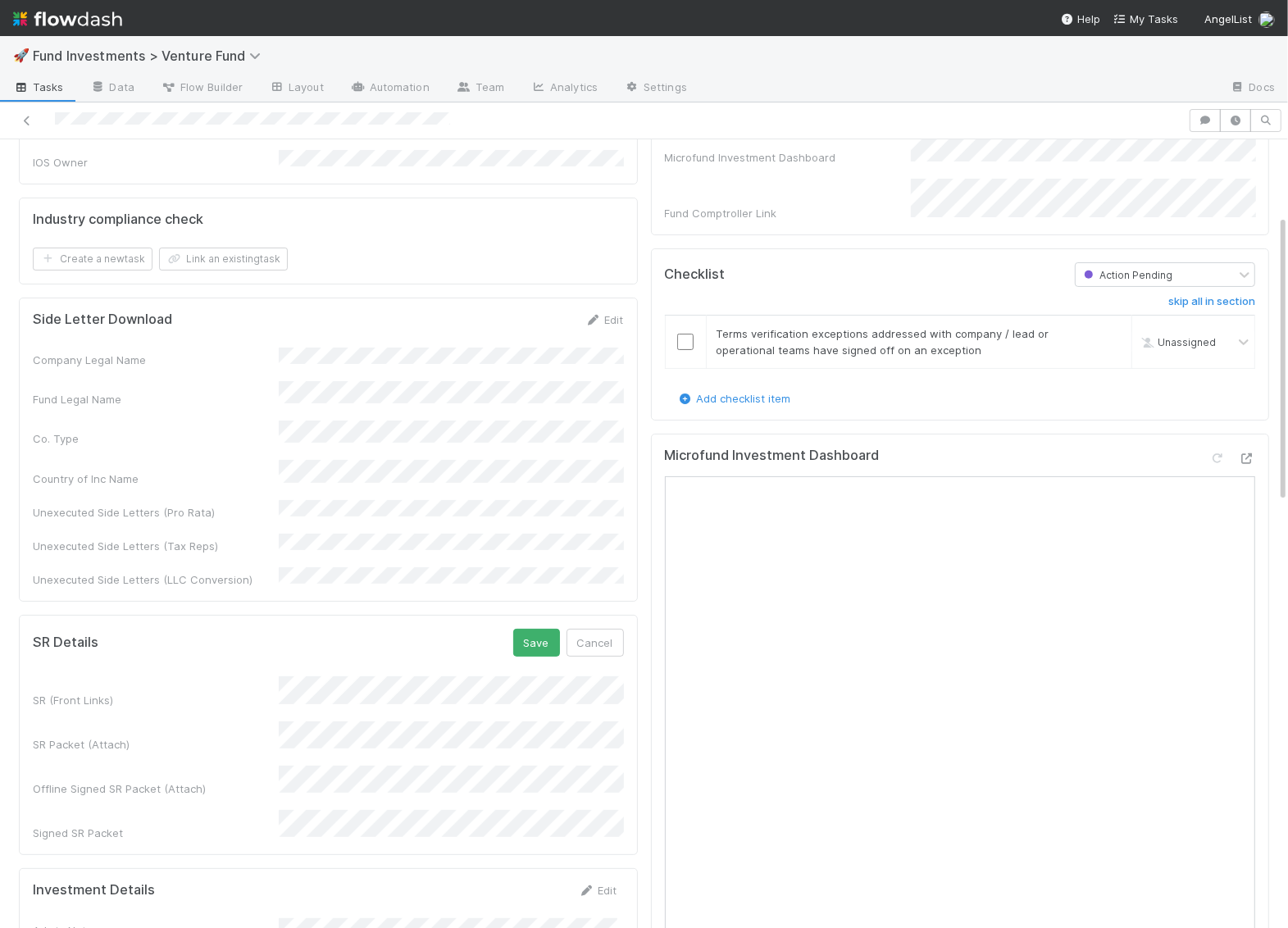
click at [543, 615] on div "SR Details Save Cancel SR (Front Links) SR Packet (Attach) Offline Signed SR Pa…" at bounding box center [329, 736] width 619 height 241
click at [543, 629] on button "Save" at bounding box center [537, 643] width 47 height 27
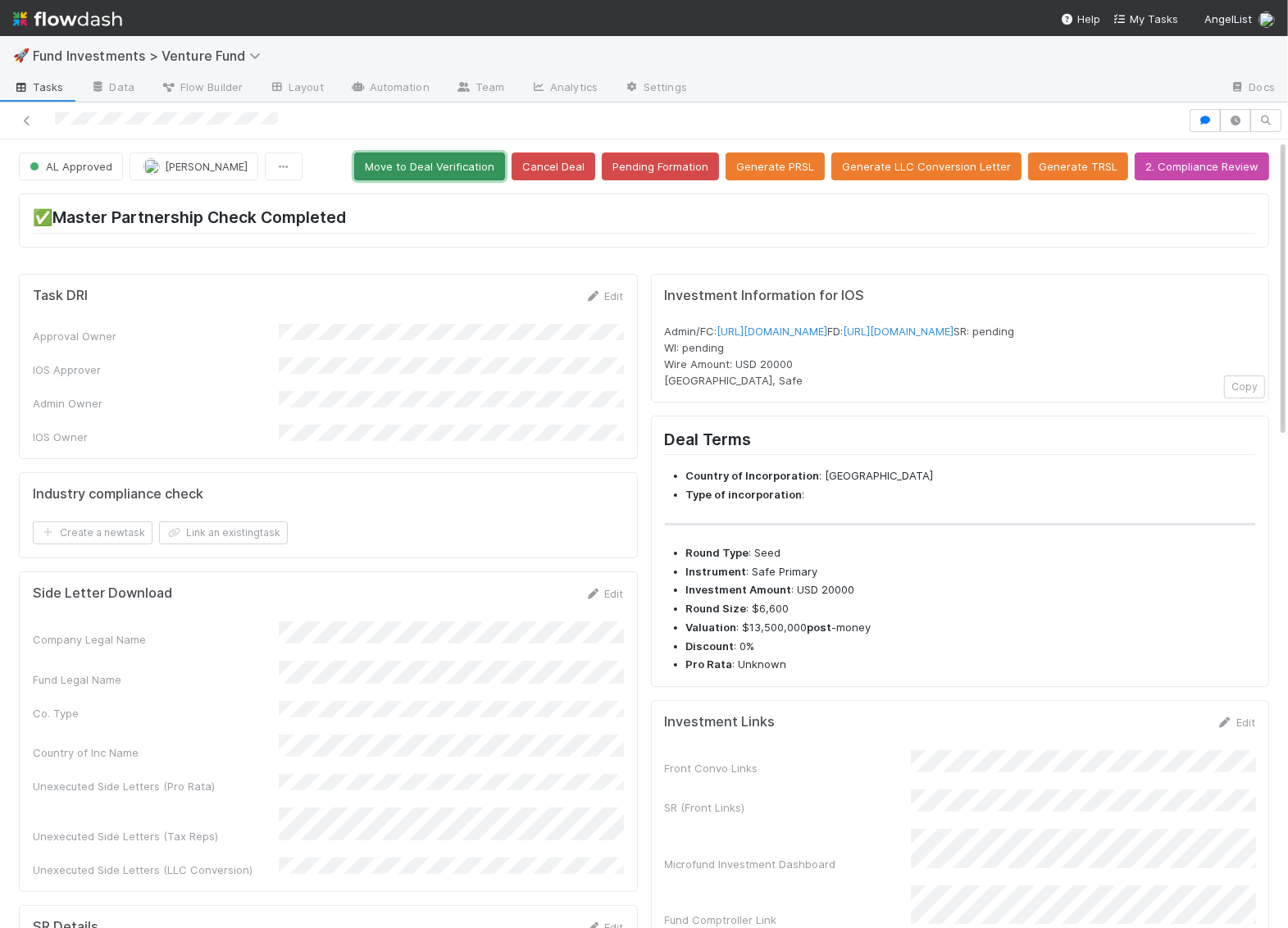
click at [477, 168] on button "Move to Deal Verification" at bounding box center [429, 166] width 151 height 27
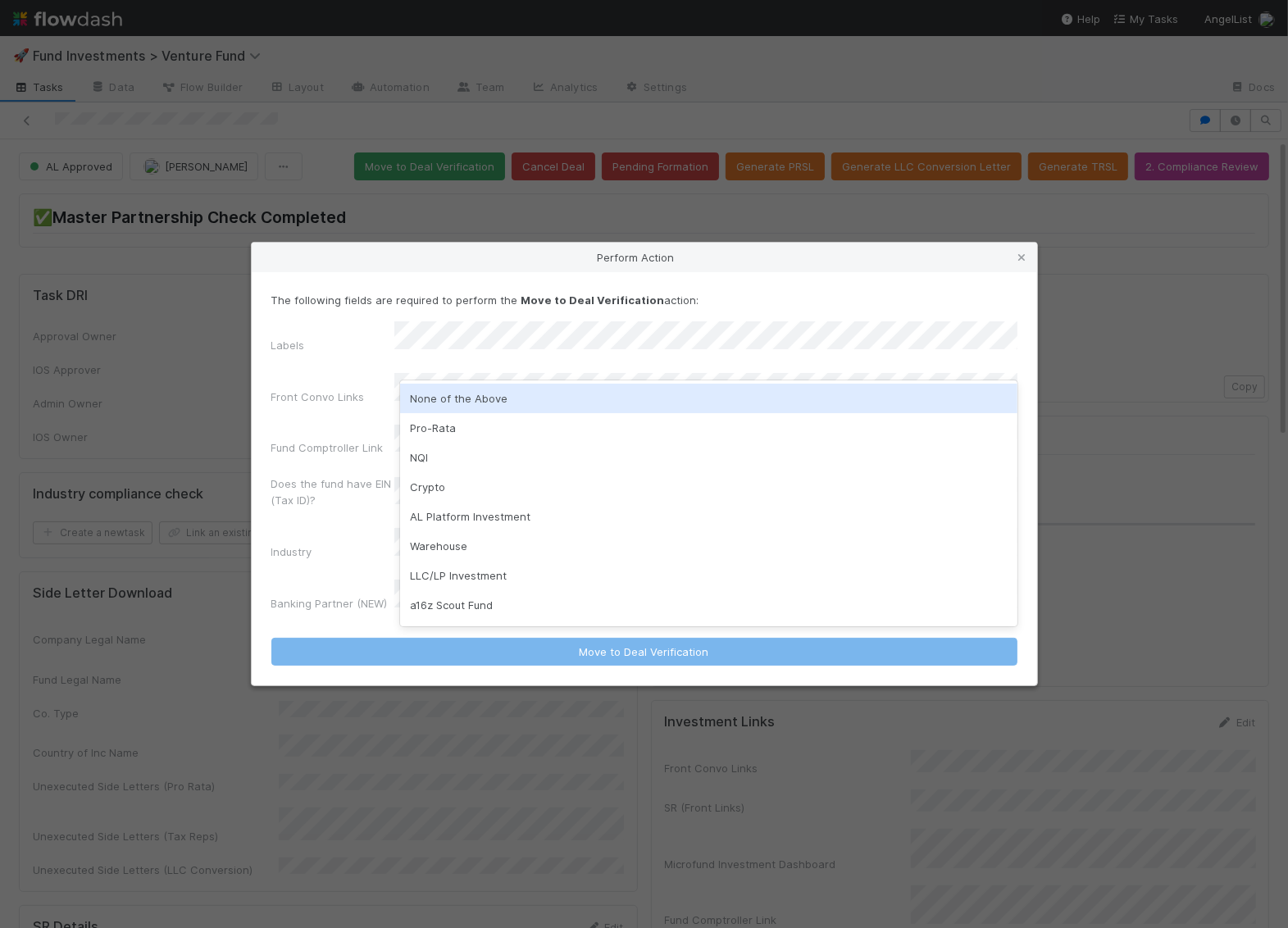
click at [486, 390] on div "None of the Above" at bounding box center [709, 398] width 617 height 29
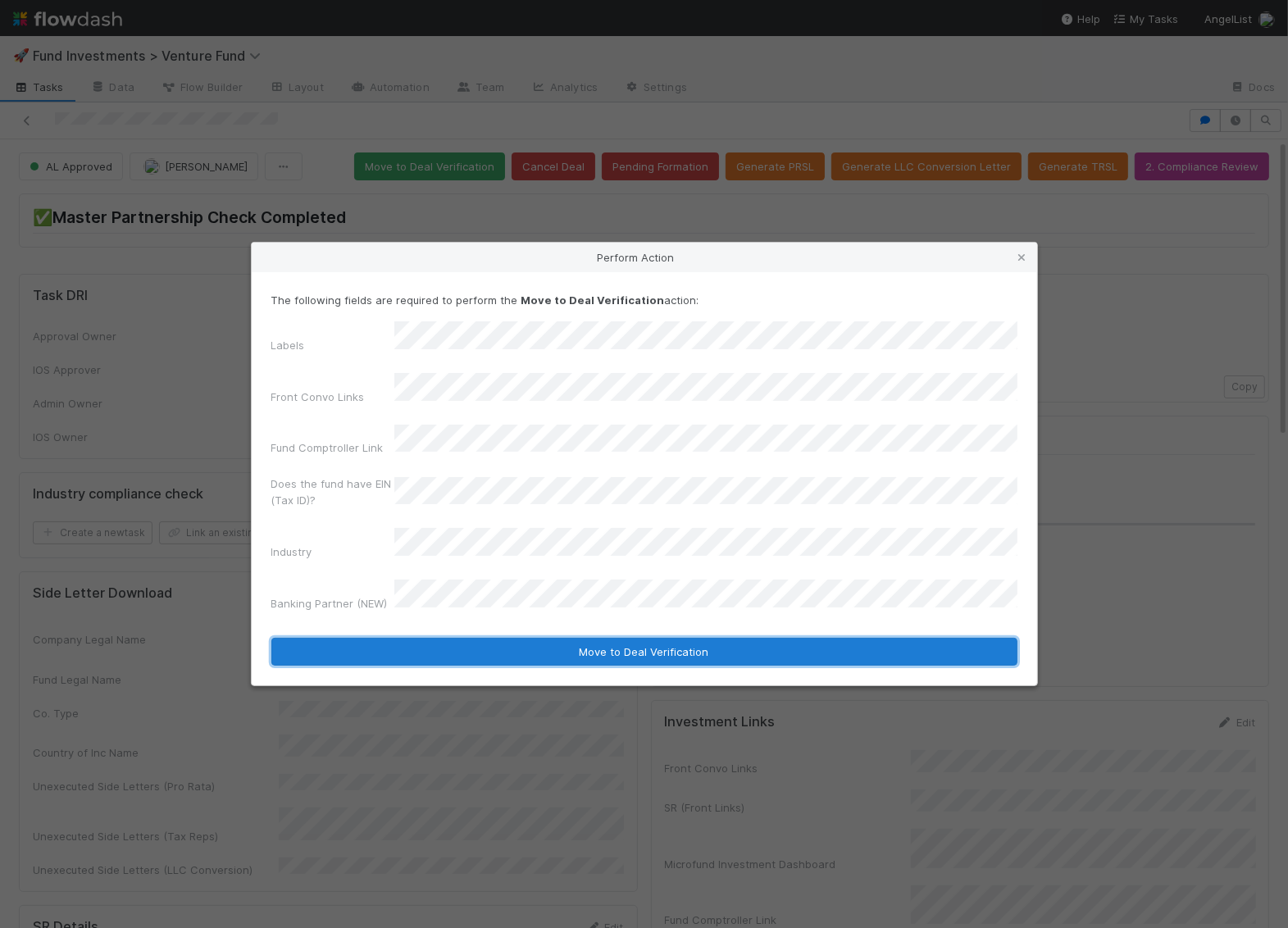
click at [526, 638] on button "Move to Deal Verification" at bounding box center [644, 651] width 746 height 27
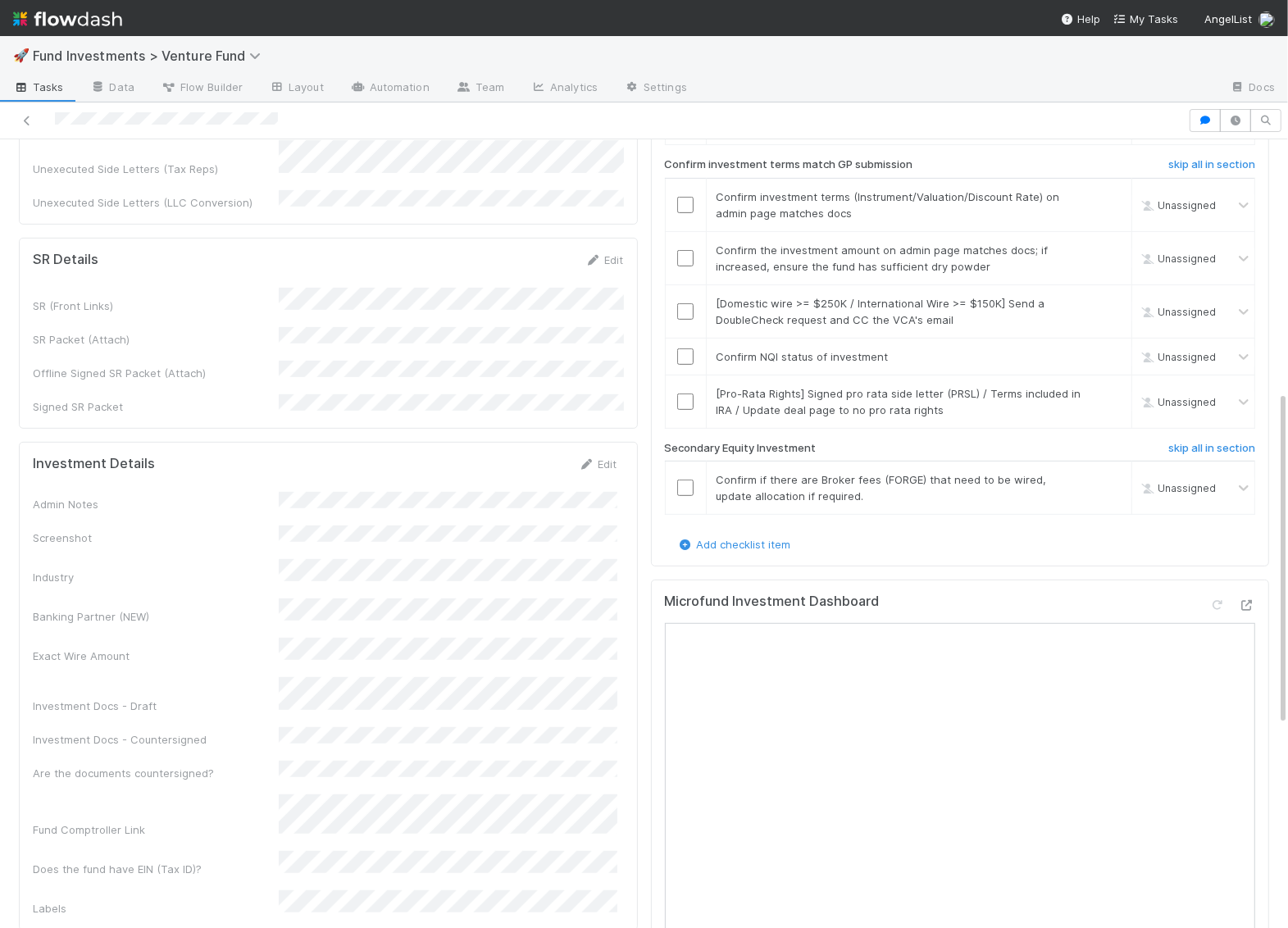
scroll to position [607, 0]
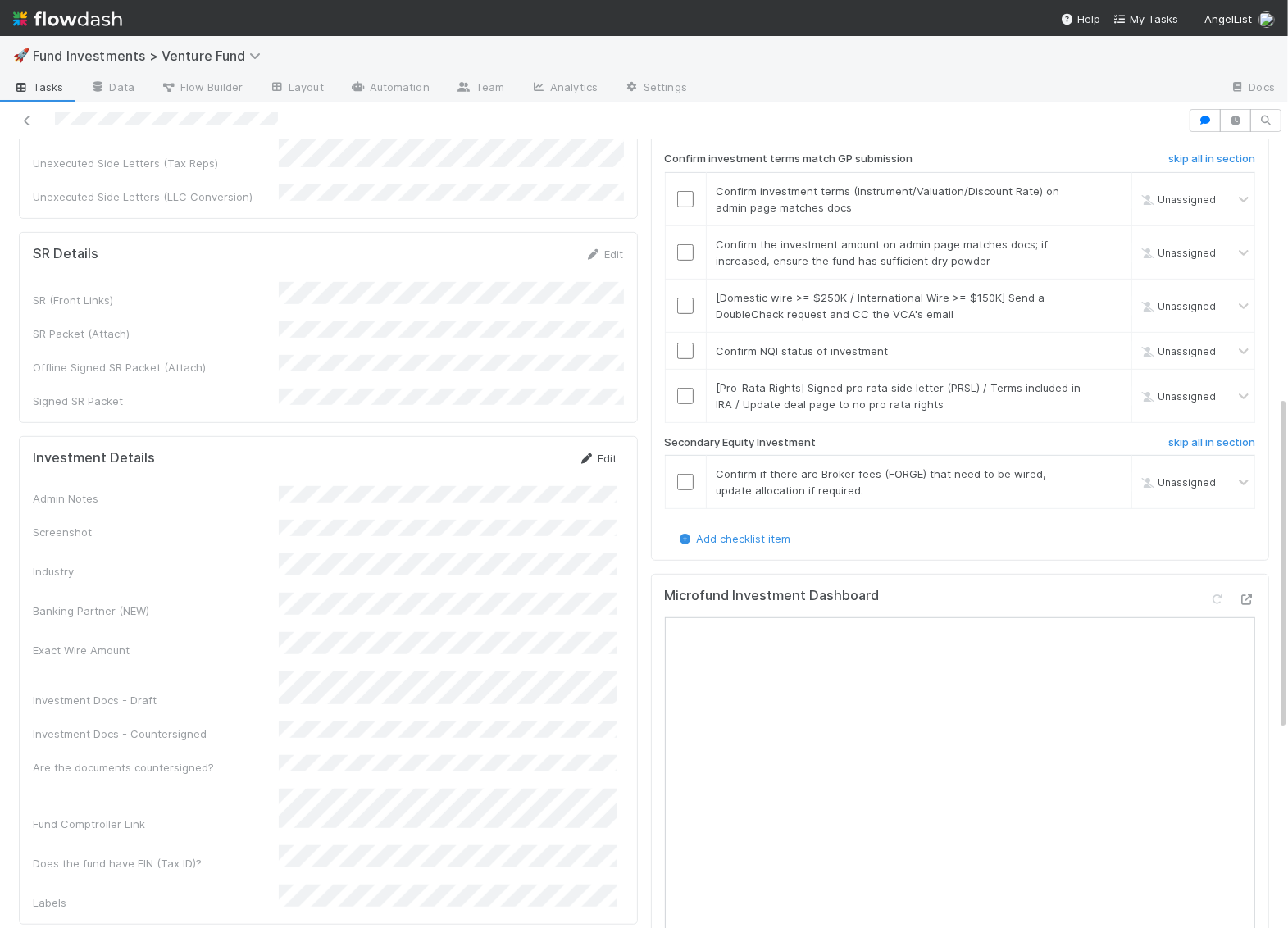
click at [590, 454] on icon at bounding box center [587, 459] width 17 height 11
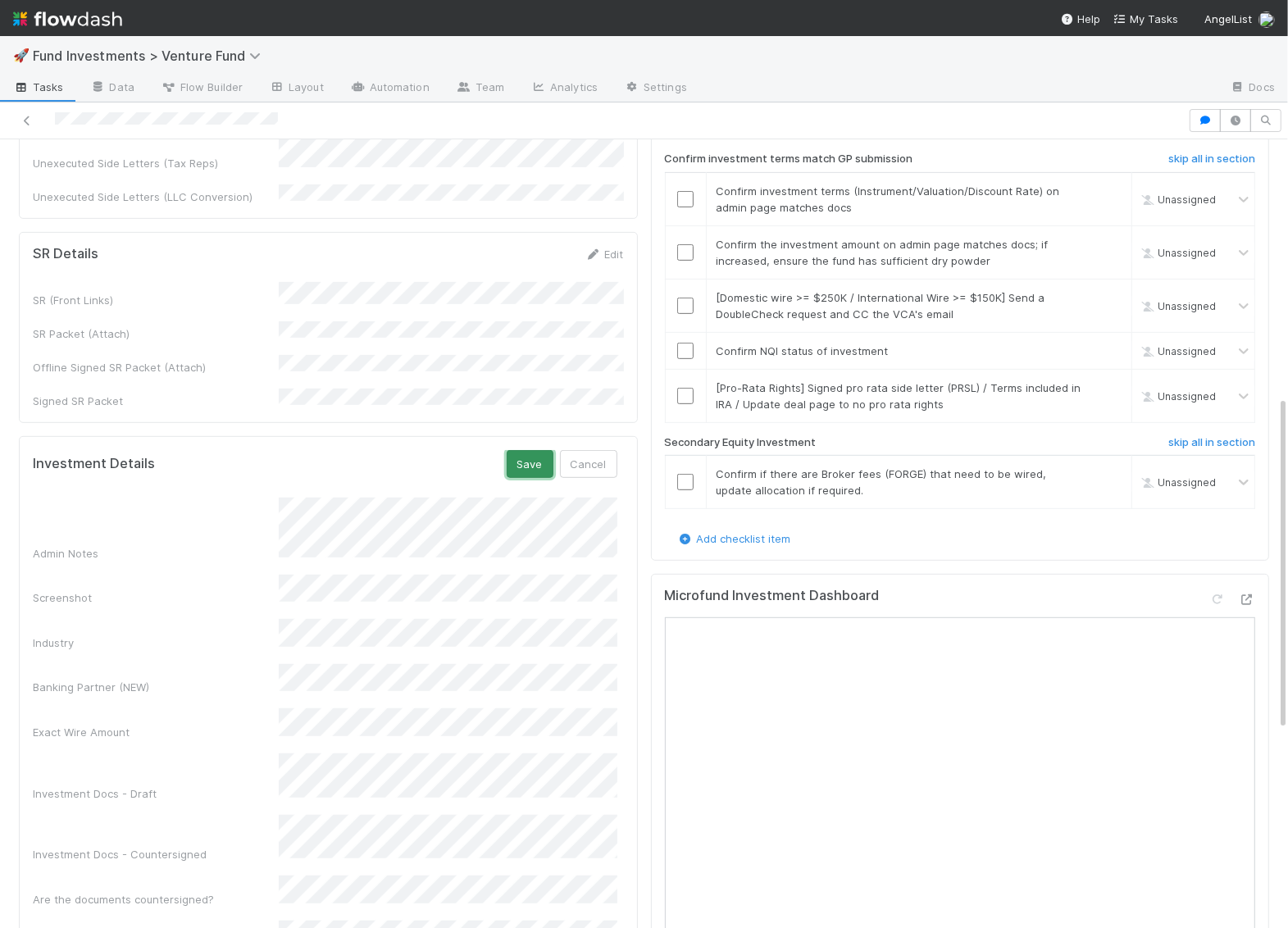
click at [535, 450] on button "Save" at bounding box center [530, 464] width 47 height 27
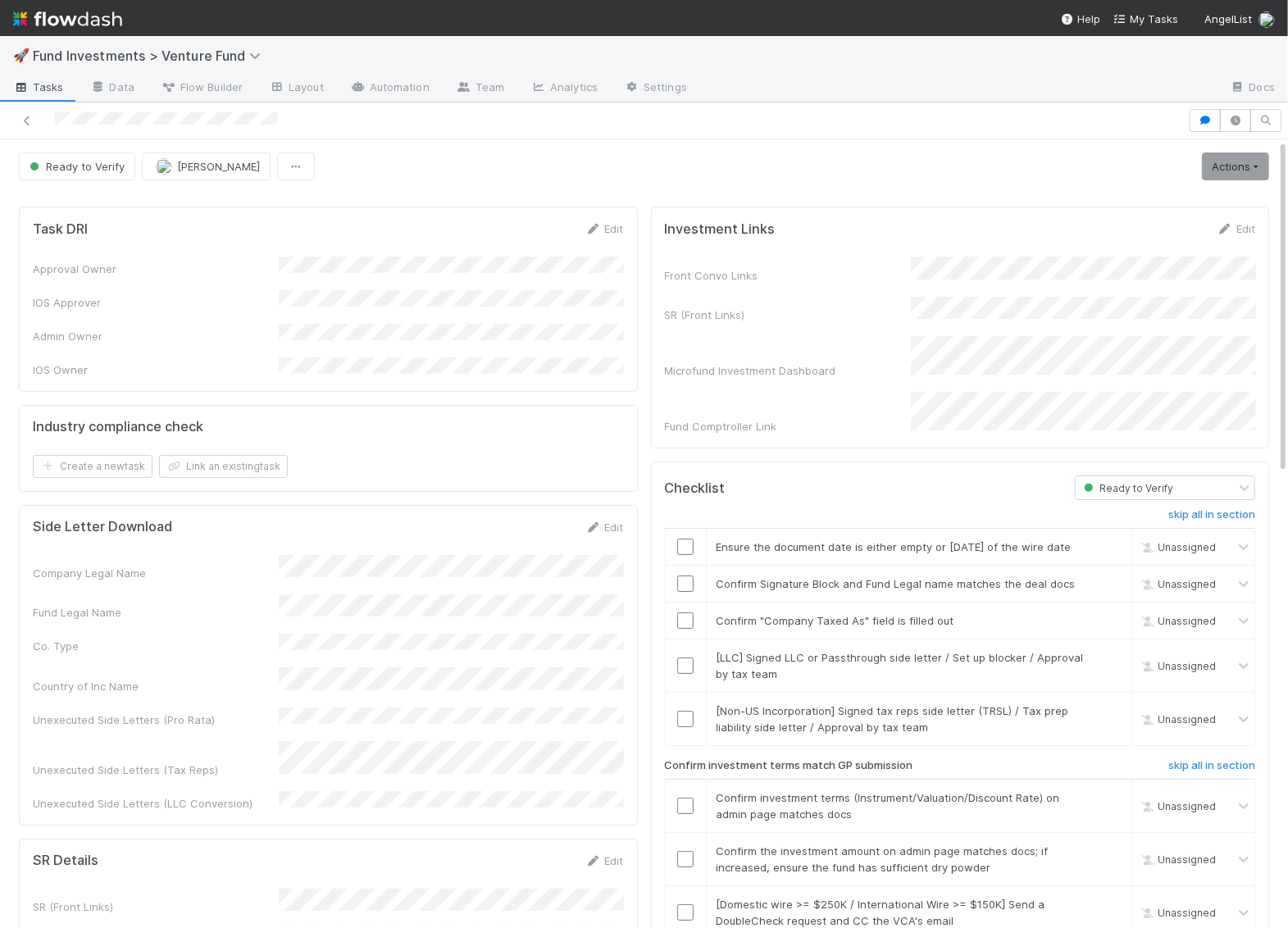
scroll to position [0, 0]
click at [1233, 169] on link "Actions" at bounding box center [1235, 166] width 67 height 27
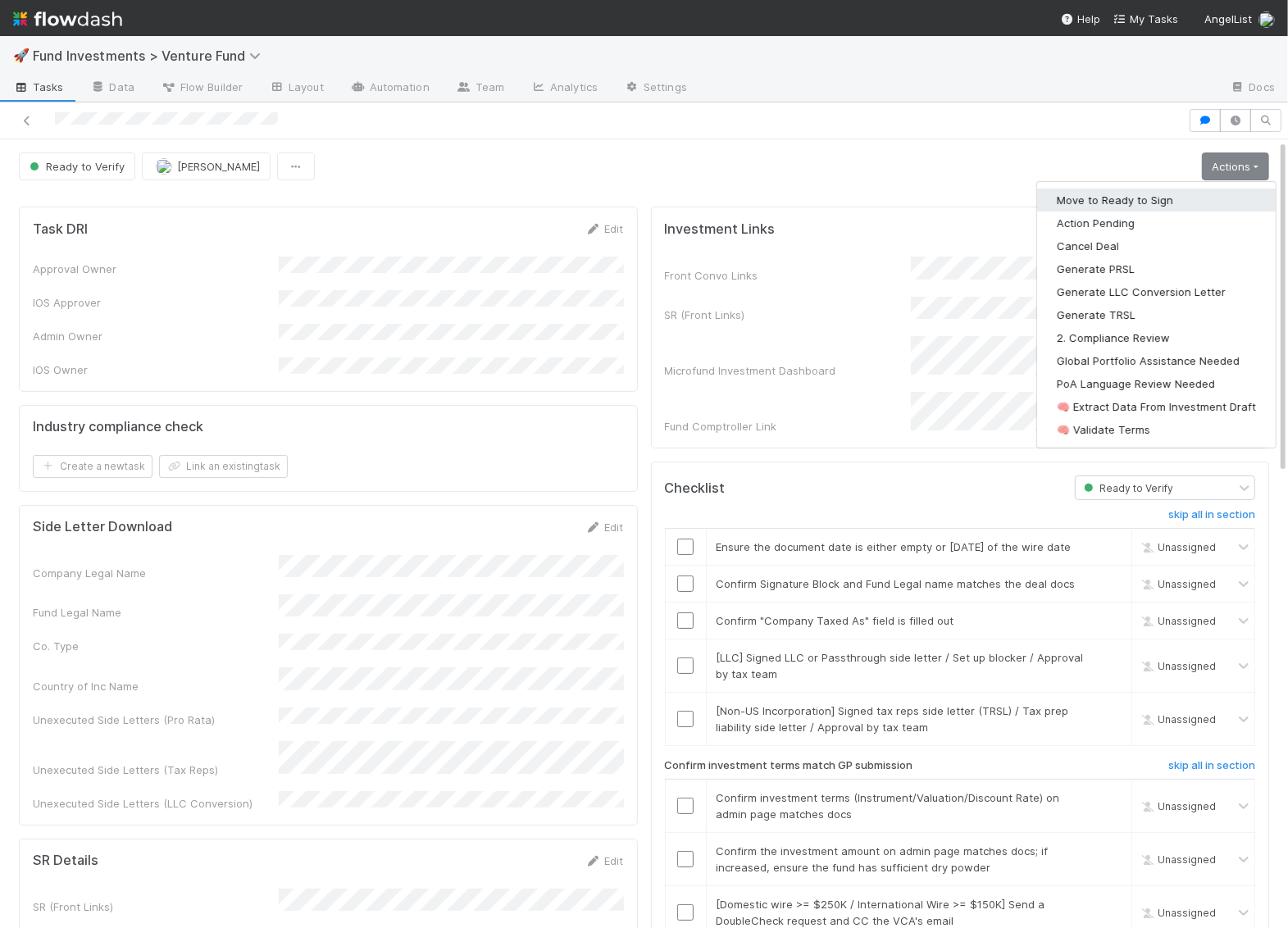
click at [1178, 197] on button "Move to Ready to Sign" at bounding box center [1156, 201] width 239 height 23
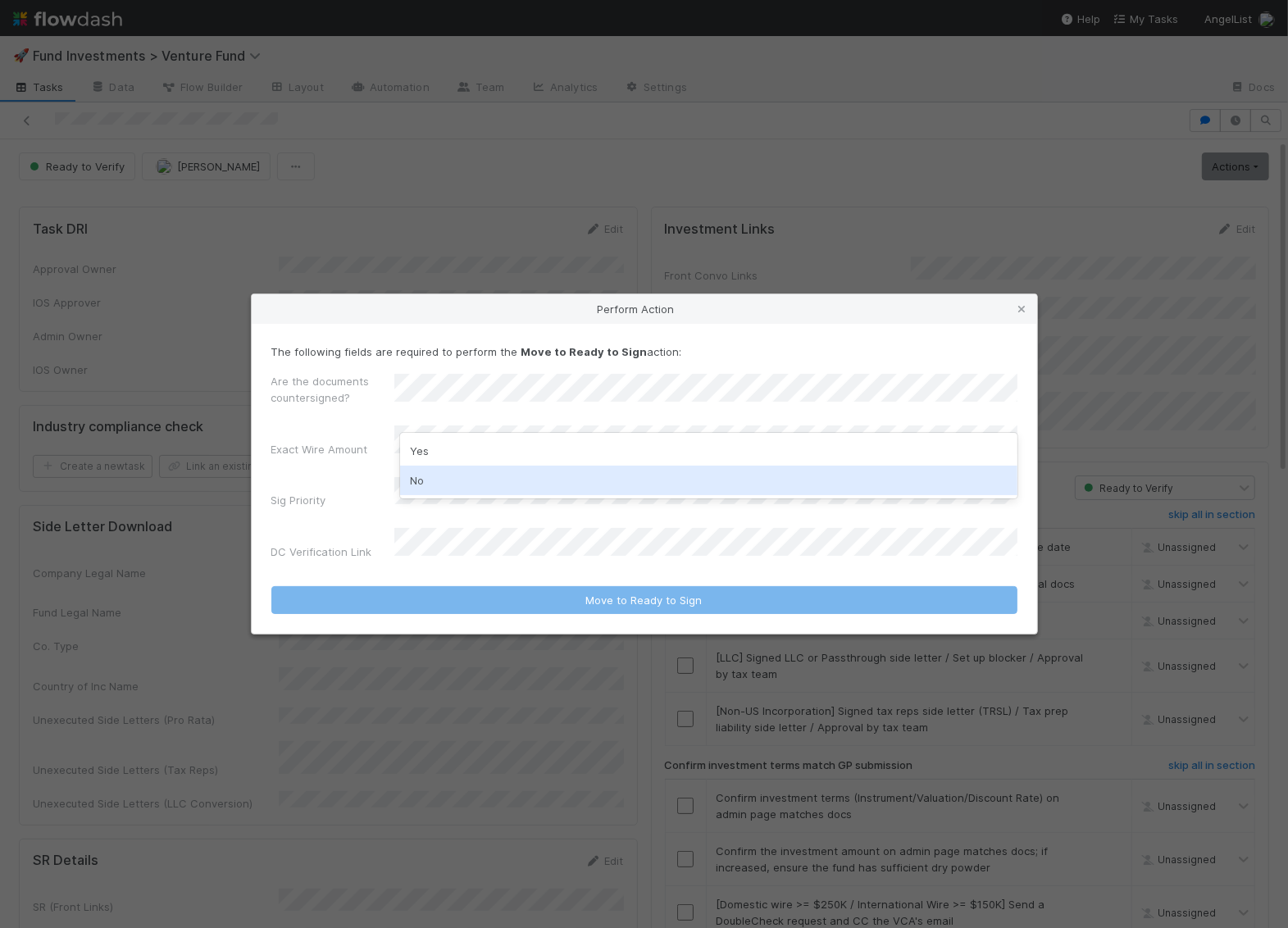
click at [469, 472] on div "No" at bounding box center [709, 480] width 617 height 29
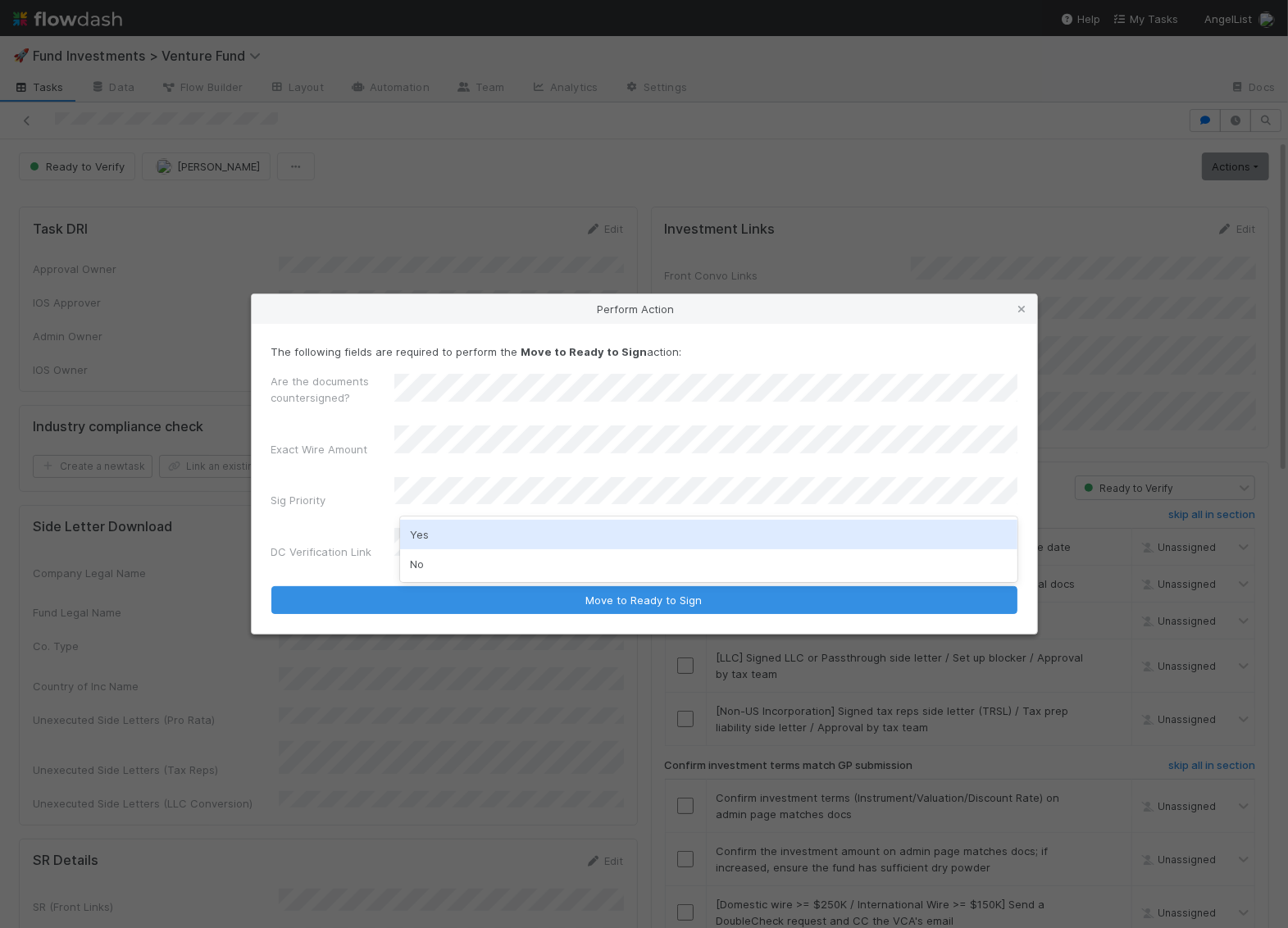
click at [433, 537] on div "Yes" at bounding box center [709, 534] width 617 height 29
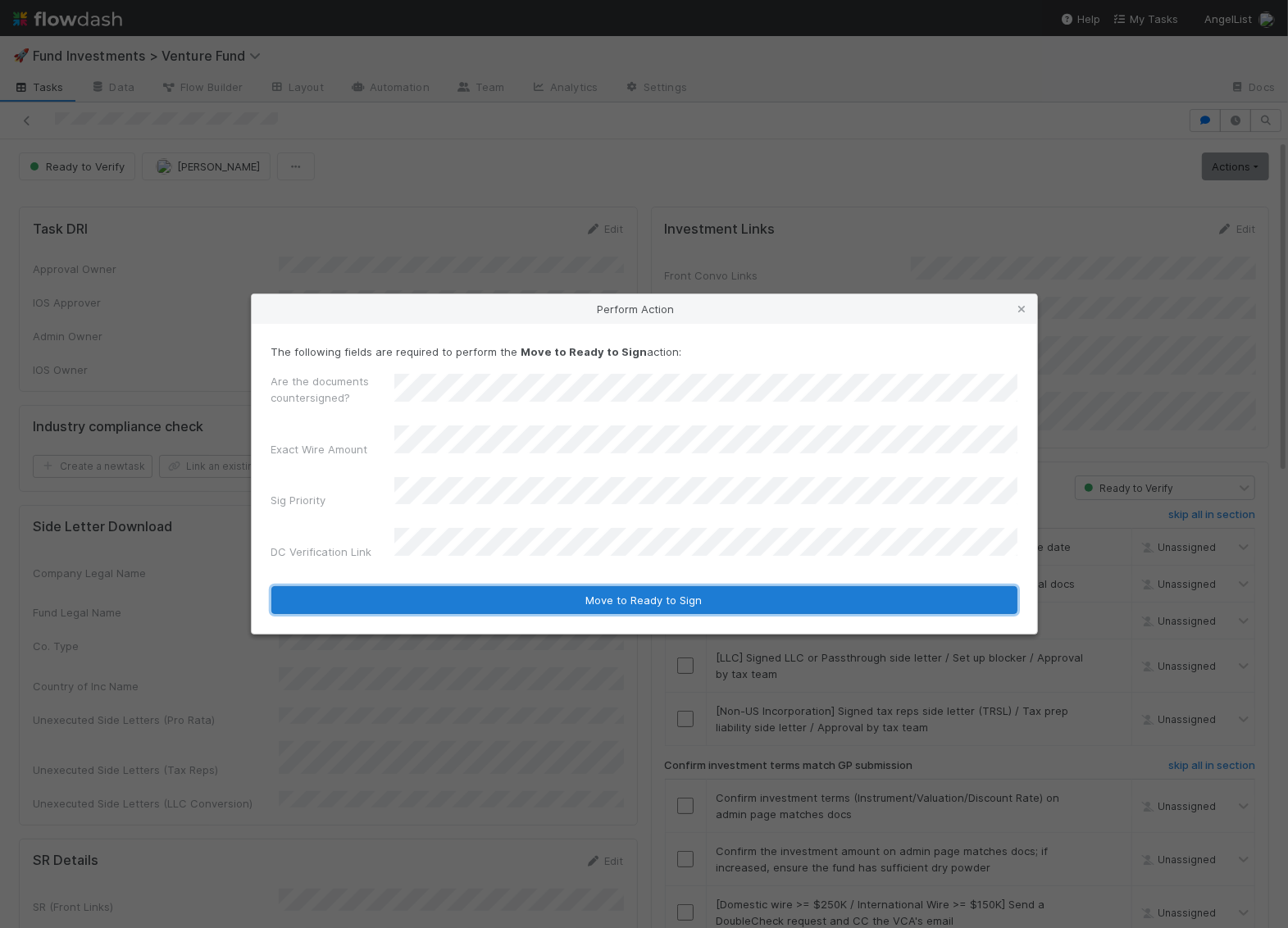
click at [463, 586] on button "Move to Ready to Sign" at bounding box center [644, 599] width 746 height 27
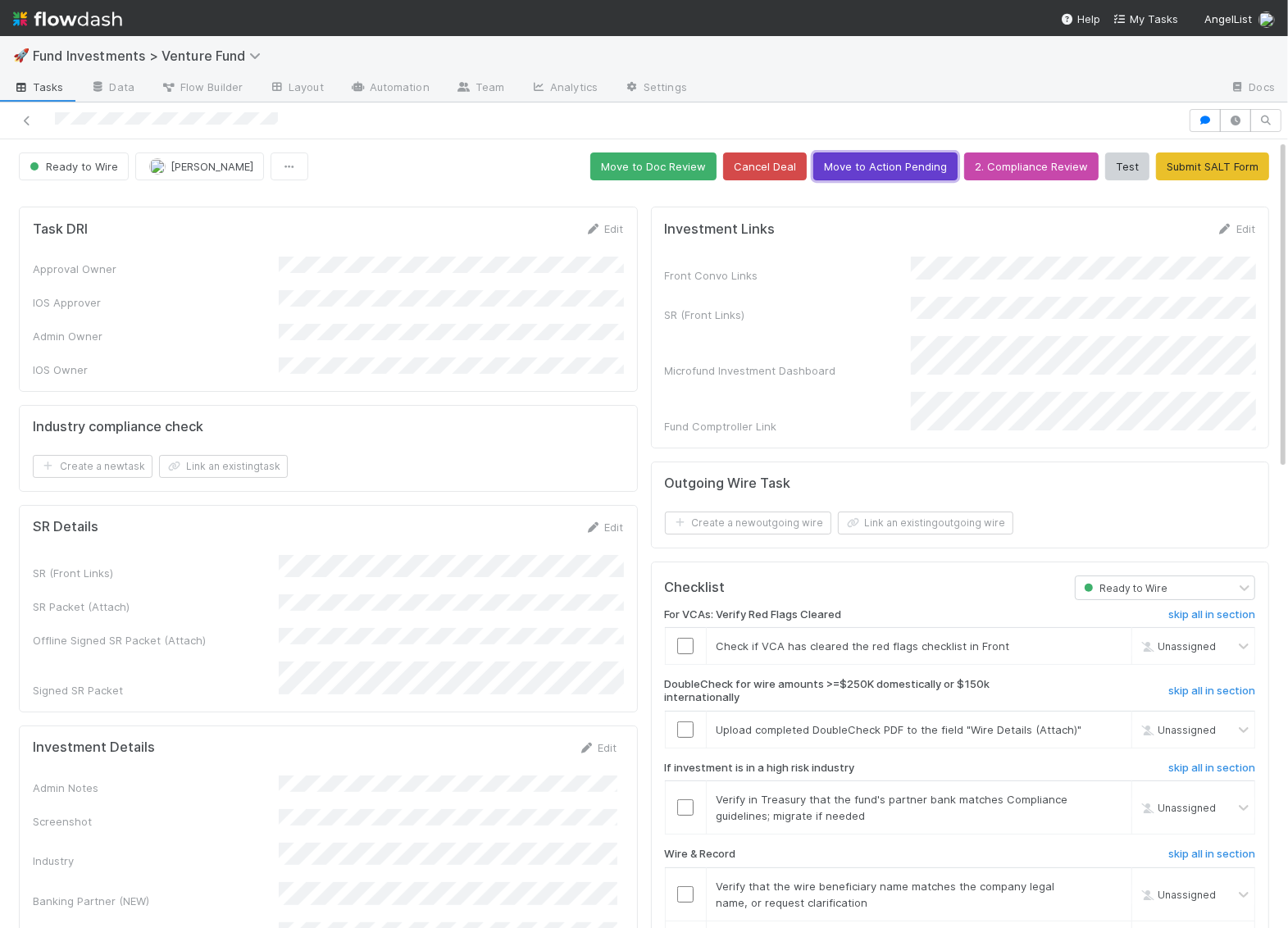
click at [912, 157] on button "Move to Action Pending" at bounding box center [884, 166] width 144 height 27
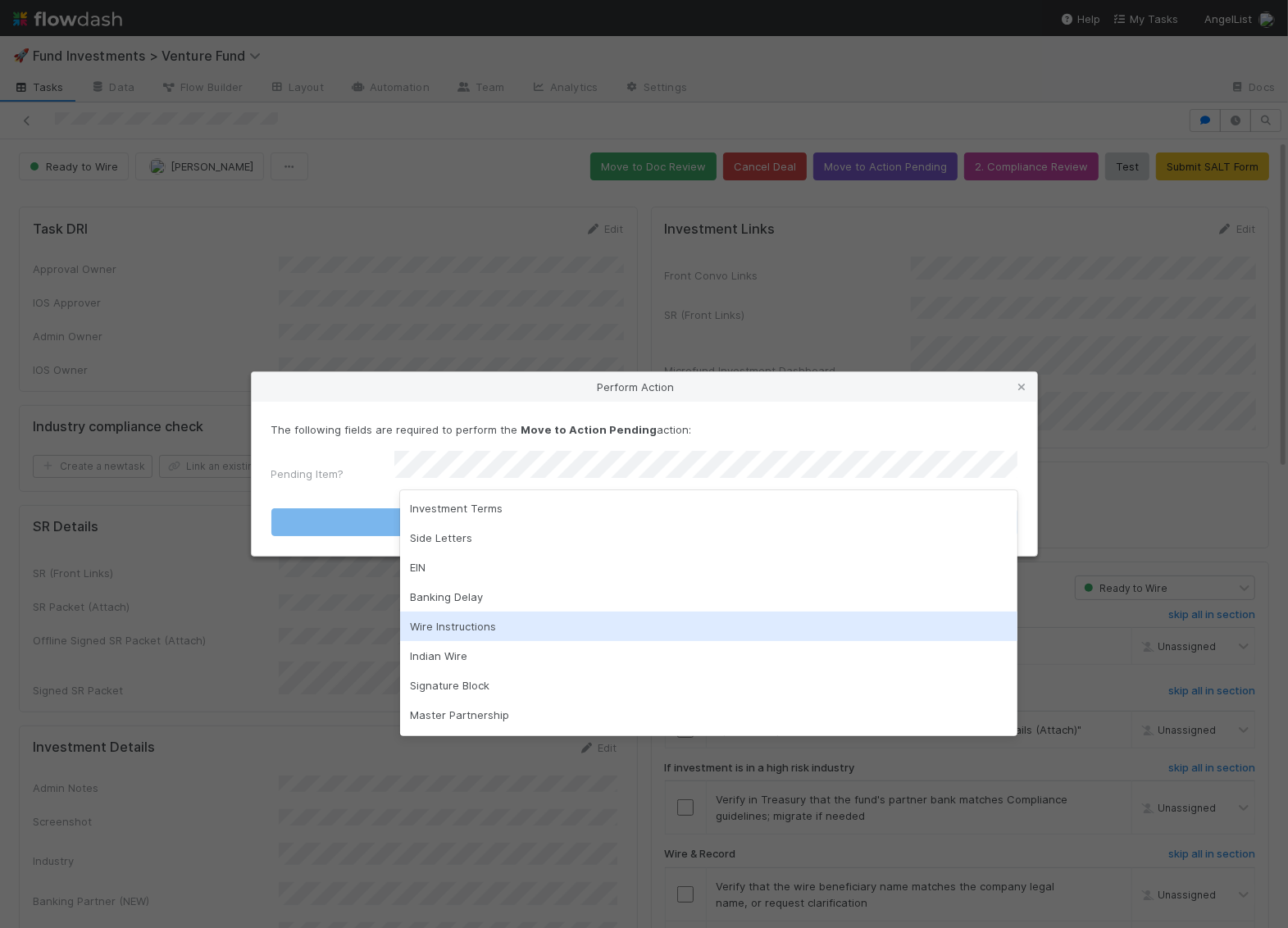
click at [547, 616] on div "Wire Instructions" at bounding box center [709, 626] width 617 height 29
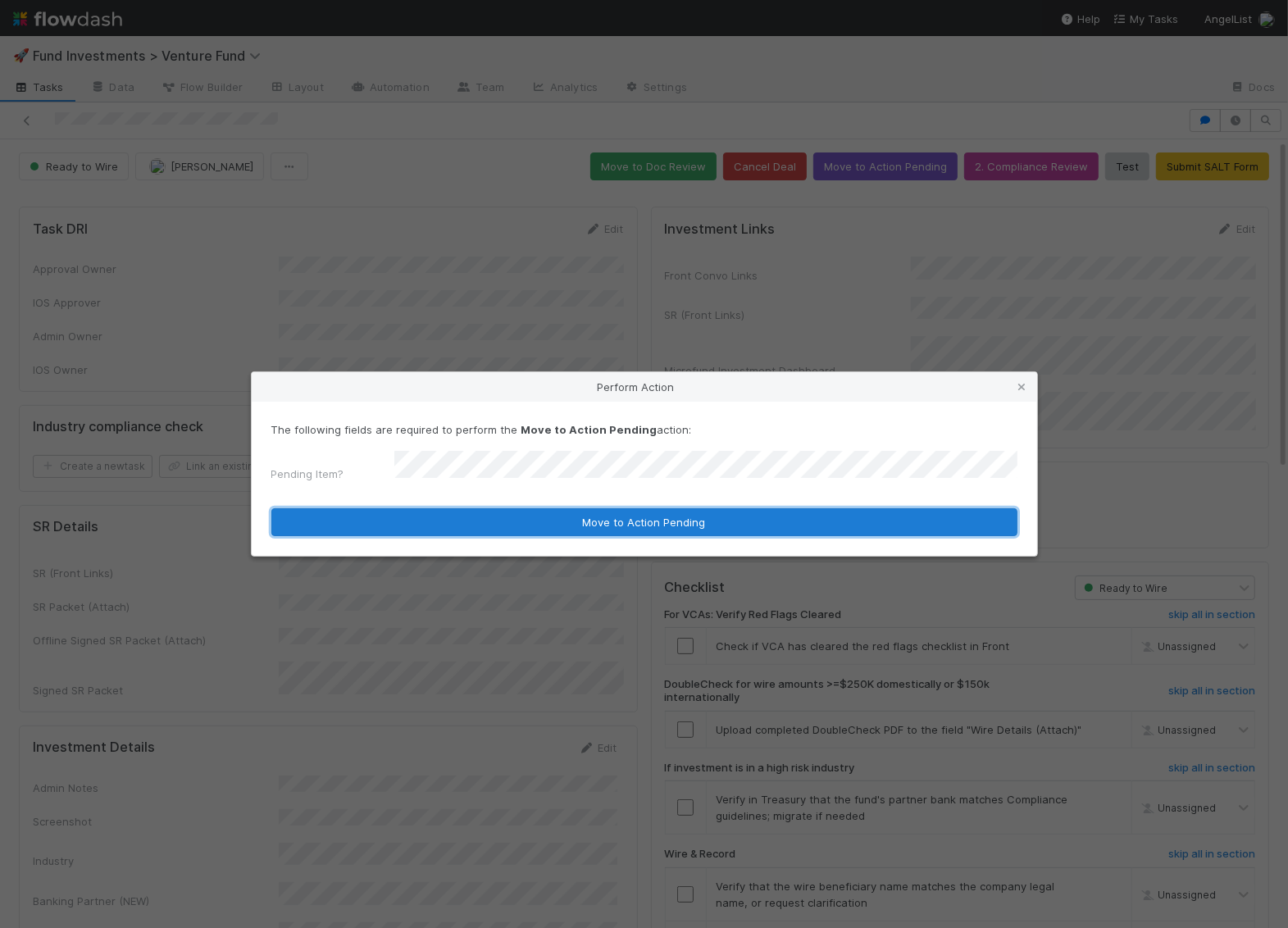
click at [586, 514] on button "Move to Action Pending" at bounding box center [644, 522] width 746 height 27
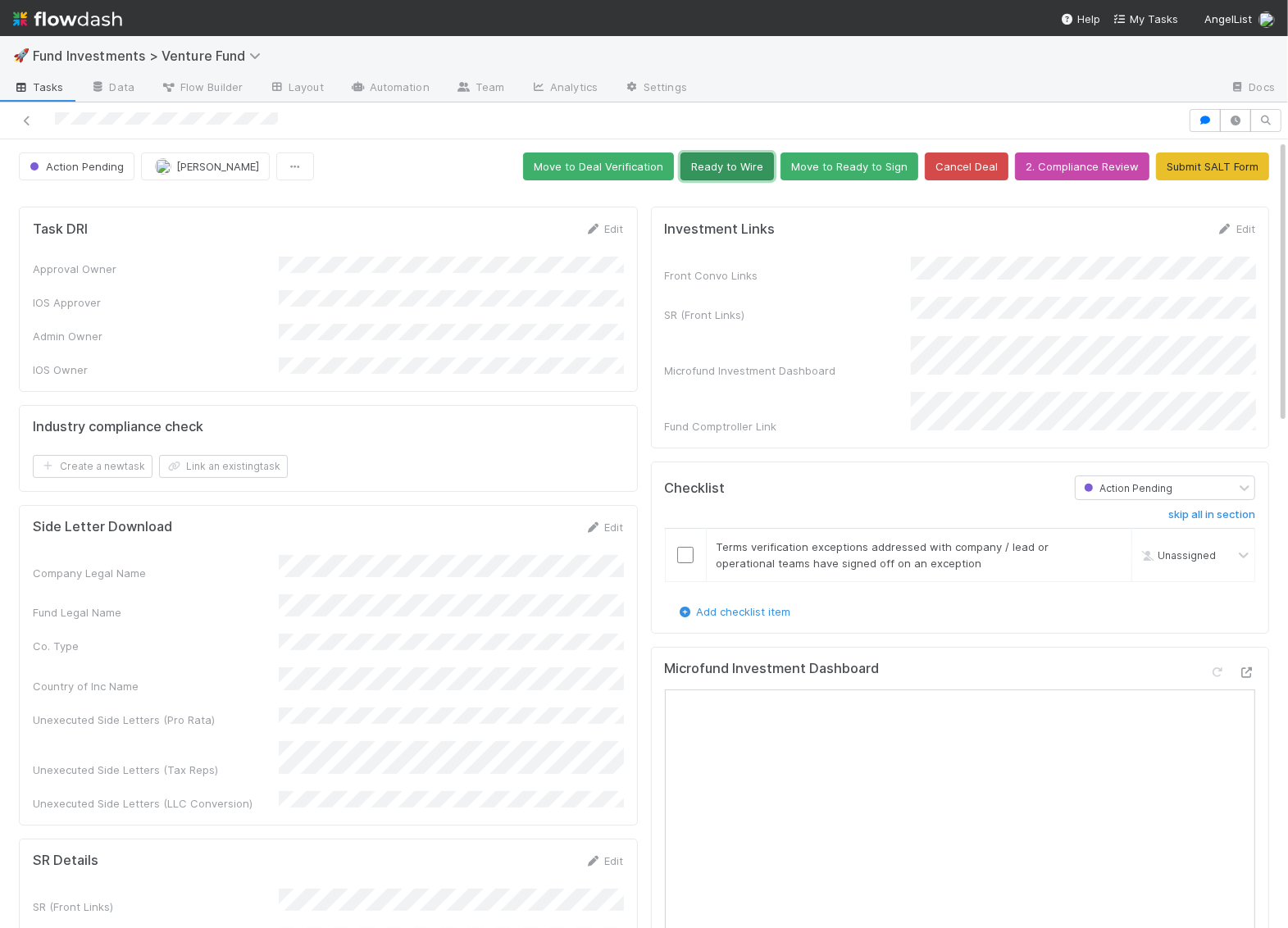
click at [753, 171] on button "Ready to Wire" at bounding box center [727, 166] width 93 height 27
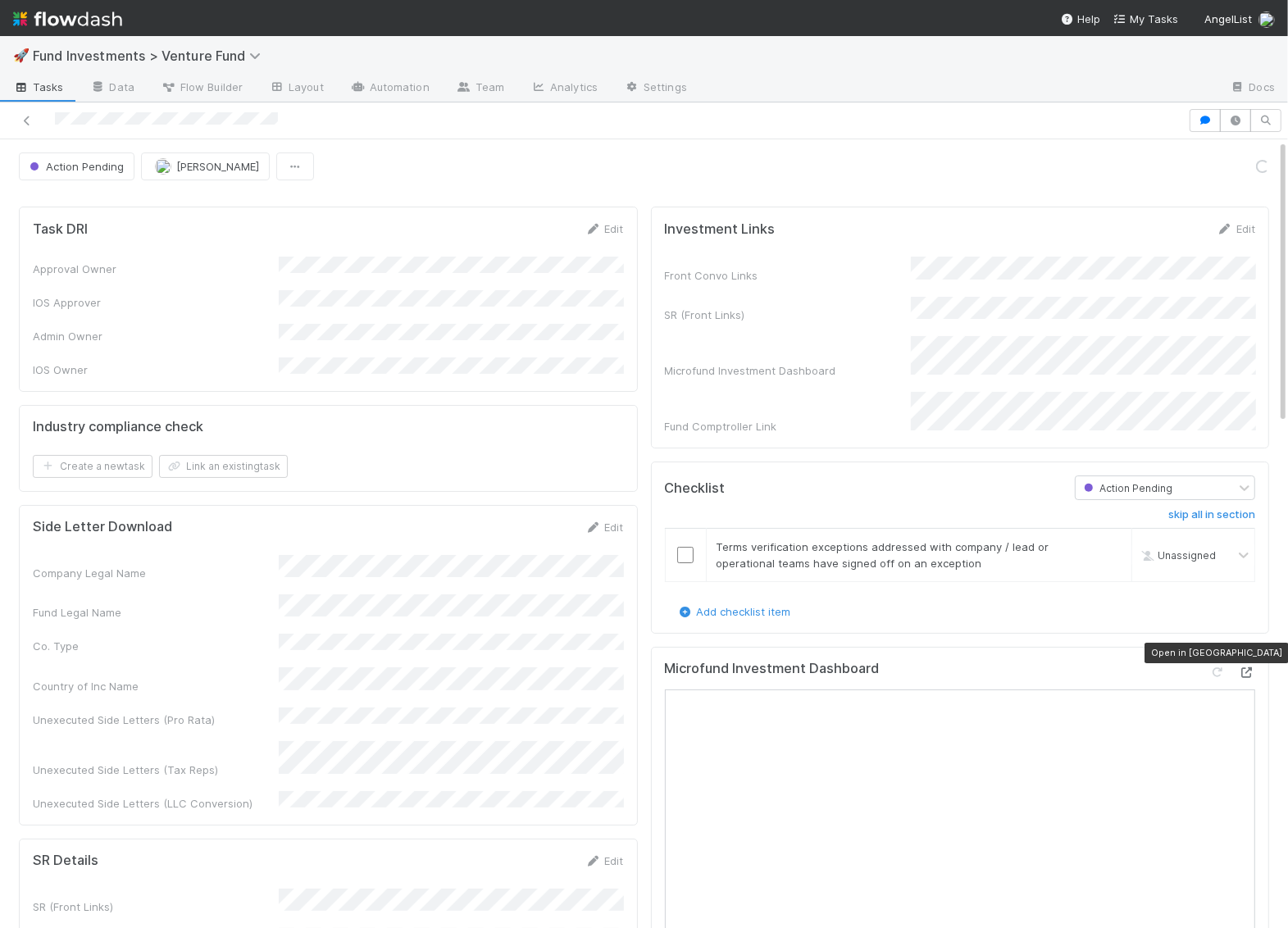
click at [1253, 667] on icon at bounding box center [1246, 672] width 17 height 11
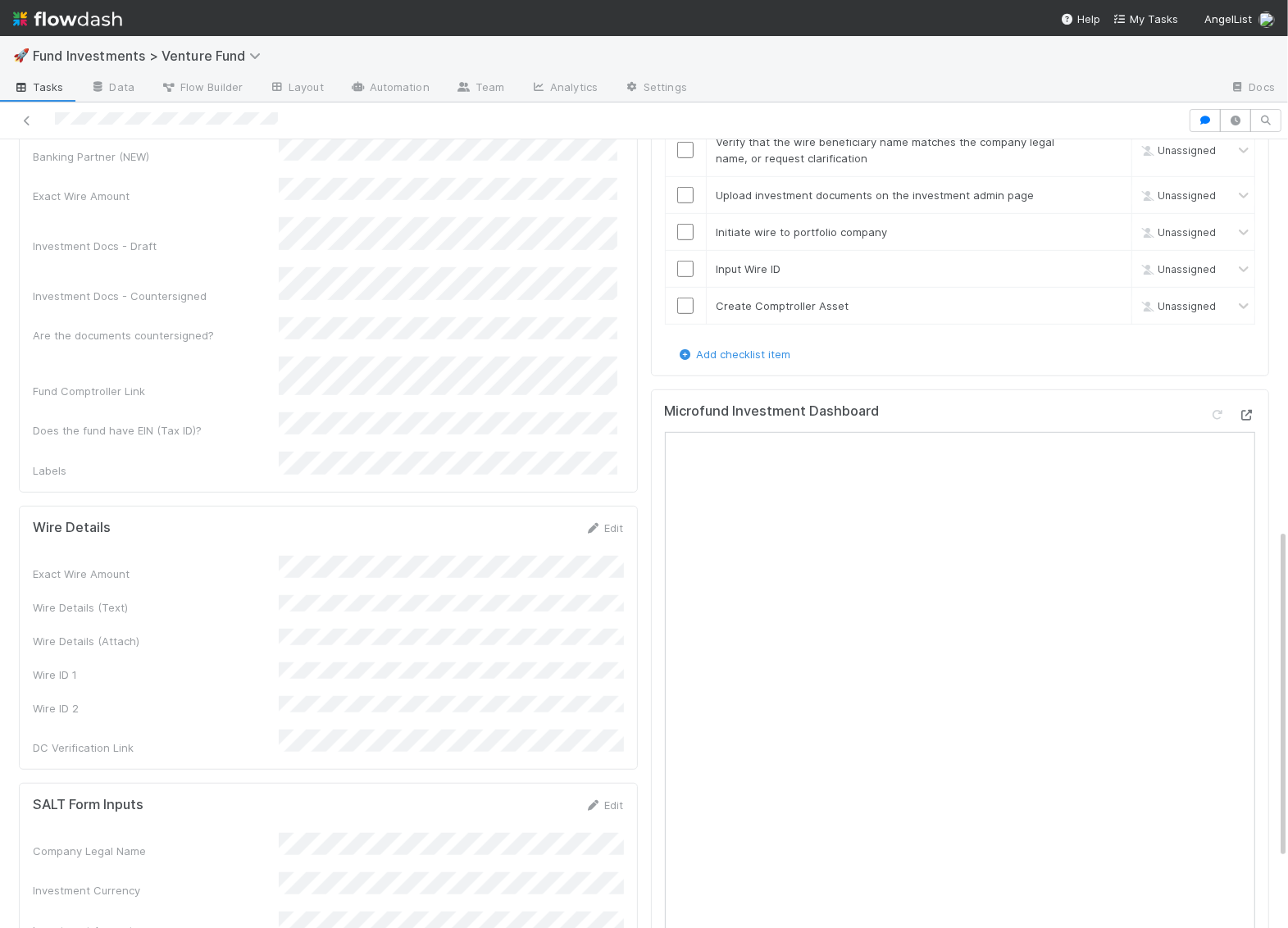
scroll to position [1102, 0]
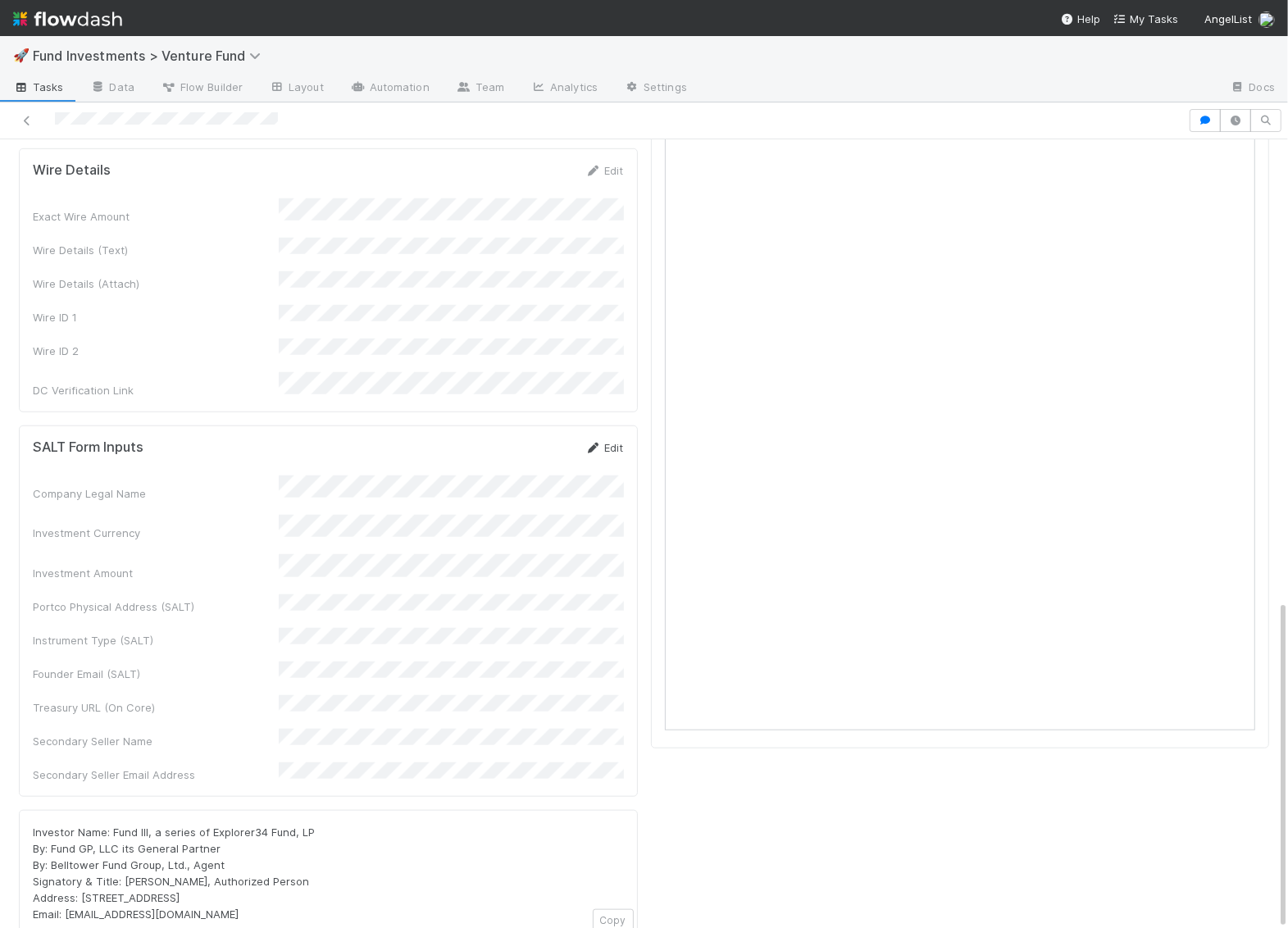
click at [611, 441] on link "Edit" at bounding box center [604, 448] width 38 height 13
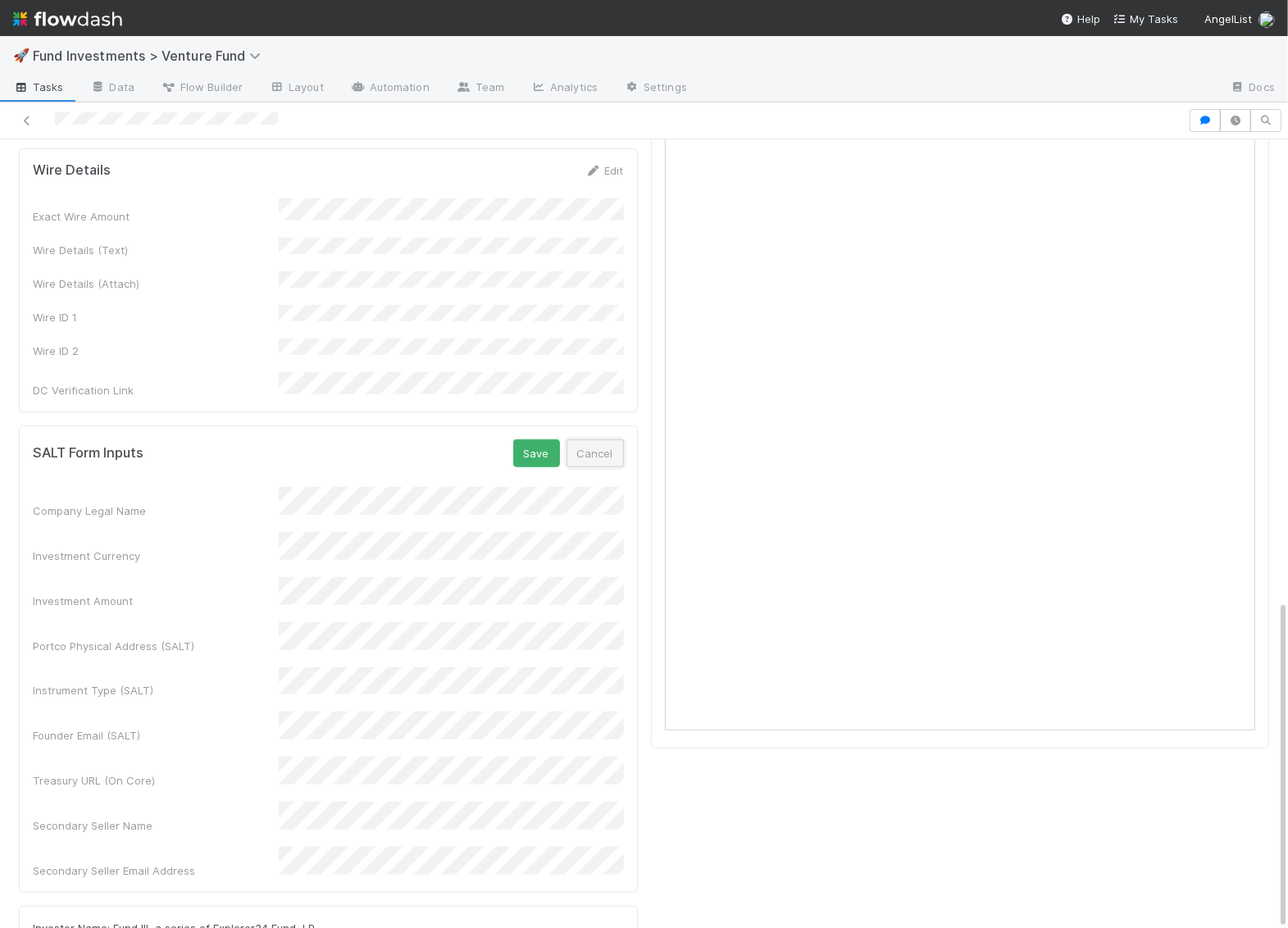
click at [607, 439] on button "Cancel" at bounding box center [595, 453] width 57 height 27
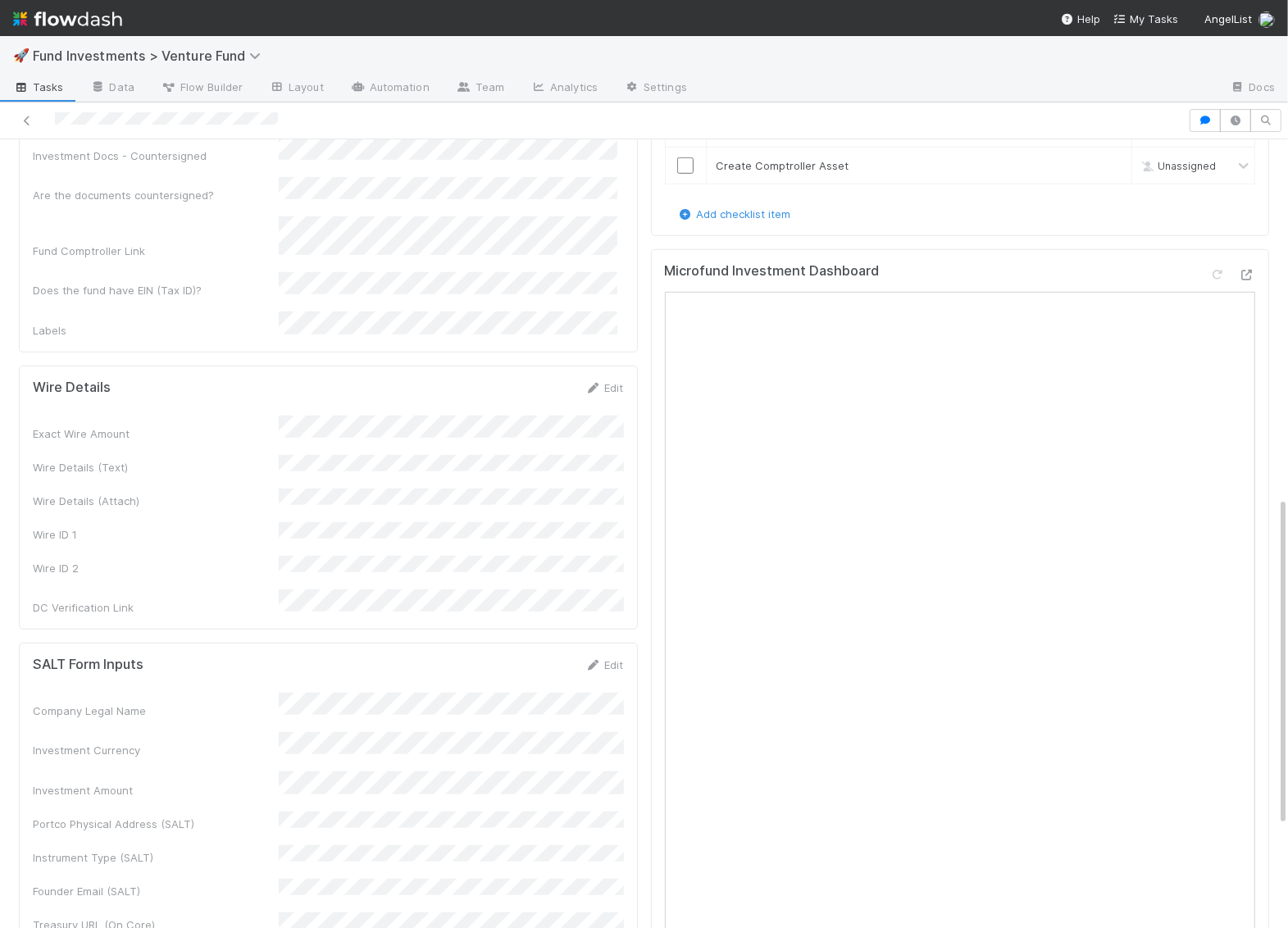
scroll to position [855, 0]
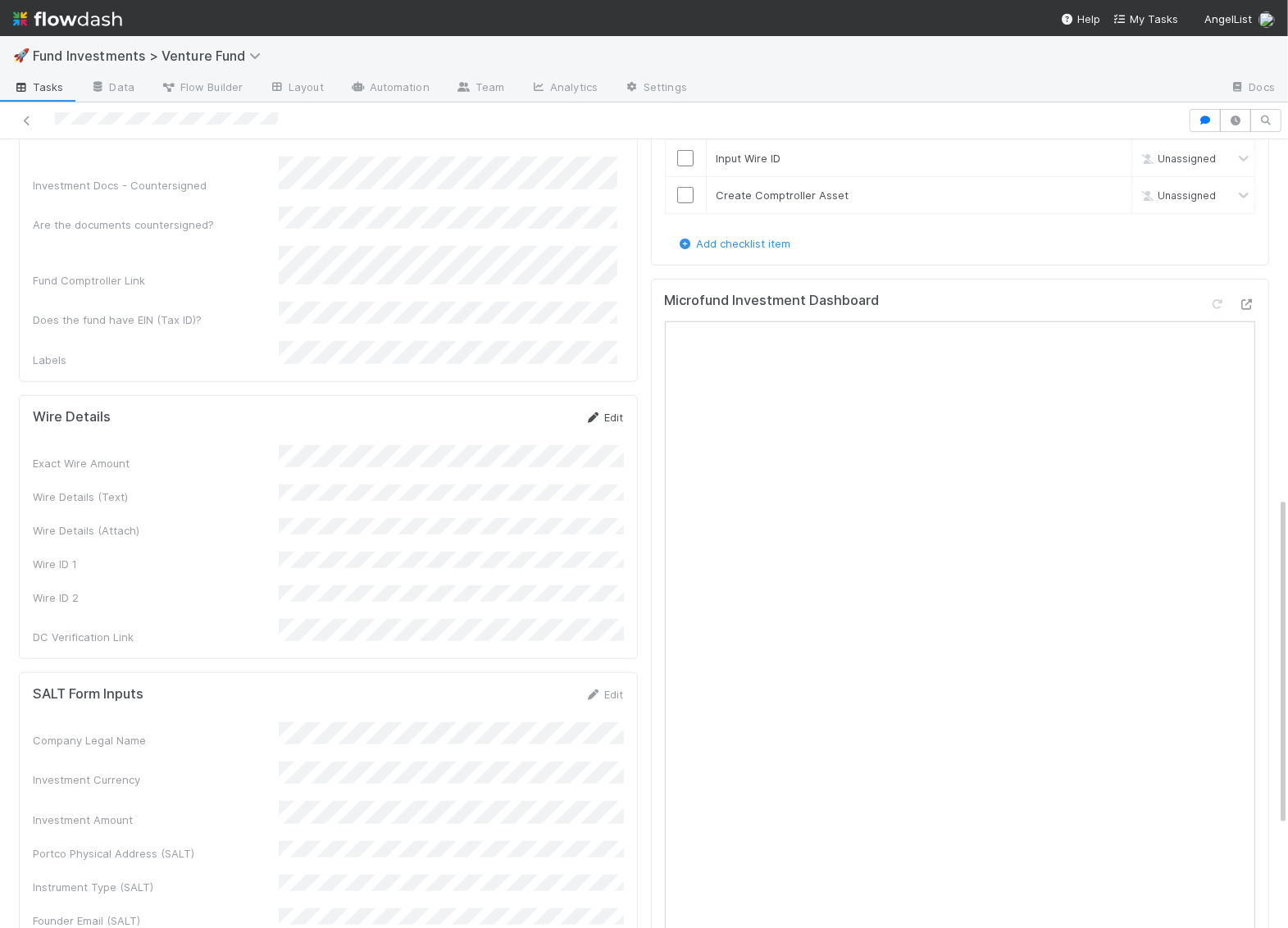
click at [611, 411] on link "Edit" at bounding box center [604, 418] width 38 height 13
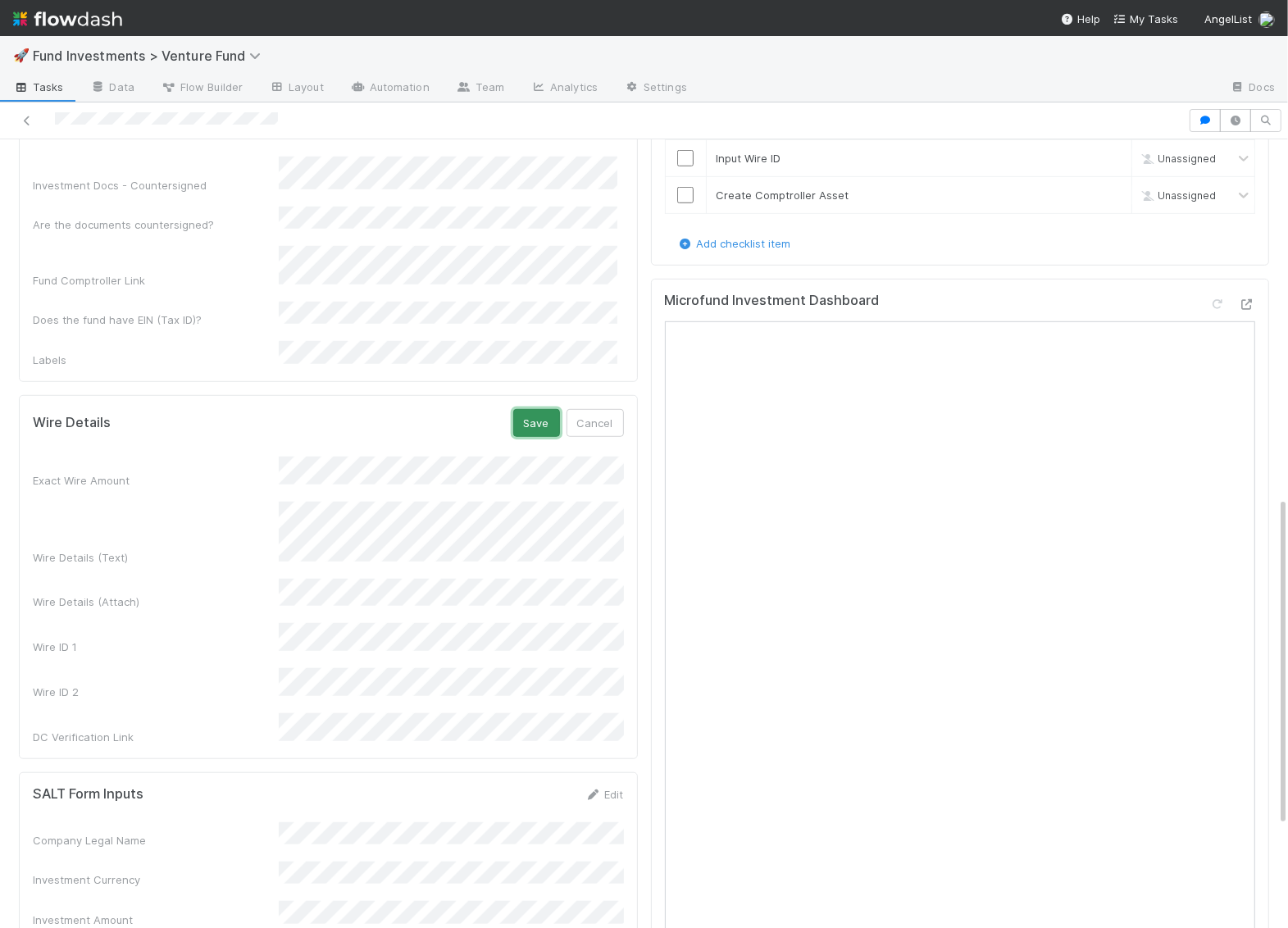
click at [544, 409] on button "Save" at bounding box center [537, 423] width 47 height 27
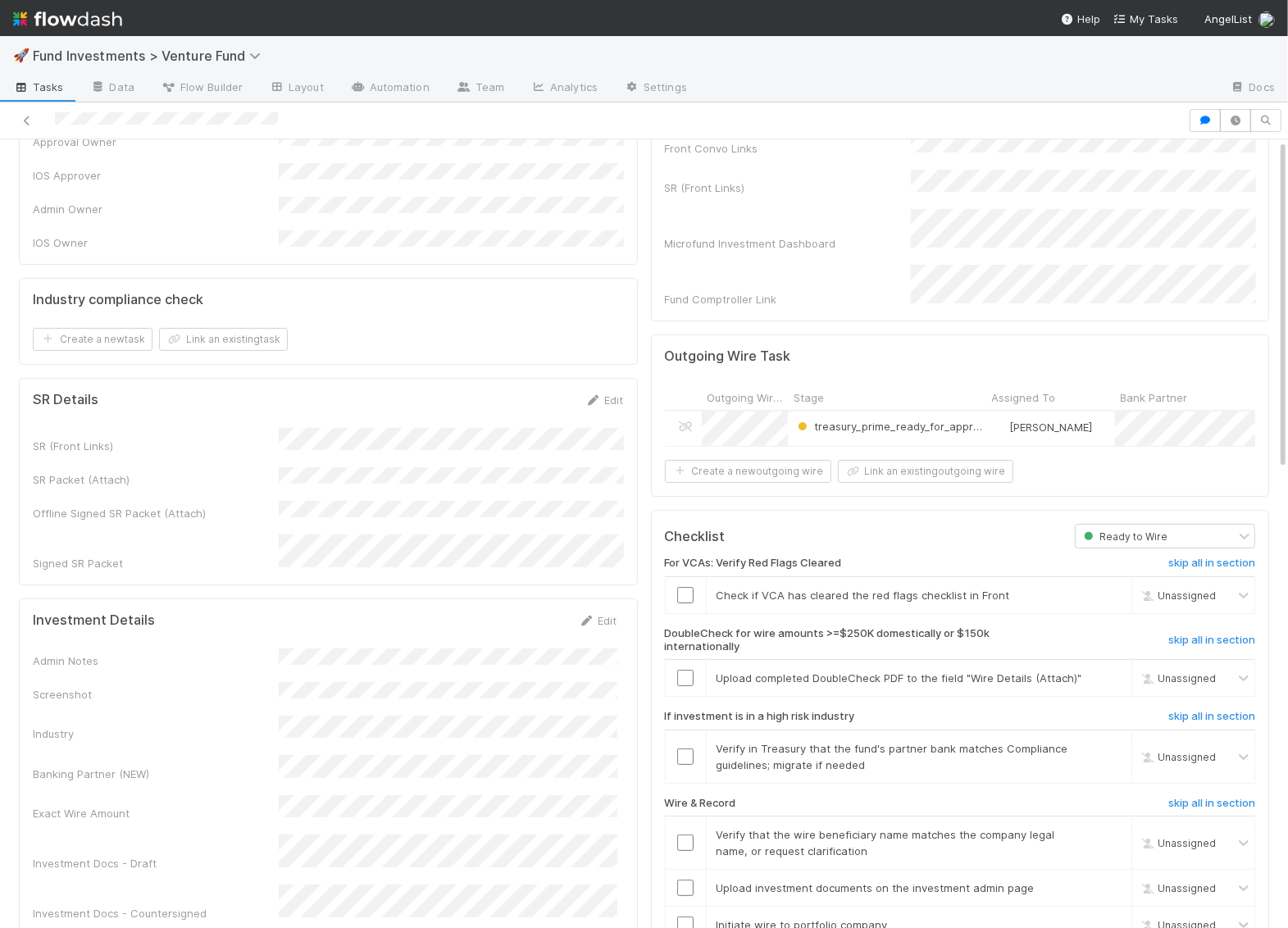
scroll to position [0, 0]
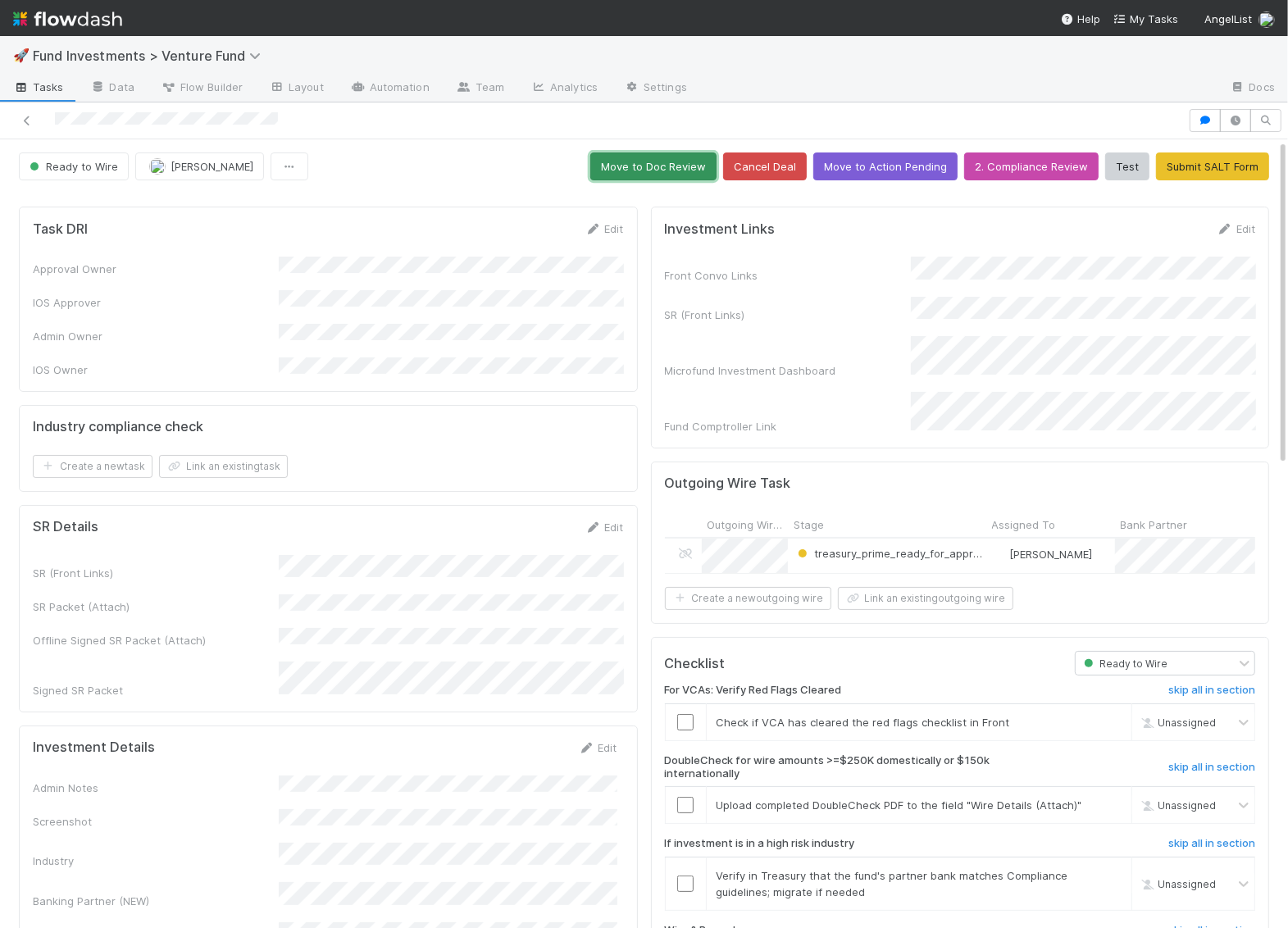
click at [678, 166] on button "Move to Doc Review" at bounding box center [653, 166] width 126 height 27
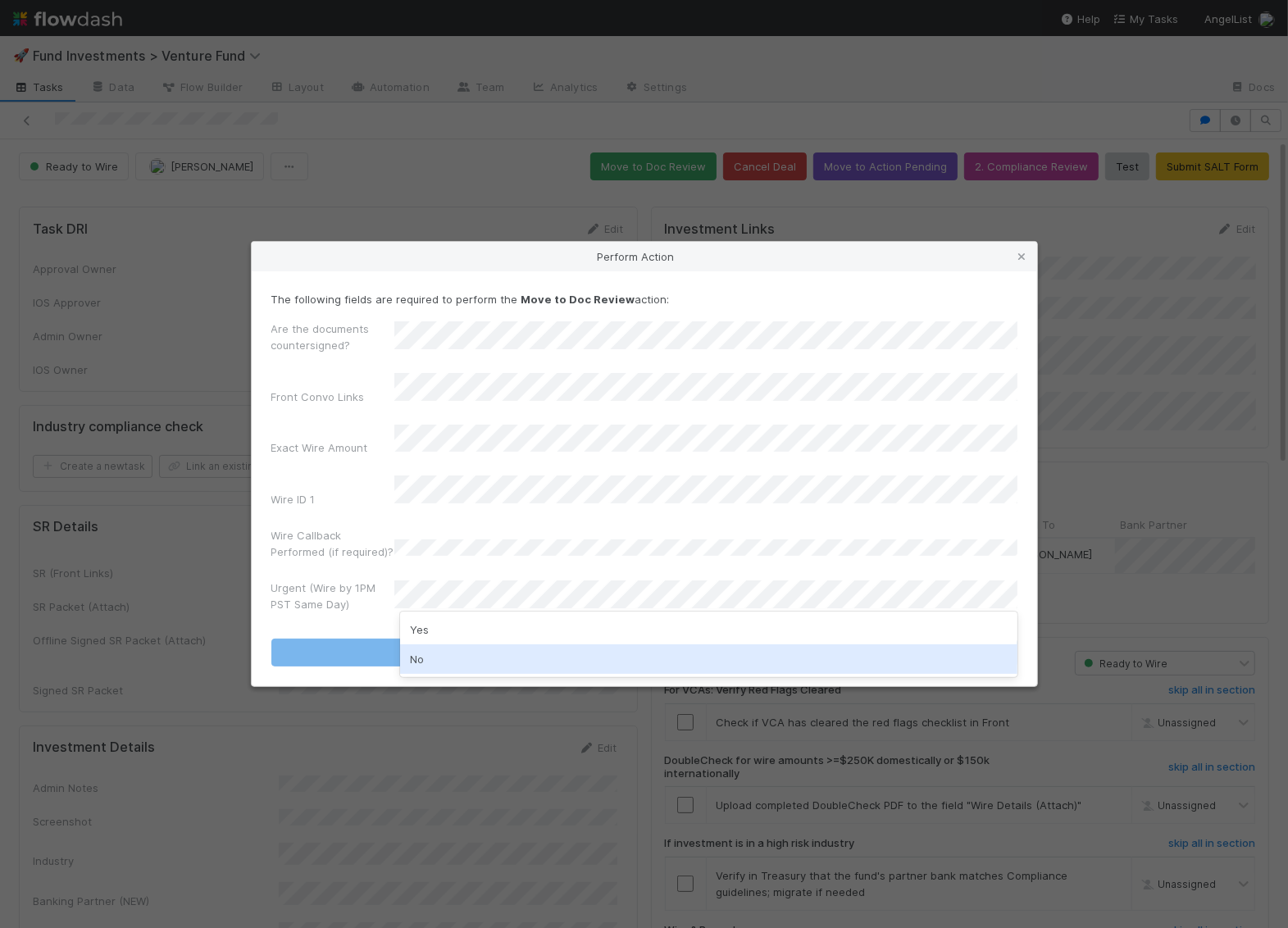
click at [447, 651] on div "No" at bounding box center [709, 658] width 617 height 29
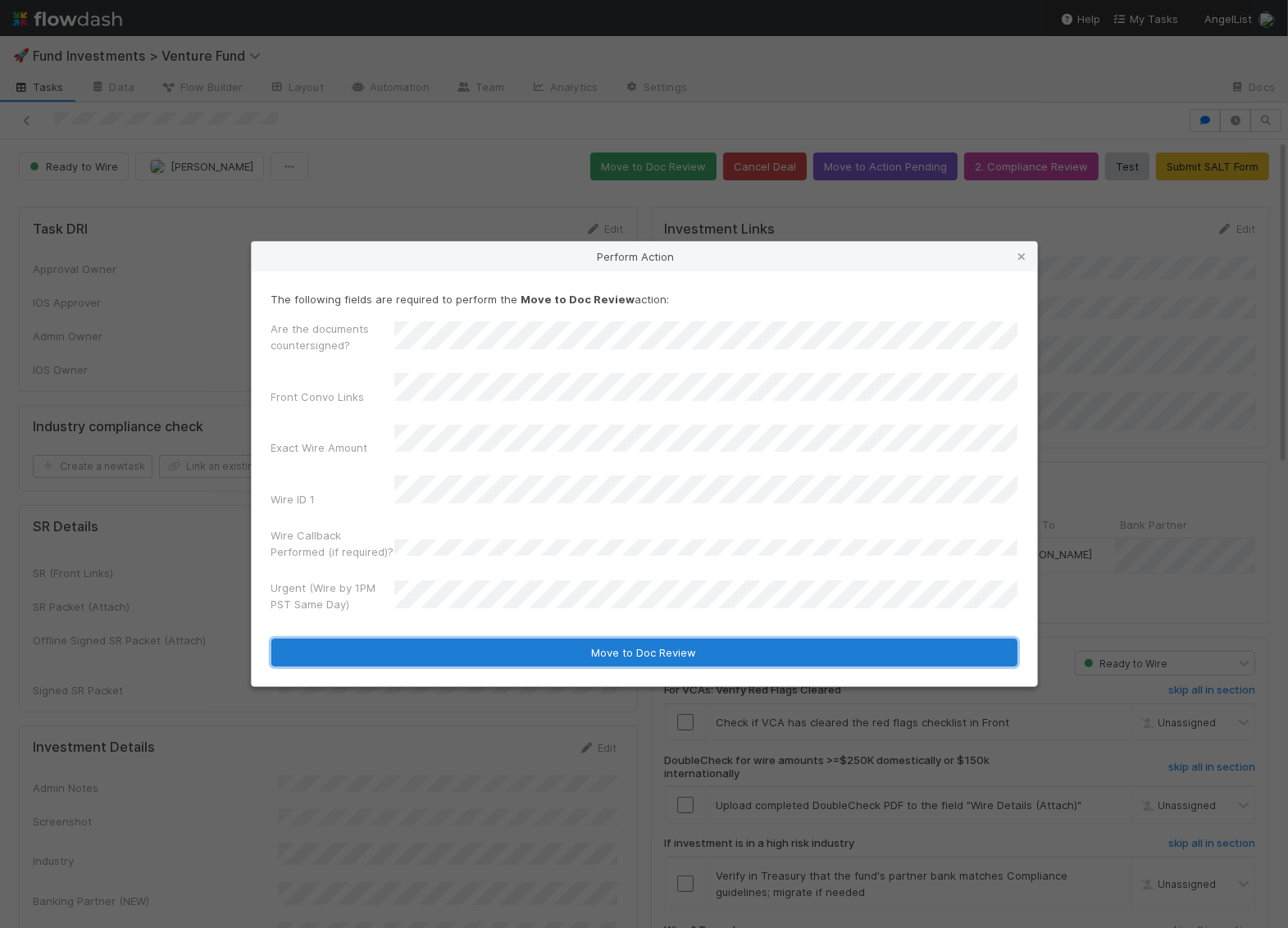
click at [447, 651] on button "Move to Doc Review" at bounding box center [644, 652] width 746 height 27
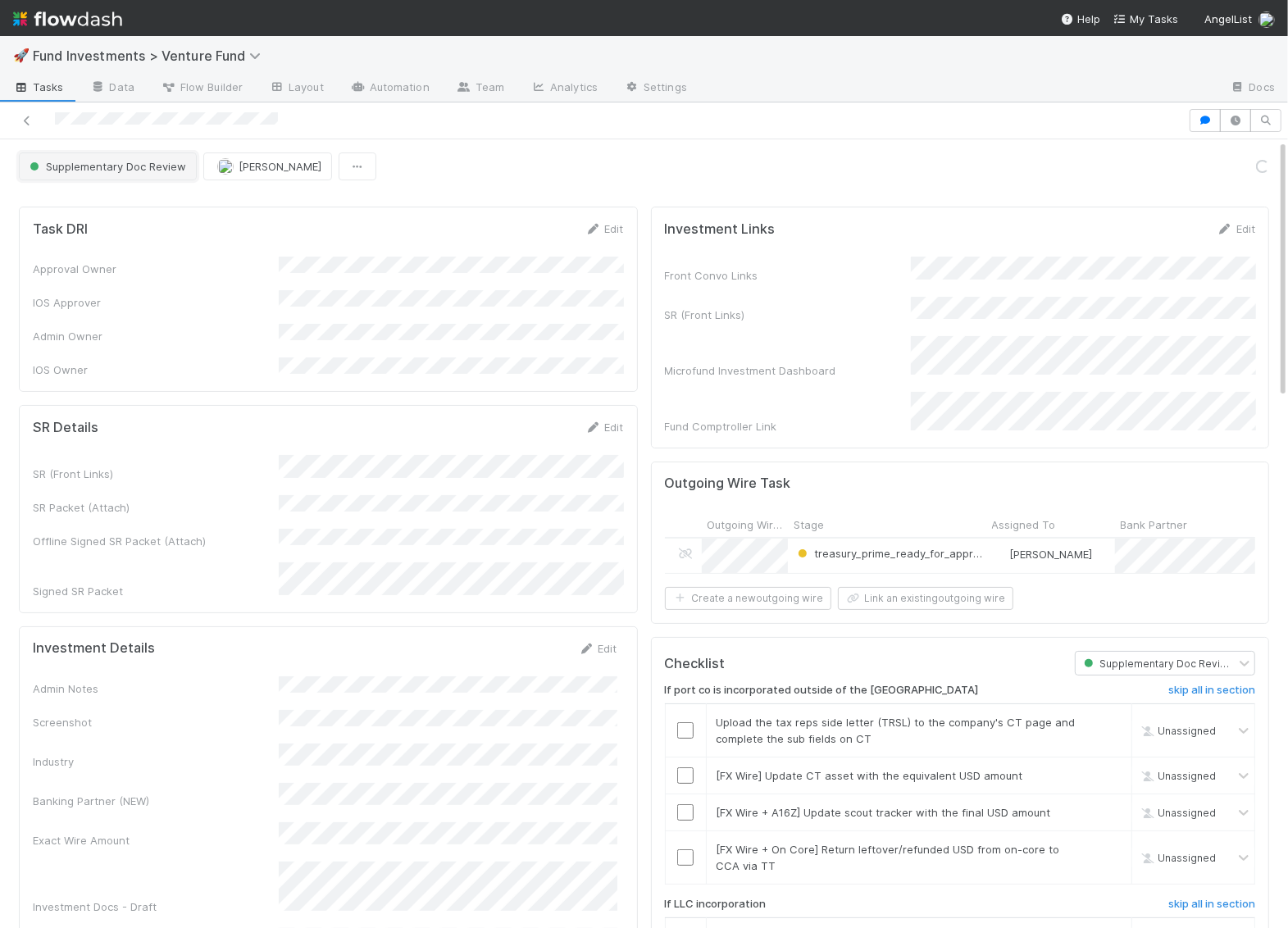
click at [65, 171] on button "Supplementary Doc Review" at bounding box center [108, 166] width 178 height 27
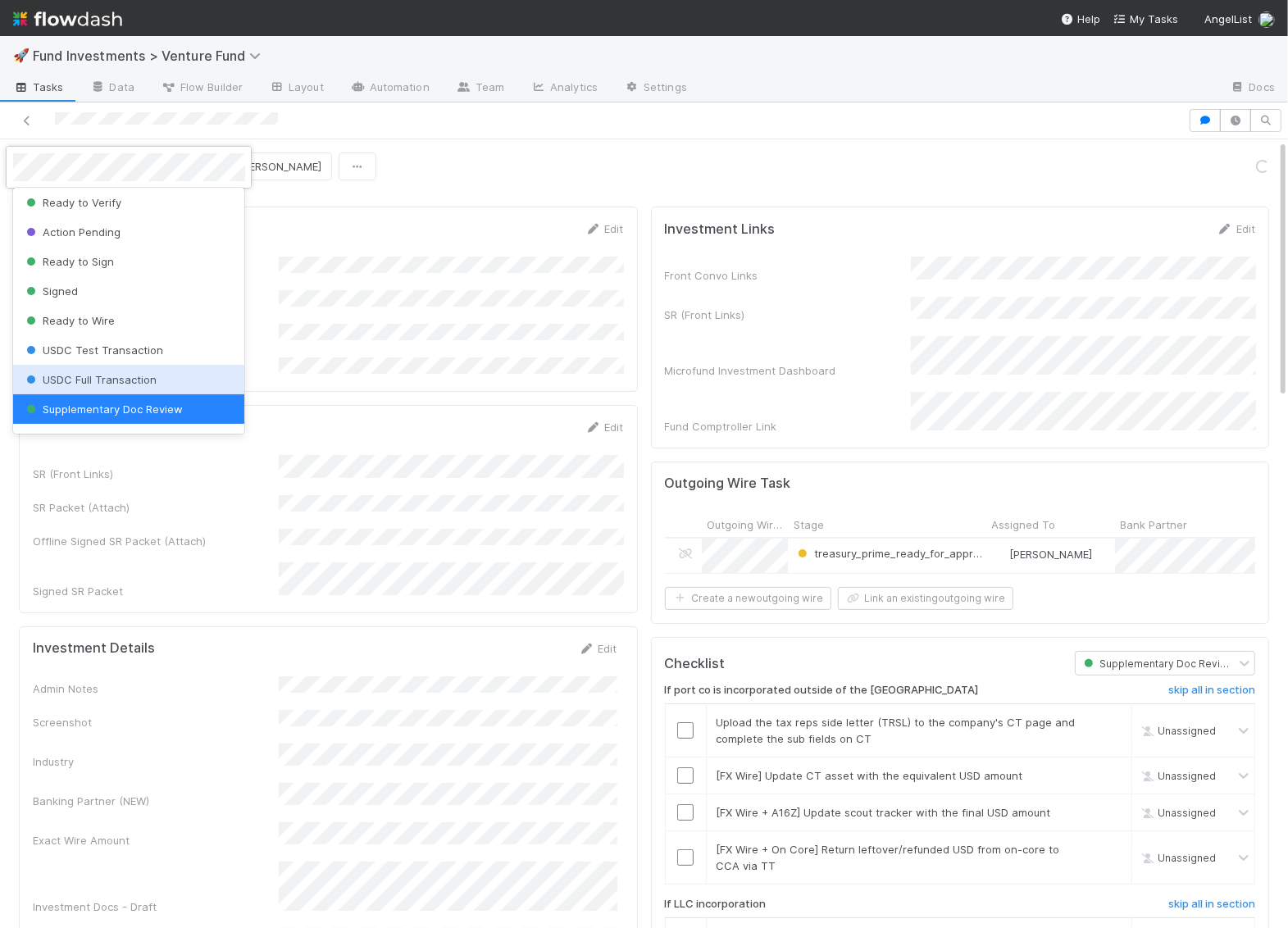
scroll to position [209, 0]
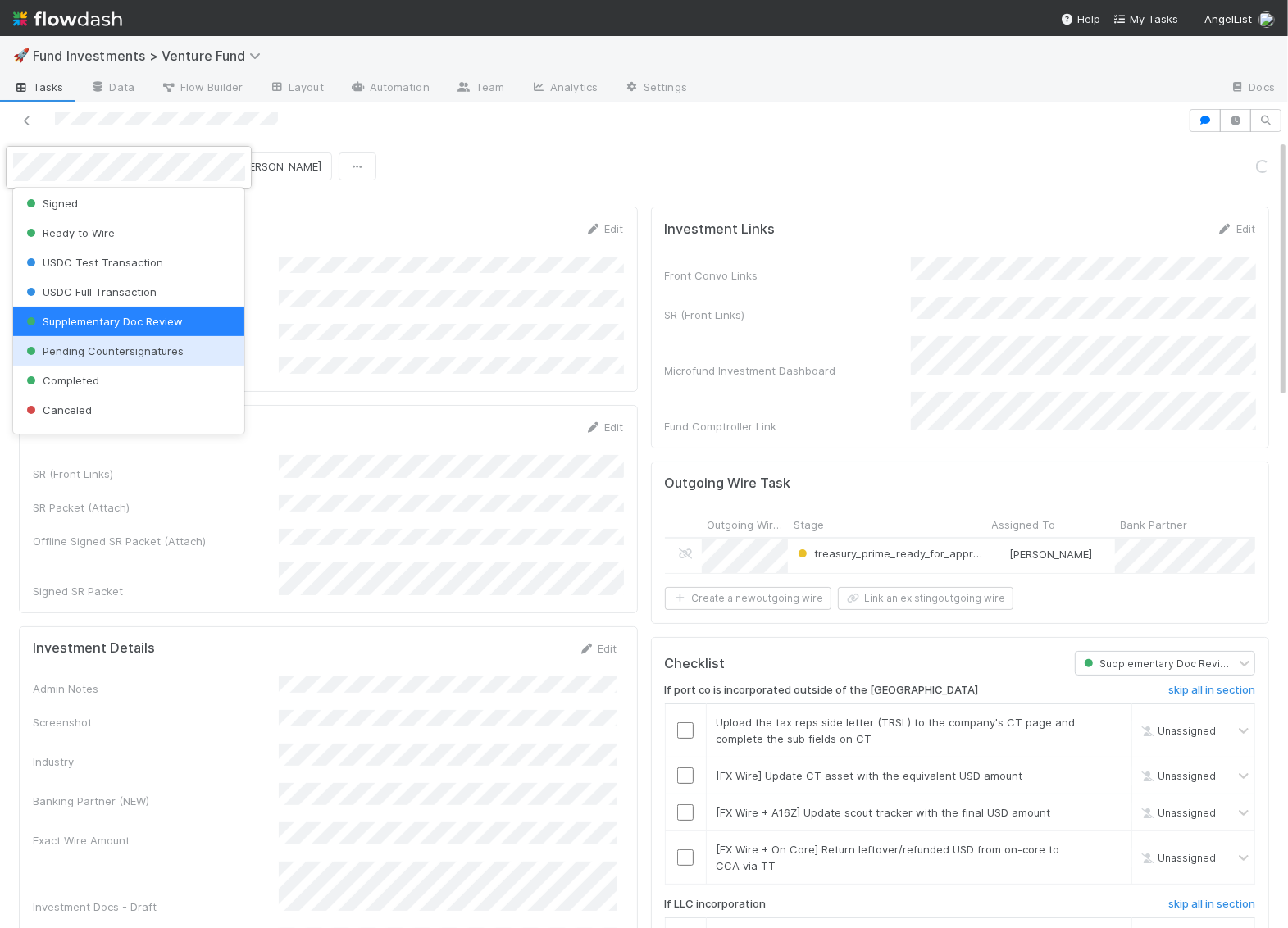
click at [98, 356] on span "Pending Countersignatures" at bounding box center [103, 351] width 161 height 13
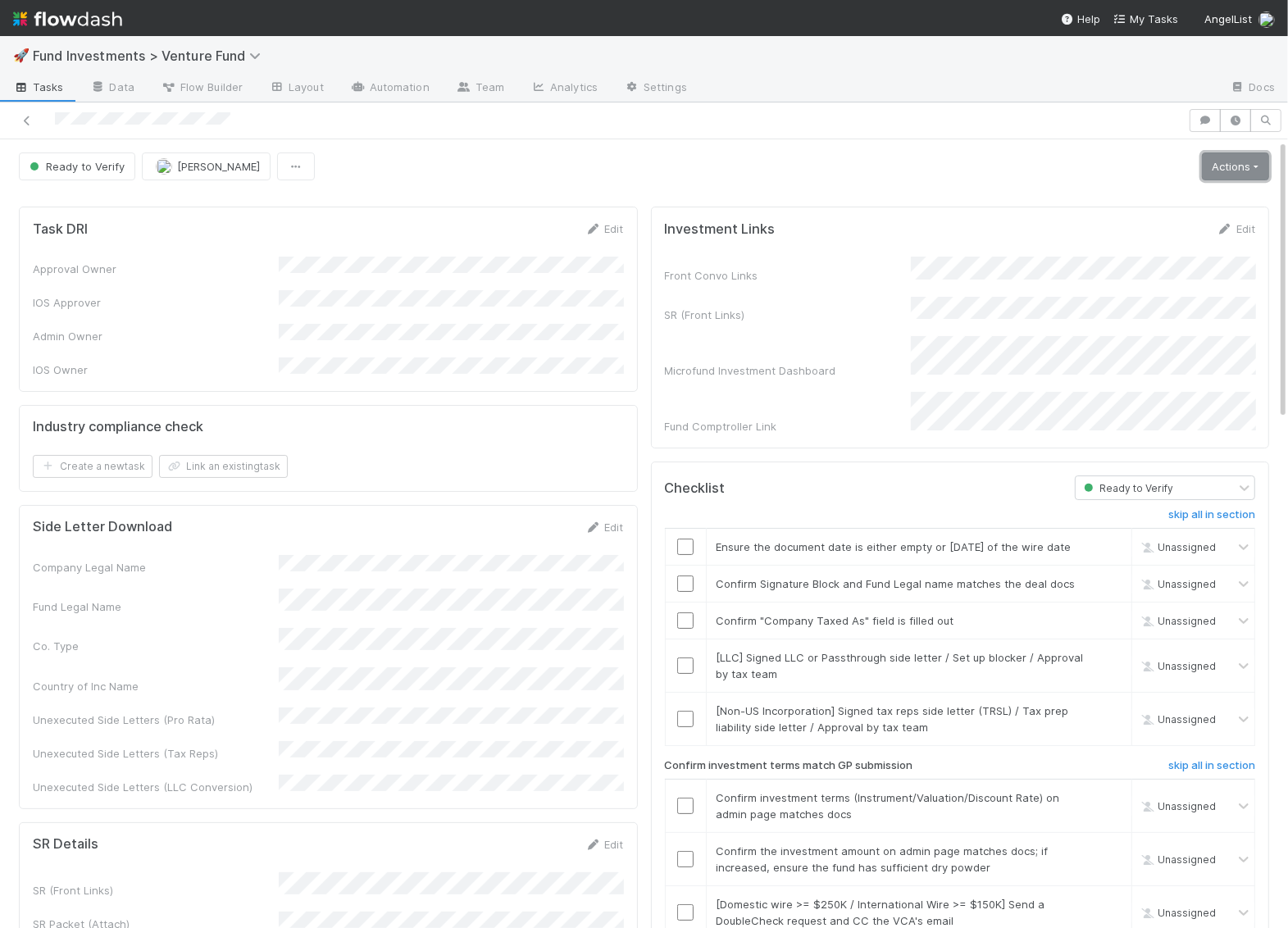
click at [1246, 170] on link "Actions" at bounding box center [1235, 166] width 67 height 27
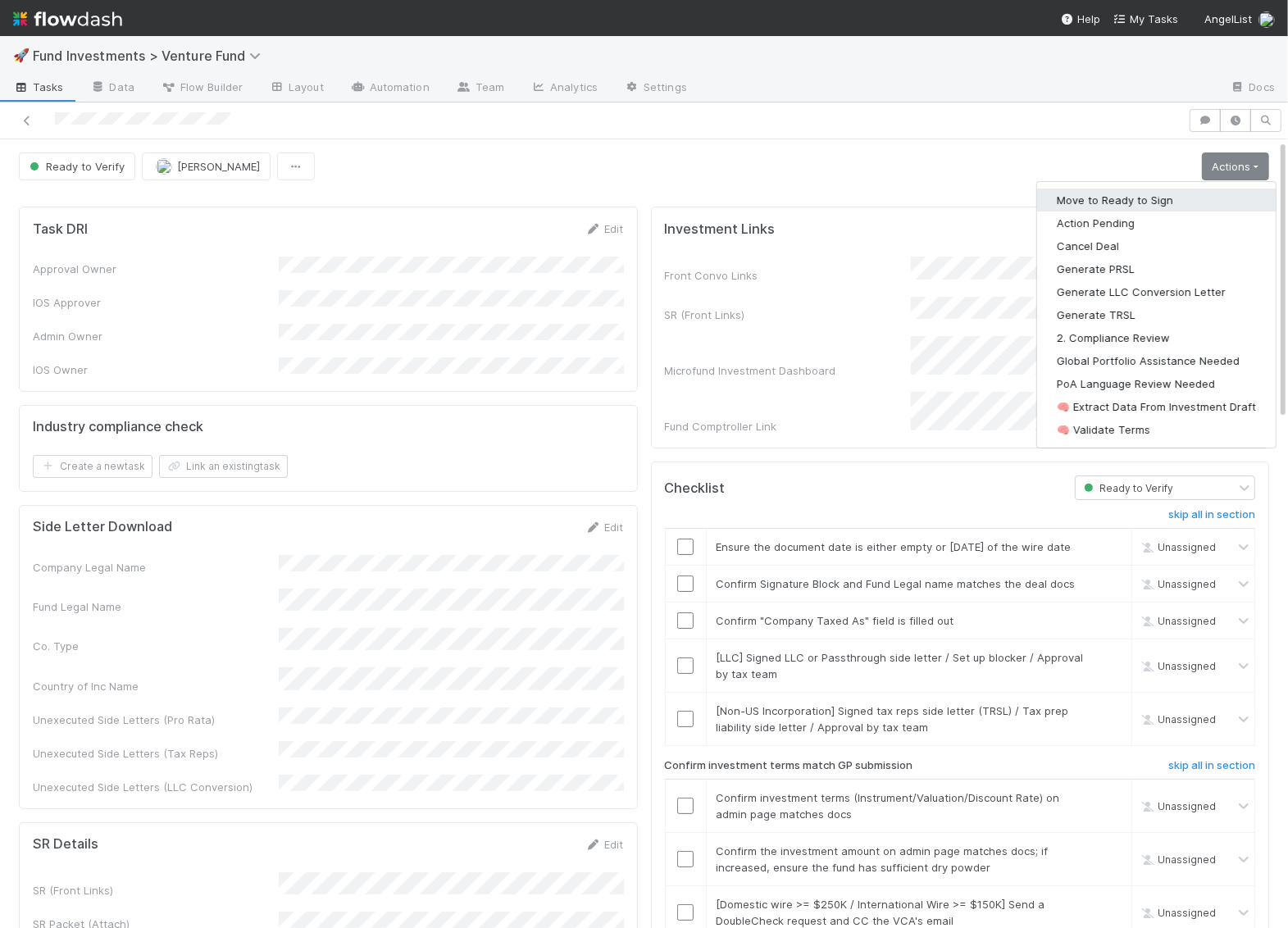
click at [1173, 199] on button "Move to Ready to Sign" at bounding box center [1156, 201] width 239 height 23
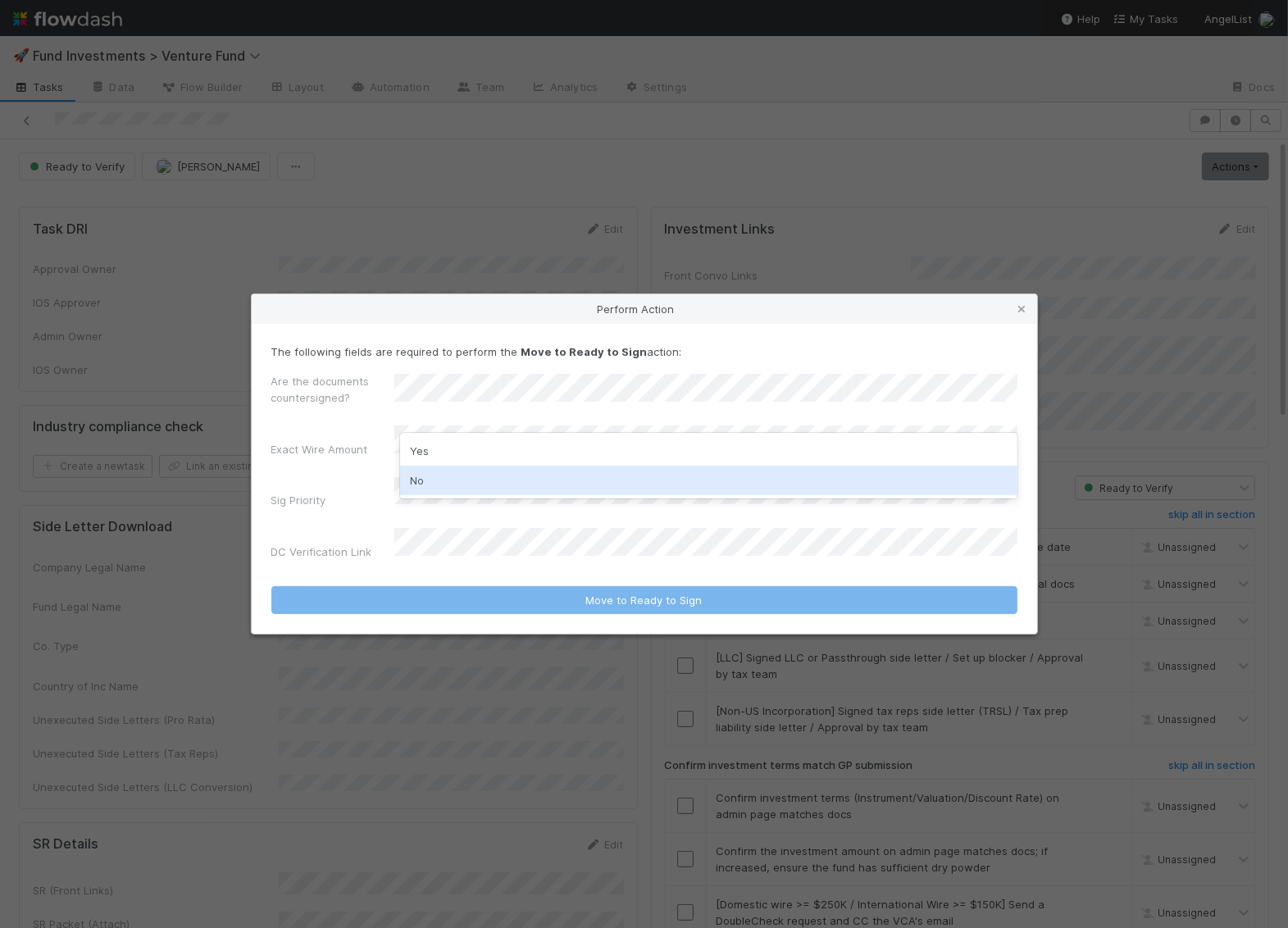
click at [479, 476] on div "No" at bounding box center [709, 480] width 617 height 29
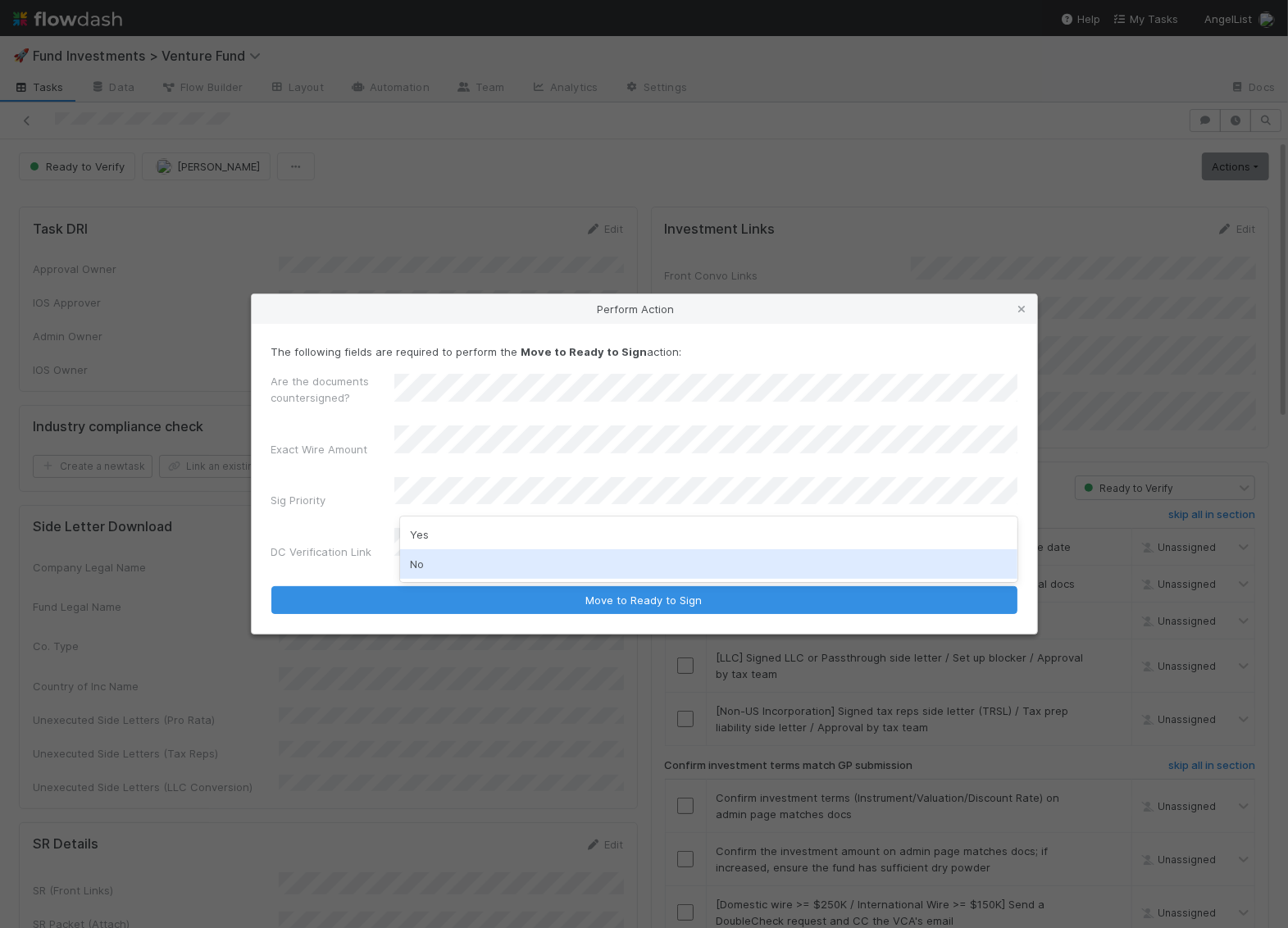
click at [445, 560] on div "No" at bounding box center [709, 563] width 617 height 29
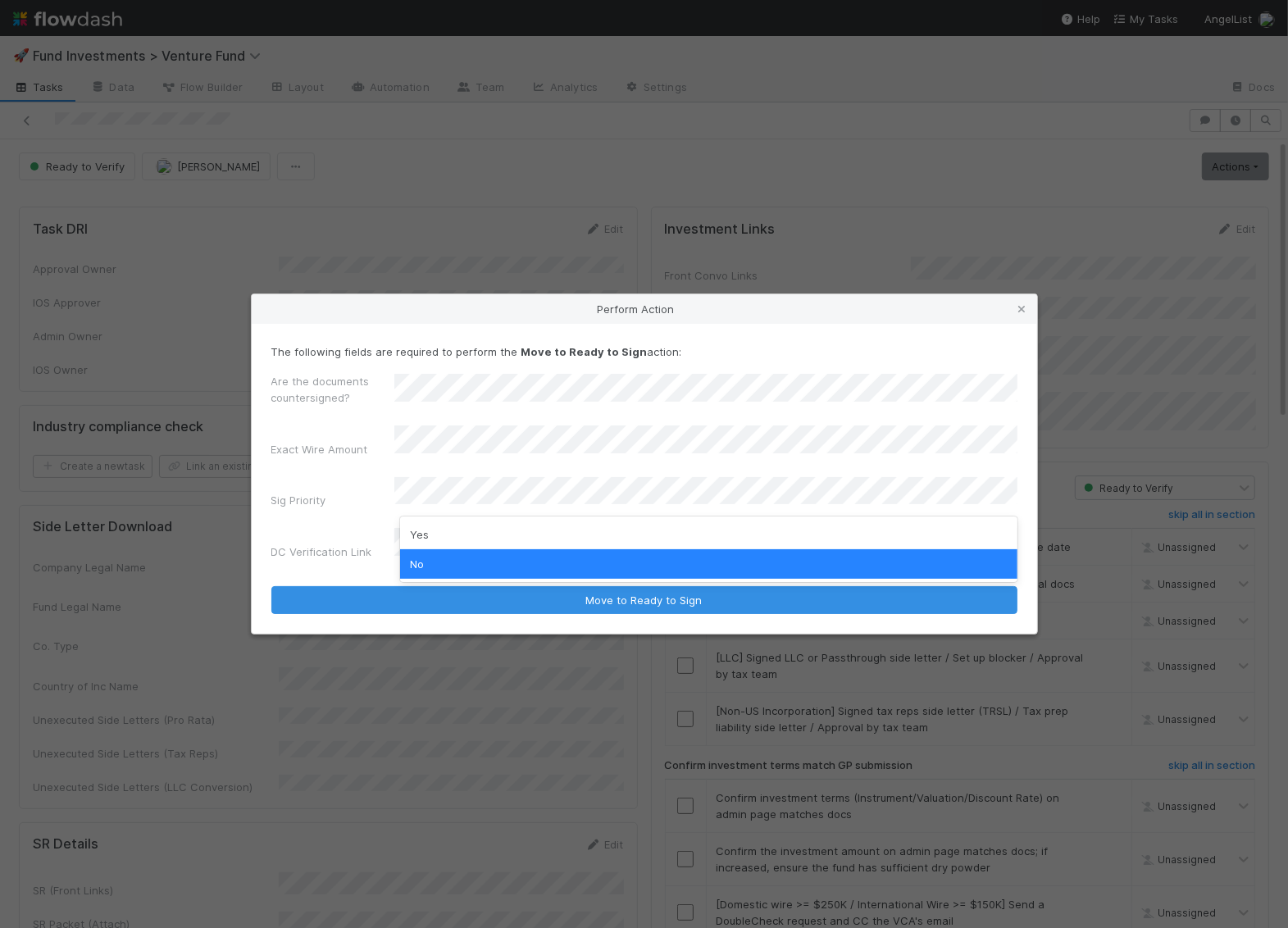
click at [326, 486] on div "Sig Priority" at bounding box center [644, 496] width 746 height 38
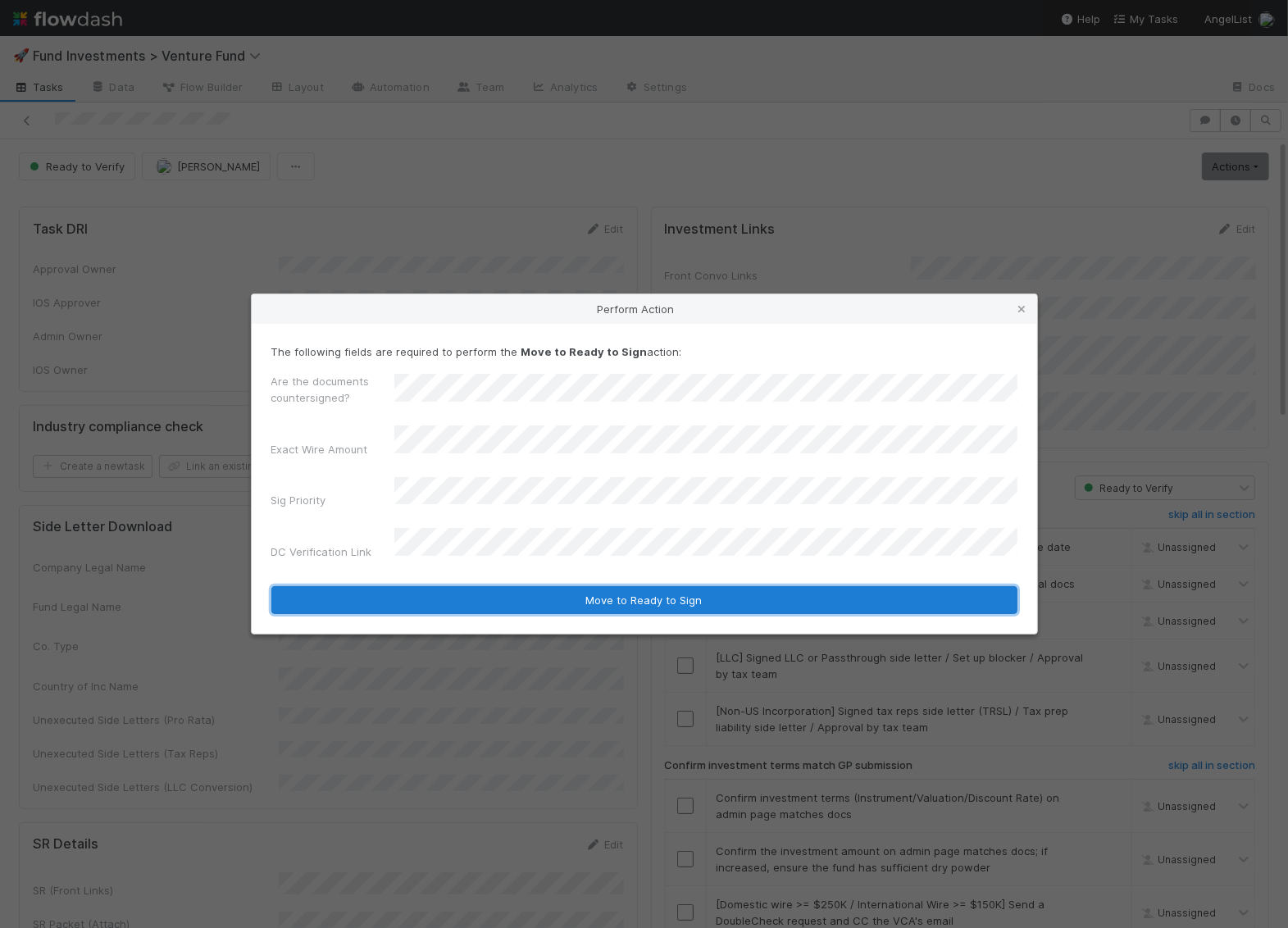
click at [448, 588] on button "Move to Ready to Sign" at bounding box center [644, 599] width 746 height 27
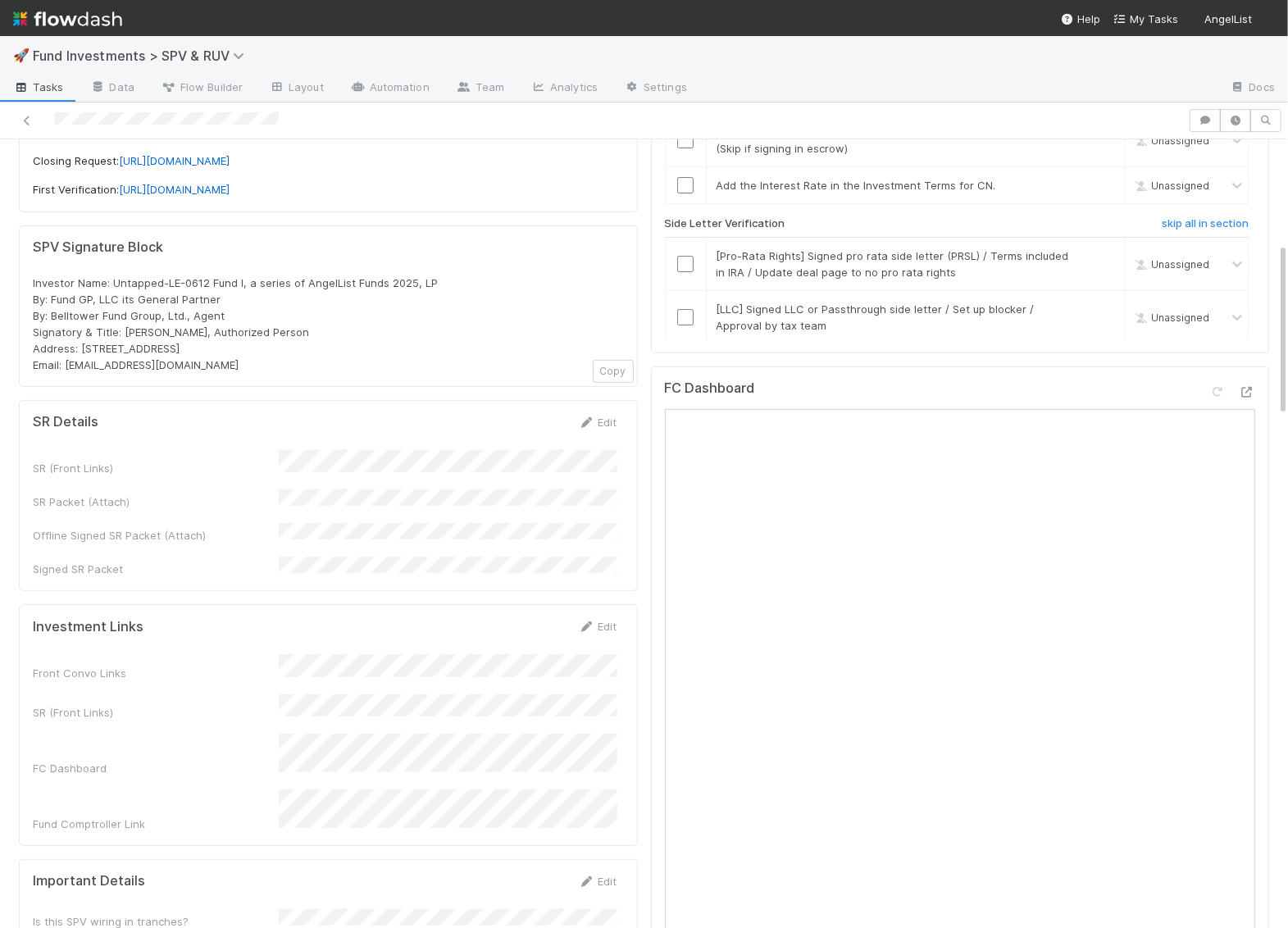
scroll to position [427, 0]
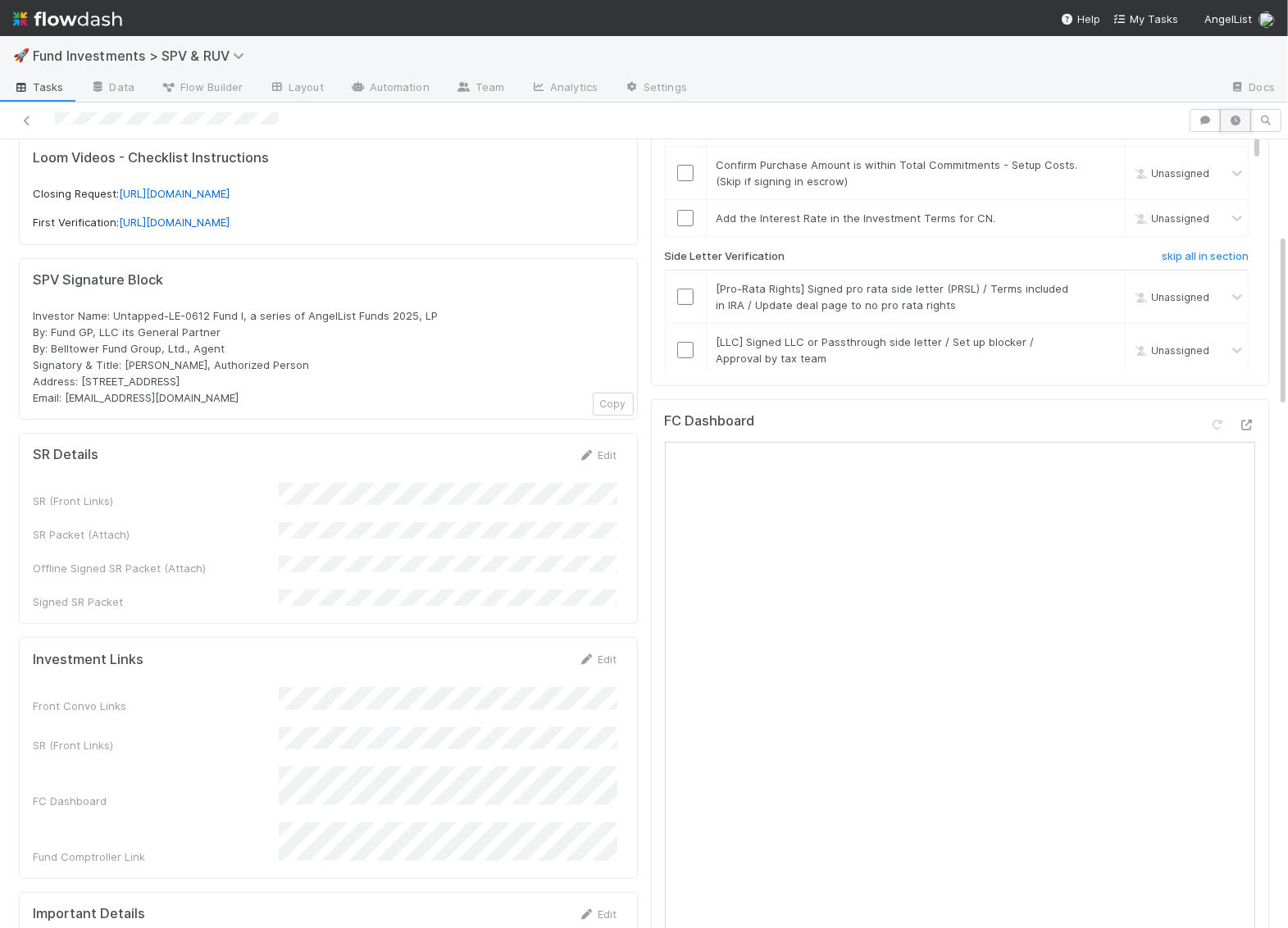
click at [1240, 122] on icon "button" at bounding box center [1236, 121] width 17 height 10
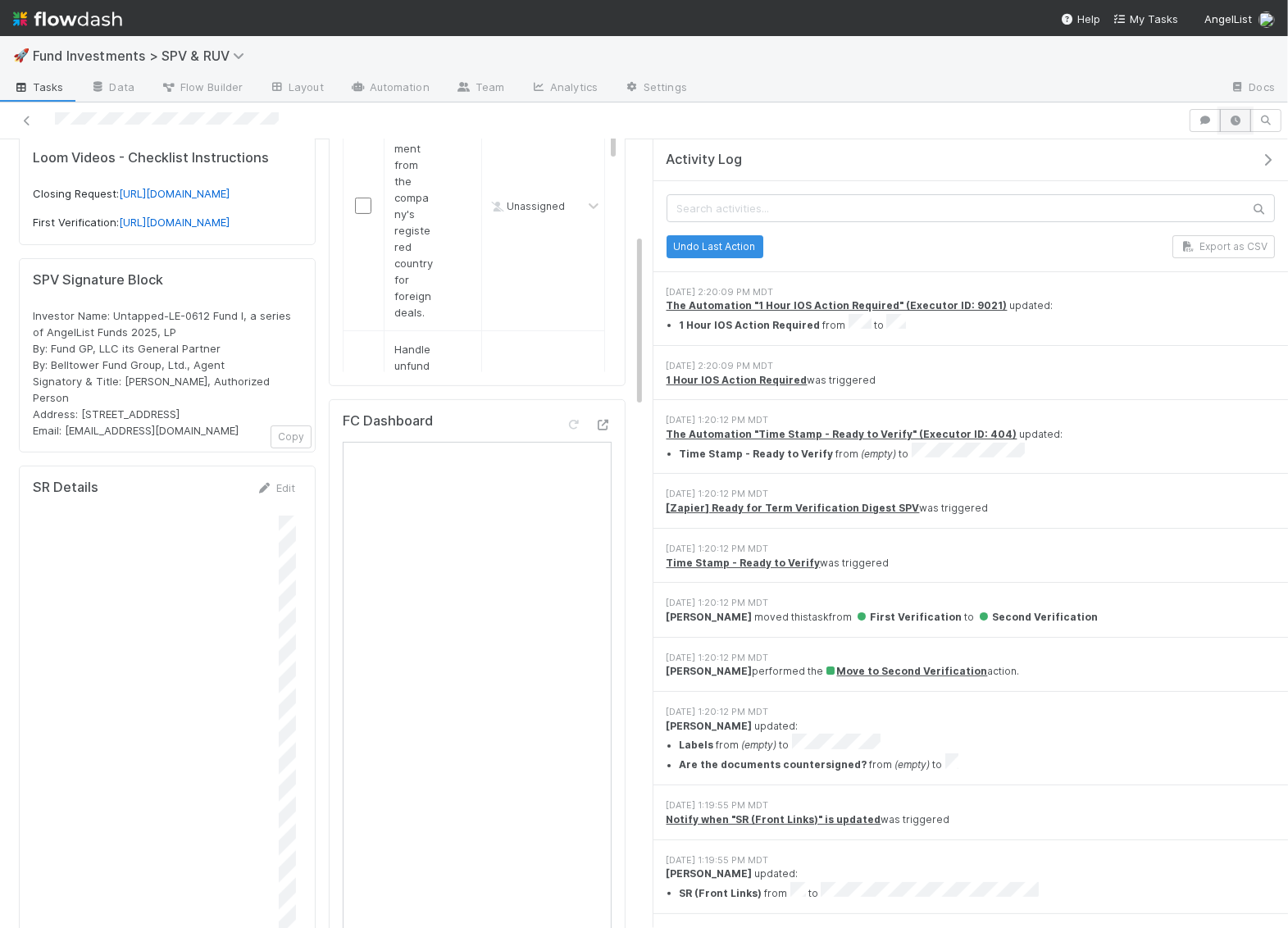
click at [1239, 122] on icon "button" at bounding box center [1236, 121] width 17 height 10
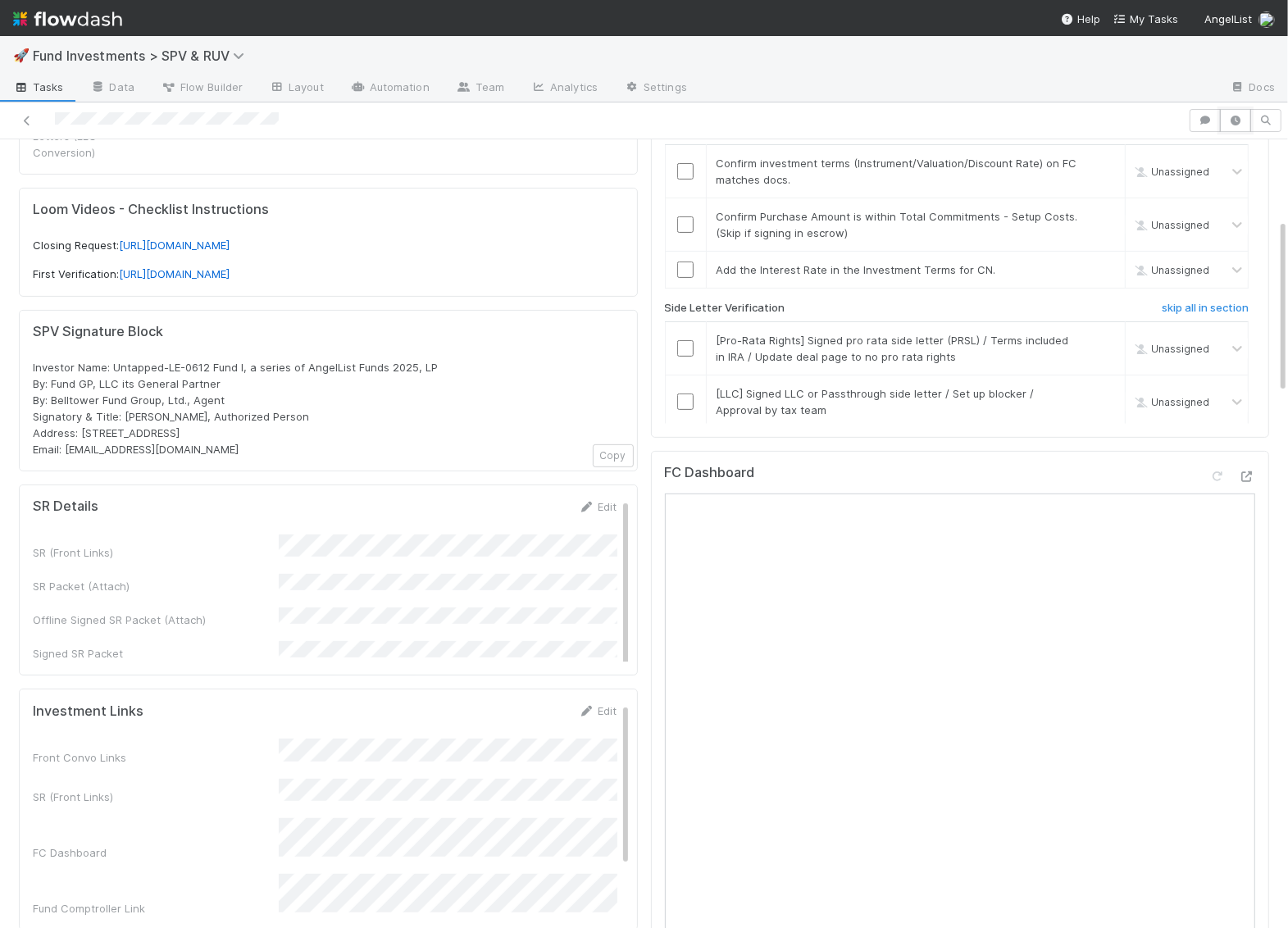
scroll to position [361, 0]
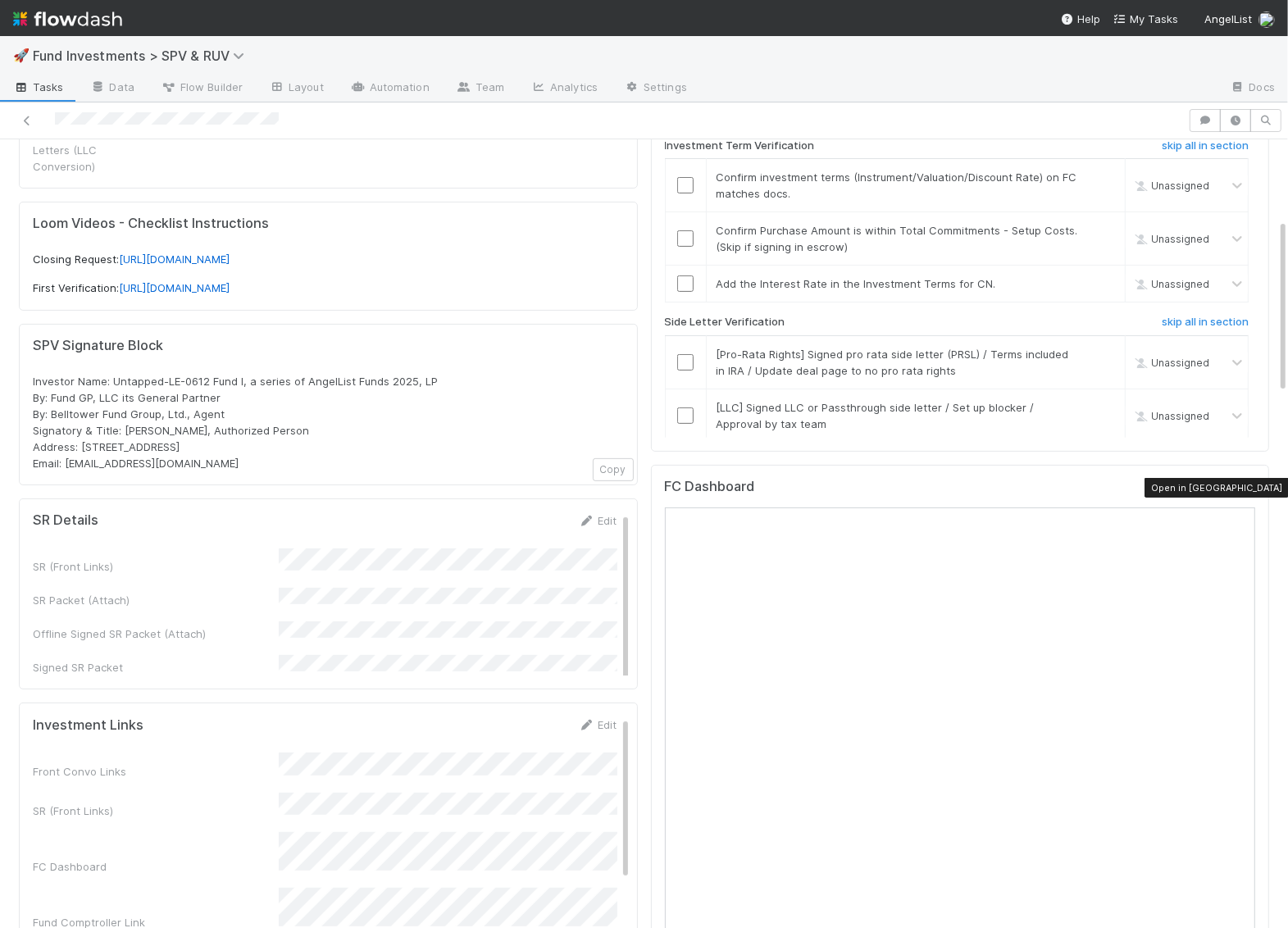
click at [1243, 489] on icon at bounding box center [1246, 490] width 17 height 11
click at [1187, 317] on h6 "skip all in section" at bounding box center [1205, 322] width 87 height 13
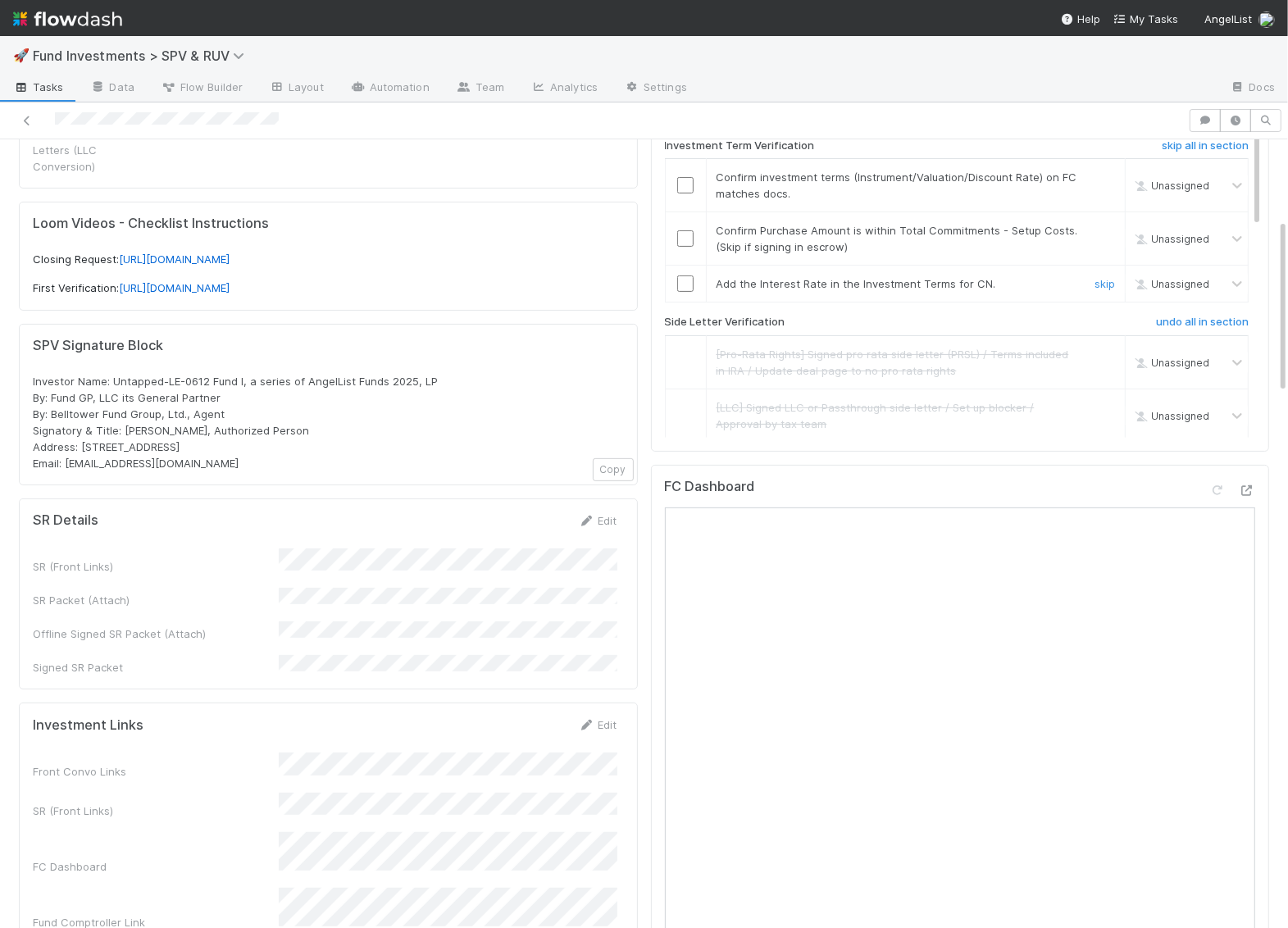
click at [1086, 275] on div "skip" at bounding box center [1102, 284] width 49 height 17
click at [1100, 277] on link "skip" at bounding box center [1104, 284] width 21 height 13
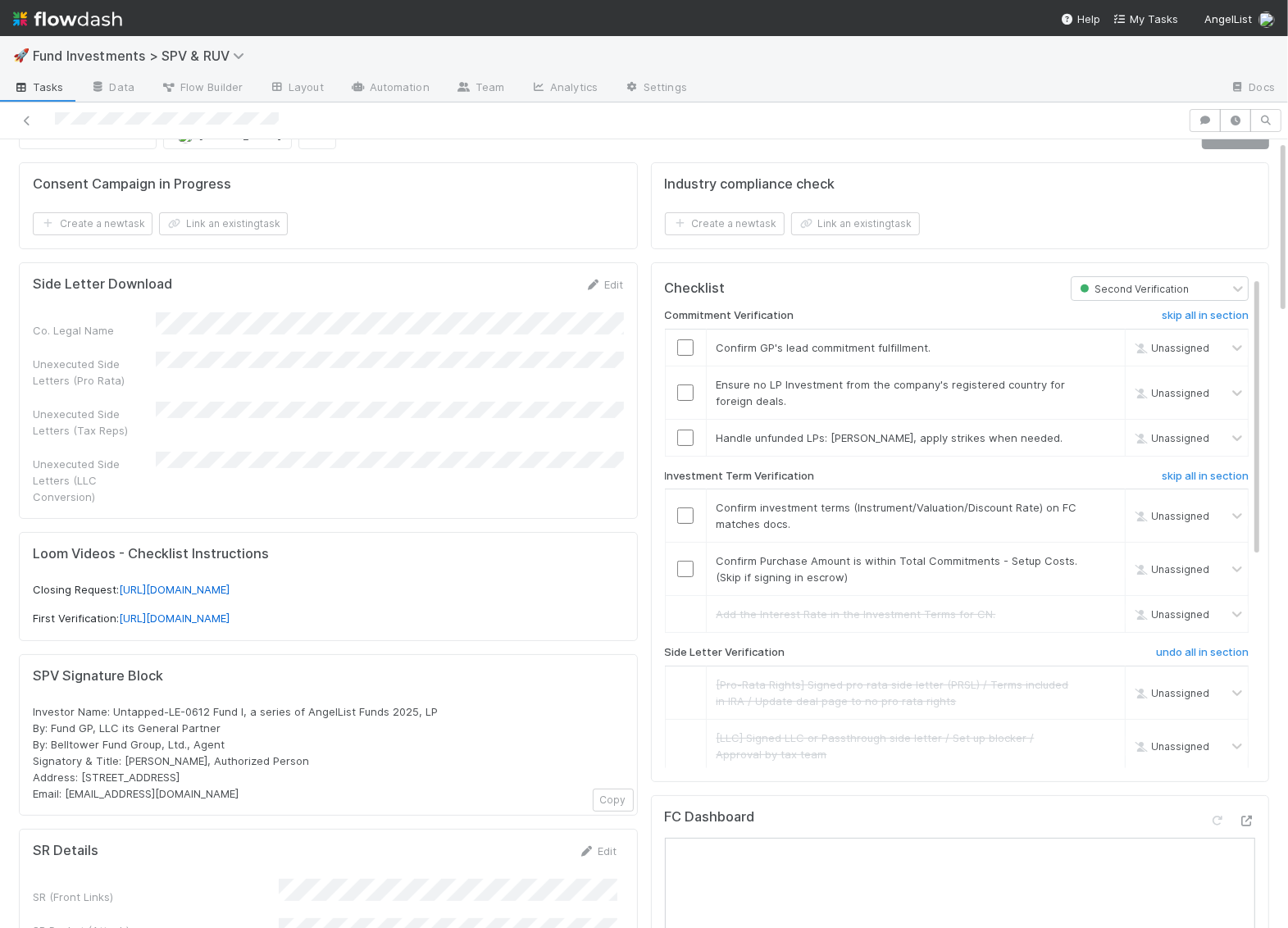
scroll to position [0, 0]
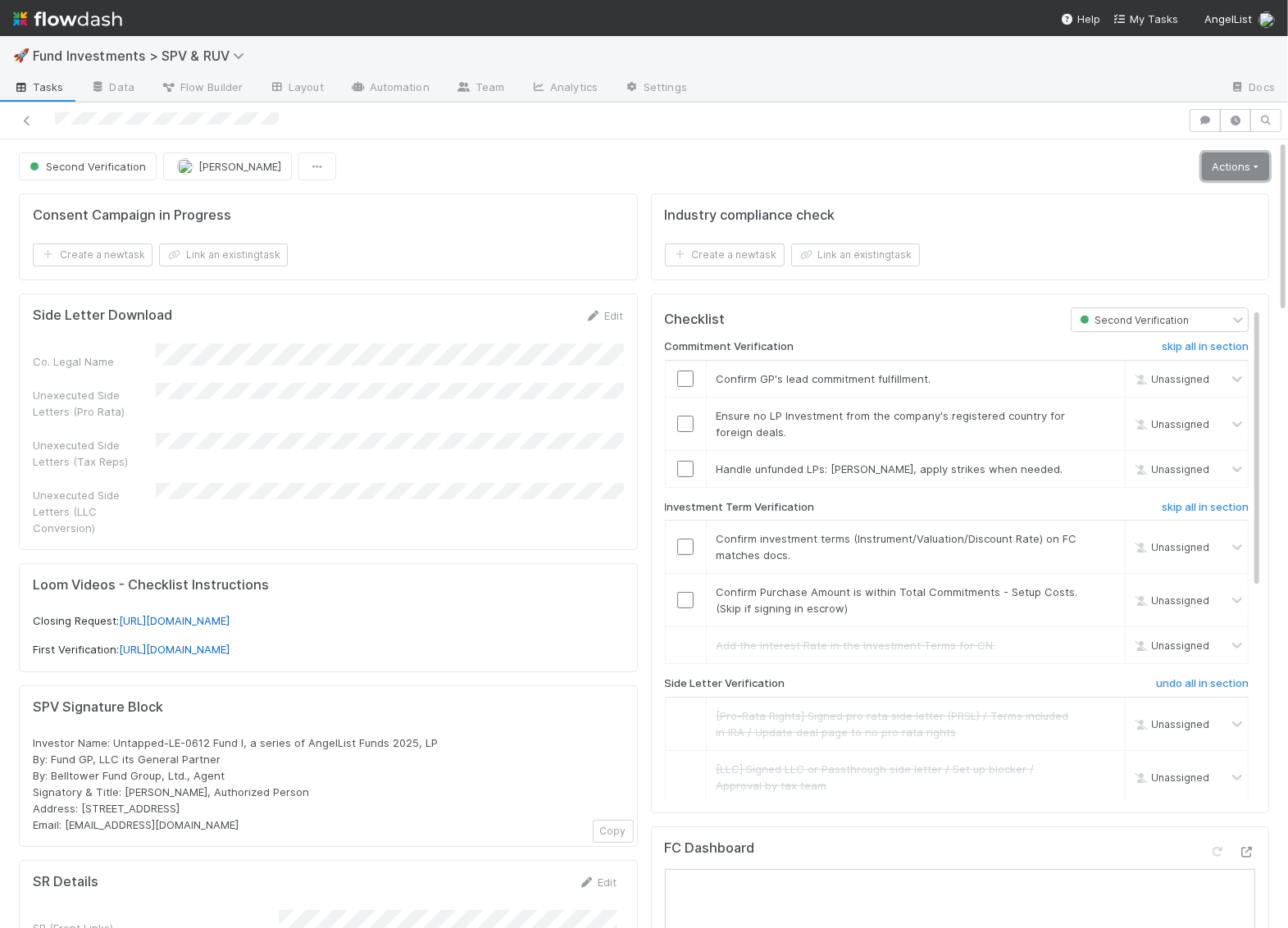
click at [1253, 166] on link "Actions" at bounding box center [1235, 166] width 67 height 27
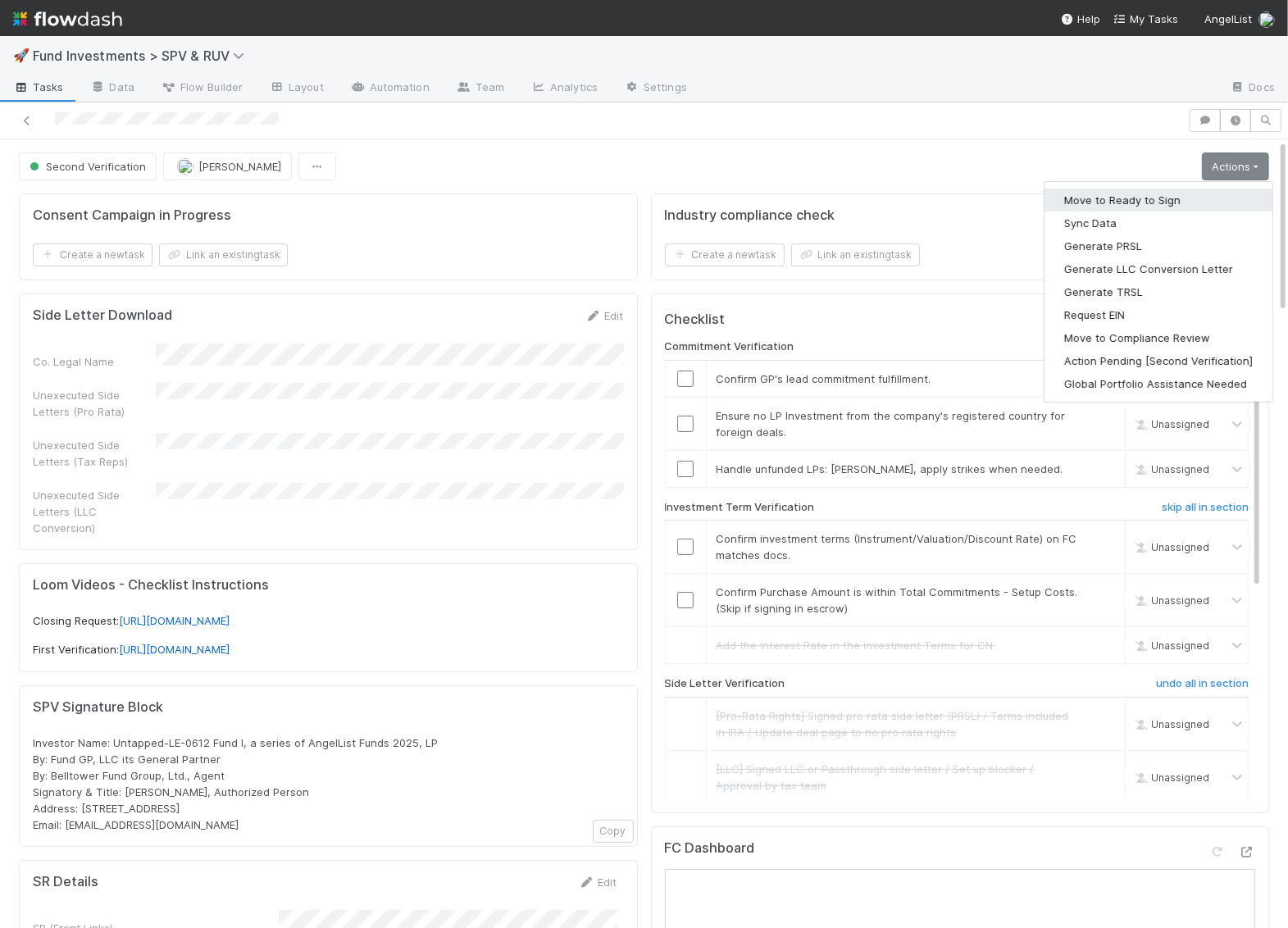
click at [1158, 200] on button "Move to Ready to Sign" at bounding box center [1158, 201] width 228 height 23
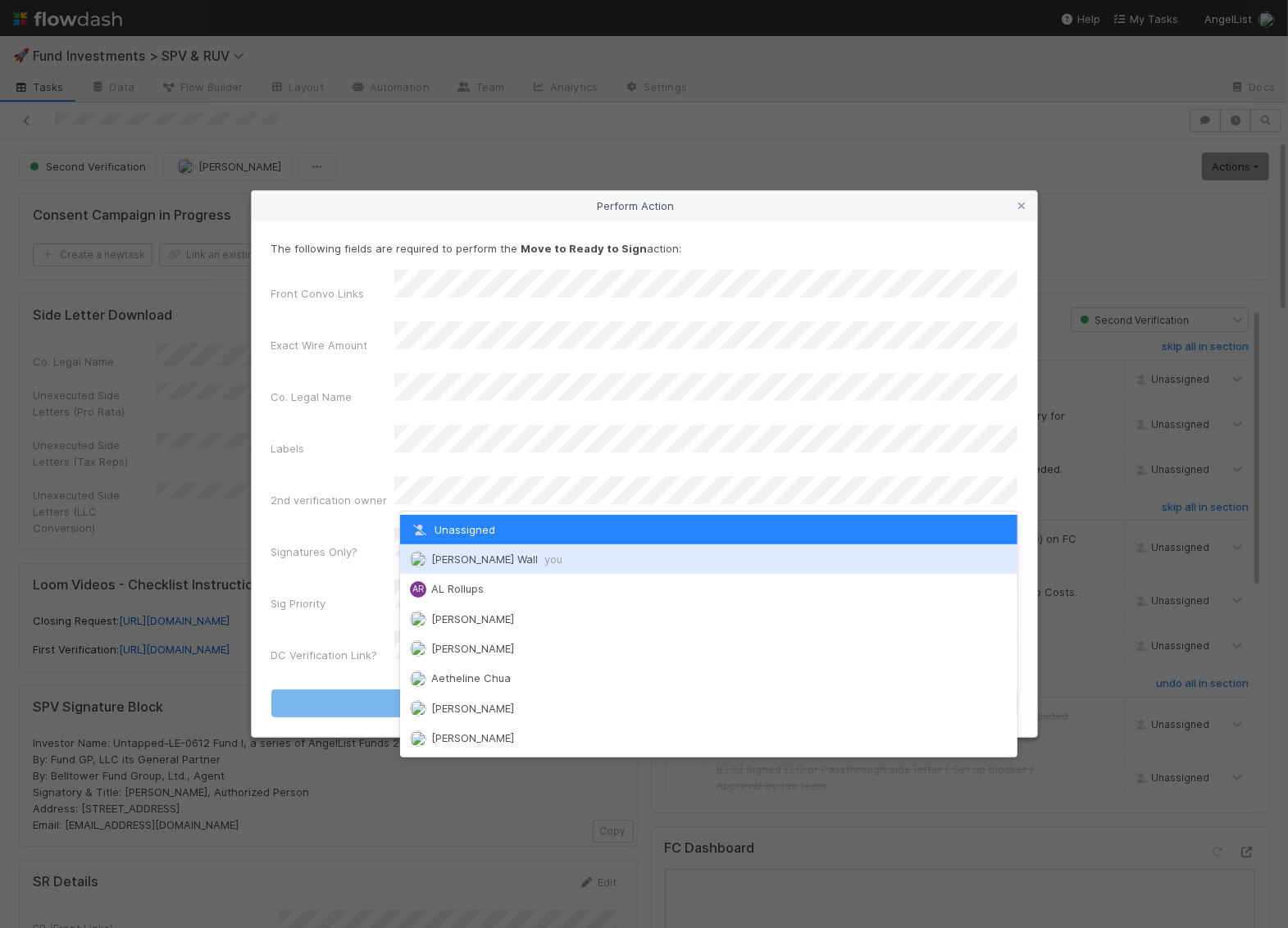
click at [512, 566] on div "[PERSON_NAME] Wall you" at bounding box center [709, 558] width 617 height 29
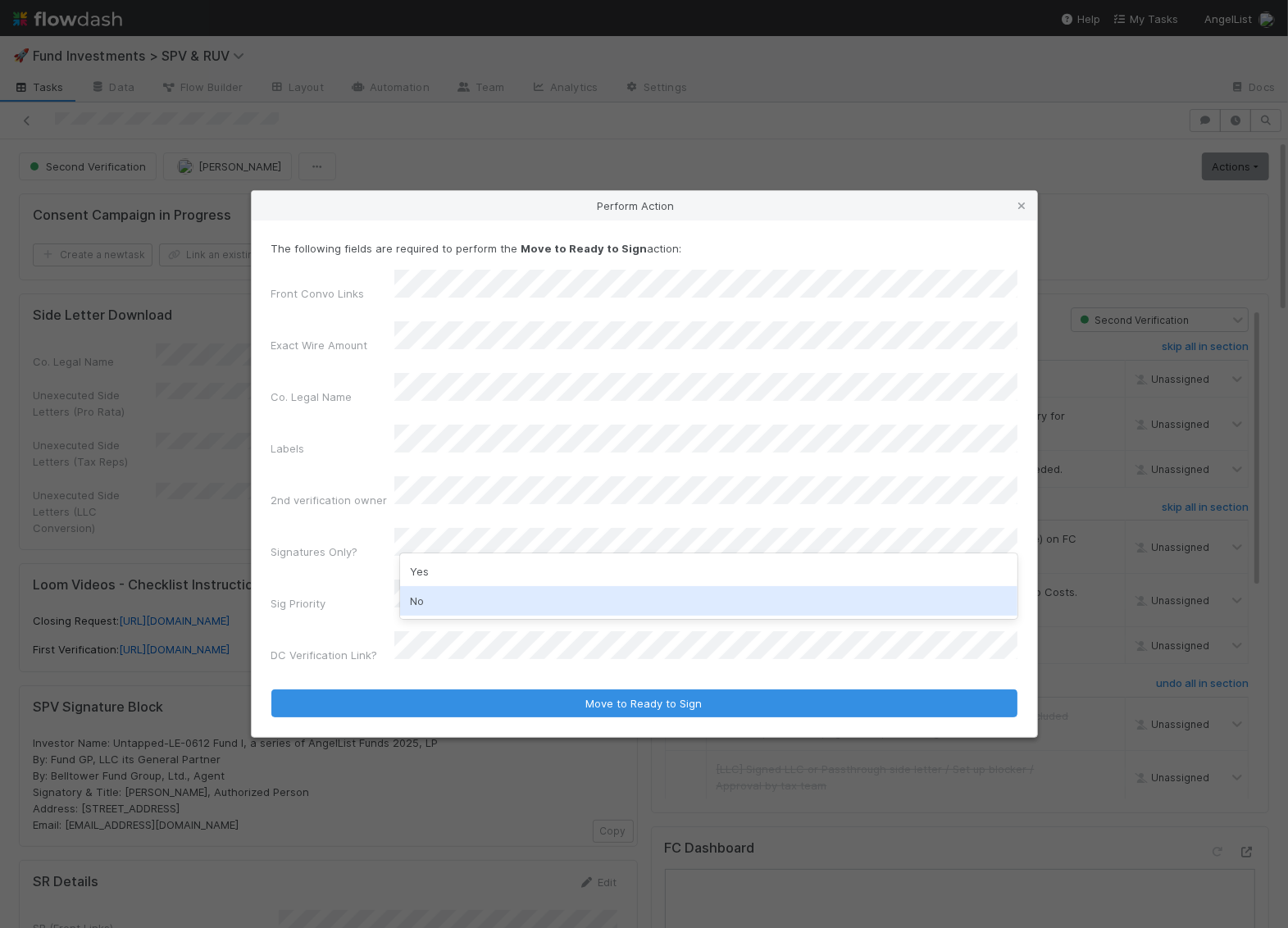
click at [459, 607] on div "No" at bounding box center [709, 600] width 617 height 29
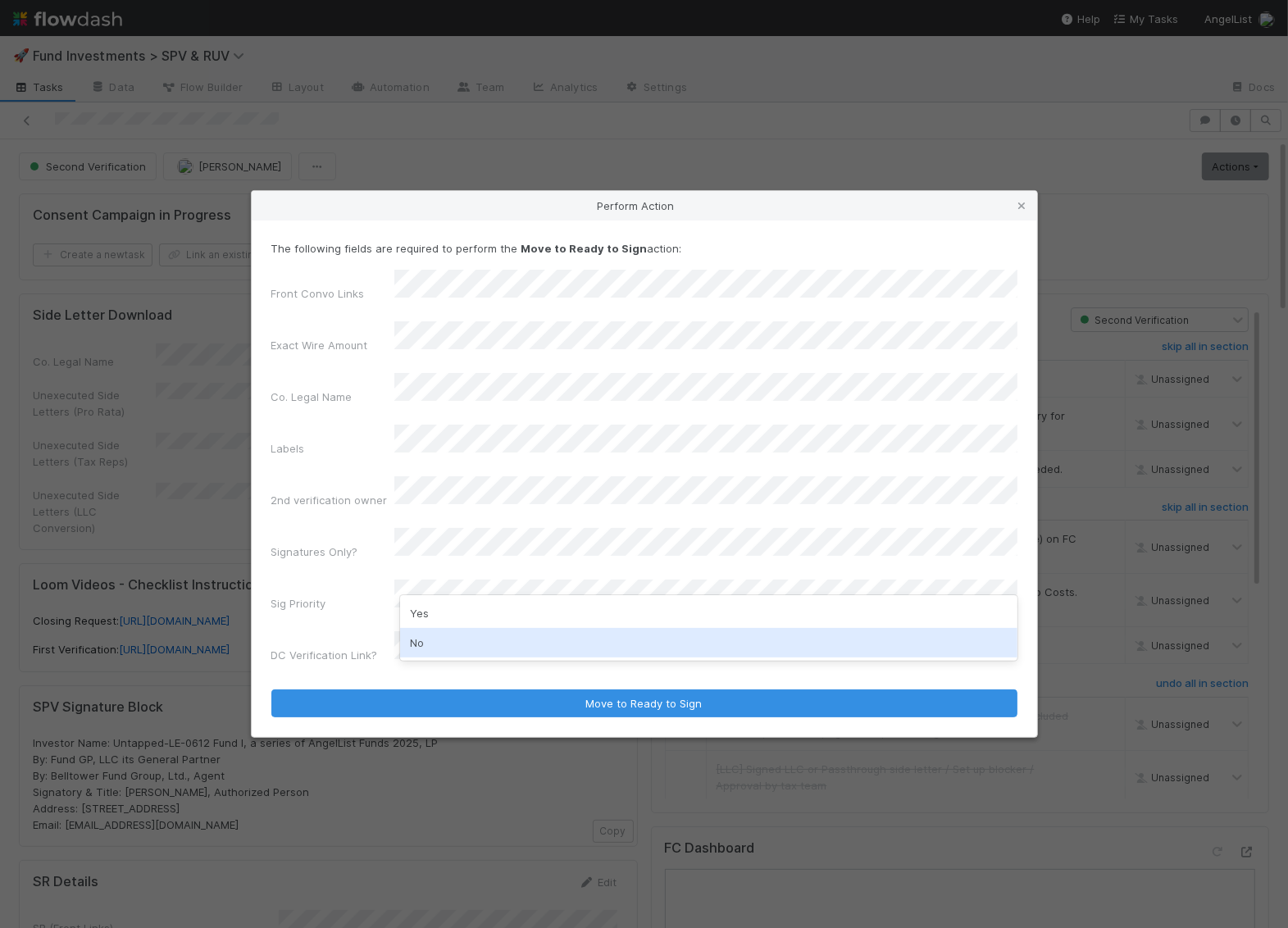
click at [449, 642] on div "No" at bounding box center [709, 643] width 617 height 29
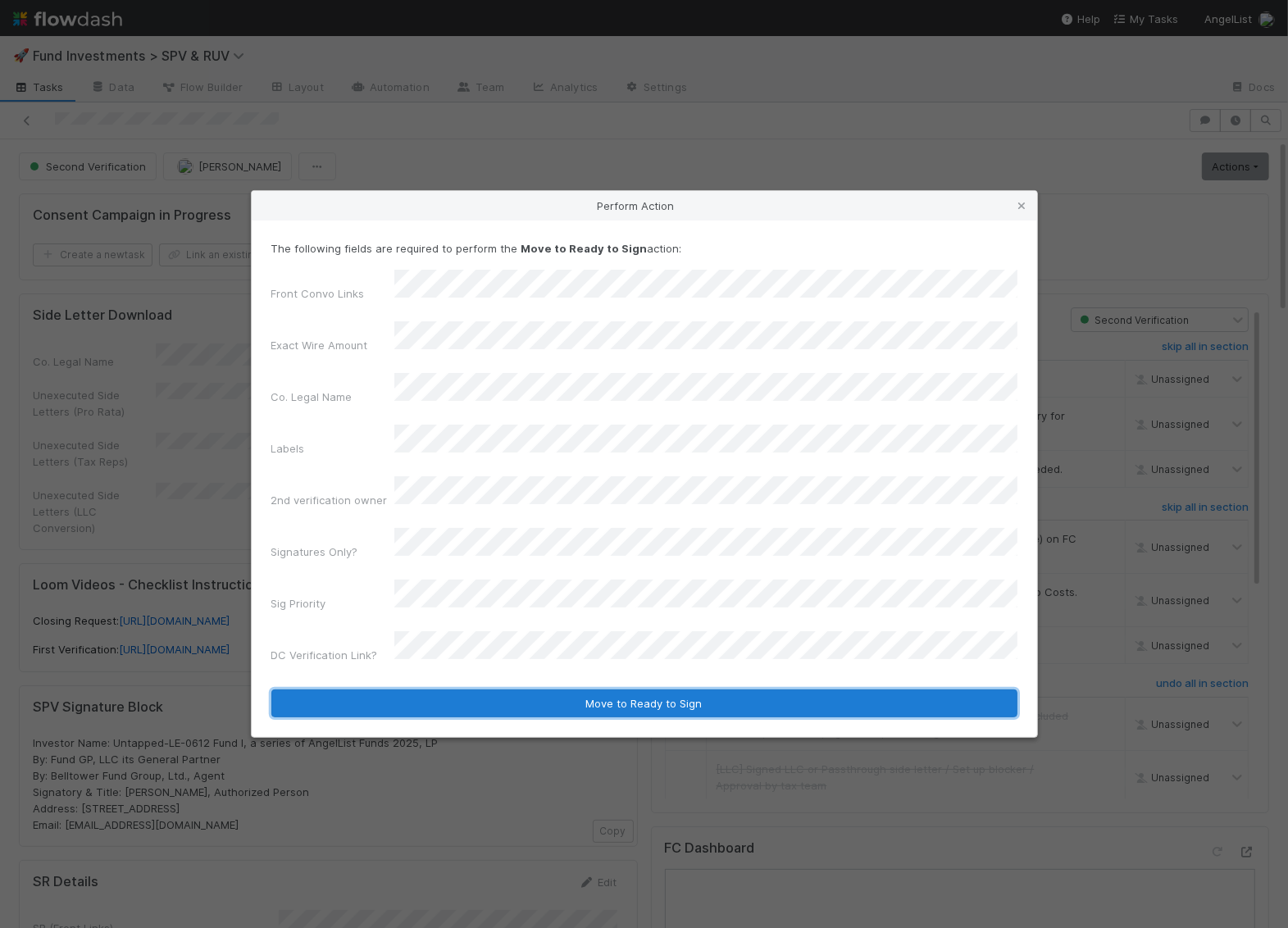
click at [577, 689] on button "Move to Ready to Sign" at bounding box center [644, 702] width 746 height 27
